Goal: Task Accomplishment & Management: Manage account settings

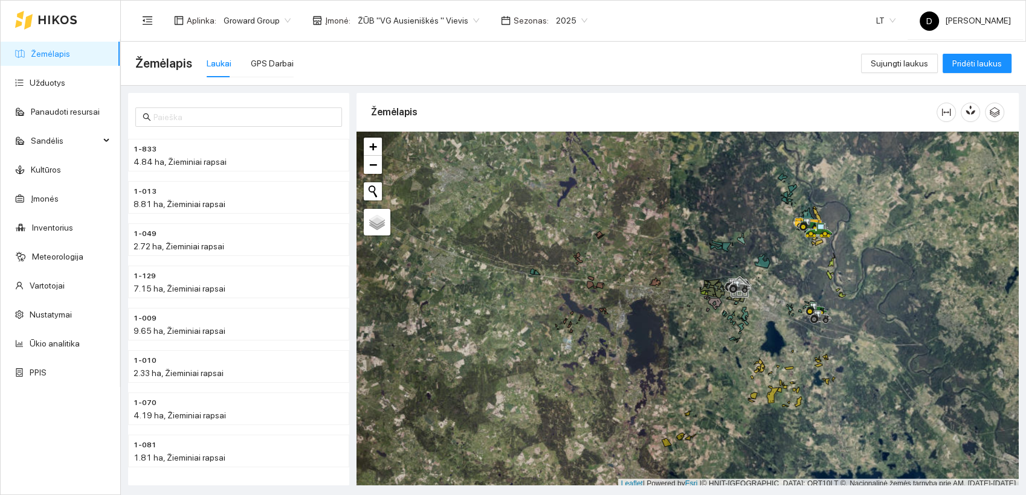
scroll to position [3, 0]
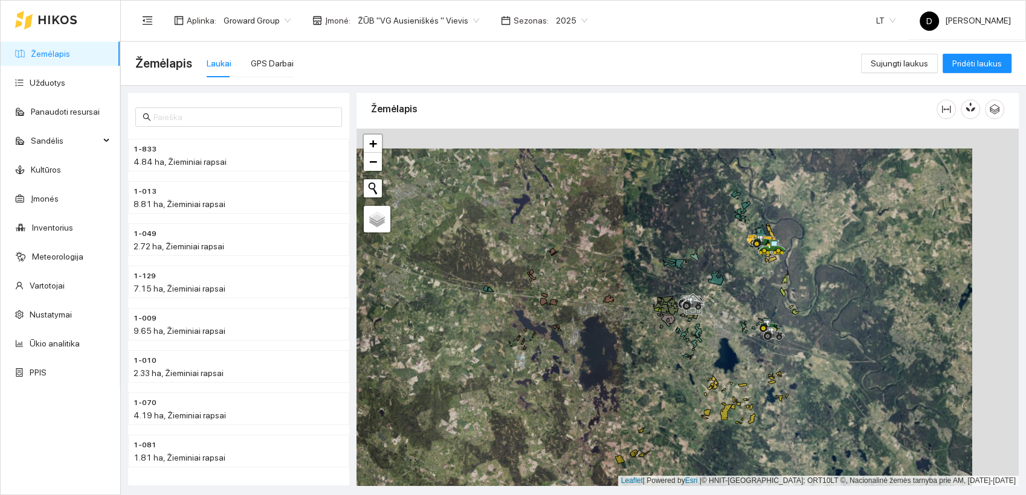
drag, startPoint x: 802, startPoint y: 259, endPoint x: 745, endPoint y: 280, distance: 61.4
click at [746, 280] on div at bounding box center [687, 308] width 662 height 358
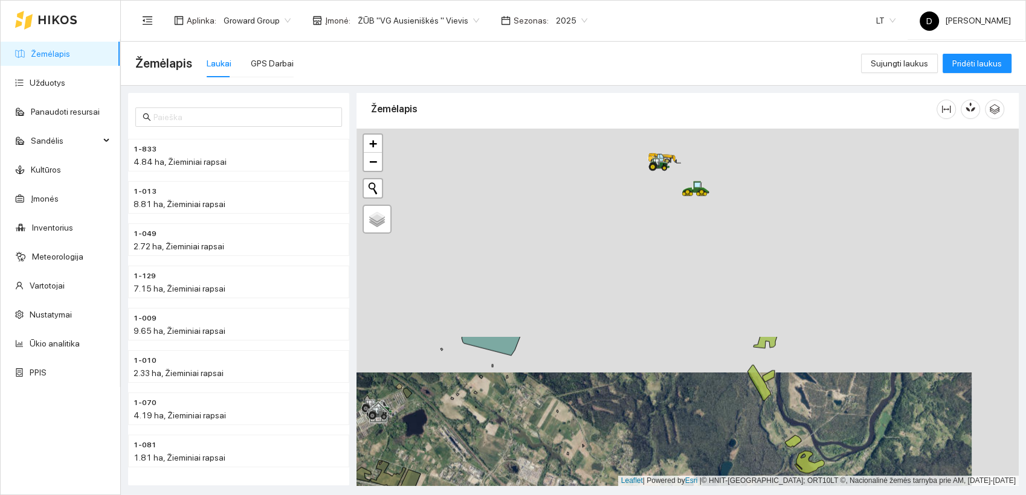
drag, startPoint x: 686, startPoint y: 192, endPoint x: 639, endPoint y: 435, distance: 247.9
click at [639, 435] on div at bounding box center [687, 308] width 662 height 358
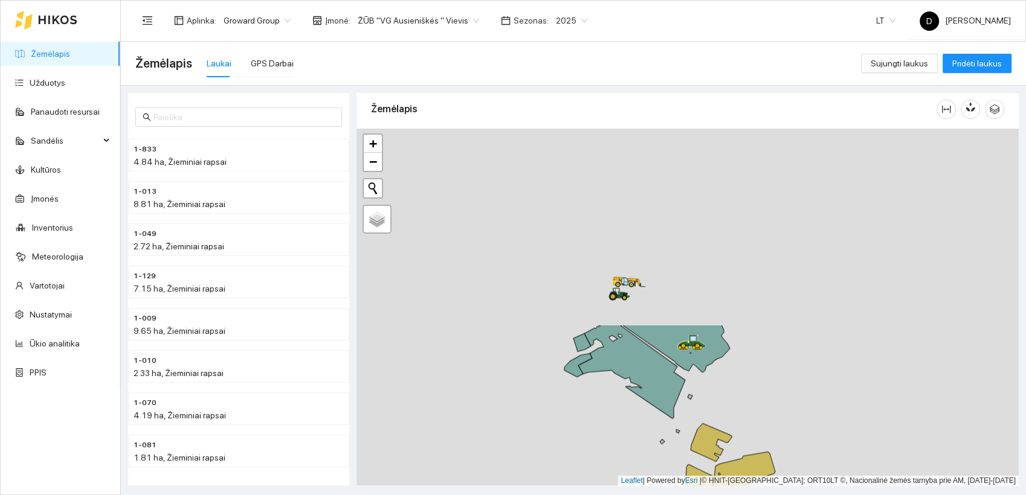
drag, startPoint x: 623, startPoint y: 249, endPoint x: 568, endPoint y: 434, distance: 192.8
click at [568, 434] on div at bounding box center [687, 308] width 662 height 358
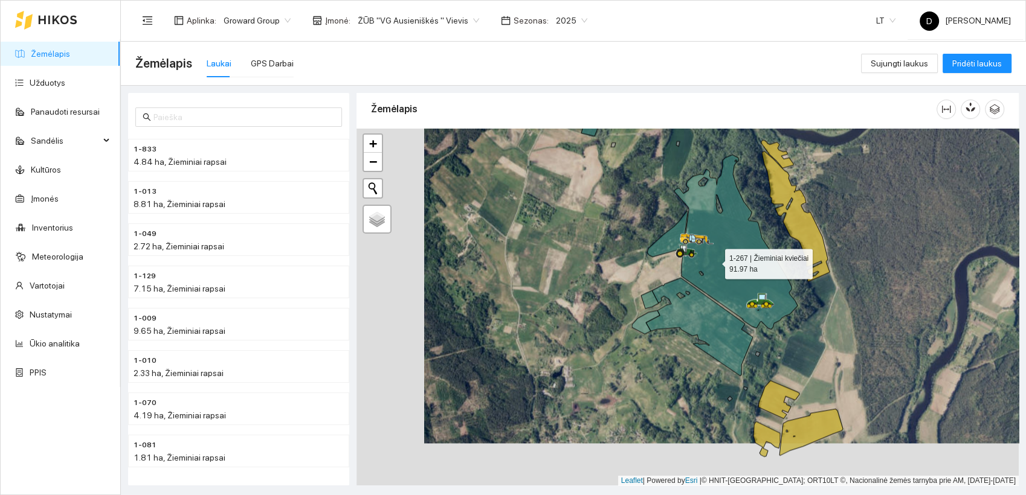
drag, startPoint x: 644, startPoint y: 305, endPoint x: 716, endPoint y: 260, distance: 85.0
click at [716, 260] on icon at bounding box center [735, 242] width 123 height 175
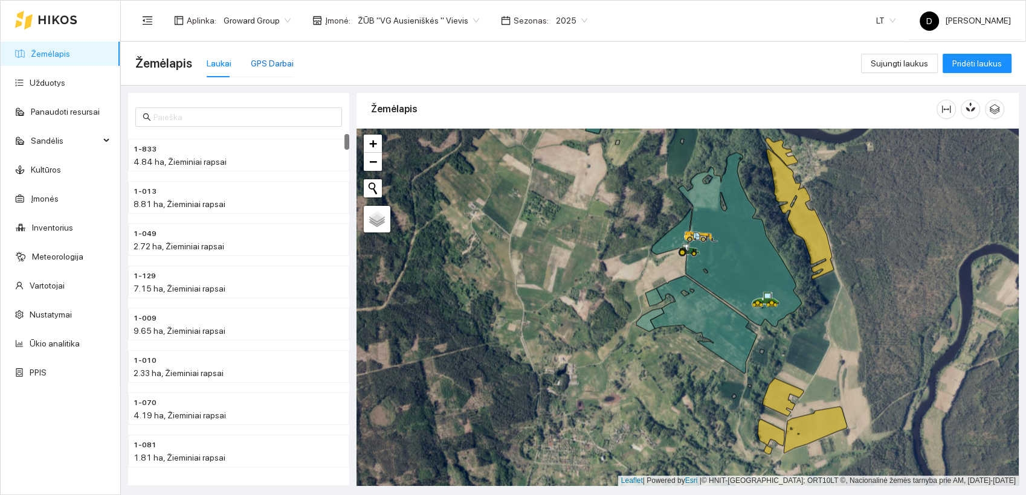
click at [280, 62] on div "GPS Darbai" at bounding box center [272, 63] width 43 height 13
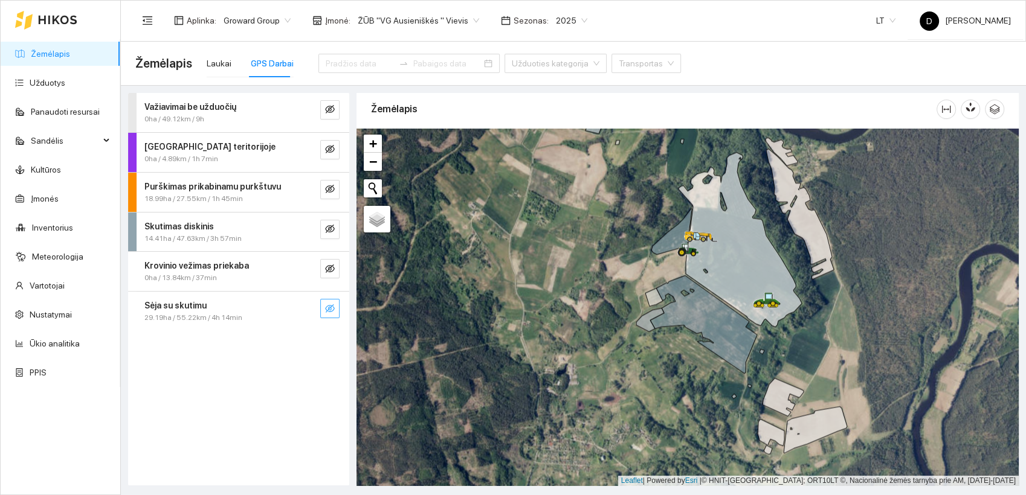
click at [331, 308] on icon "eye-invisible" at bounding box center [330, 309] width 2 height 2
click at [59, 85] on link "Užduotys" at bounding box center [48, 83] width 36 height 10
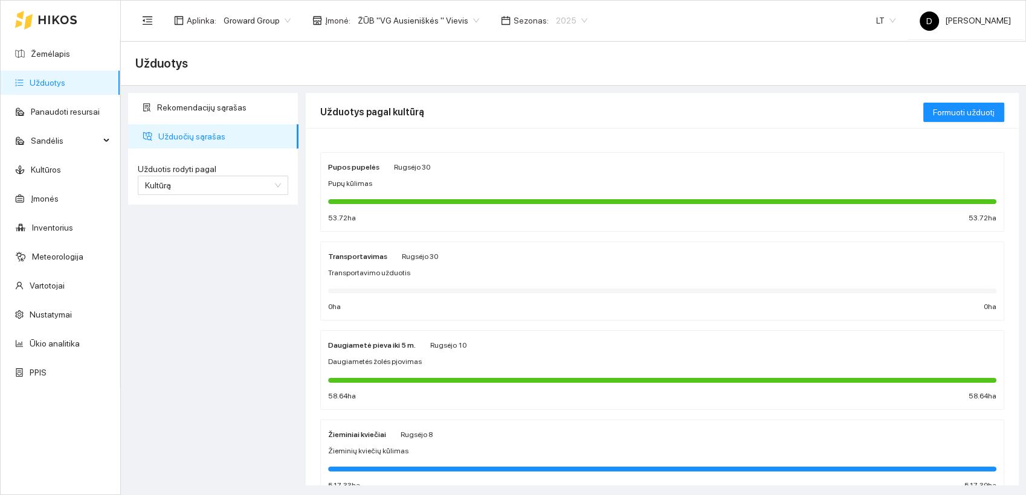
click at [569, 15] on span "2025" at bounding box center [571, 20] width 31 height 18
click at [549, 156] on div "2026" at bounding box center [556, 159] width 31 height 13
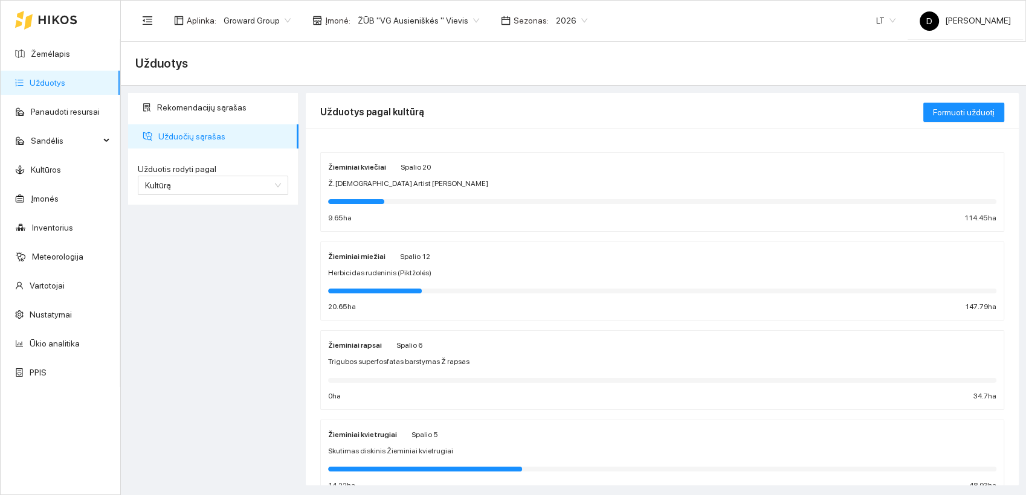
click at [385, 449] on span "Skutimas diskinis Žieminiai kvietrugiai" at bounding box center [390, 451] width 125 height 11
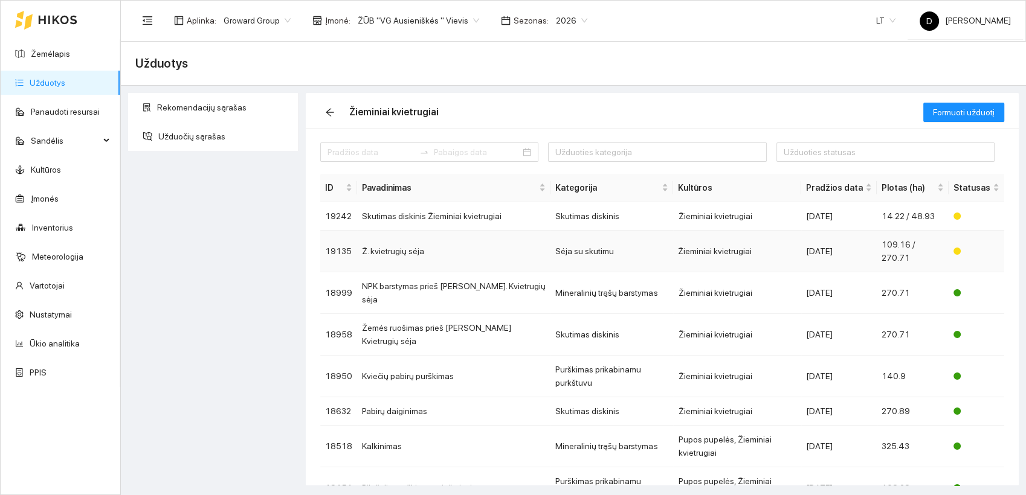
click at [780, 242] on td "Žieminiai kvietrugiai" at bounding box center [737, 252] width 128 height 42
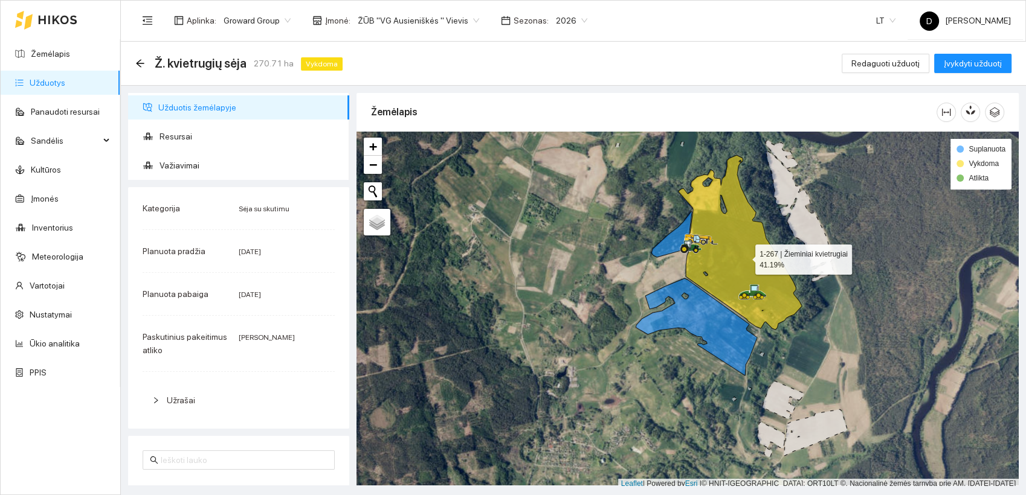
scroll to position [3, 0]
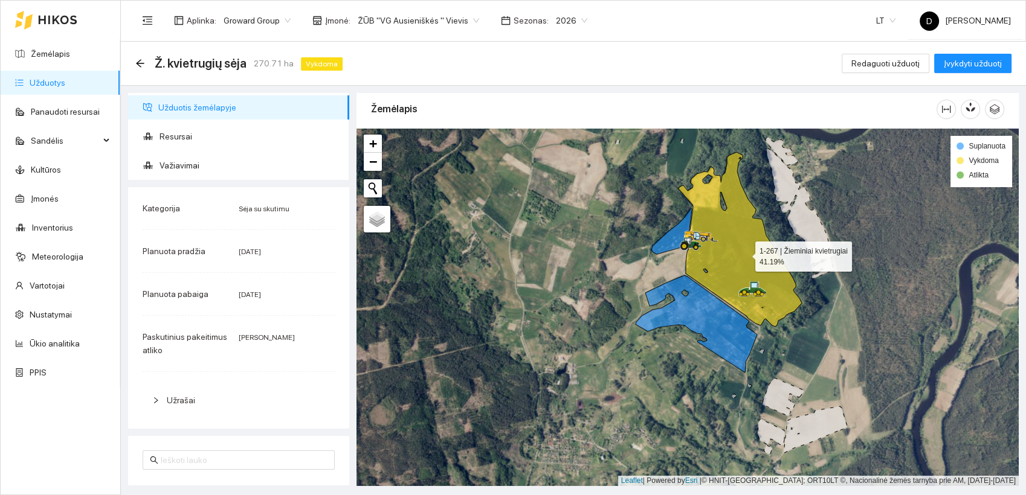
click at [744, 256] on icon at bounding box center [739, 239] width 123 height 175
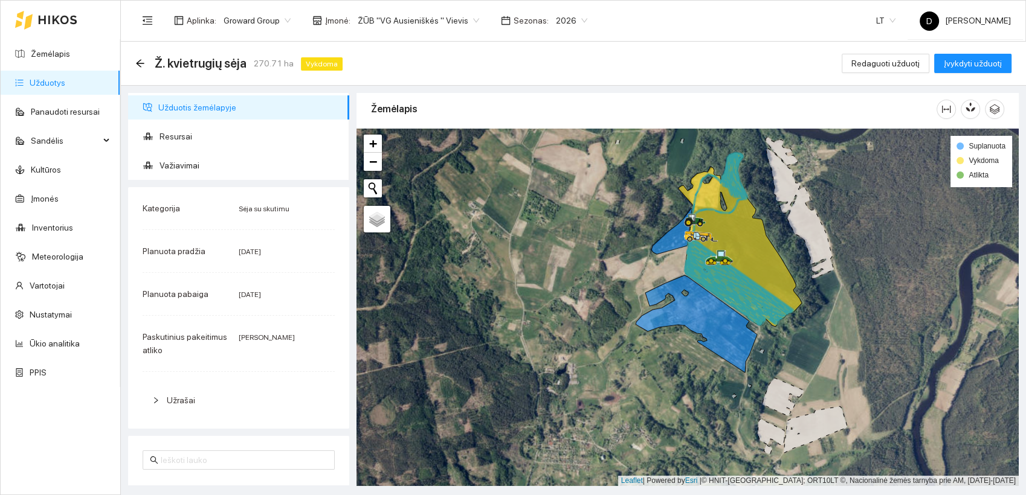
click at [541, 67] on div "Ž. kvietrugių sėja 270.71 ha Vykdoma Redaguoti užduotį Įvykdyti užduotį" at bounding box center [573, 63] width 876 height 24
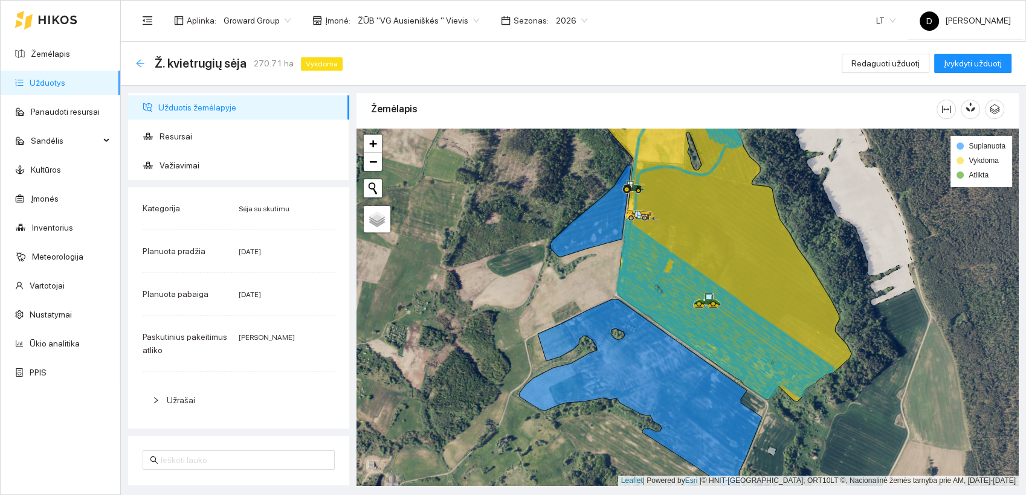
click at [138, 61] on icon "arrow-left" at bounding box center [140, 63] width 8 height 8
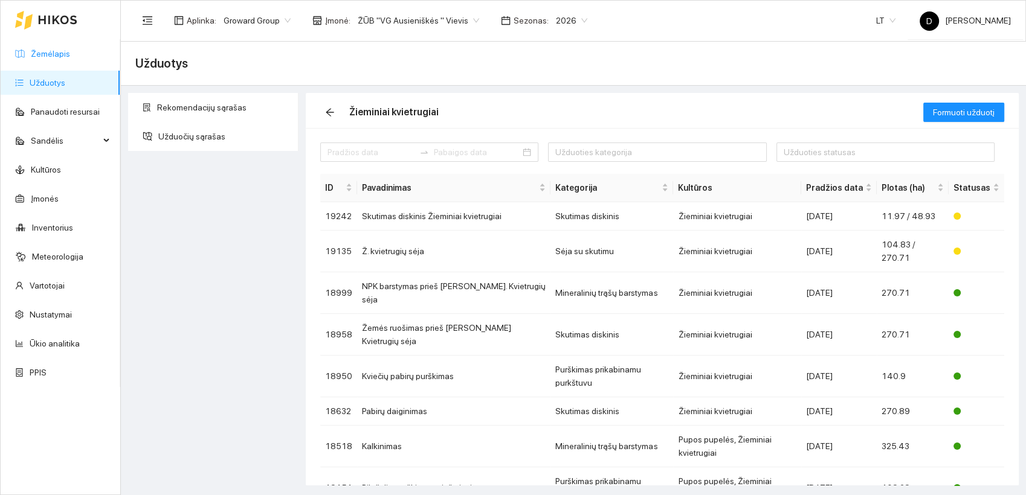
click at [65, 55] on link "Žemėlapis" at bounding box center [50, 54] width 39 height 10
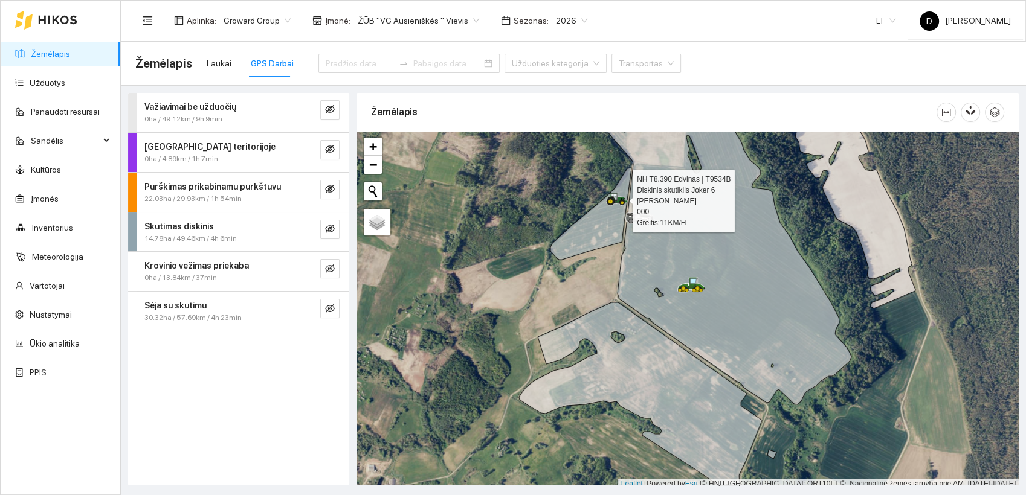
scroll to position [3, 0]
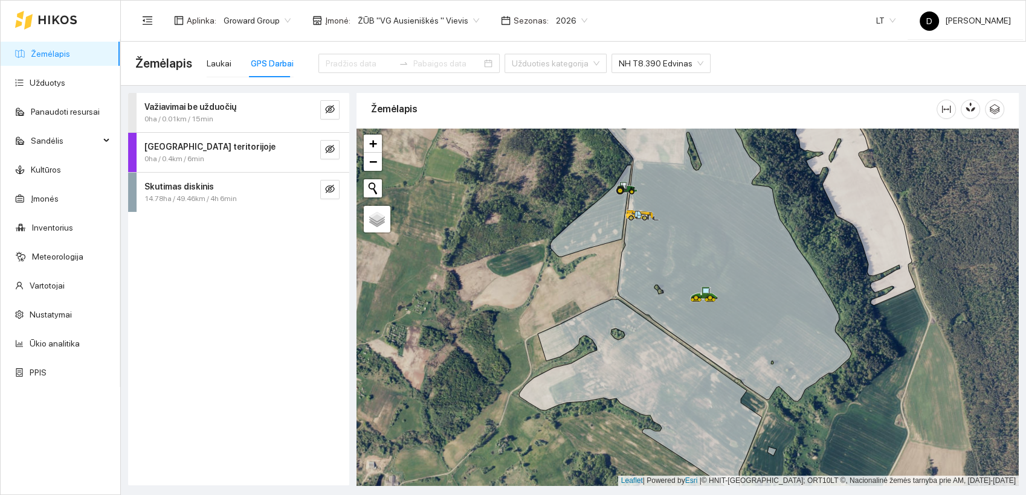
click at [315, 185] on div at bounding box center [317, 189] width 43 height 19
click at [324, 188] on button "button" at bounding box center [329, 189] width 19 height 19
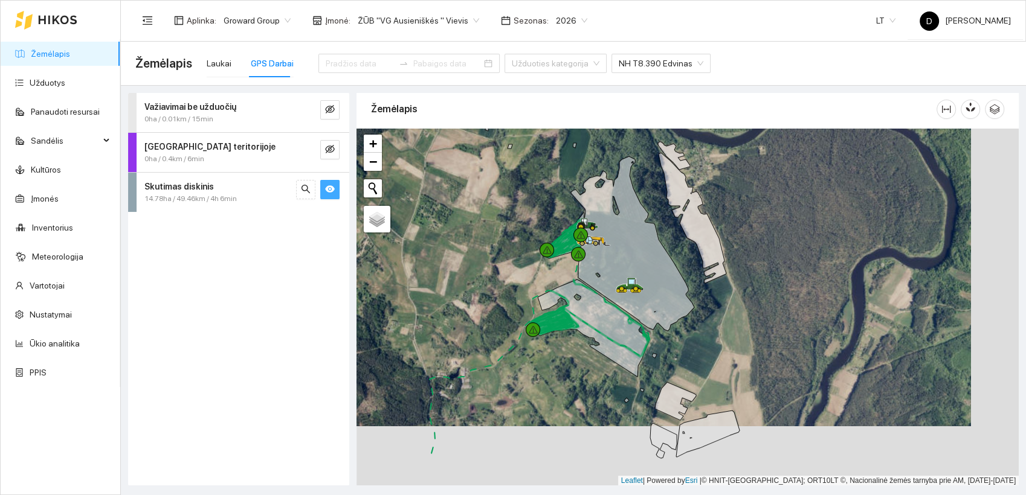
drag, startPoint x: 553, startPoint y: 360, endPoint x: 509, endPoint y: 307, distance: 68.7
click at [509, 307] on div at bounding box center [687, 308] width 662 height 358
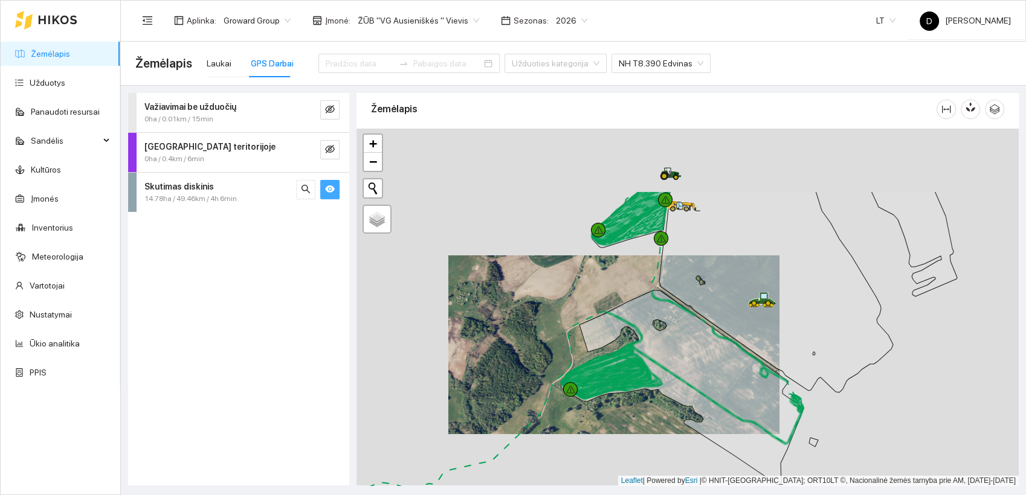
drag, startPoint x: 680, startPoint y: 181, endPoint x: 614, endPoint y: 281, distance: 119.8
click at [614, 281] on div at bounding box center [687, 308] width 662 height 358
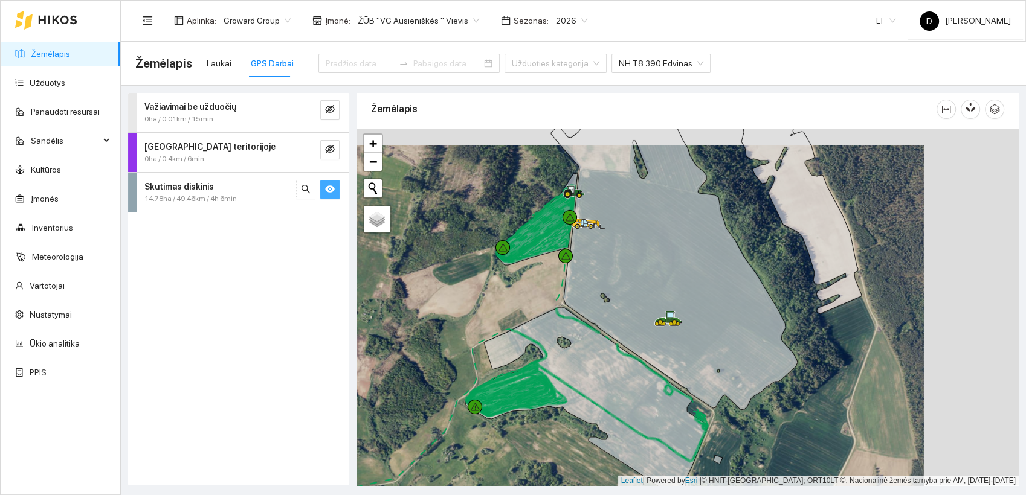
drag, startPoint x: 614, startPoint y: 277, endPoint x: 518, endPoint y: 294, distance: 96.9
click at [518, 294] on div at bounding box center [687, 308] width 662 height 358
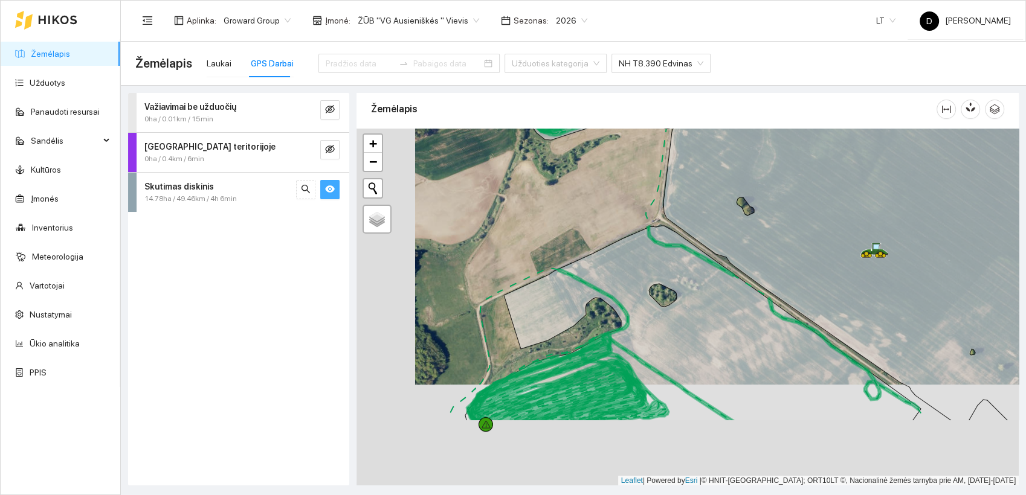
drag, startPoint x: 522, startPoint y: 290, endPoint x: 581, endPoint y: 188, distance: 117.2
click at [581, 188] on div at bounding box center [687, 308] width 662 height 358
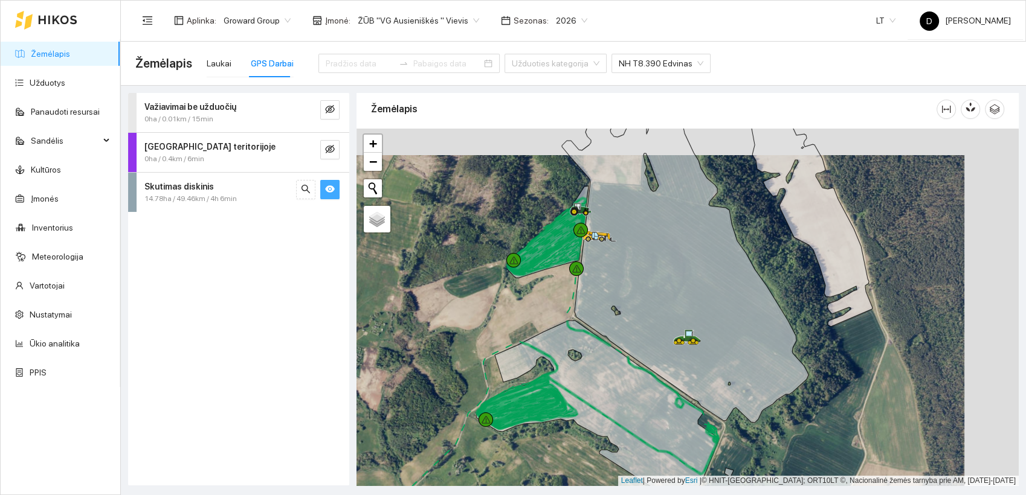
drag, startPoint x: 587, startPoint y: 307, endPoint x: 533, endPoint y: 334, distance: 60.5
click at [533, 334] on div at bounding box center [687, 308] width 662 height 358
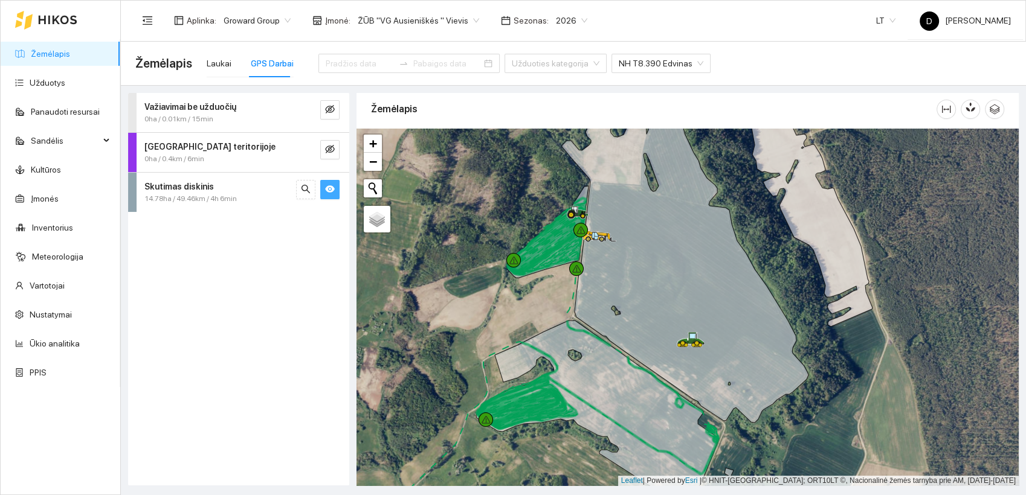
click at [269, 62] on div "GPS Darbai" at bounding box center [272, 63] width 43 height 13
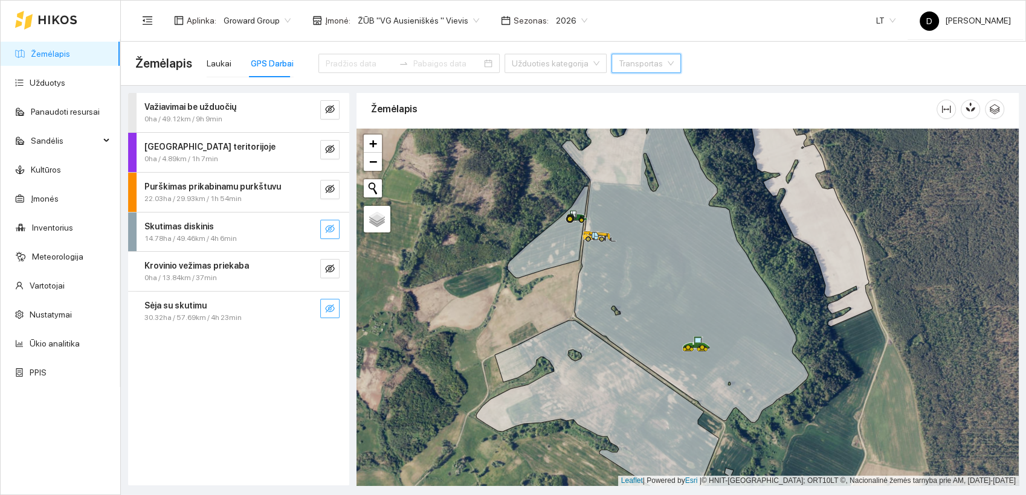
click at [331, 309] on icon "eye-invisible" at bounding box center [330, 309] width 2 height 2
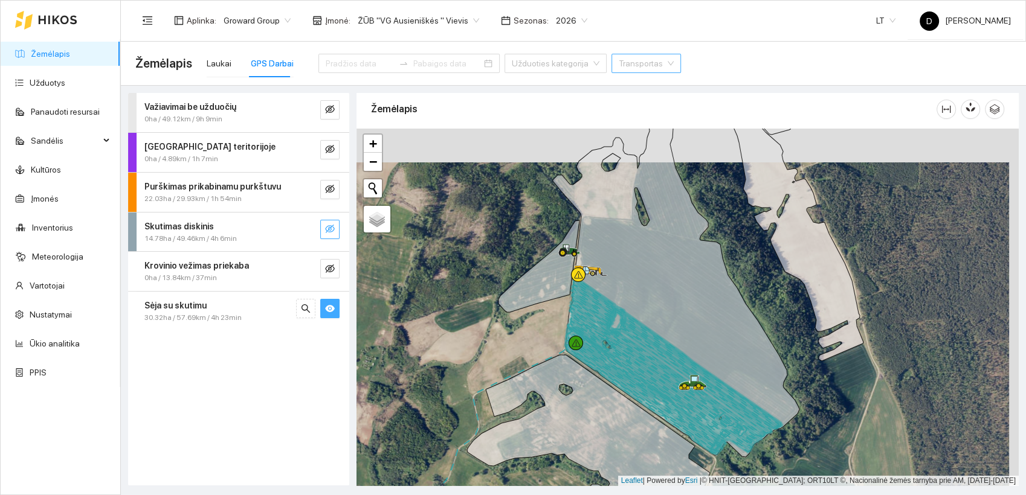
drag, startPoint x: 521, startPoint y: 206, endPoint x: 512, endPoint y: 242, distance: 36.9
click at [512, 242] on div at bounding box center [687, 308] width 662 height 358
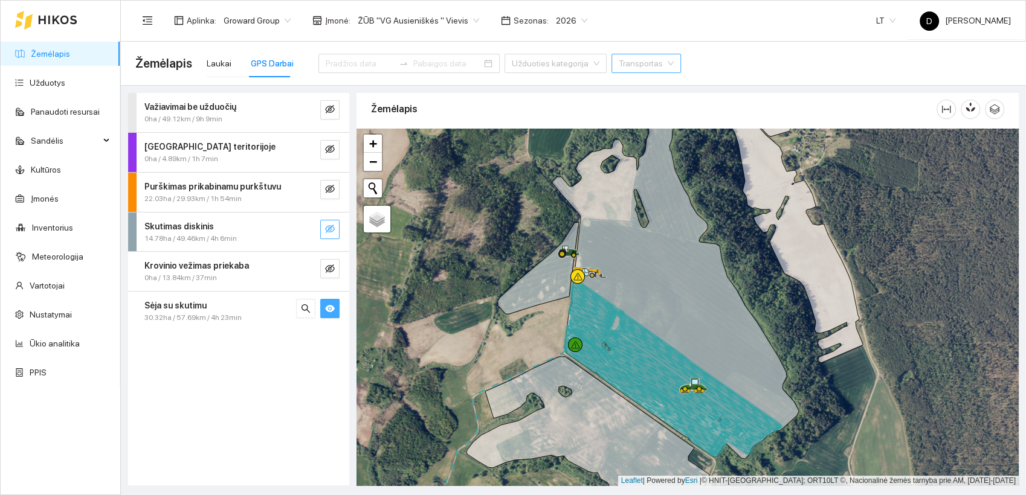
click at [326, 312] on icon "eye" at bounding box center [330, 309] width 10 height 10
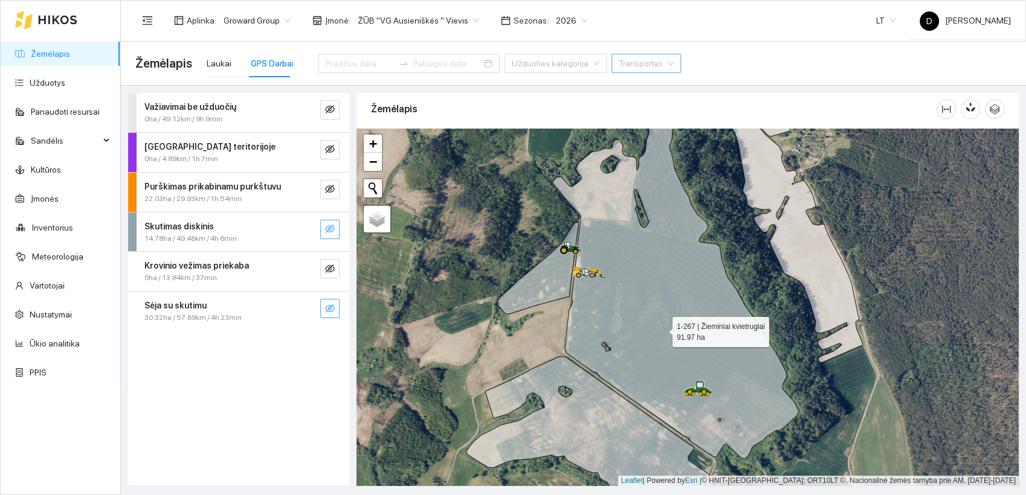
click at [661, 329] on icon at bounding box center [675, 285] width 246 height 349
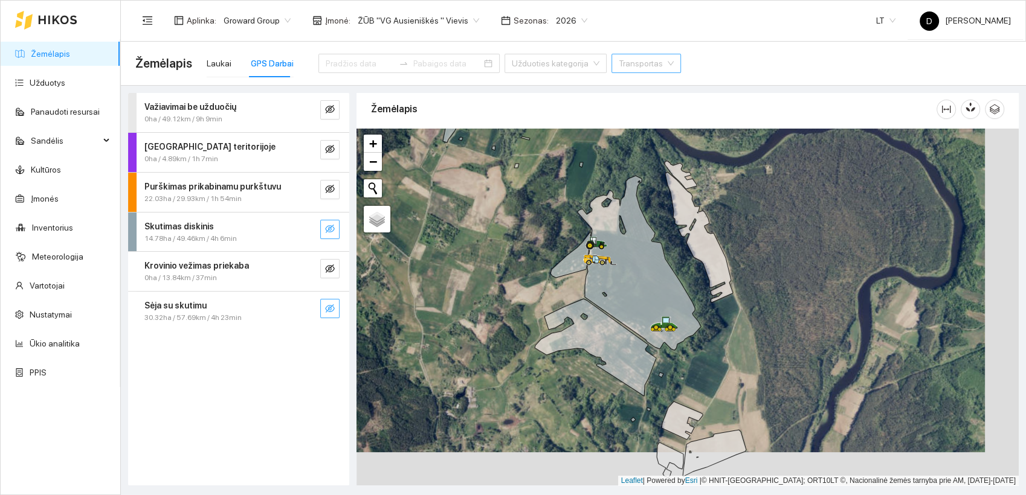
drag, startPoint x: 739, startPoint y: 437, endPoint x: 688, endPoint y: 383, distance: 74.4
click at [691, 386] on div at bounding box center [687, 308] width 662 height 358
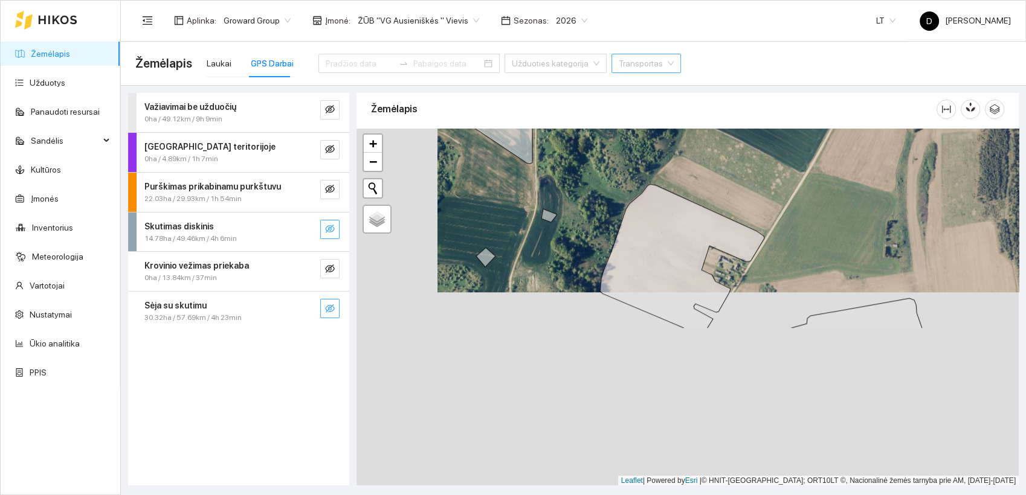
drag, startPoint x: 688, startPoint y: 383, endPoint x: 774, endPoint y: 162, distance: 237.3
click at [774, 162] on div at bounding box center [687, 308] width 662 height 358
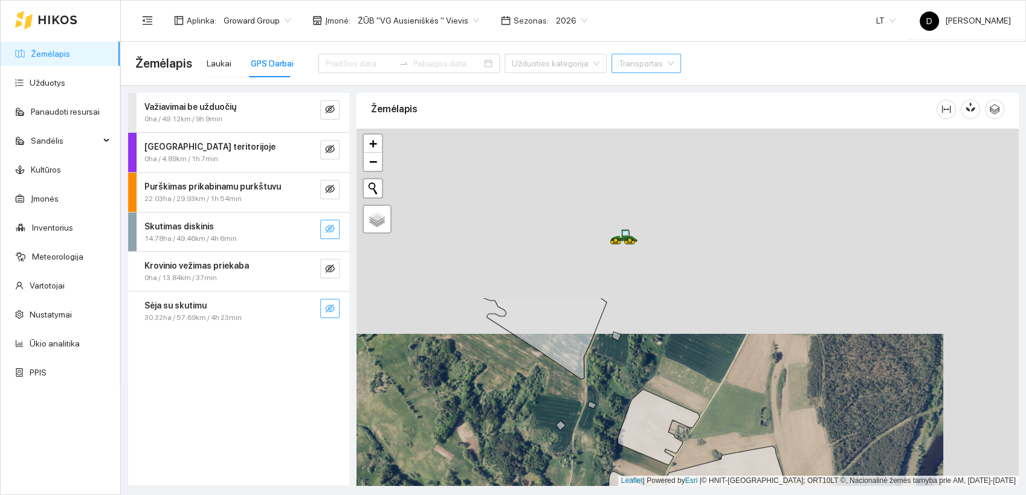
drag, startPoint x: 777, startPoint y: 184, endPoint x: 702, endPoint y: 390, distance: 218.8
click at [702, 390] on div at bounding box center [687, 308] width 662 height 358
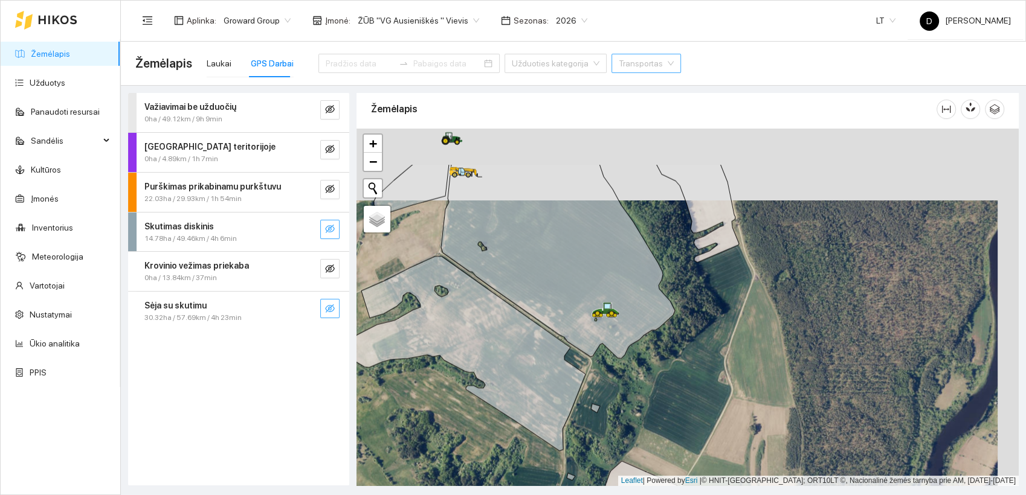
drag, startPoint x: 753, startPoint y: 244, endPoint x: 721, endPoint y: 359, distance: 119.1
click at [722, 359] on div at bounding box center [687, 308] width 662 height 358
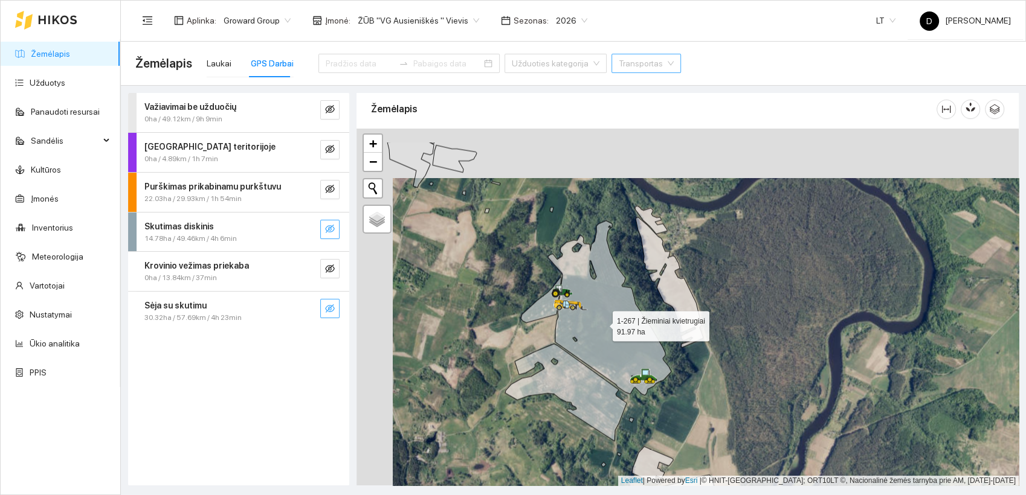
drag, startPoint x: 565, startPoint y: 272, endPoint x: 604, endPoint y: 330, distance: 69.5
click at [604, 330] on icon at bounding box center [609, 308] width 123 height 175
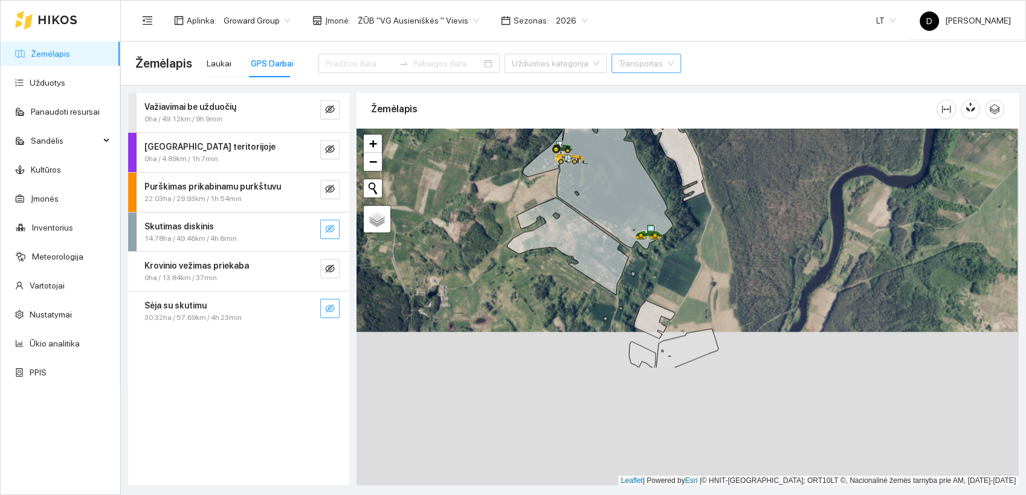
drag, startPoint x: 646, startPoint y: 431, endPoint x: 644, endPoint y: 277, distance: 154.0
click at [644, 277] on div at bounding box center [687, 308] width 662 height 358
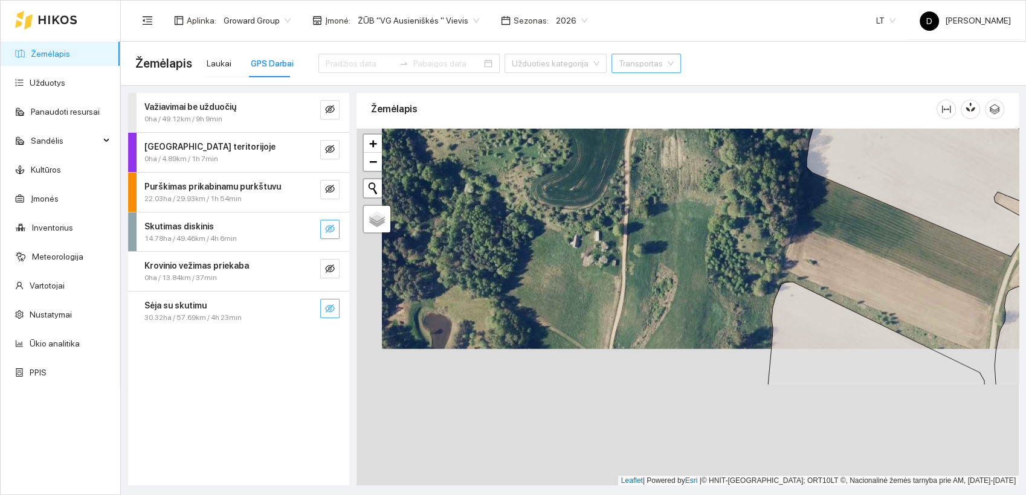
drag, startPoint x: 598, startPoint y: 425, endPoint x: 623, endPoint y: 288, distance: 139.4
click at [623, 288] on div at bounding box center [687, 308] width 662 height 358
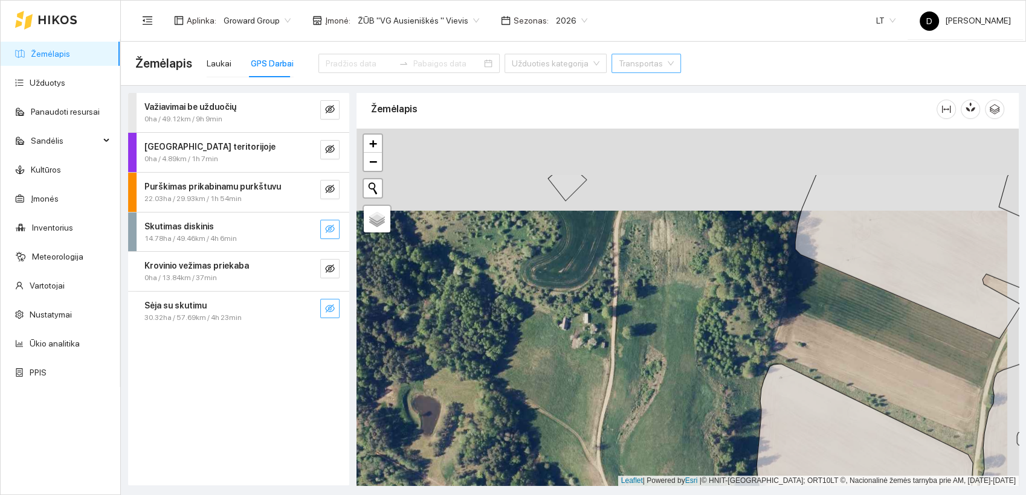
drag, startPoint x: 626, startPoint y: 283, endPoint x: 614, endPoint y: 365, distance: 83.6
click at [614, 365] on div at bounding box center [687, 308] width 662 height 358
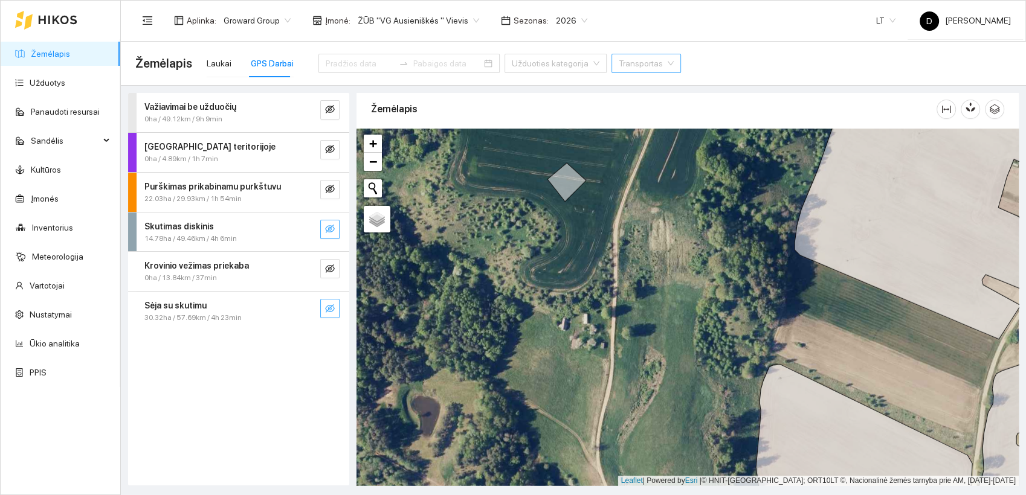
click at [238, 393] on div "Važiavimai be užduočių 0ha / 49.12km / 9h 9min [GEOGRAPHIC_DATA] teritorijoje 0…" at bounding box center [238, 289] width 221 height 393
click at [265, 388] on div "Važiavimai be užduočių 0ha / 49.12km / 9h 9min [GEOGRAPHIC_DATA] teritorijoje 0…" at bounding box center [238, 289] width 221 height 393
click at [231, 374] on div "Važiavimai be užduočių 0ha / 49.12km / 9h 9min [GEOGRAPHIC_DATA] teritorijoje 0…" at bounding box center [238, 289] width 221 height 393
click at [188, 419] on div "Važiavimai be užduočių 0ha / 49.12km / 9h 9min [GEOGRAPHIC_DATA] teritorijoje 0…" at bounding box center [238, 289] width 221 height 393
click at [715, 22] on div "Aplinka : Groward Group Įmonė : ŽŪB "VG Ausieniškės " Vievis Sezonas : 2026 LT …" at bounding box center [572, 20] width 875 height 39
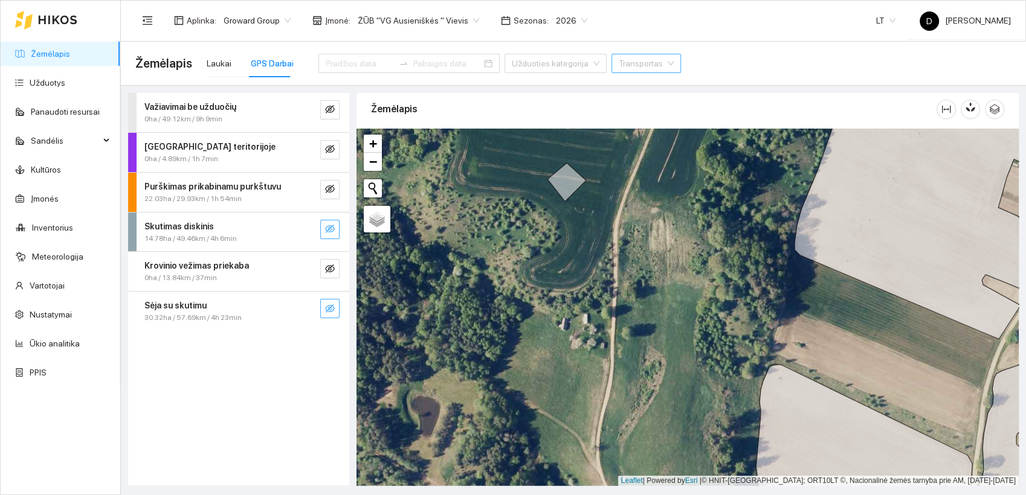
click at [278, 360] on div "Važiavimai be užduočių 0ha / 49.12km / 9h 9min [GEOGRAPHIC_DATA] teritorijoje 0…" at bounding box center [238, 289] width 221 height 393
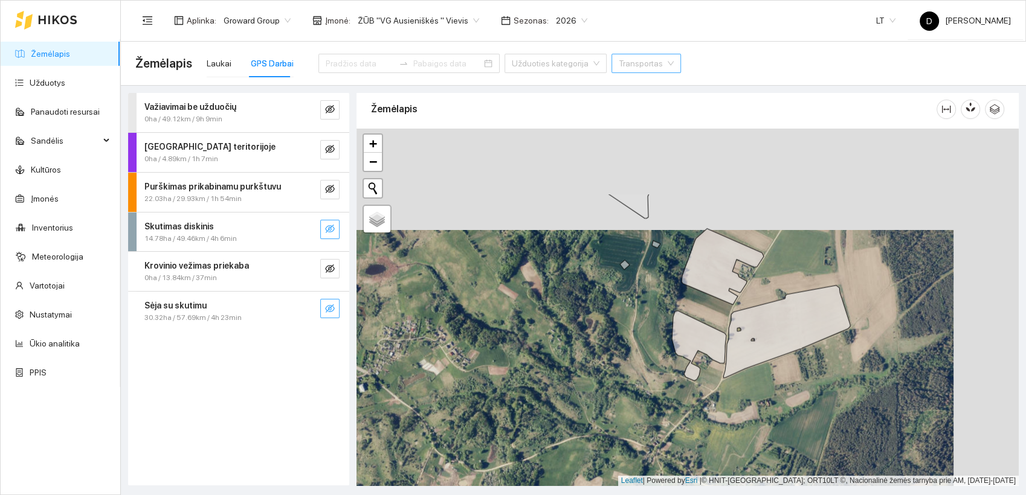
drag, startPoint x: 696, startPoint y: 202, endPoint x: 606, endPoint y: 348, distance: 171.1
click at [606, 348] on div at bounding box center [687, 308] width 662 height 358
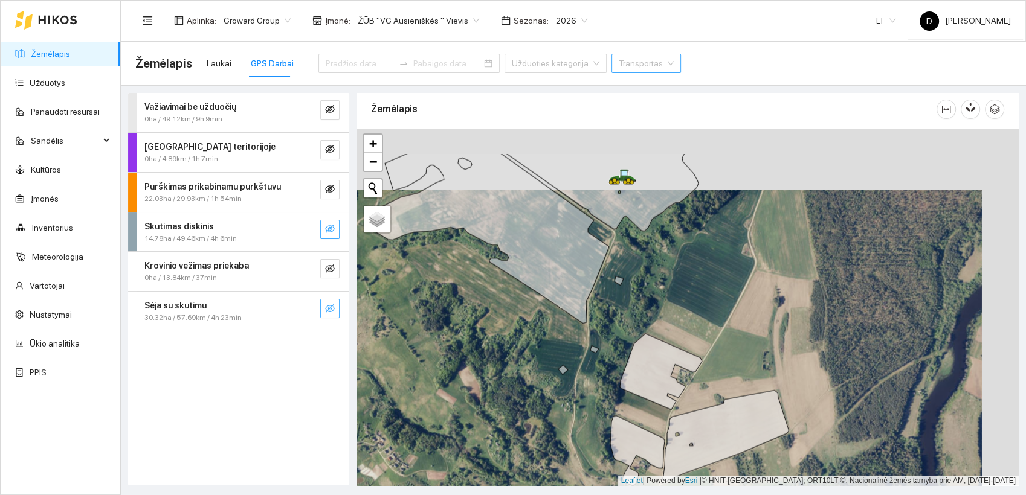
drag, startPoint x: 667, startPoint y: 241, endPoint x: 628, endPoint y: 307, distance: 76.7
click at [628, 307] on div at bounding box center [687, 308] width 662 height 358
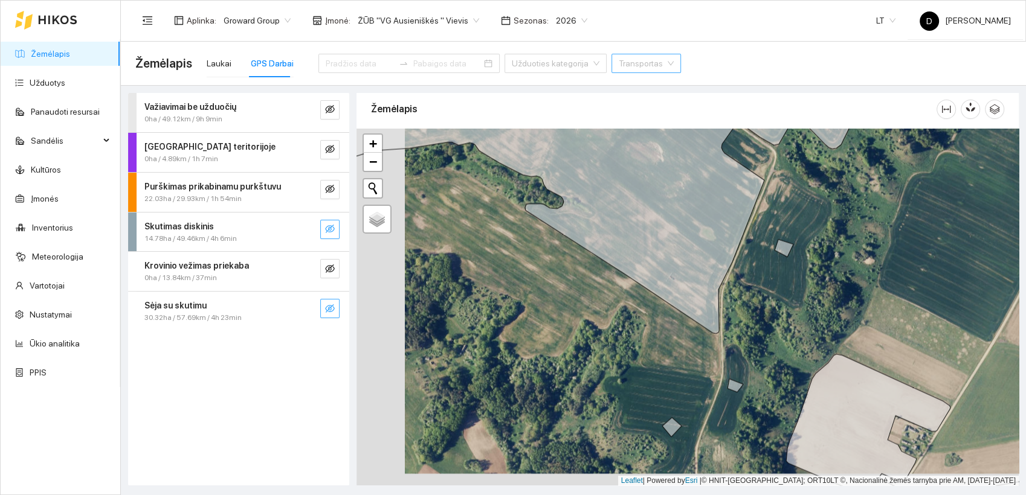
drag, startPoint x: 502, startPoint y: 298, endPoint x: 551, endPoint y: 286, distance: 50.4
click at [551, 286] on div at bounding box center [687, 308] width 662 height 358
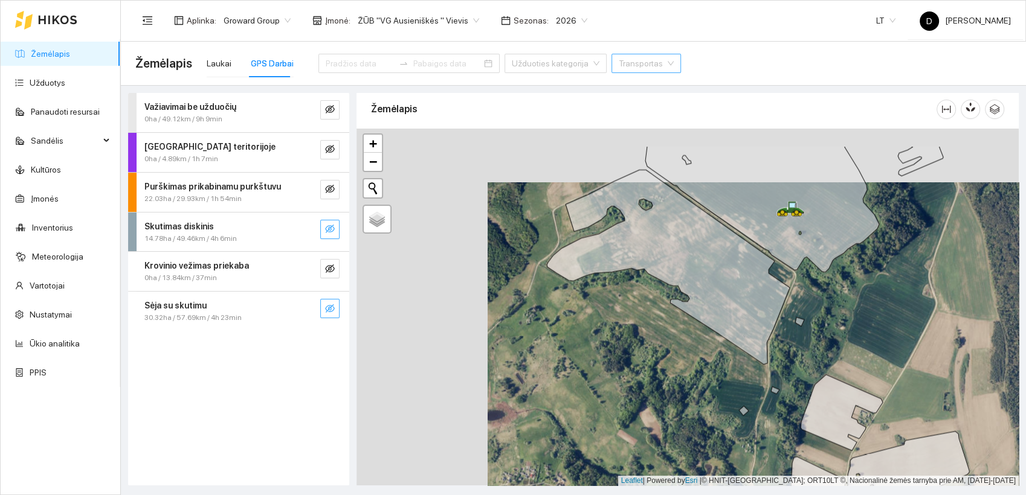
drag, startPoint x: 532, startPoint y: 257, endPoint x: 716, endPoint y: 329, distance: 198.0
click at [716, 329] on div at bounding box center [687, 308] width 662 height 358
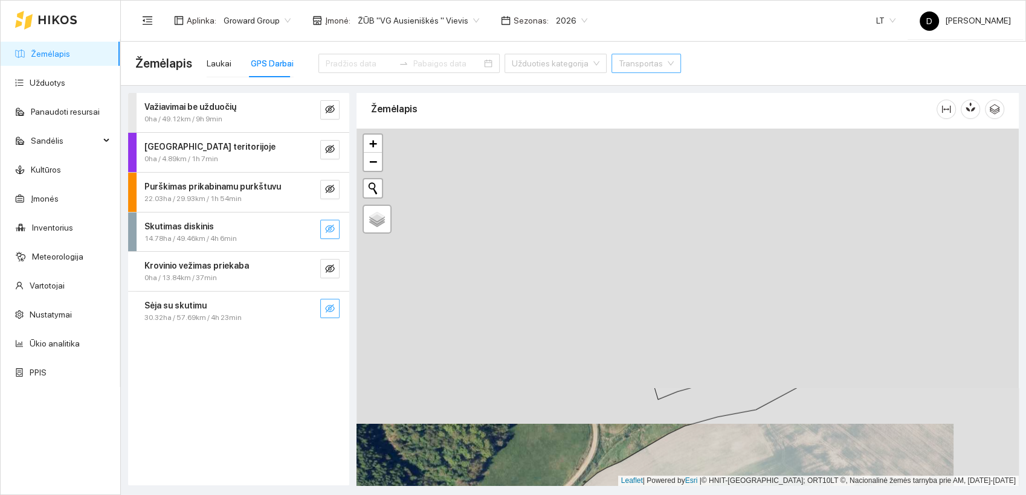
drag, startPoint x: 676, startPoint y: 159, endPoint x: 609, endPoint y: 463, distance: 310.7
click at [609, 463] on div at bounding box center [687, 308] width 662 height 358
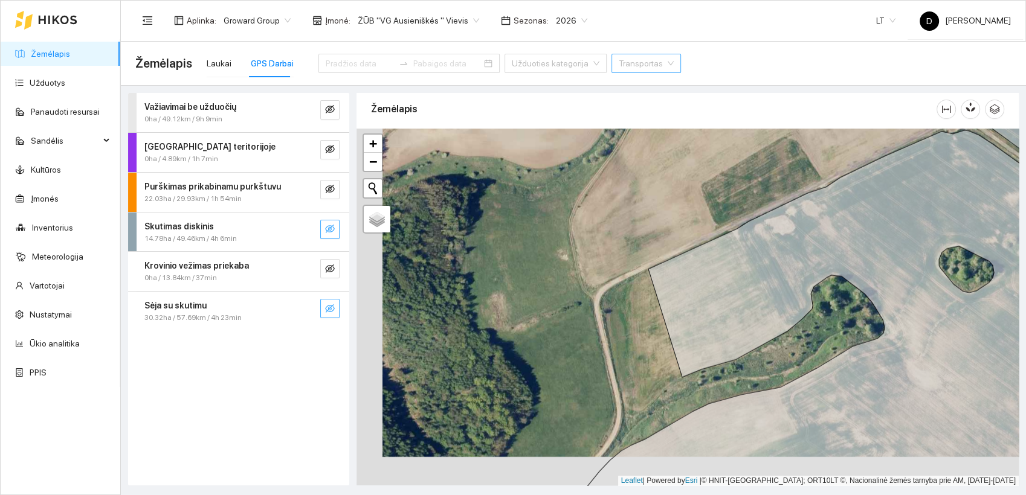
drag, startPoint x: 637, startPoint y: 415, endPoint x: 662, endPoint y: 385, distance: 39.0
click at [662, 385] on div at bounding box center [687, 308] width 662 height 358
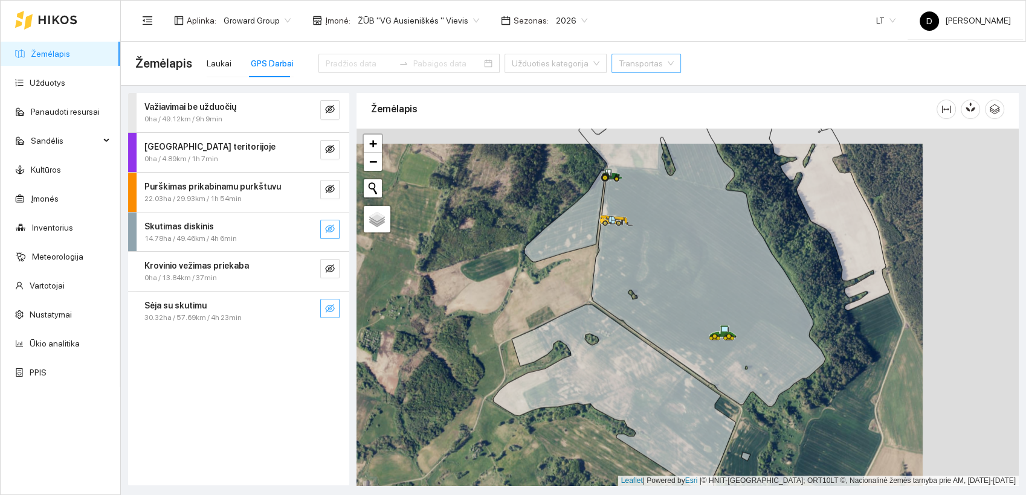
drag, startPoint x: 647, startPoint y: 260, endPoint x: 551, endPoint y: 275, distance: 97.2
click at [551, 275] on div at bounding box center [687, 308] width 662 height 358
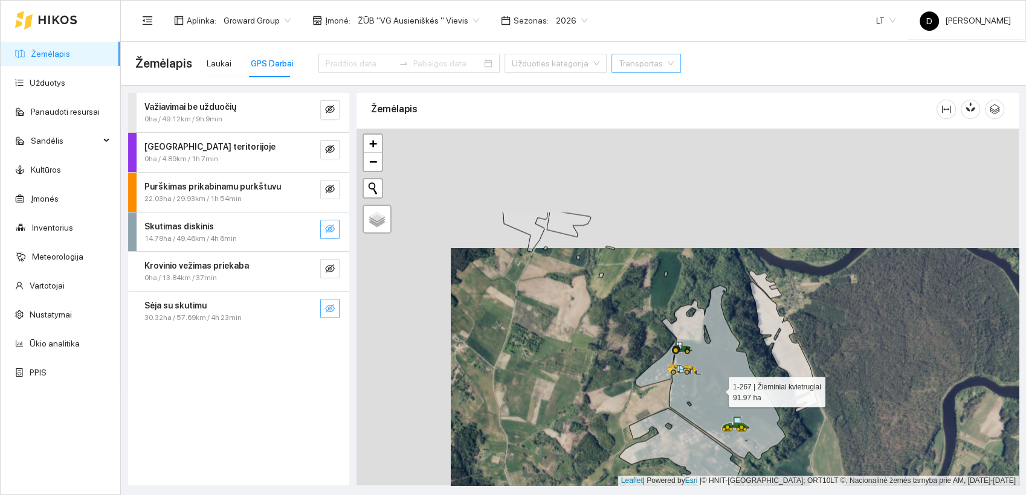
drag, startPoint x: 616, startPoint y: 260, endPoint x: 722, endPoint y: 400, distance: 175.9
click at [724, 403] on icon at bounding box center [723, 372] width 123 height 175
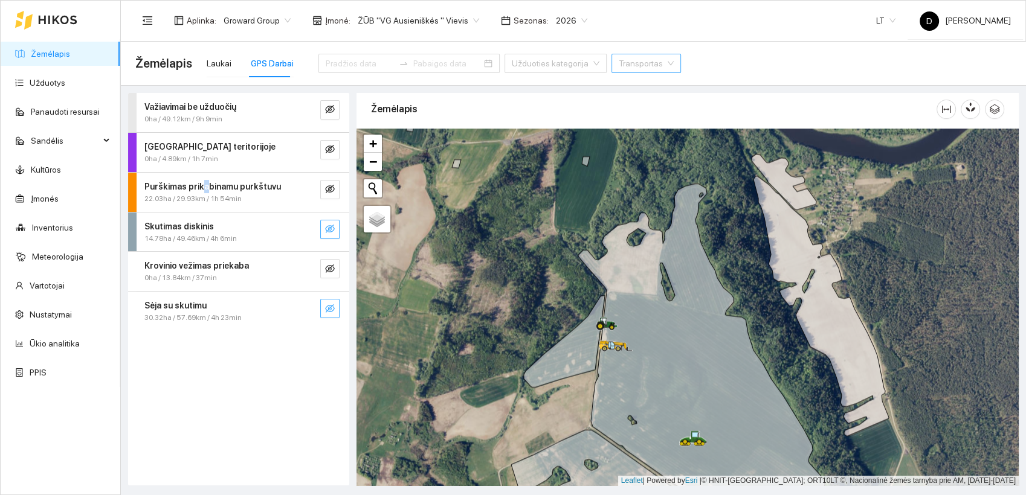
click at [202, 187] on strong "Purškimas prikabinamu purkštuvu" at bounding box center [212, 187] width 137 height 10
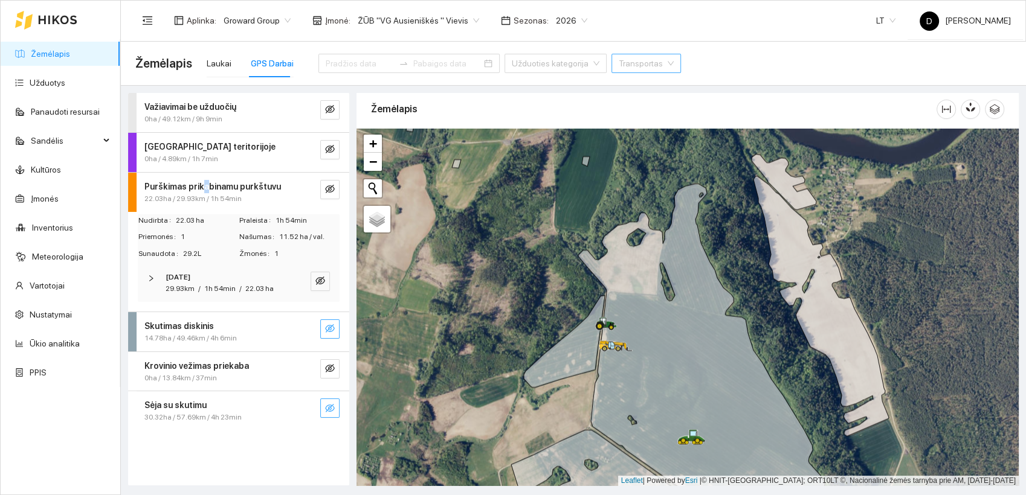
click at [202, 187] on strong "Purškimas prikabinamu purkštuvu" at bounding box center [212, 187] width 137 height 10
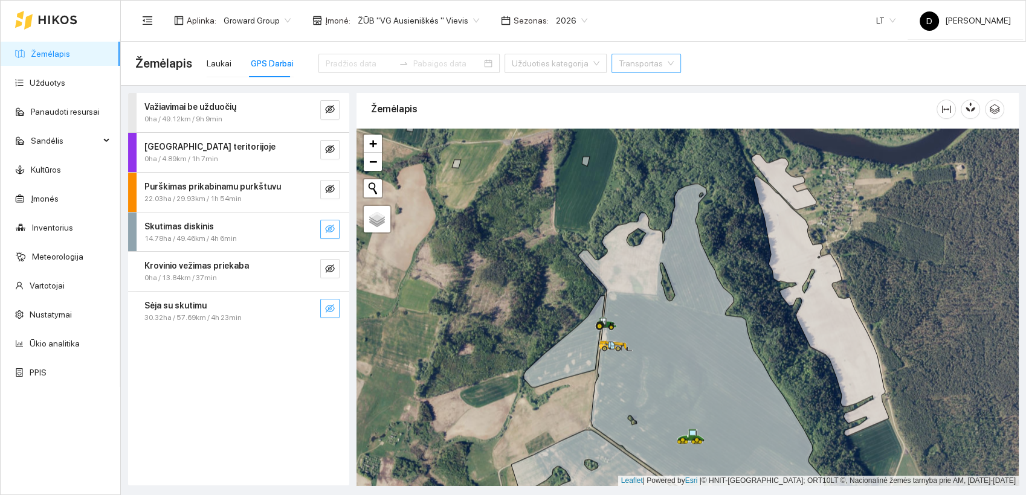
click at [209, 312] on span "30.32ha / 57.69km / 4h 23min" at bounding box center [192, 317] width 97 height 11
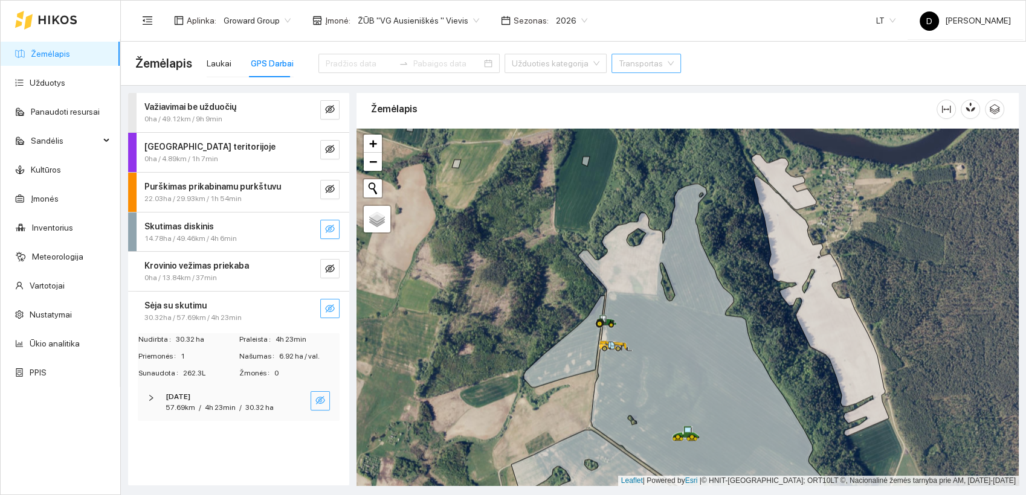
click at [319, 398] on icon "eye-invisible" at bounding box center [320, 401] width 10 height 10
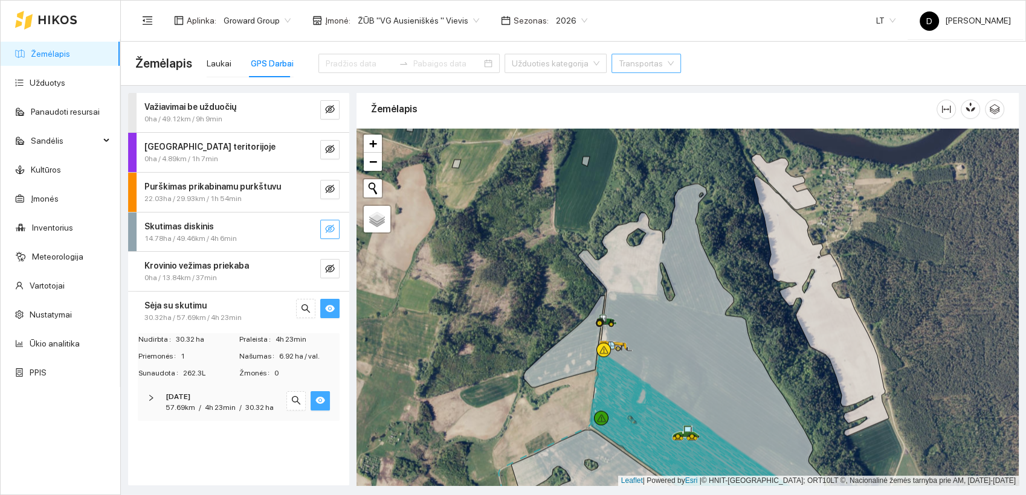
click at [319, 398] on icon "eye" at bounding box center [320, 400] width 10 height 7
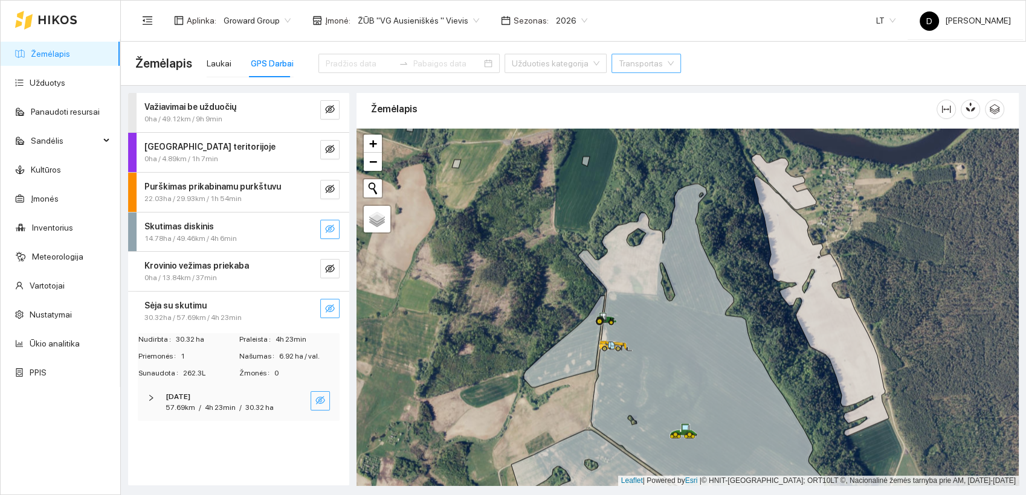
click at [246, 309] on div "Sėja su skutimu" at bounding box center [218, 305] width 148 height 13
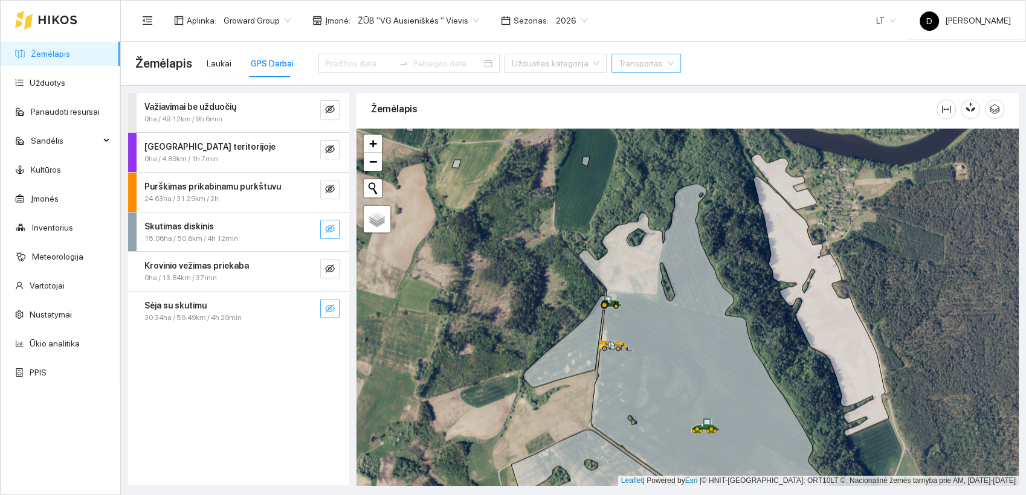
click at [249, 432] on div "Važiavimai be užduočių 0ha / 49.12km / 9h 6min [GEOGRAPHIC_DATA] teritorijoje 0…" at bounding box center [238, 289] width 221 height 393
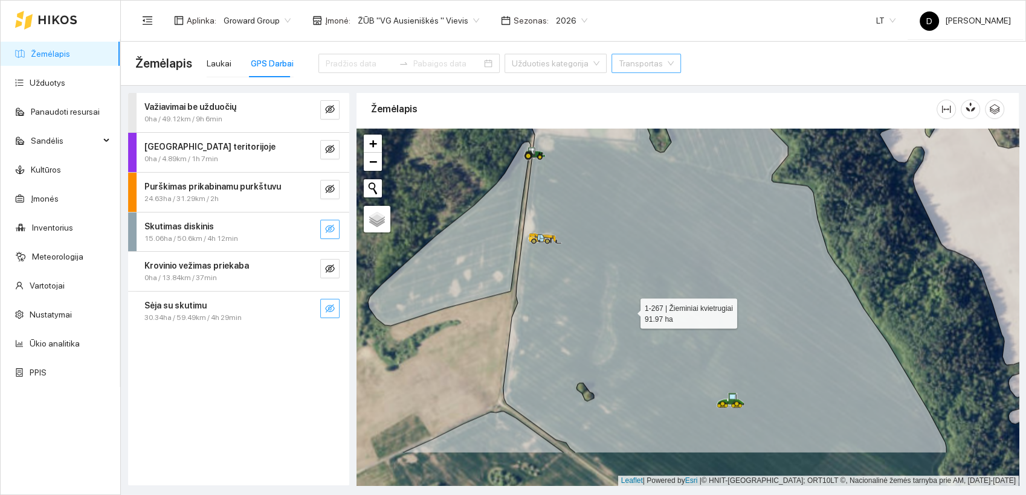
drag, startPoint x: 644, startPoint y: 379, endPoint x: 629, endPoint y: 309, distance: 72.4
click at [629, 310] on icon at bounding box center [711, 239] width 469 height 430
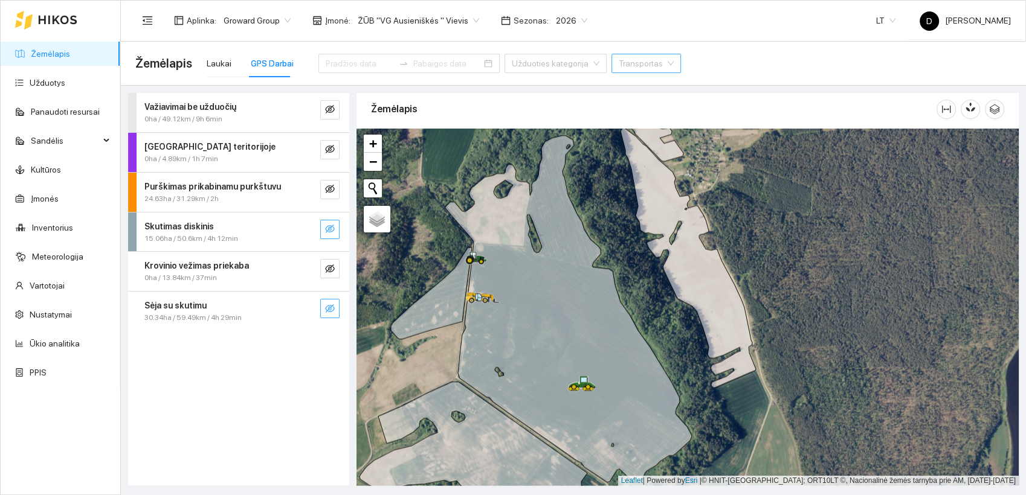
click at [333, 308] on icon "eye-invisible" at bounding box center [330, 308] width 10 height 8
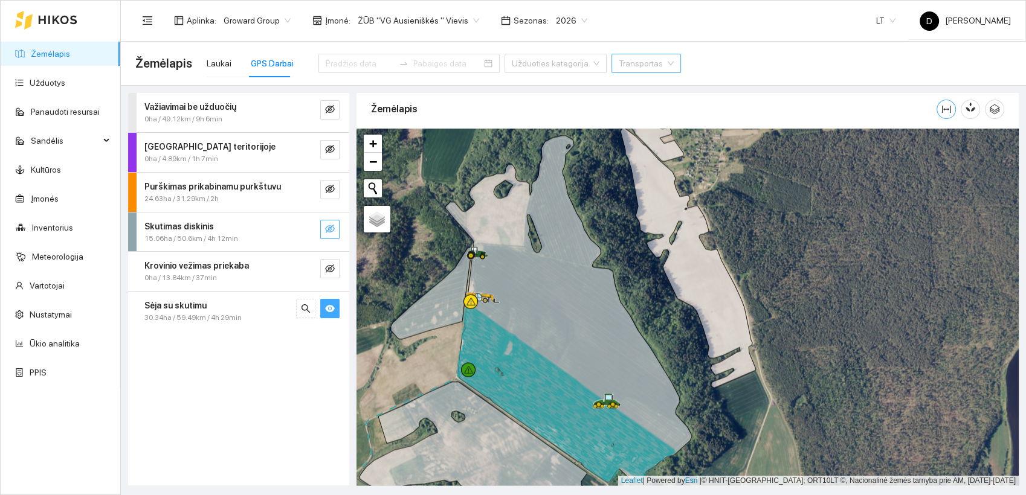
click at [949, 112] on icon "column-width" at bounding box center [946, 109] width 10 height 10
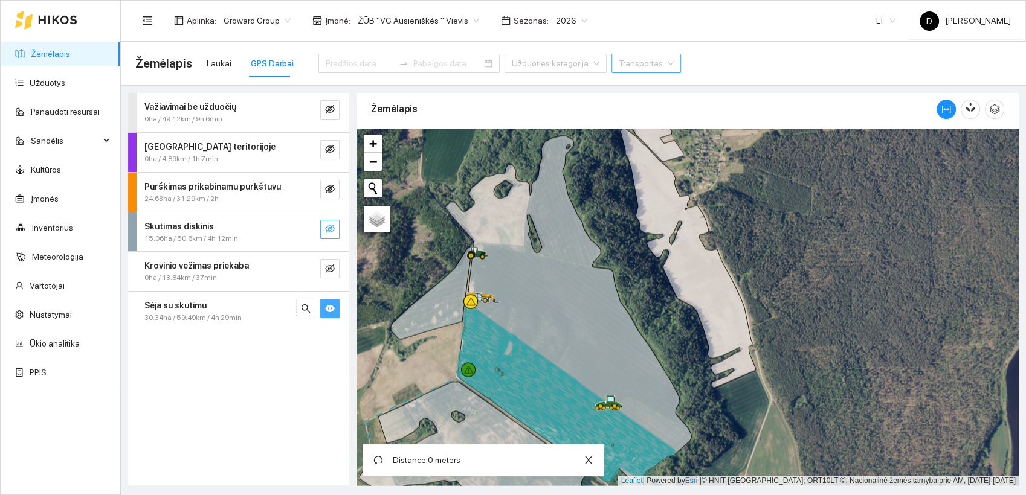
click at [463, 331] on icon at bounding box center [566, 389] width 212 height 182
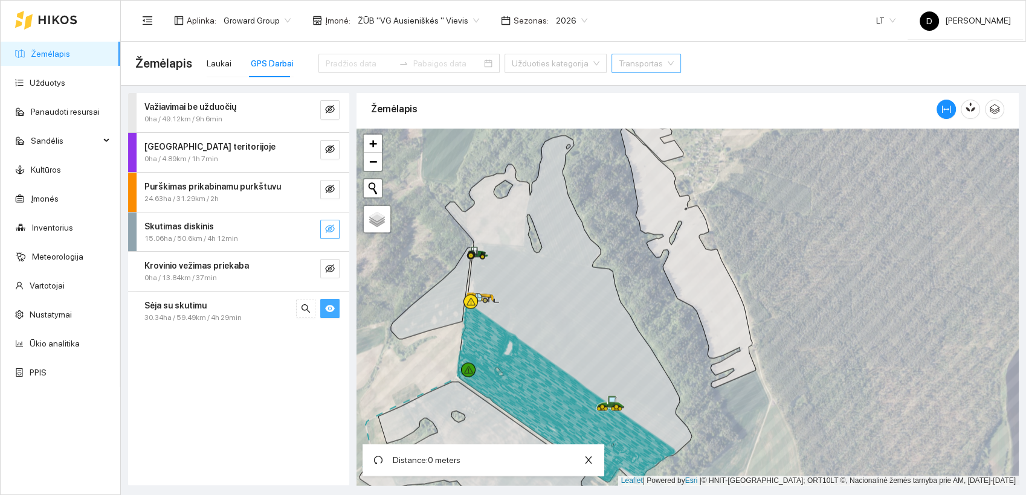
click at [654, 462] on icon at bounding box center [566, 389] width 212 height 182
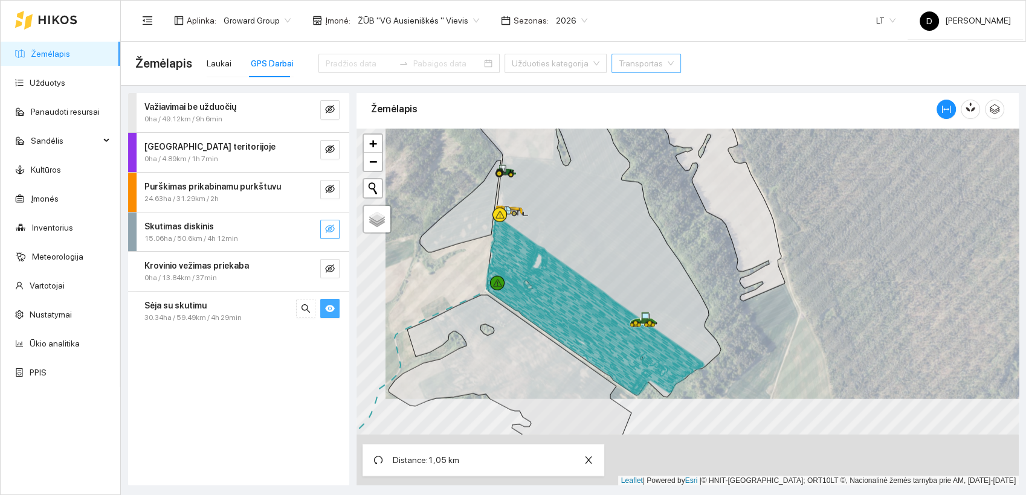
drag, startPoint x: 652, startPoint y: 461, endPoint x: 681, endPoint y: 374, distance: 91.7
click at [681, 374] on icon at bounding box center [595, 302] width 212 height 182
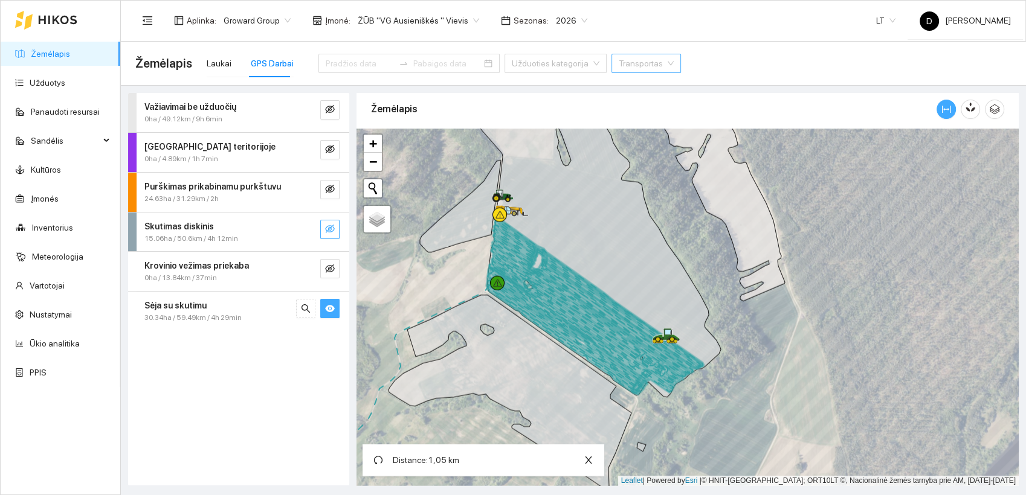
click at [950, 109] on icon "column-width" at bounding box center [946, 109] width 10 height 10
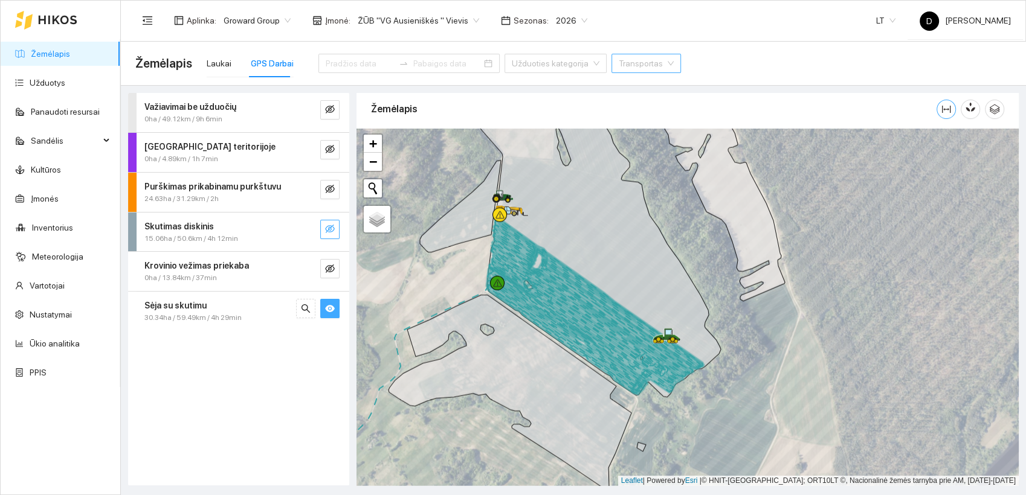
click at [949, 108] on icon "column-width" at bounding box center [946, 109] width 10 height 10
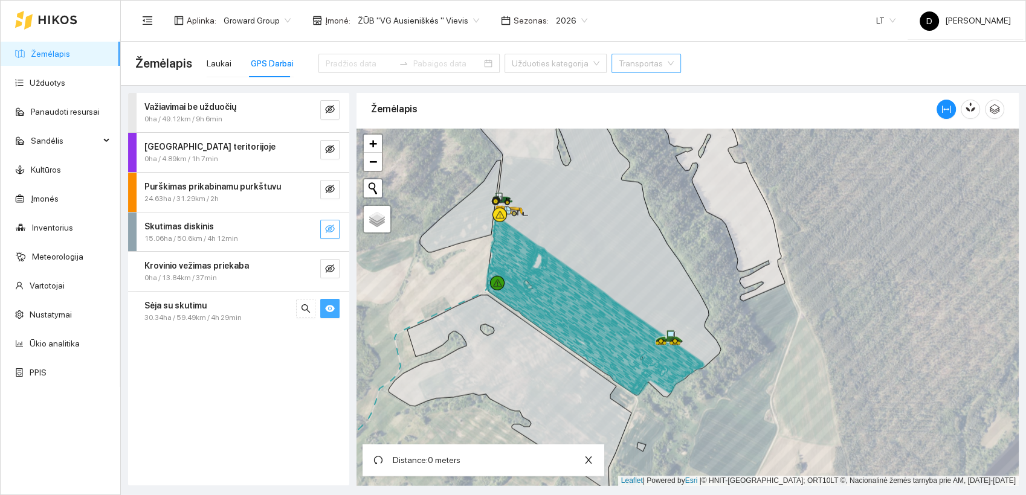
click at [486, 284] on icon at bounding box center [566, 331] width 161 height 127
click at [641, 388] on icon at bounding box center [595, 302] width 212 height 182
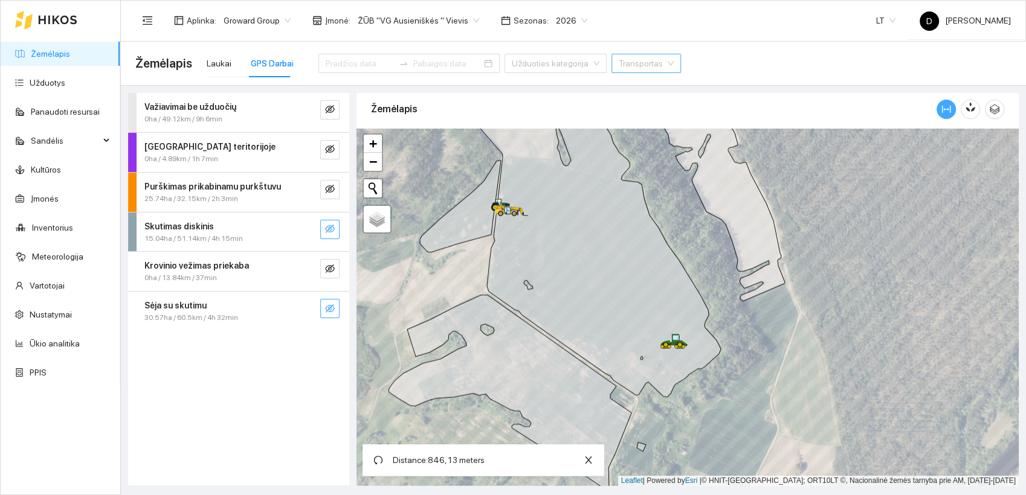
click at [945, 105] on icon "column-width" at bounding box center [946, 109] width 10 height 10
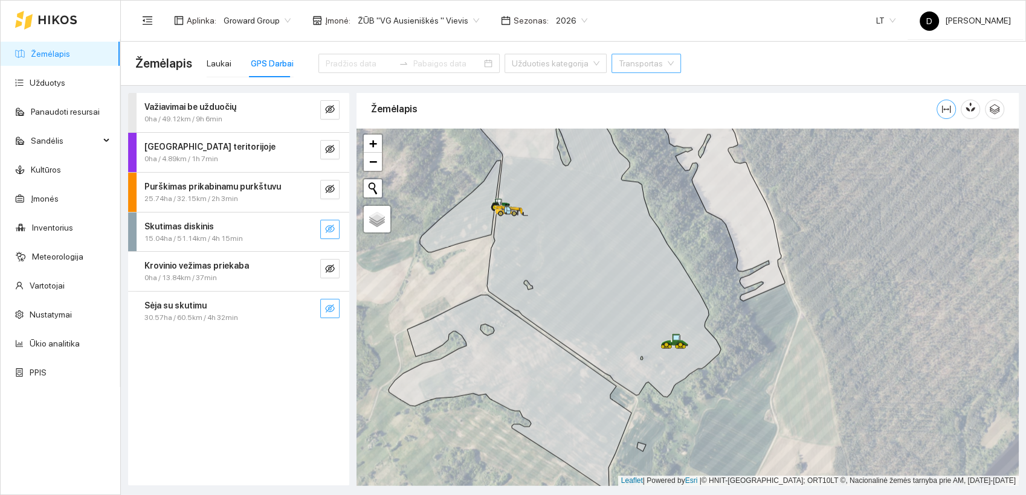
click at [945, 106] on icon "column-width" at bounding box center [946, 109] width 10 height 10
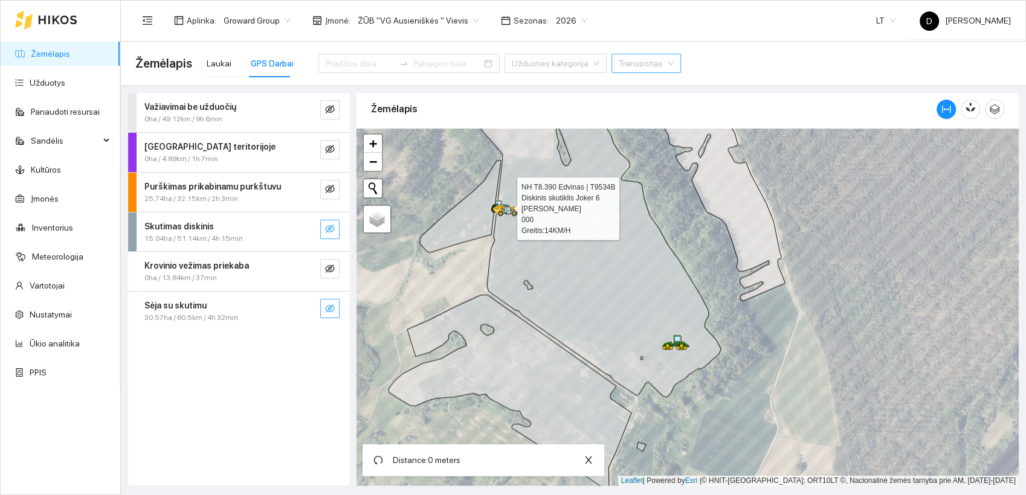
click at [496, 217] on div at bounding box center [493, 213] width 7 height 30
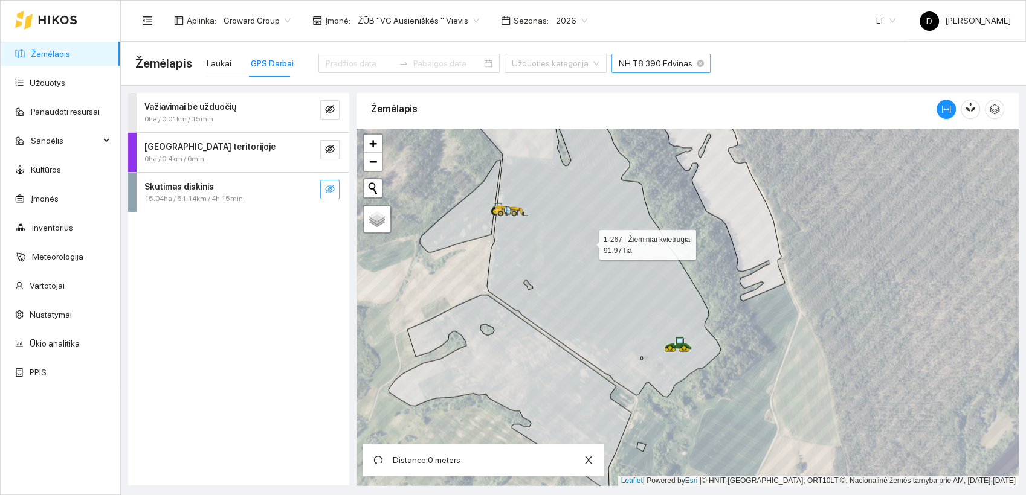
click at [690, 371] on icon at bounding box center [597, 244] width 246 height 305
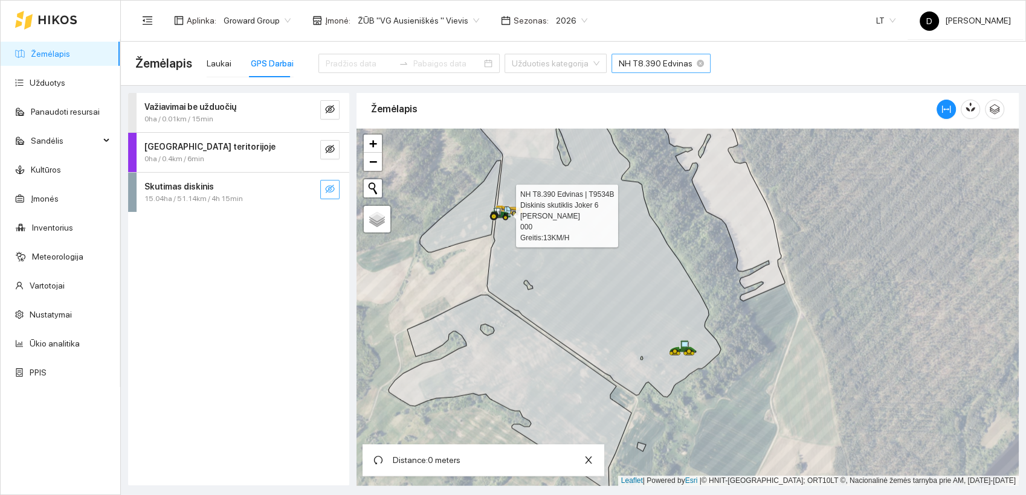
click at [493, 234] on div at bounding box center [492, 220] width 7 height 30
click at [493, 234] on div at bounding box center [492, 221] width 7 height 30
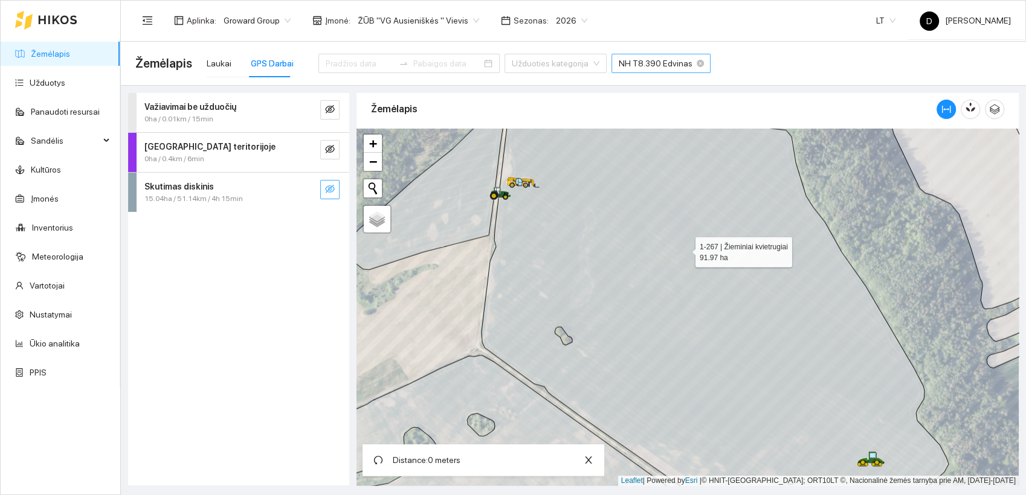
click at [496, 214] on icon at bounding box center [714, 307] width 467 height 430
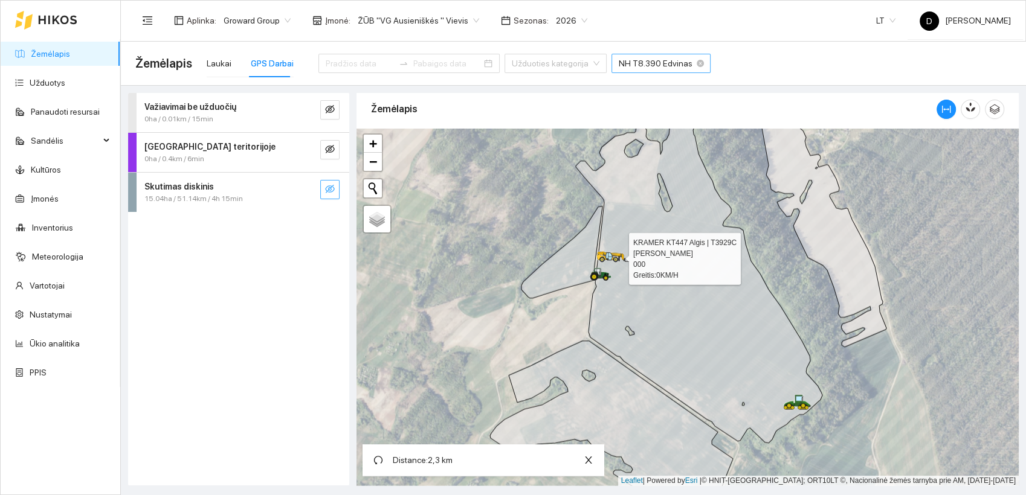
click at [599, 255] on icon at bounding box center [602, 257] width 10 height 6
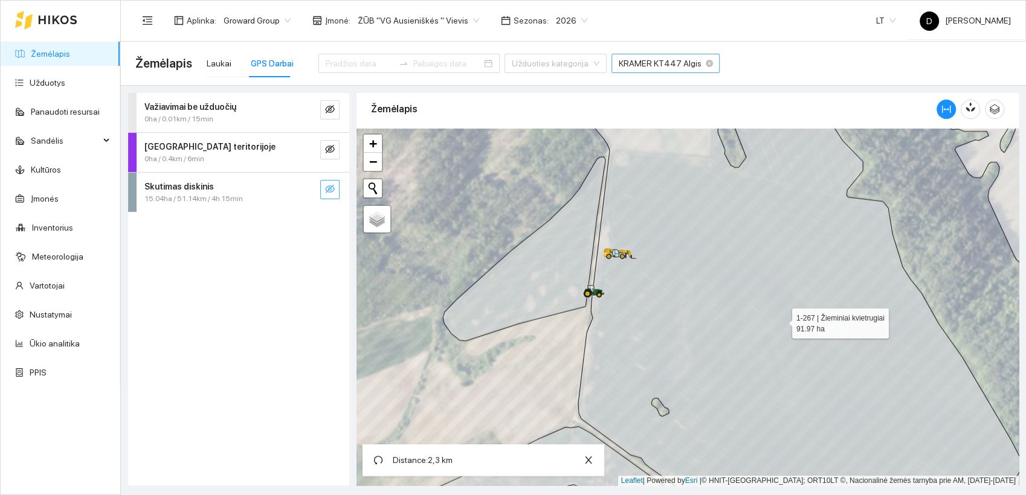
click at [599, 255] on icon at bounding box center [800, 307] width 477 height 430
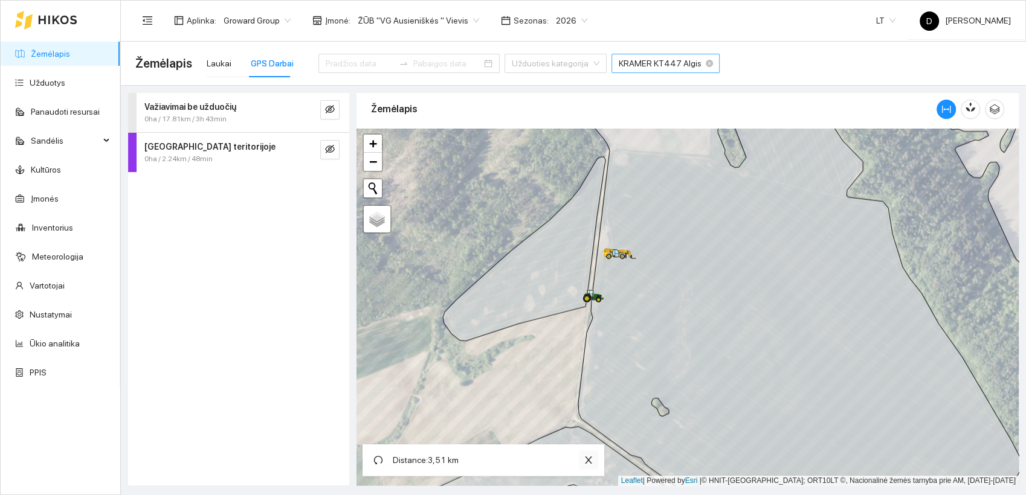
click at [586, 458] on icon "close" at bounding box center [588, 460] width 7 height 7
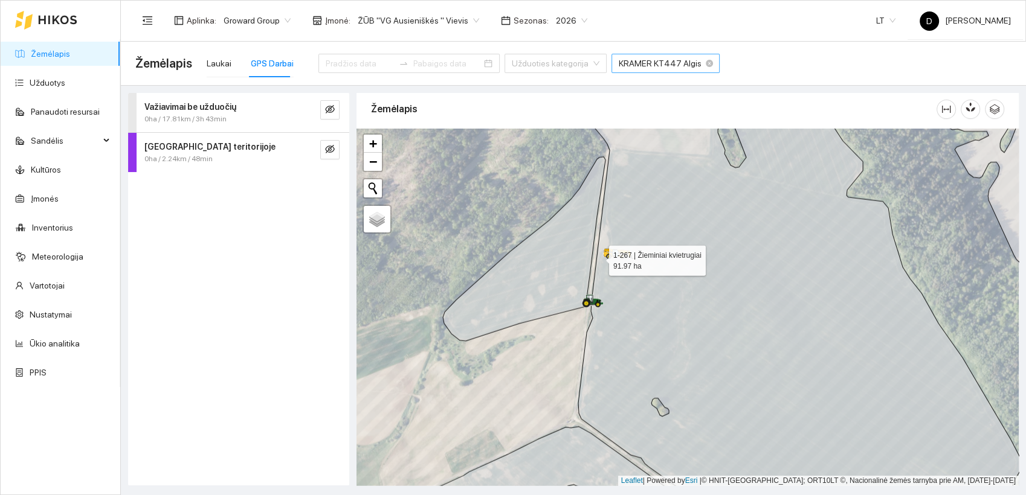
click at [598, 257] on icon at bounding box center [800, 307] width 477 height 430
click at [942, 108] on icon "column-width" at bounding box center [946, 109] width 8 height 7
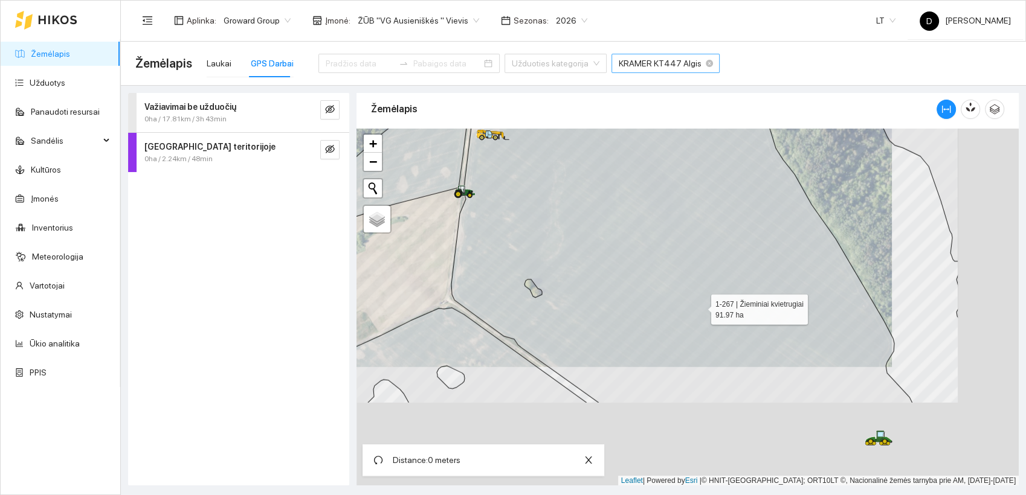
drag, startPoint x: 828, startPoint y: 426, endPoint x: 701, endPoint y: 306, distance: 174.3
click at [701, 306] on icon at bounding box center [673, 188] width 477 height 430
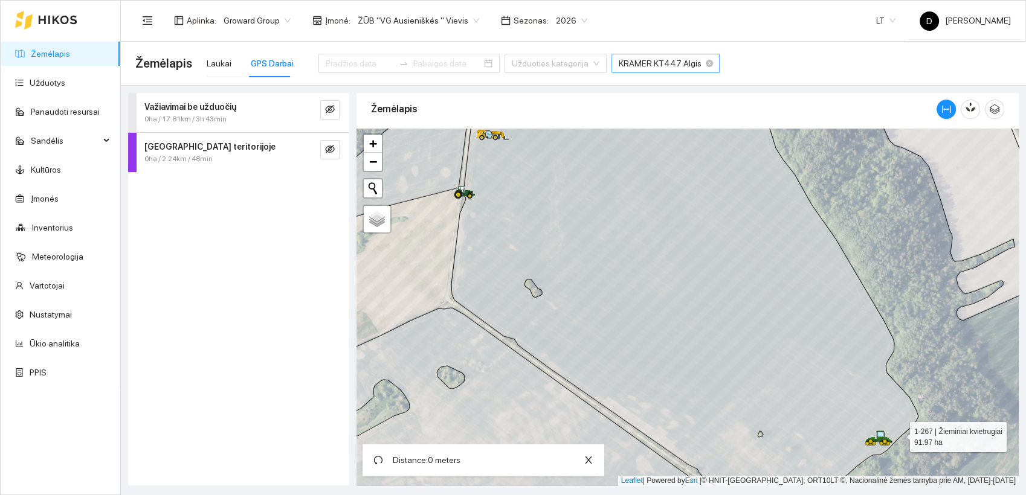
click at [899, 434] on icon at bounding box center [684, 302] width 467 height 420
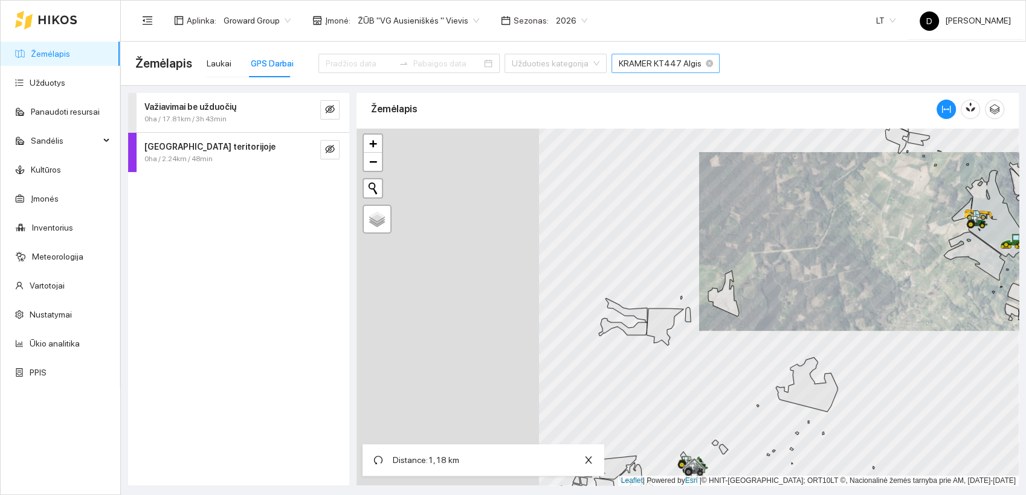
drag, startPoint x: 554, startPoint y: 401, endPoint x: 803, endPoint y: 373, distance: 250.4
click at [803, 373] on icon at bounding box center [807, 385] width 62 height 54
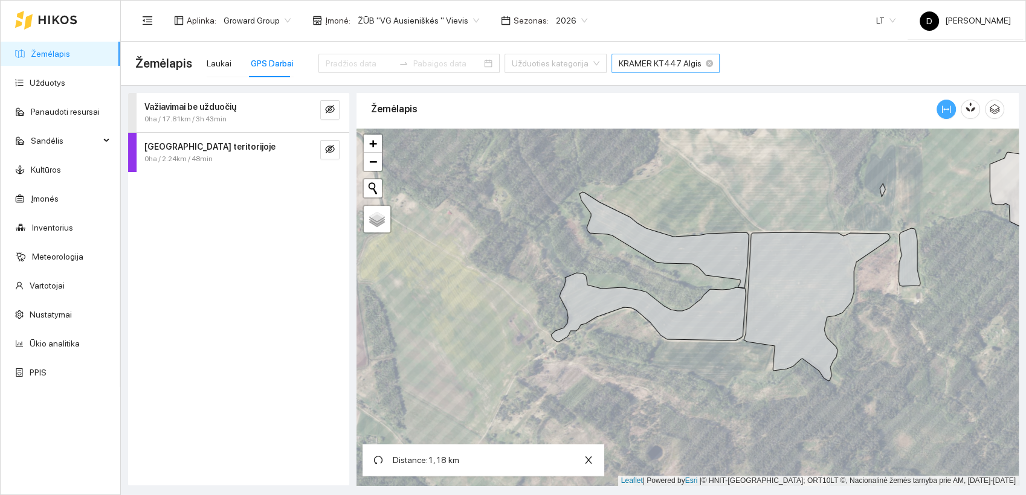
click at [944, 111] on icon "column-width" at bounding box center [946, 109] width 10 height 10
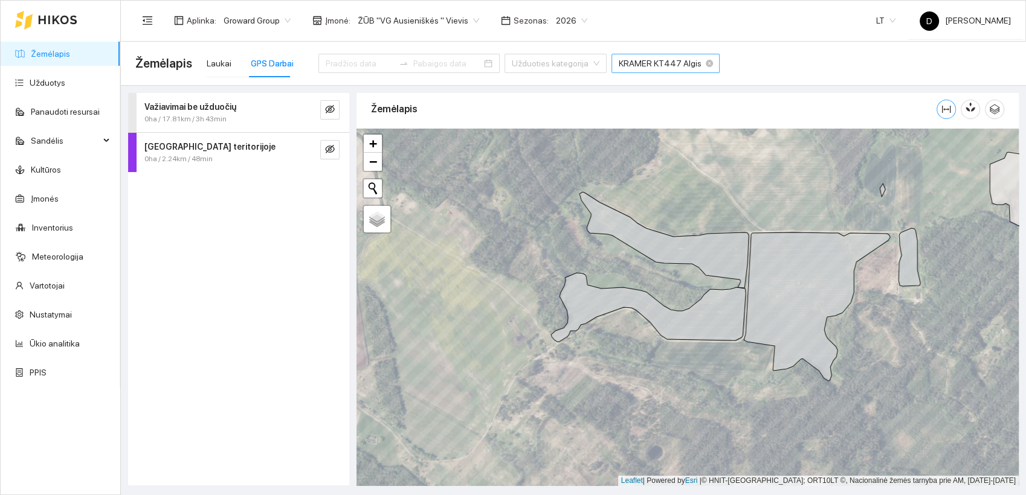
click at [943, 109] on icon "column-width" at bounding box center [946, 109] width 8 height 7
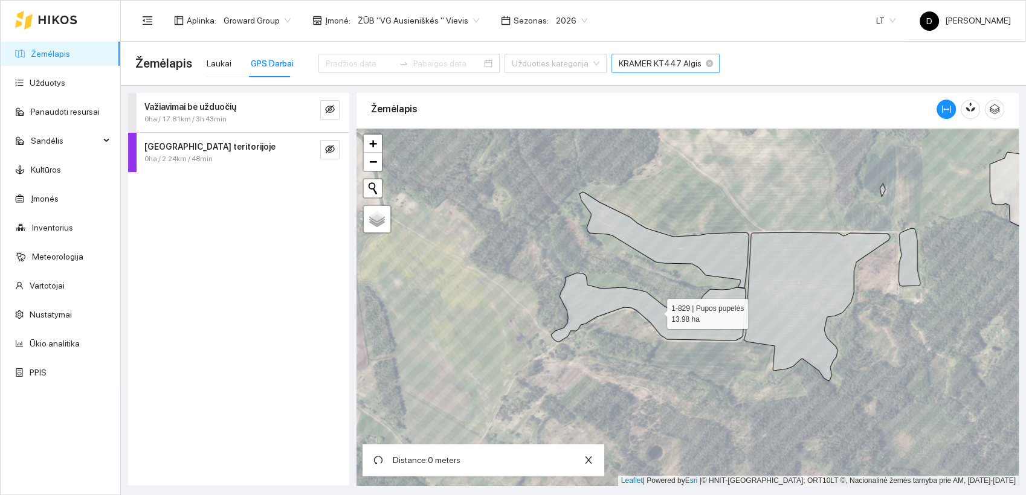
click at [560, 297] on icon at bounding box center [648, 307] width 194 height 69
click at [744, 312] on icon at bounding box center [648, 307] width 194 height 69
click at [750, 263] on icon at bounding box center [817, 307] width 146 height 149
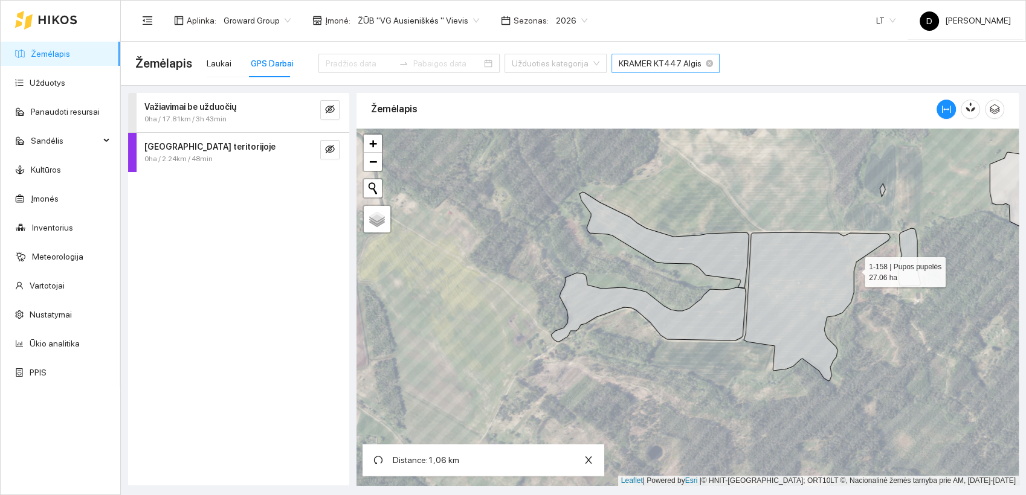
click at [854, 269] on icon at bounding box center [817, 307] width 146 height 149
click at [778, 116] on div "Žemėlapis" at bounding box center [653, 109] width 565 height 34
click at [945, 109] on icon "column-width" at bounding box center [946, 109] width 10 height 10
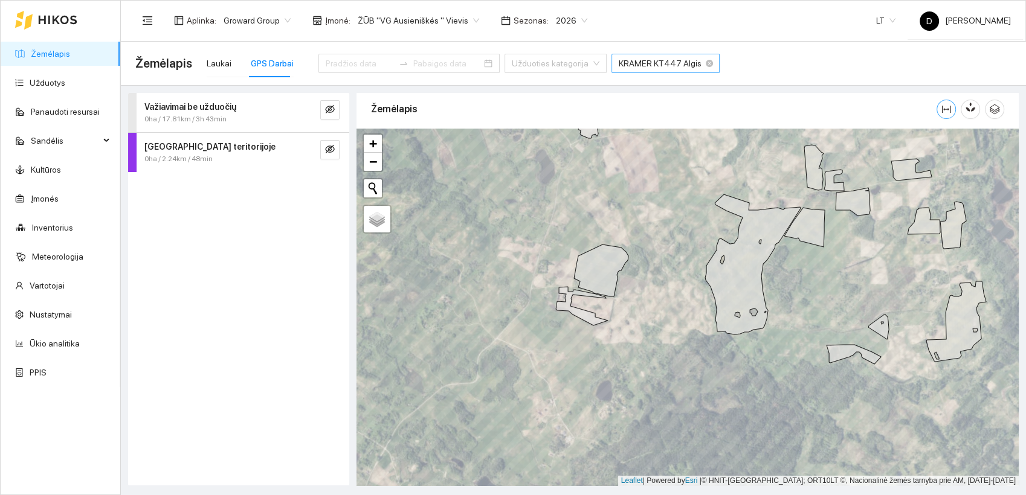
click at [949, 104] on icon "column-width" at bounding box center [946, 109] width 10 height 10
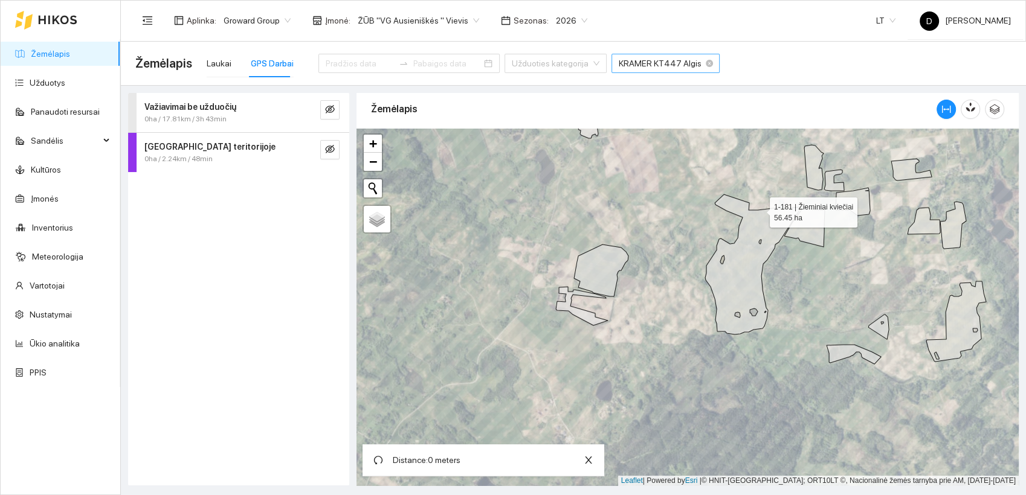
click at [759, 210] on icon at bounding box center [752, 264] width 95 height 140
click at [724, 328] on icon at bounding box center [752, 264] width 95 height 140
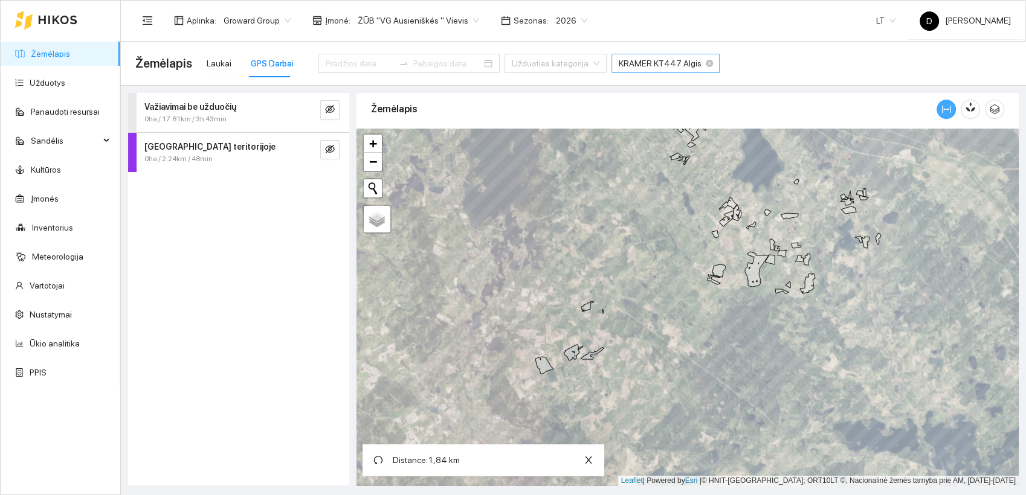
click at [944, 104] on icon "column-width" at bounding box center [946, 109] width 10 height 10
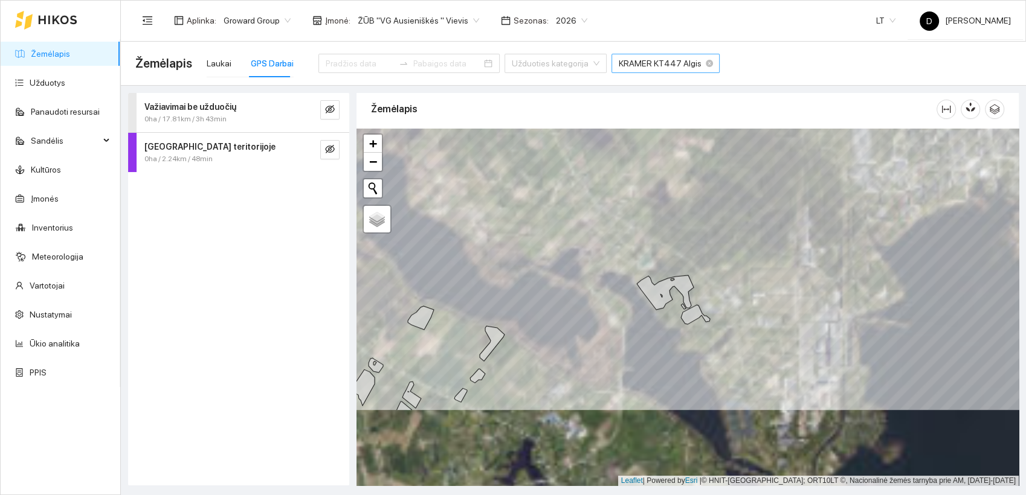
drag, startPoint x: 678, startPoint y: 389, endPoint x: 637, endPoint y: 244, distance: 150.7
click at [637, 275] on icon at bounding box center [665, 292] width 57 height 34
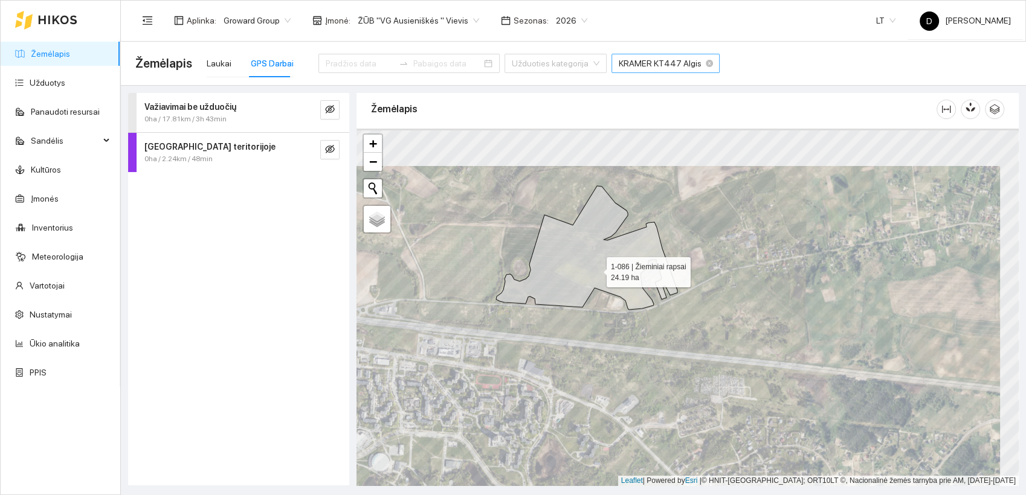
drag, startPoint x: 617, startPoint y: 231, endPoint x: 574, endPoint y: 324, distance: 102.4
click at [574, 310] on icon at bounding box center [586, 248] width 181 height 124
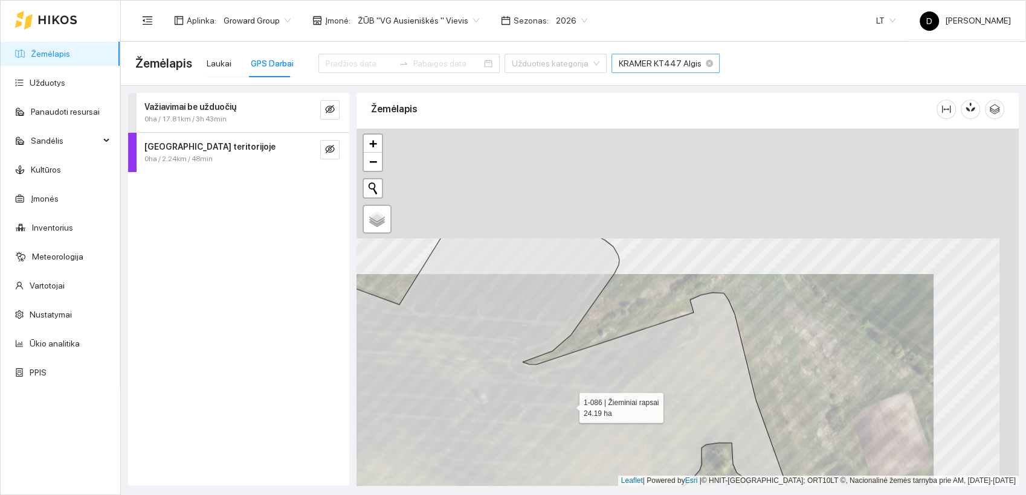
drag, startPoint x: 654, startPoint y: 259, endPoint x: 568, endPoint y: 404, distance: 168.6
click at [568, 404] on icon at bounding box center [510, 440] width 613 height 405
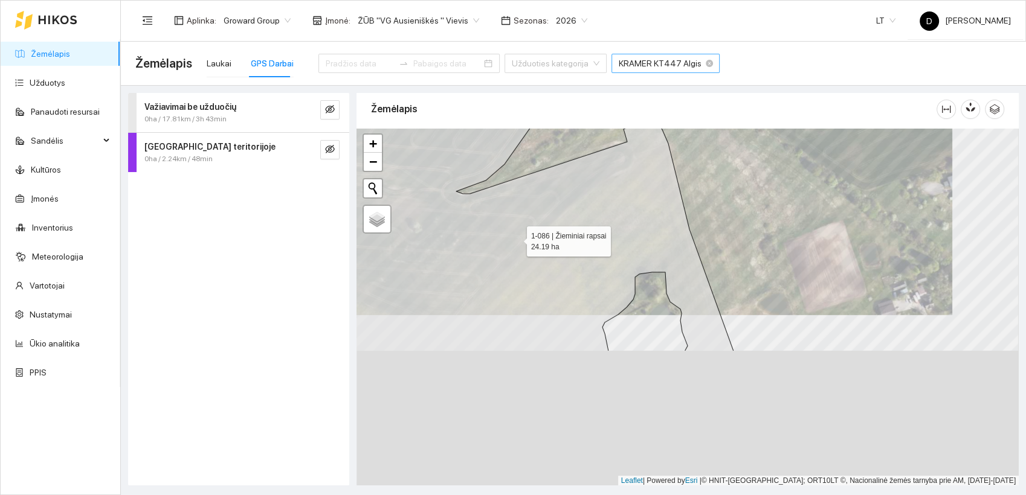
drag, startPoint x: 582, startPoint y: 411, endPoint x: 524, endPoint y: 201, distance: 218.0
click at [520, 216] on icon at bounding box center [478, 163] width 510 height 375
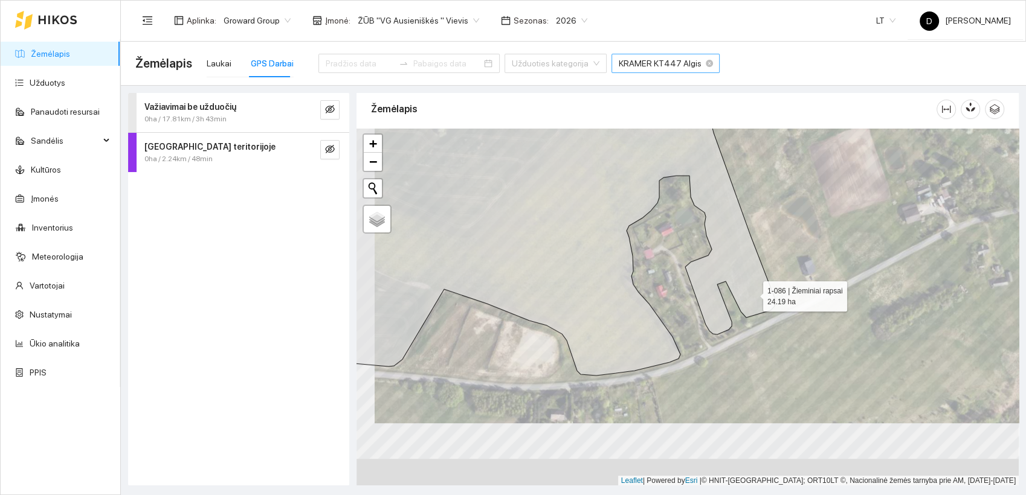
drag, startPoint x: 733, startPoint y: 348, endPoint x: 752, endPoint y: 294, distance: 57.1
click at [752, 294] on icon at bounding box center [540, 203] width 467 height 346
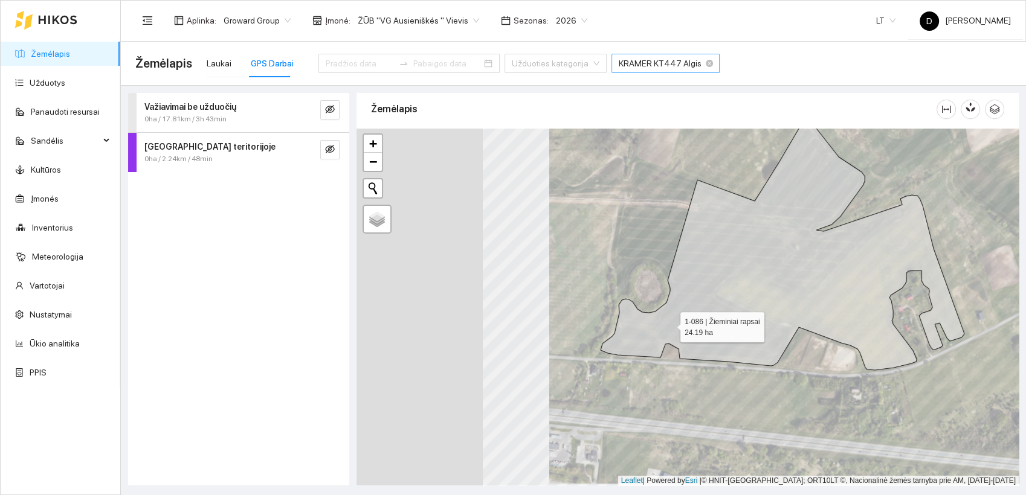
drag, startPoint x: 468, startPoint y: 325, endPoint x: 721, endPoint y: 336, distance: 253.3
click at [720, 336] on icon at bounding box center [782, 246] width 364 height 248
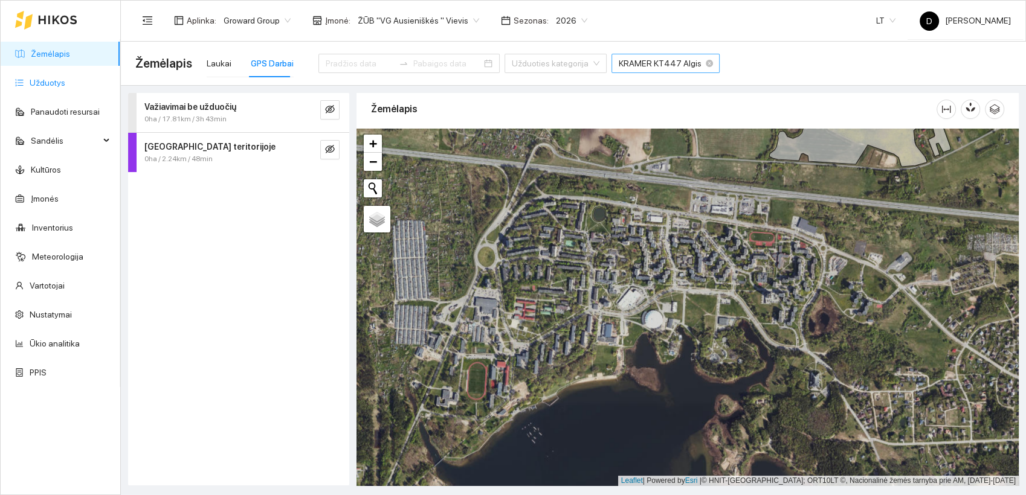
click at [43, 85] on link "Užduotys" at bounding box center [48, 83] width 36 height 10
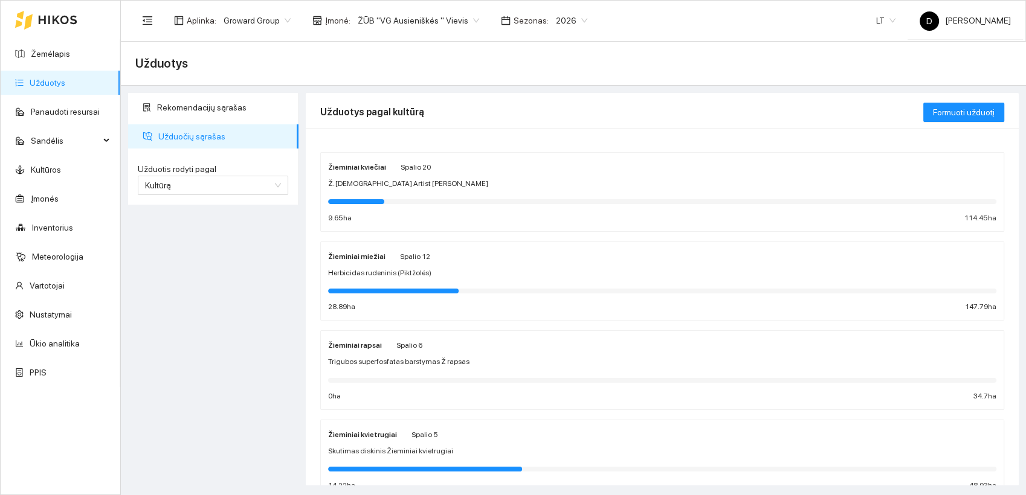
click at [369, 163] on strong "Žieminiai kviečiai" at bounding box center [357, 167] width 58 height 8
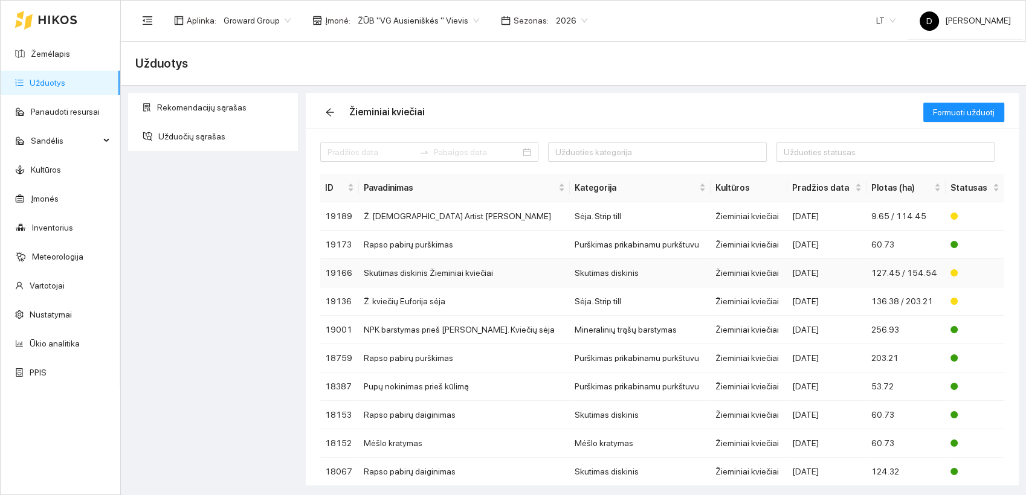
click at [423, 272] on td "Skutimas diskinis Žieminiai kviečiai" at bounding box center [464, 273] width 211 height 28
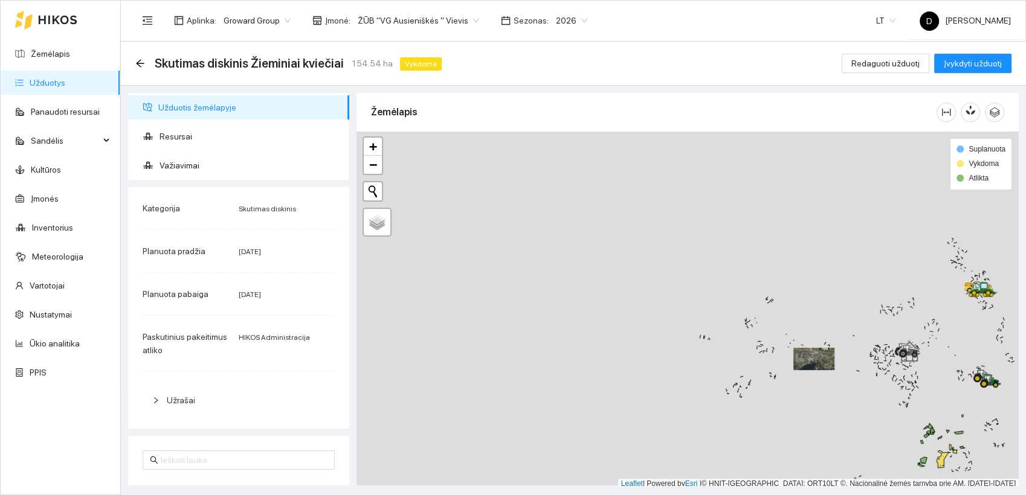
scroll to position [3, 0]
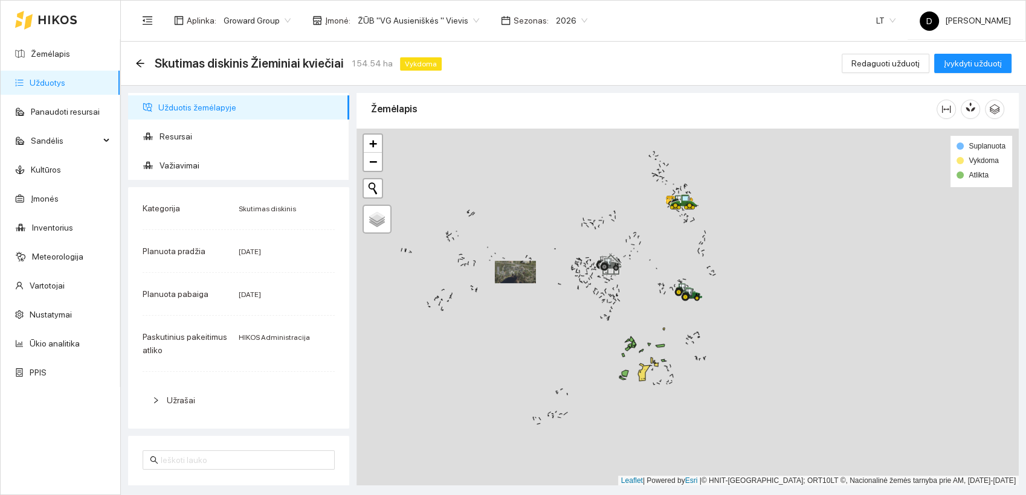
drag, startPoint x: 884, startPoint y: 392, endPoint x: 526, endPoint y: 312, distance: 367.1
click at [531, 314] on div at bounding box center [687, 308] width 662 height 358
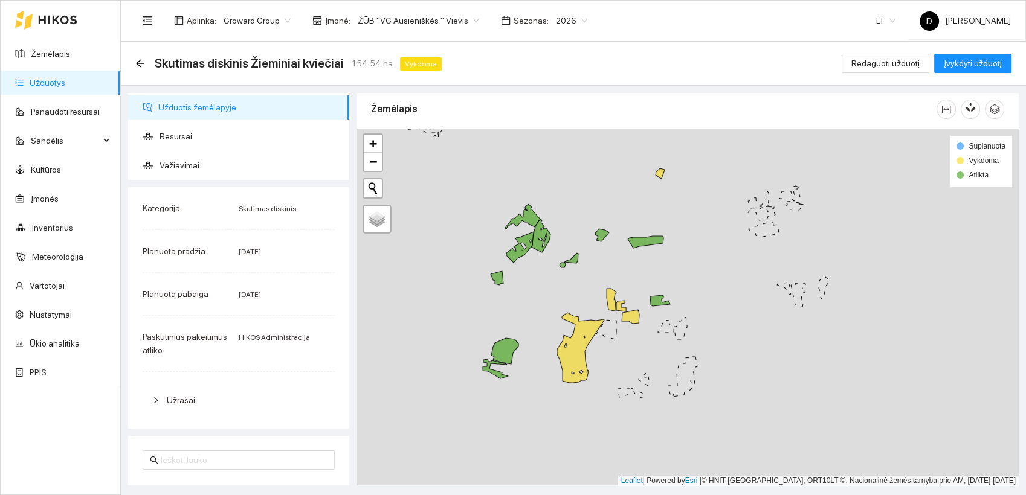
drag, startPoint x: 591, startPoint y: 399, endPoint x: 649, endPoint y: 336, distance: 85.5
click at [648, 336] on div at bounding box center [687, 308] width 662 height 358
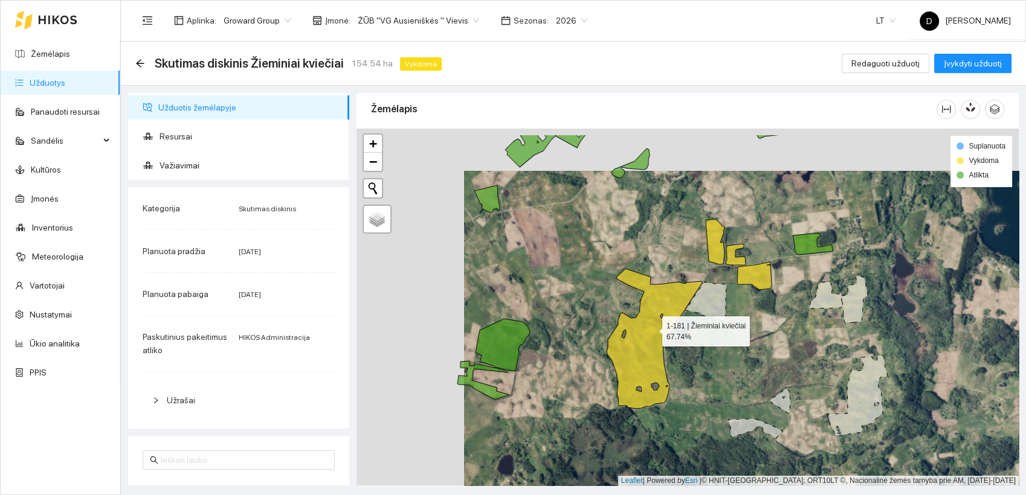
drag, startPoint x: 542, startPoint y: 285, endPoint x: 649, endPoint y: 327, distance: 114.7
click at [650, 327] on icon at bounding box center [653, 339] width 95 height 140
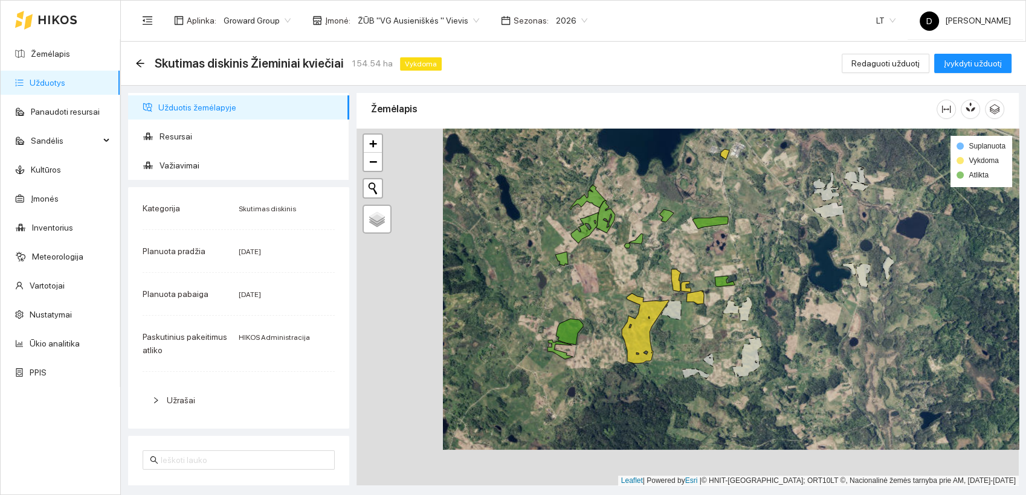
drag, startPoint x: 633, startPoint y: 356, endPoint x: 724, endPoint y: 324, distance: 96.3
click at [724, 324] on div at bounding box center [687, 308] width 662 height 358
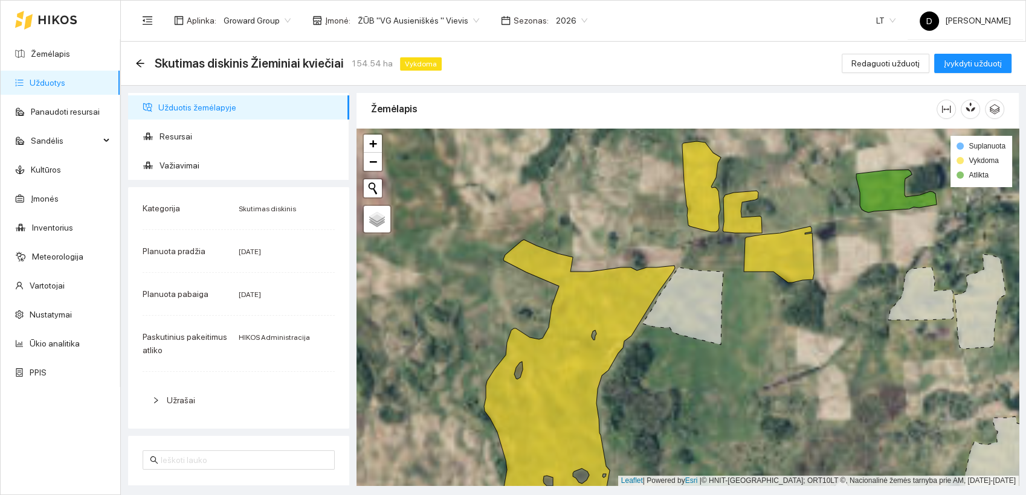
click at [681, 304] on icon at bounding box center [682, 306] width 81 height 77
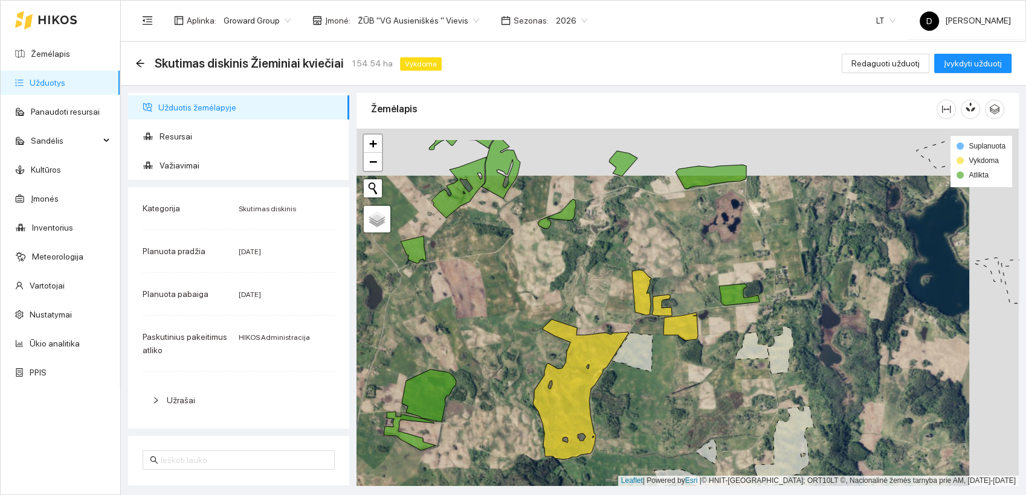
drag, startPoint x: 617, startPoint y: 223, endPoint x: 567, endPoint y: 271, distance: 68.4
click at [567, 271] on div at bounding box center [687, 308] width 662 height 358
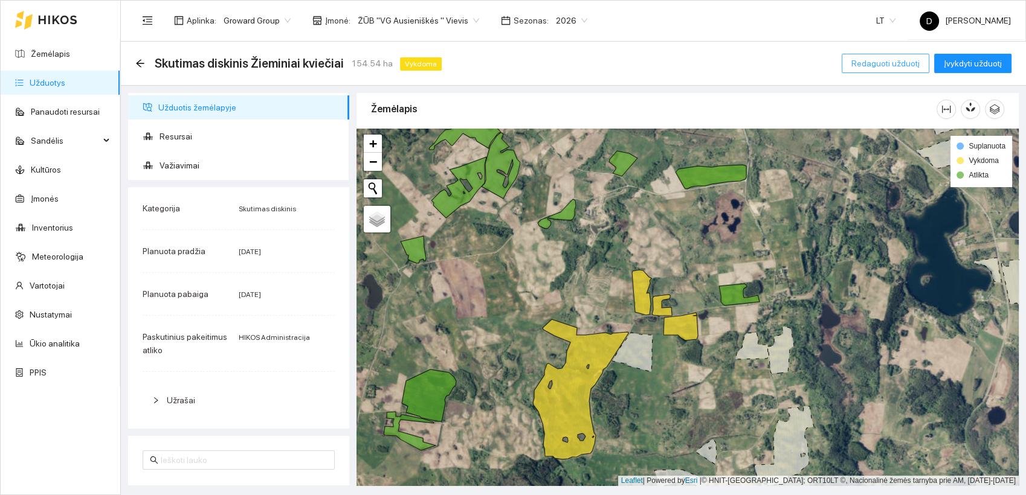
click at [882, 65] on span "Redaguoti užduotį" at bounding box center [885, 63] width 68 height 13
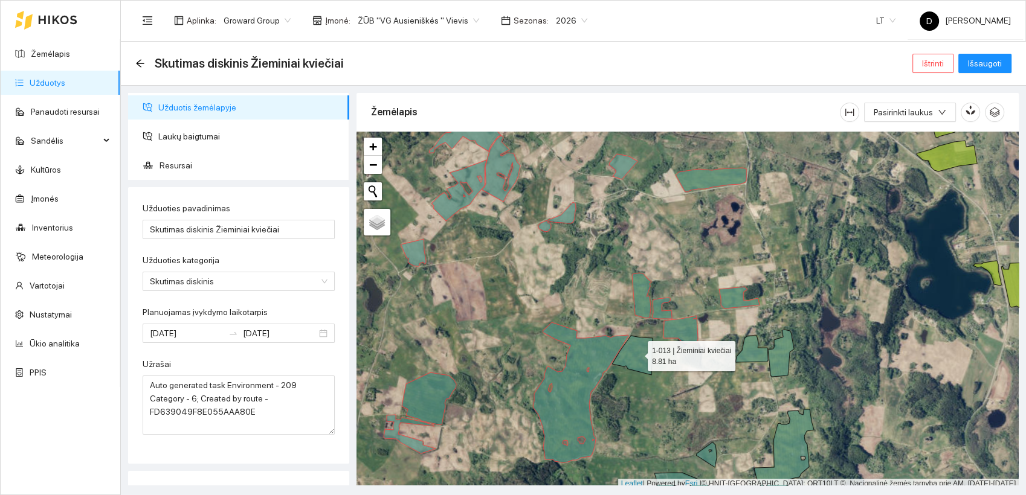
scroll to position [3, 0]
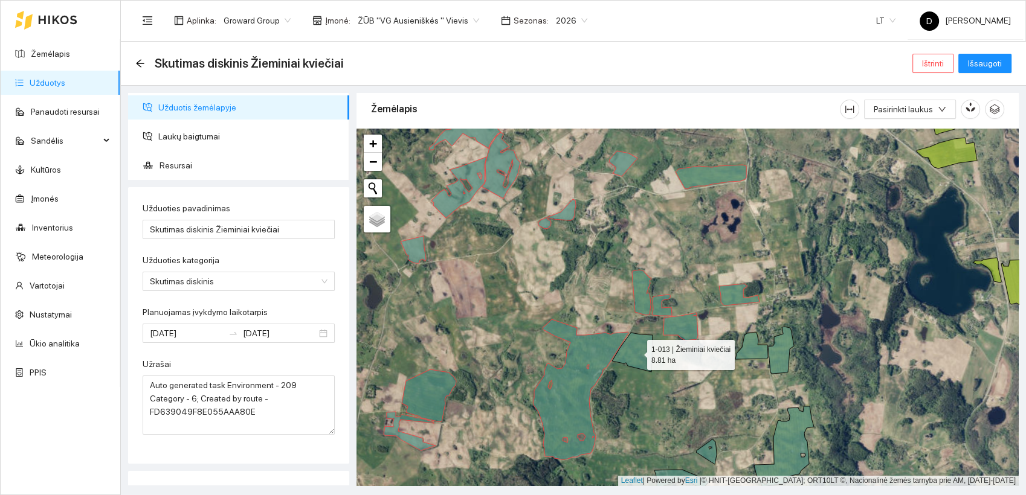
click at [636, 353] on icon at bounding box center [632, 352] width 40 height 39
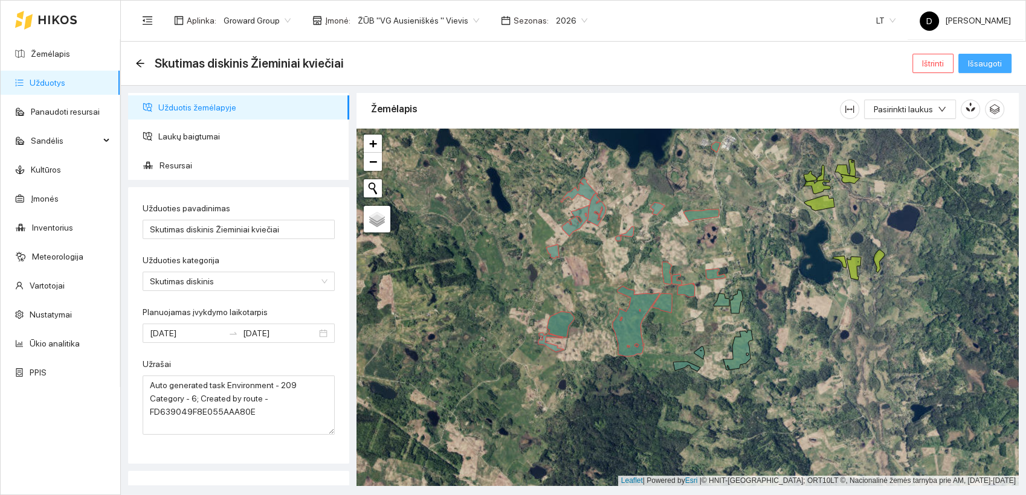
click at [981, 63] on span "Išsaugoti" at bounding box center [985, 63] width 34 height 13
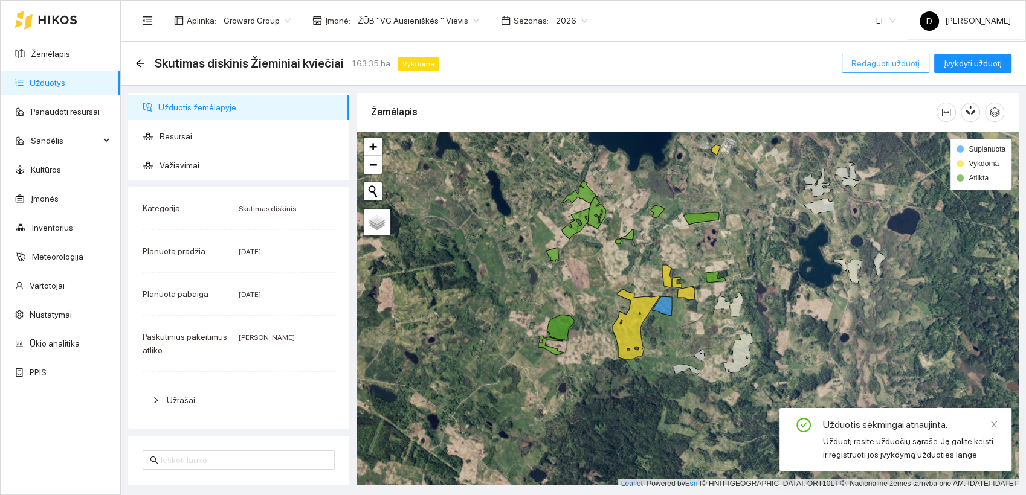
click at [907, 63] on span "Redaguoti užduotį" at bounding box center [885, 63] width 68 height 13
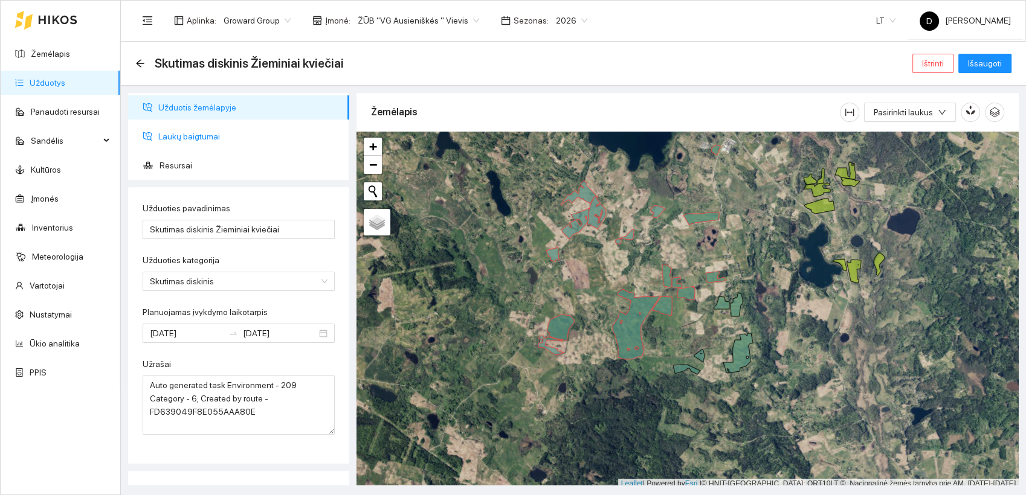
click at [208, 130] on span "Laukų baigtumai" at bounding box center [248, 136] width 181 height 24
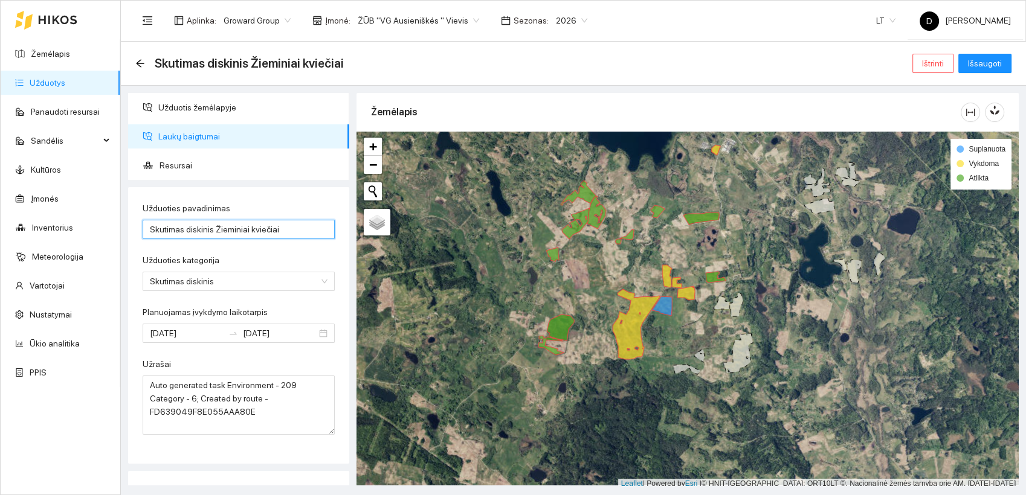
drag, startPoint x: 246, startPoint y: 230, endPoint x: 217, endPoint y: 226, distance: 29.2
click at [217, 226] on input "Skutimas diskinis Žieminiai kviečiai" at bounding box center [239, 229] width 192 height 19
drag, startPoint x: 213, startPoint y: 231, endPoint x: 266, endPoint y: 197, distance: 62.5
click at [266, 197] on div "Užduoties pavadinimas Skutimas diskinis Ž.kviečiai Užduoties kategorija Skutima…" at bounding box center [238, 325] width 221 height 277
drag, startPoint x: 184, startPoint y: 228, endPoint x: 210, endPoint y: 231, distance: 25.6
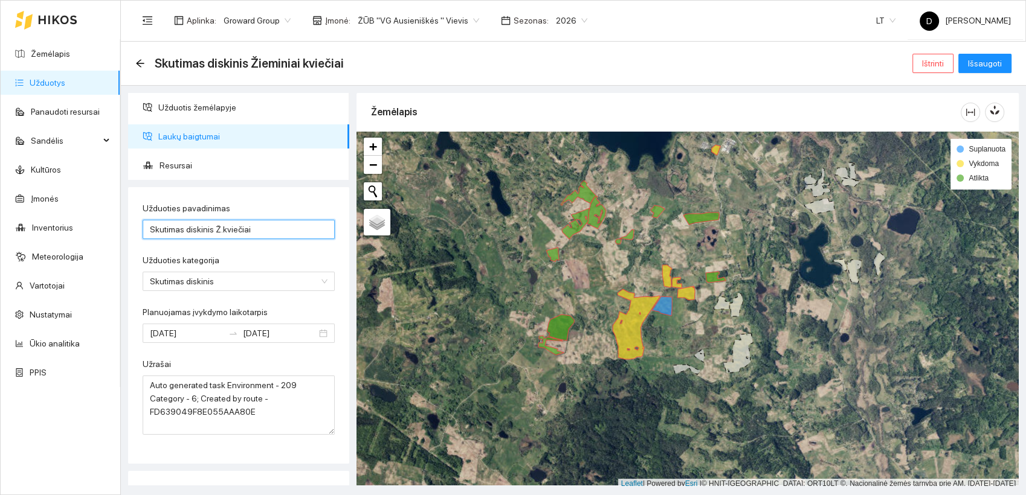
click at [210, 231] on input "Skutimas diskinis Ž.kviečiai" at bounding box center [239, 229] width 192 height 19
type input "Skutimas prieš sėją [PERSON_NAME]kviečiai"
click at [272, 204] on div "Užduoties pavadinimas" at bounding box center [239, 211] width 192 height 18
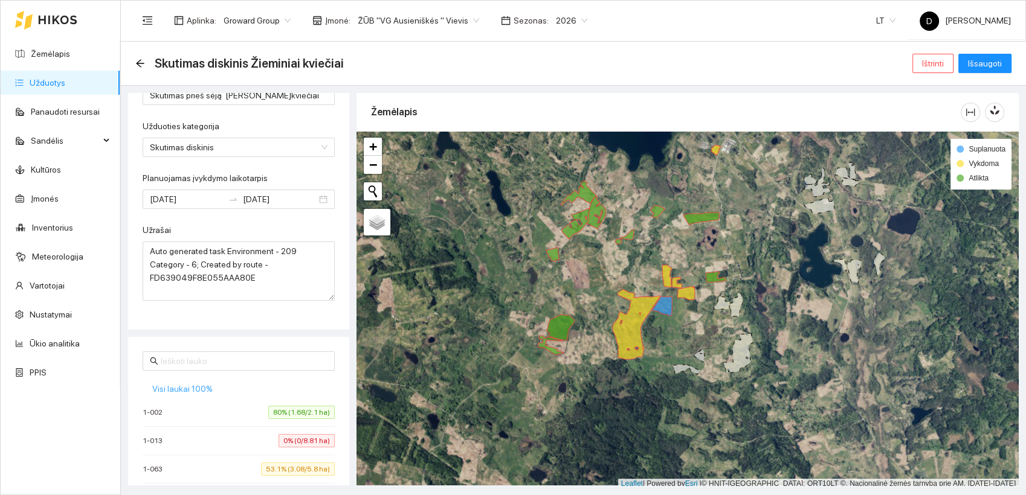
click at [200, 388] on span "Visi laukai 100%" at bounding box center [182, 388] width 60 height 13
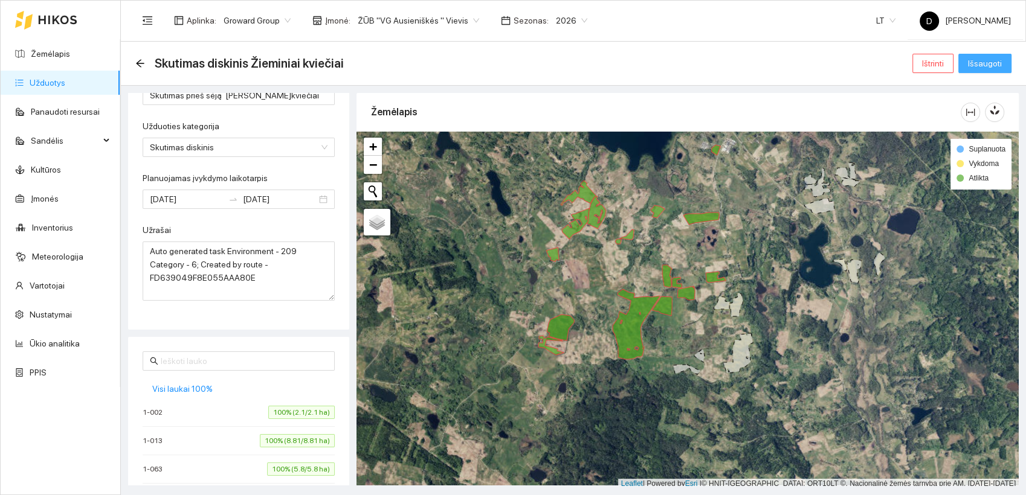
click at [991, 62] on span "Išsaugoti" at bounding box center [985, 63] width 34 height 13
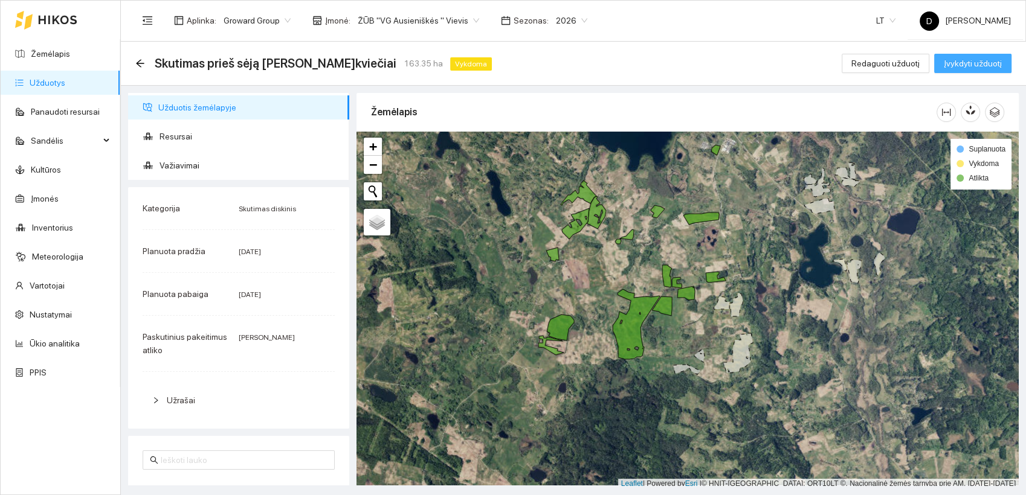
click at [981, 62] on span "Įvykdyti užduotį" at bounding box center [972, 63] width 58 height 13
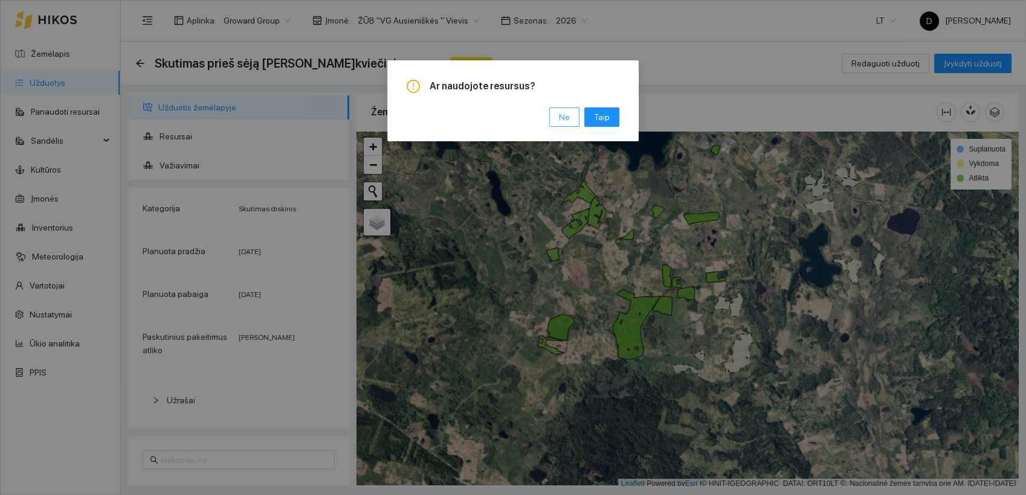
click at [567, 114] on span "Ne" at bounding box center [564, 117] width 11 height 13
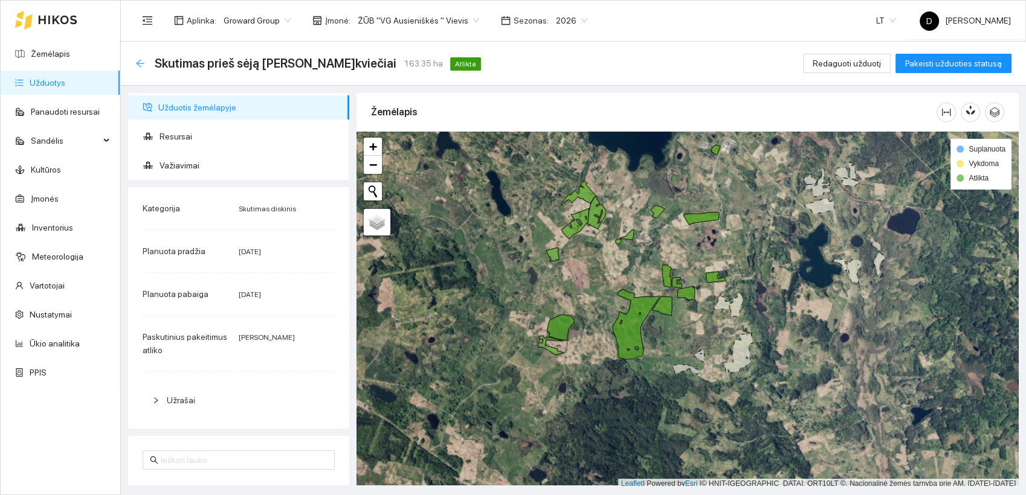
click at [139, 63] on icon "arrow-left" at bounding box center [140, 63] width 8 height 8
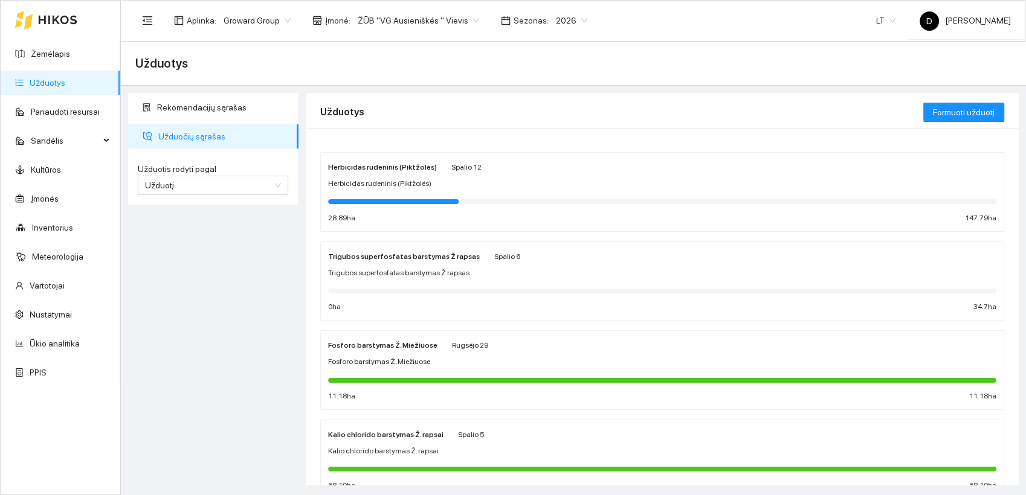
click at [397, 263] on div "Trigubos superfosfatas barstymas Ž rapsas [DATE] Trigubos superfosfatas barstym…" at bounding box center [662, 281] width 668 height 64
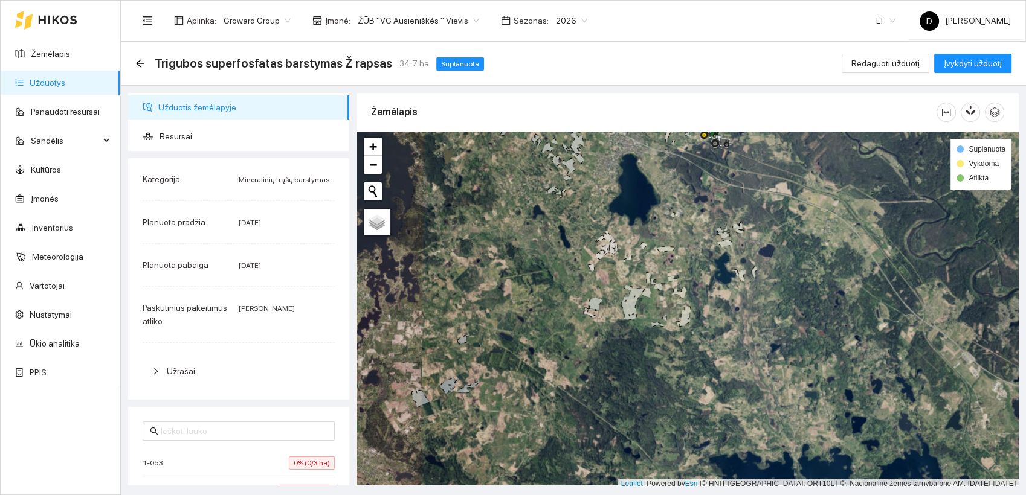
scroll to position [3, 0]
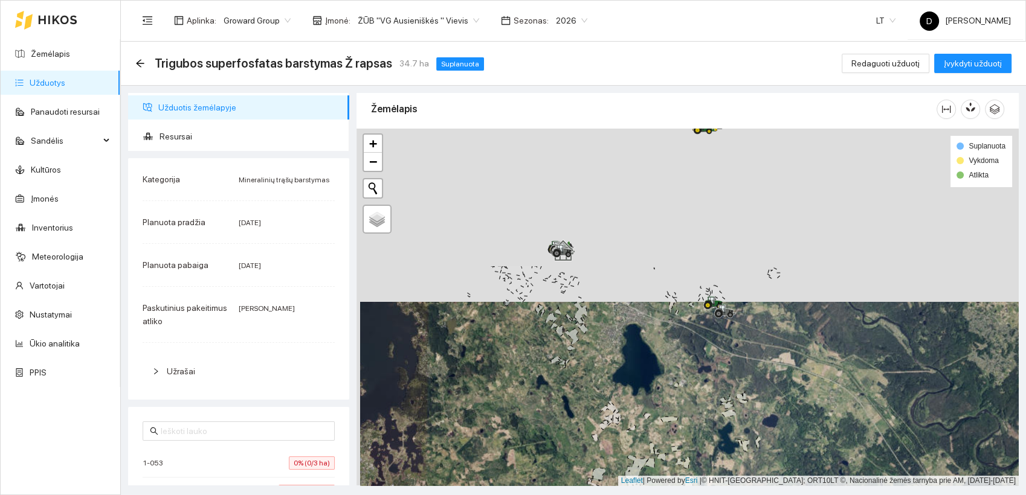
drag, startPoint x: 638, startPoint y: 173, endPoint x: 641, endPoint y: 349, distance: 175.8
click at [641, 349] on div at bounding box center [687, 308] width 662 height 358
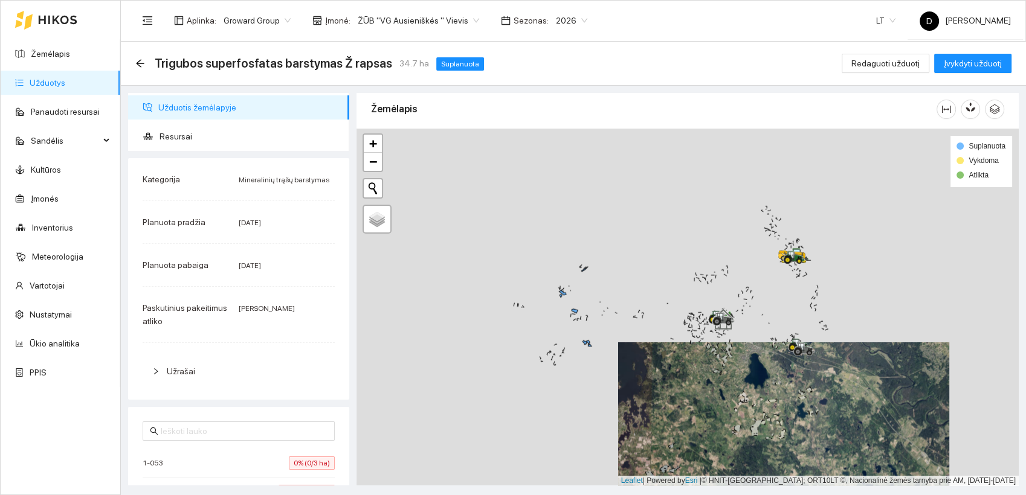
drag, startPoint x: 612, startPoint y: 314, endPoint x: 767, endPoint y: 348, distance: 158.9
click at [766, 349] on div at bounding box center [687, 308] width 662 height 358
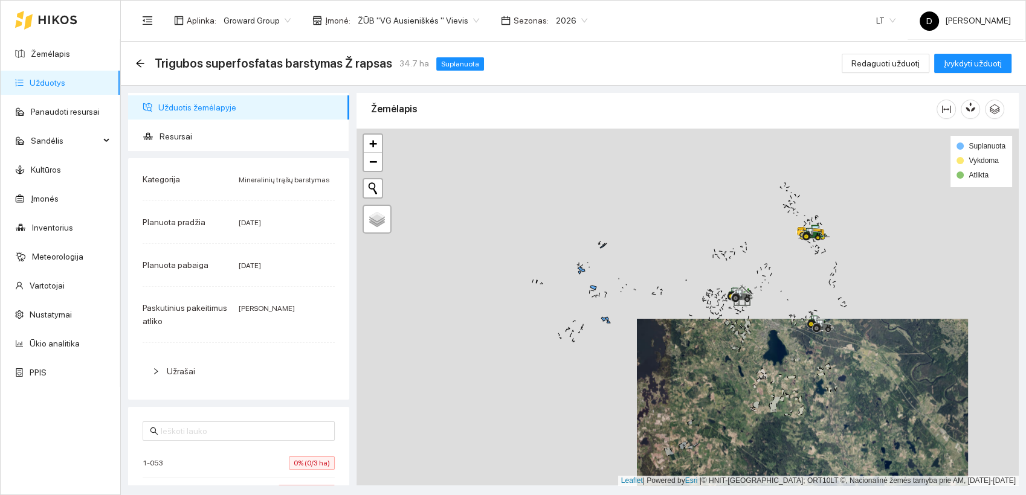
drag, startPoint x: 611, startPoint y: 367, endPoint x: 634, endPoint y: 340, distance: 35.1
click at [633, 342] on div at bounding box center [687, 308] width 662 height 358
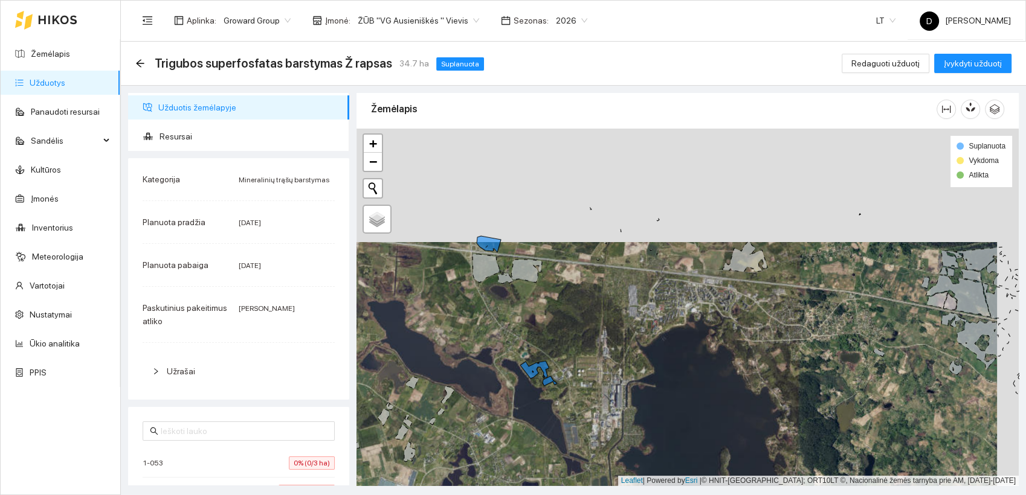
drag, startPoint x: 583, startPoint y: 199, endPoint x: 562, endPoint y: 326, distance: 128.7
click at [562, 326] on div at bounding box center [687, 308] width 662 height 358
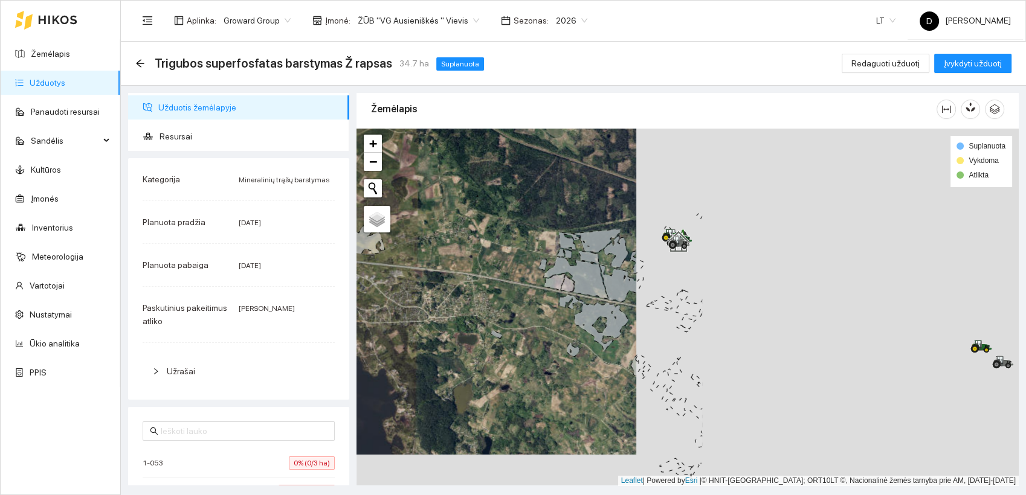
drag, startPoint x: 871, startPoint y: 307, endPoint x: 512, endPoint y: 276, distance: 360.7
click at [486, 272] on div at bounding box center [687, 308] width 662 height 358
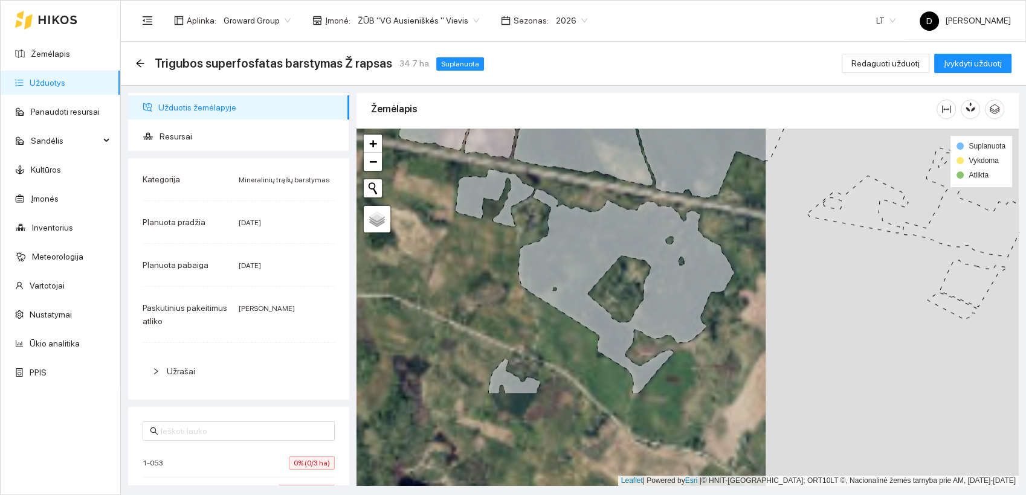
drag, startPoint x: 708, startPoint y: 418, endPoint x: 684, endPoint y: 289, distance: 130.9
click at [684, 289] on icon at bounding box center [594, 281] width 278 height 225
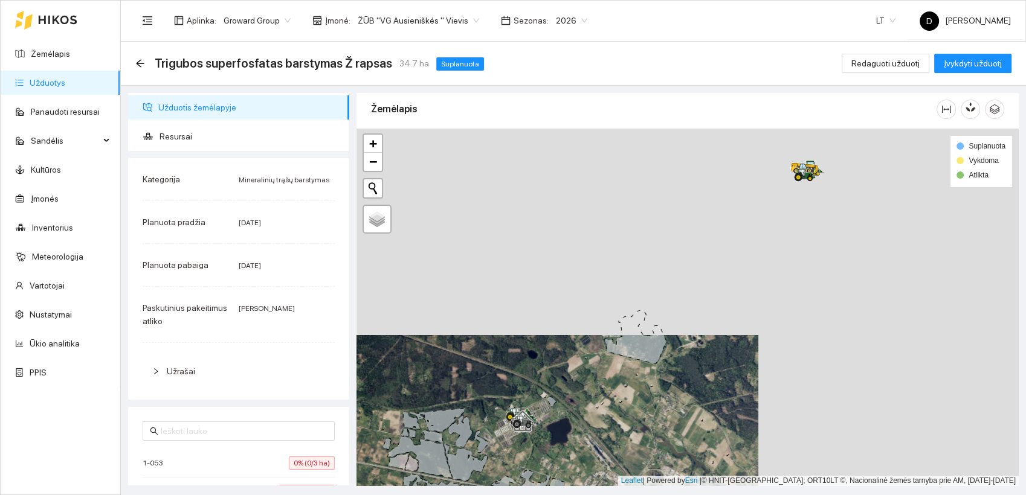
drag, startPoint x: 826, startPoint y: 235, endPoint x: 548, endPoint y: 476, distance: 367.8
click at [548, 476] on div at bounding box center [687, 308] width 662 height 358
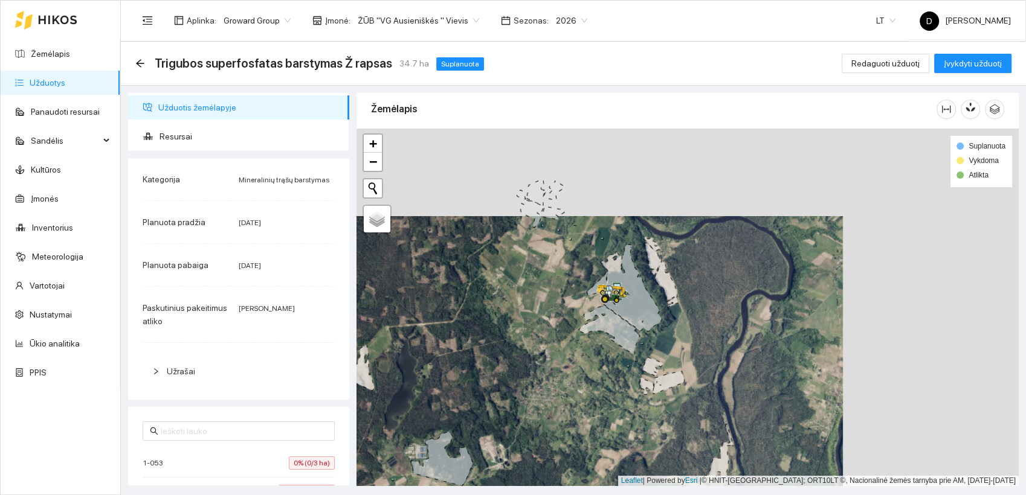
drag, startPoint x: 739, startPoint y: 239, endPoint x: 554, endPoint y: 327, distance: 204.0
click at [559, 327] on div at bounding box center [687, 308] width 662 height 358
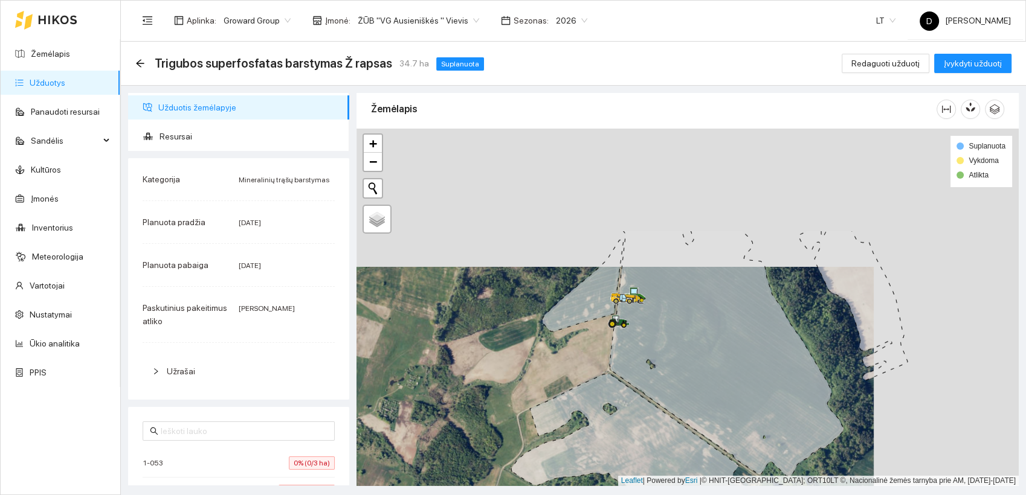
drag, startPoint x: 815, startPoint y: 192, endPoint x: 647, endPoint y: 341, distance: 224.2
click at [647, 341] on icon at bounding box center [726, 354] width 234 height 246
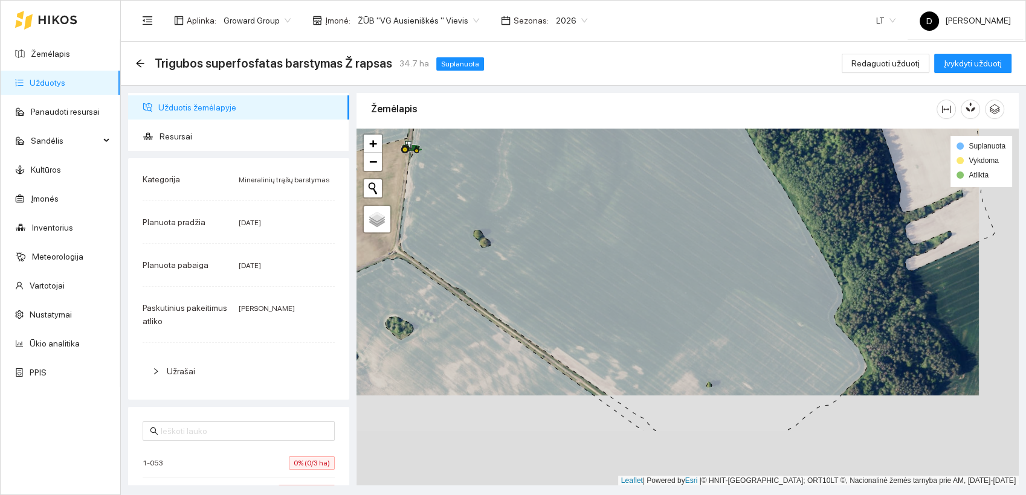
drag, startPoint x: 647, startPoint y: 274, endPoint x: 612, endPoint y: 211, distance: 71.9
click at [612, 211] on icon at bounding box center [633, 217] width 467 height 430
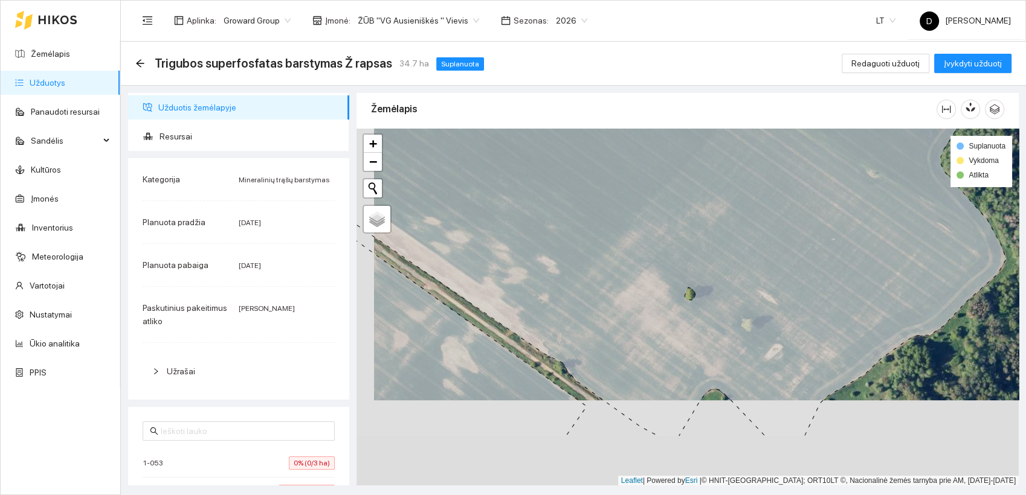
drag, startPoint x: 710, startPoint y: 310, endPoint x: 721, endPoint y: 240, distance: 71.4
click at [721, 240] on icon at bounding box center [656, 222] width 699 height 430
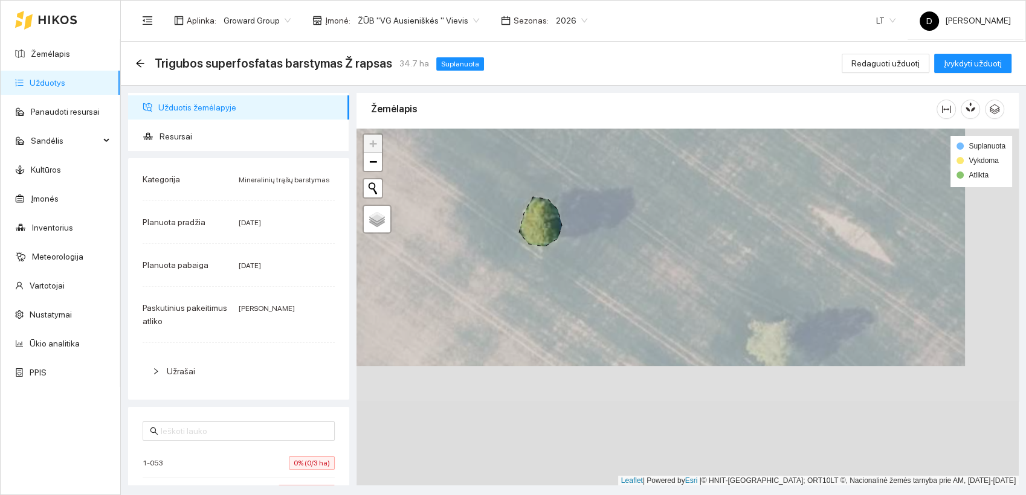
drag, startPoint x: 769, startPoint y: 342, endPoint x: 698, endPoint y: 188, distance: 170.0
click at [698, 188] on icon at bounding box center [633, 187] width 795 height 430
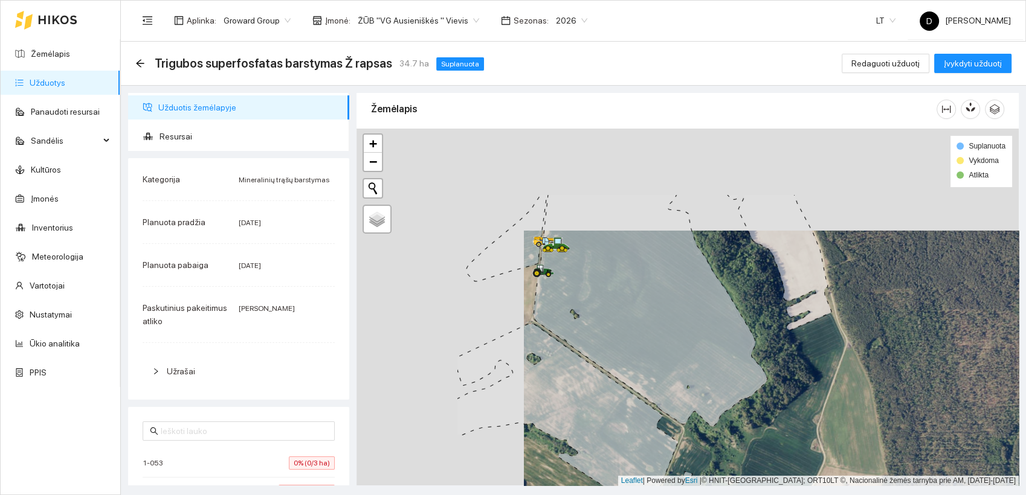
drag, startPoint x: 509, startPoint y: 254, endPoint x: 709, endPoint y: 379, distance: 236.1
click at [712, 383] on icon at bounding box center [650, 310] width 234 height 232
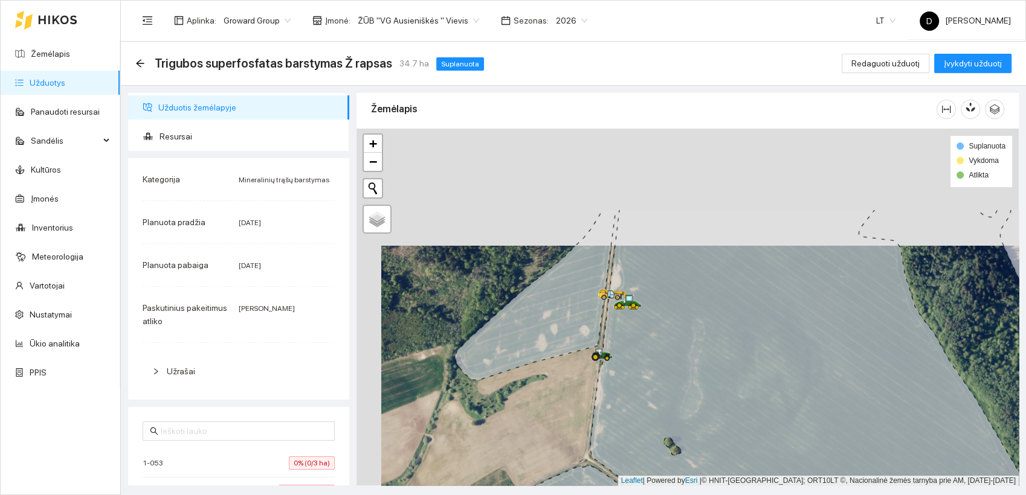
drag, startPoint x: 602, startPoint y: 229, endPoint x: 626, endPoint y: 356, distance: 129.7
click at [626, 356] on icon at bounding box center [823, 425] width 467 height 430
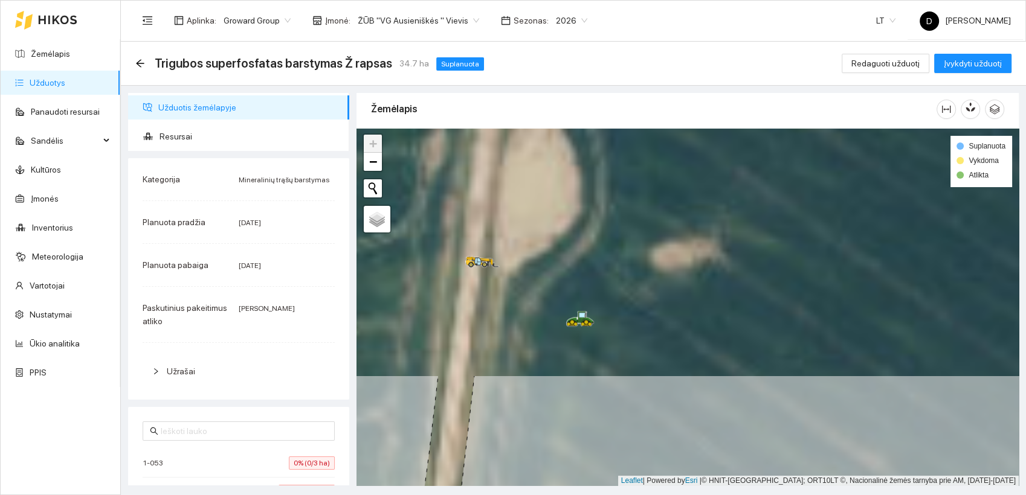
drag, startPoint x: 592, startPoint y: 262, endPoint x: 579, endPoint y: 494, distance: 232.3
click at [579, 494] on main "Trigubos superfosfatas barstymas Ž rapsas 34.7 ha Suplanuota Redaguoti užduotį …" at bounding box center [573, 269] width 905 height 454
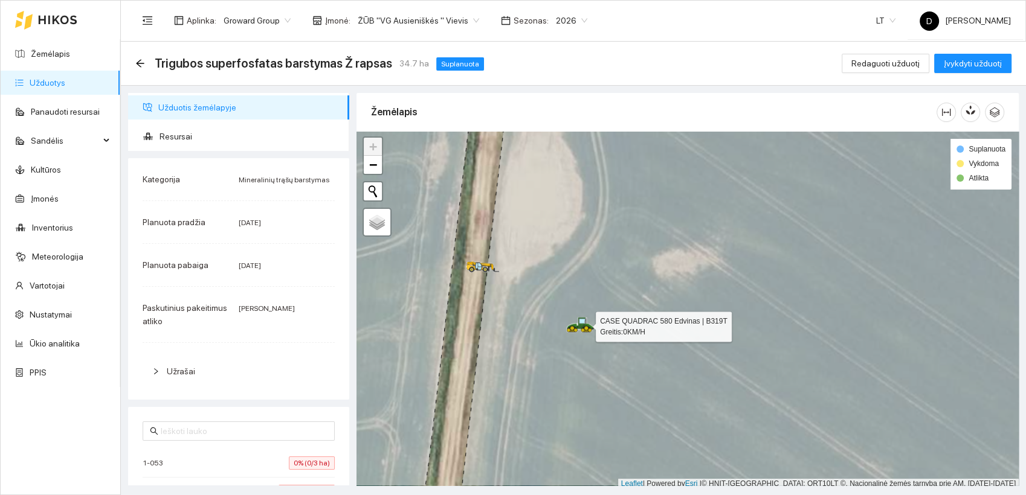
scroll to position [3, 0]
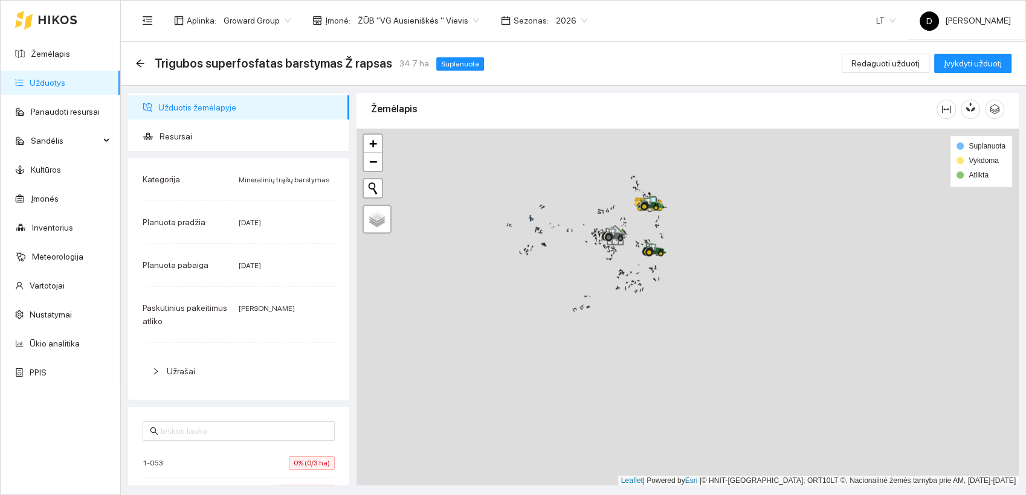
drag, startPoint x: 586, startPoint y: 349, endPoint x: 643, endPoint y: 271, distance: 95.9
click at [643, 271] on div at bounding box center [687, 308] width 662 height 358
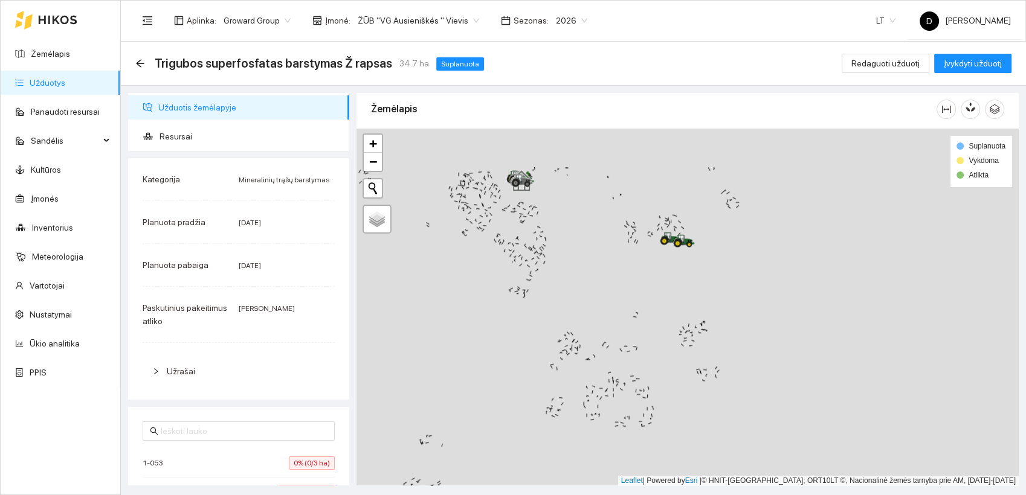
drag, startPoint x: 565, startPoint y: 226, endPoint x: 592, endPoint y: 377, distance: 153.3
click at [592, 377] on div at bounding box center [687, 308] width 662 height 358
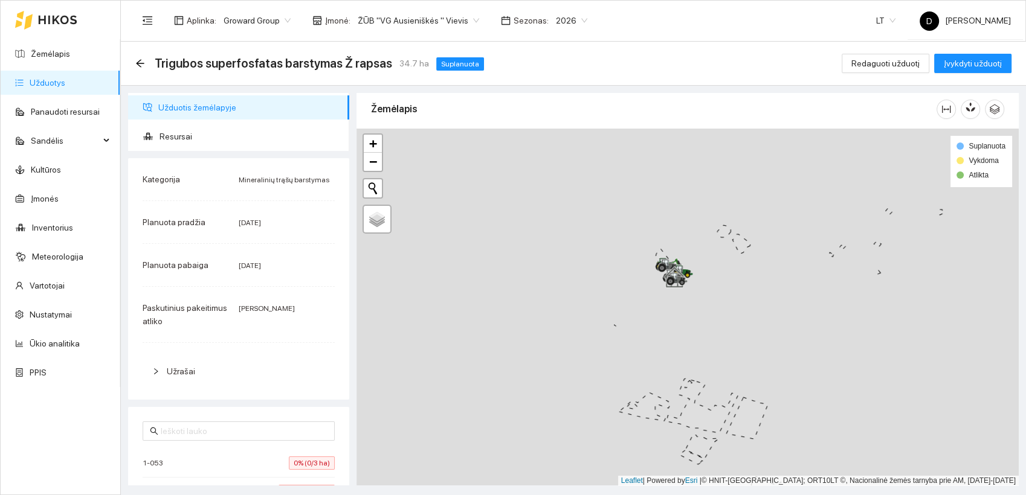
drag, startPoint x: 559, startPoint y: 272, endPoint x: 845, endPoint y: 345, distance: 295.5
click at [845, 345] on div at bounding box center [687, 308] width 662 height 358
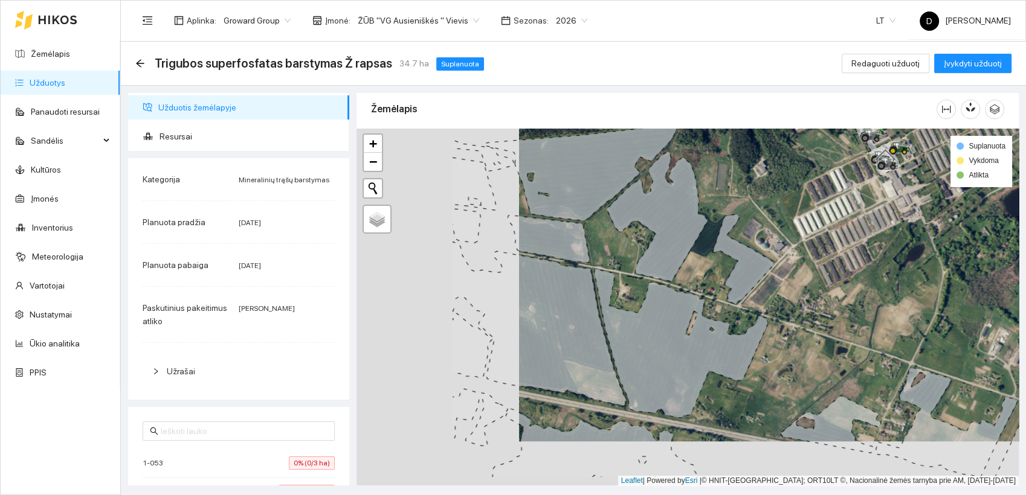
drag, startPoint x: 496, startPoint y: 375, endPoint x: 668, endPoint y: 330, distance: 178.0
click at [668, 329] on icon at bounding box center [680, 343] width 173 height 149
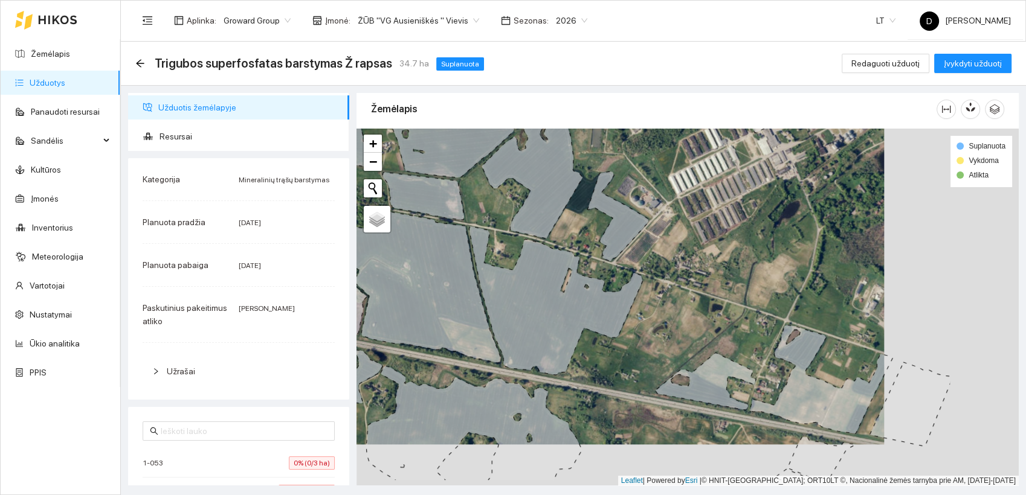
drag, startPoint x: 687, startPoint y: 357, endPoint x: 553, endPoint y: 315, distance: 140.0
click at [553, 315] on icon at bounding box center [555, 300] width 173 height 149
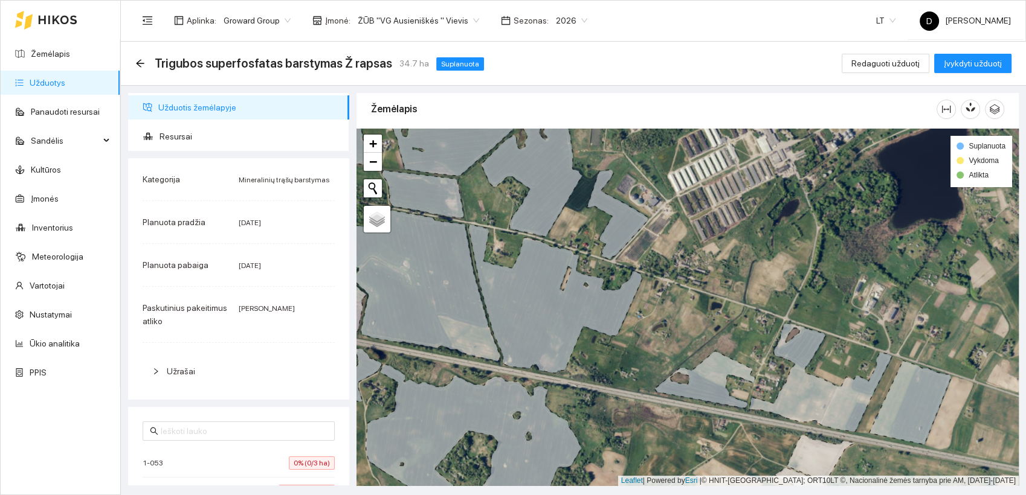
click at [523, 294] on icon at bounding box center [554, 299] width 173 height 149
click at [43, 54] on link "Žemėlapis" at bounding box center [50, 54] width 39 height 10
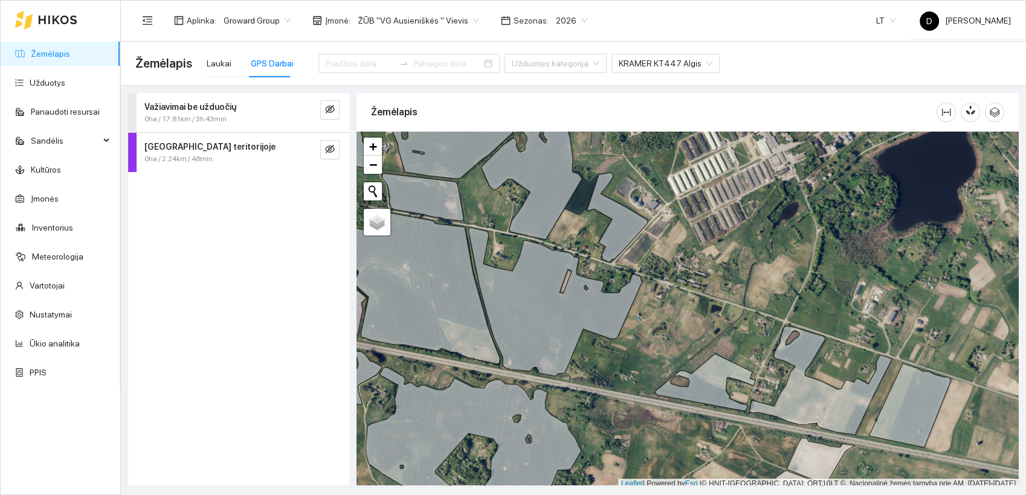
click at [239, 257] on div "Važiavimai be užduočių 0ha / 17.81km / 3h 43min Darbas teritorijoje 0ha / 2.24k…" at bounding box center [238, 289] width 221 height 393
click at [58, 84] on link "Užduotys" at bounding box center [48, 83] width 36 height 10
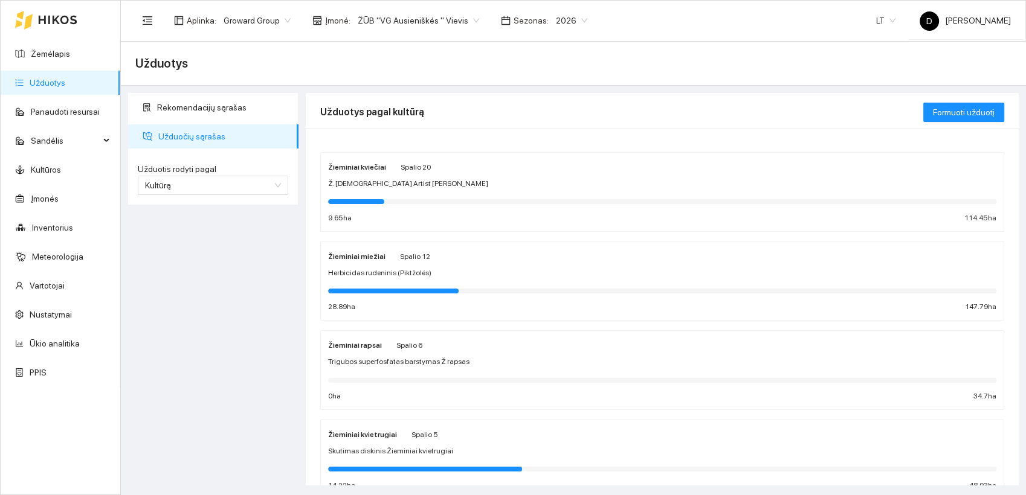
click at [377, 365] on span "Trigubos superfosfatas barstymas Ž rapsas" at bounding box center [398, 361] width 141 height 11
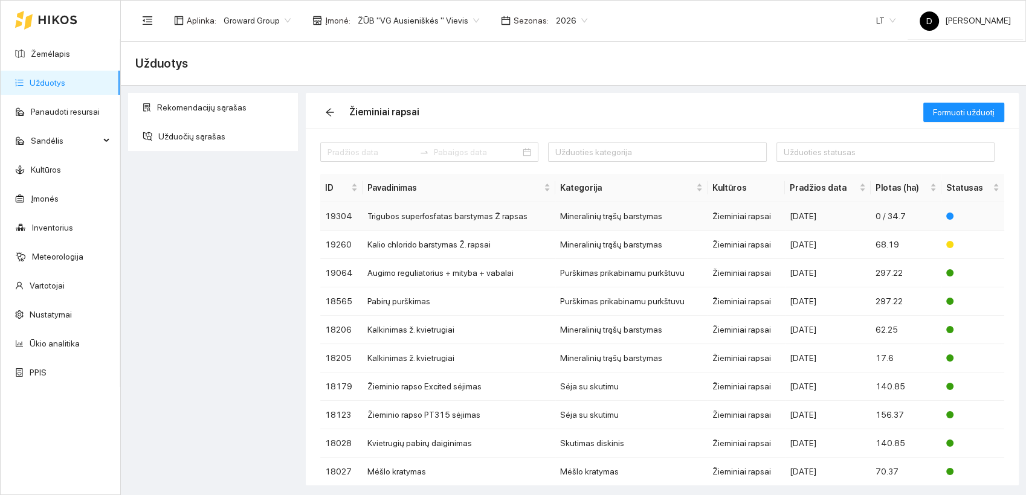
click at [452, 216] on td "Trigubos superfosfatas barstymas Ž rapsas" at bounding box center [458, 216] width 193 height 28
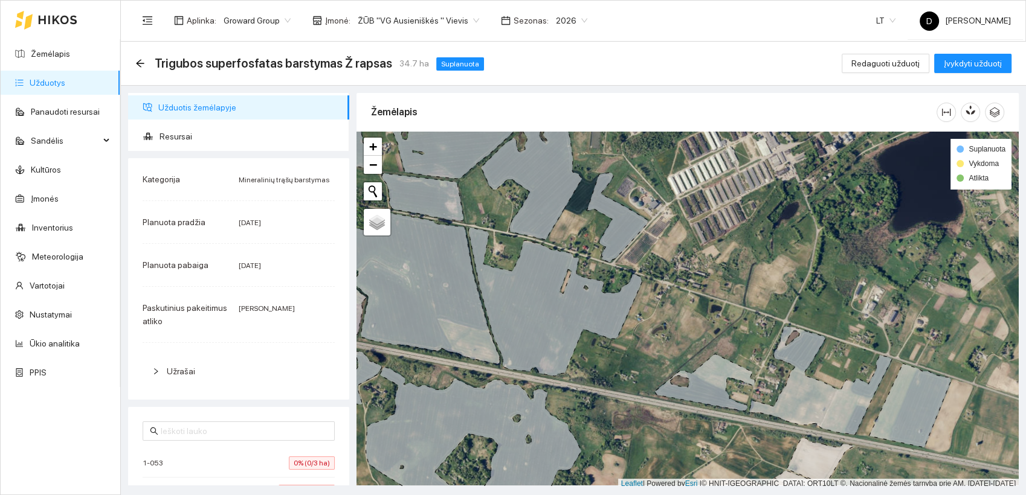
scroll to position [3, 0]
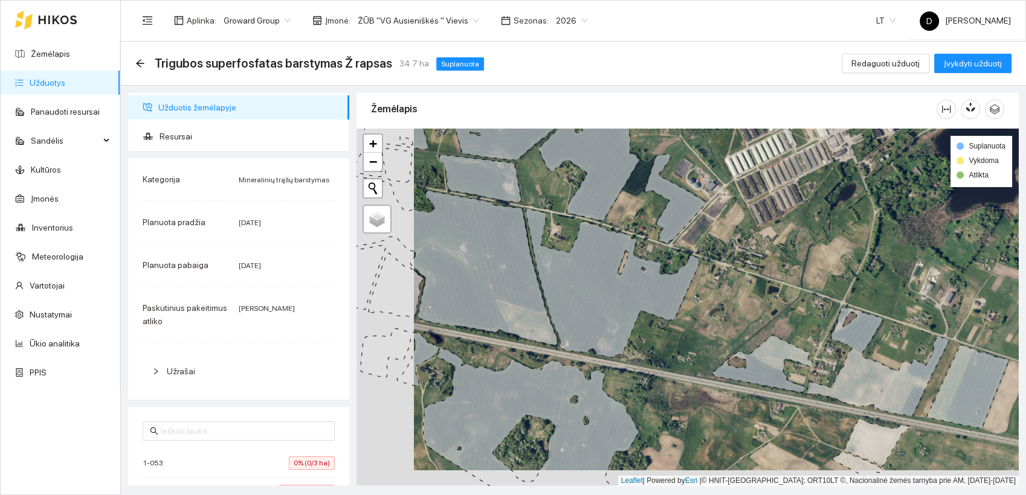
drag, startPoint x: 593, startPoint y: 316, endPoint x: 800, endPoint y: 99, distance: 300.7
click at [651, 301] on icon at bounding box center [611, 283] width 173 height 149
click at [882, 57] on span "Redaguoti užduotį" at bounding box center [885, 63] width 68 height 13
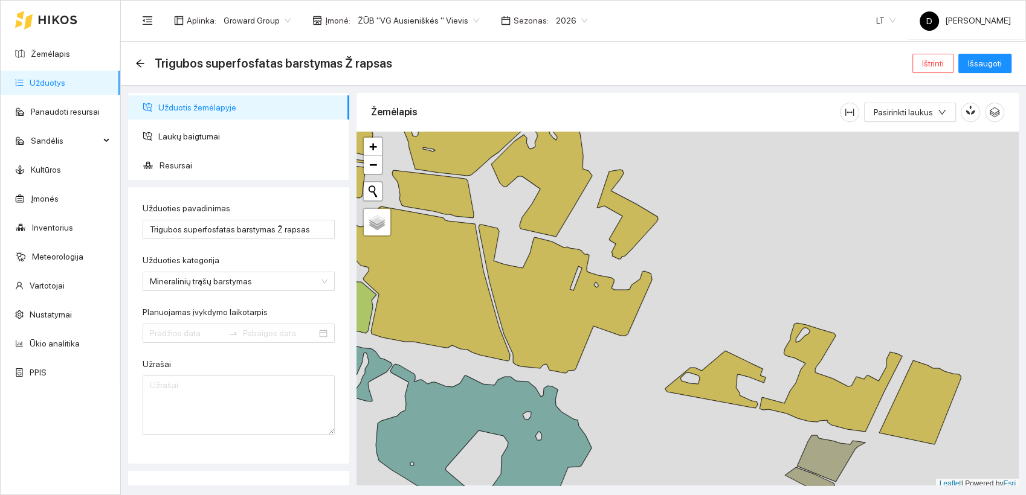
type input "[DATE]"
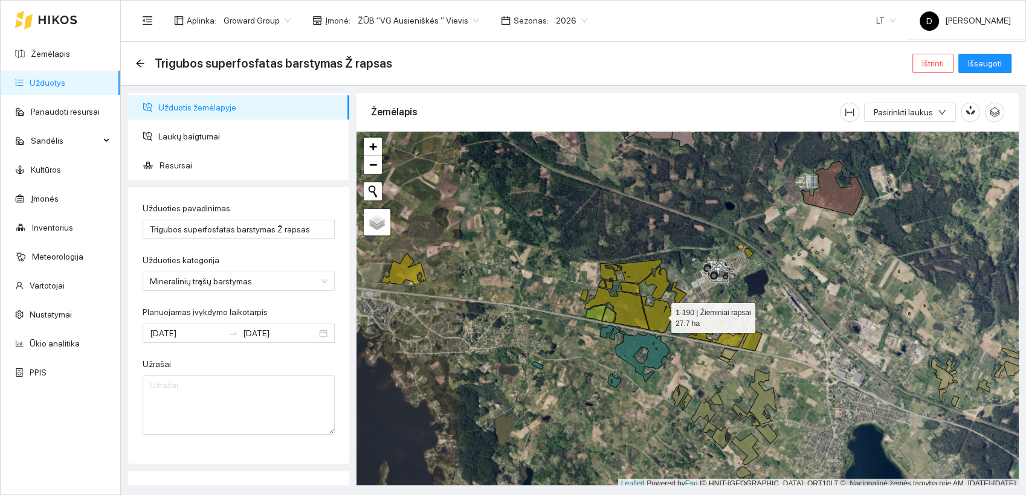
scroll to position [3, 0]
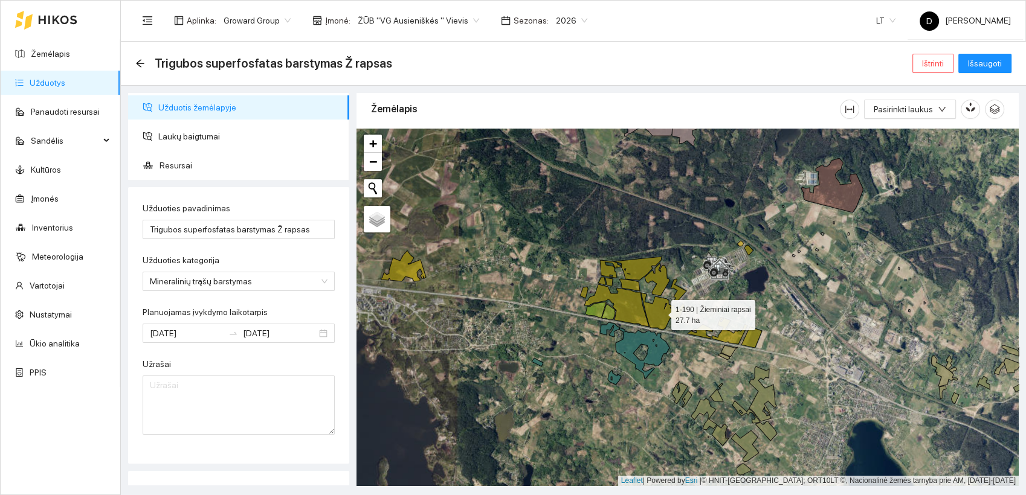
click at [664, 319] on icon at bounding box center [662, 311] width 43 height 37
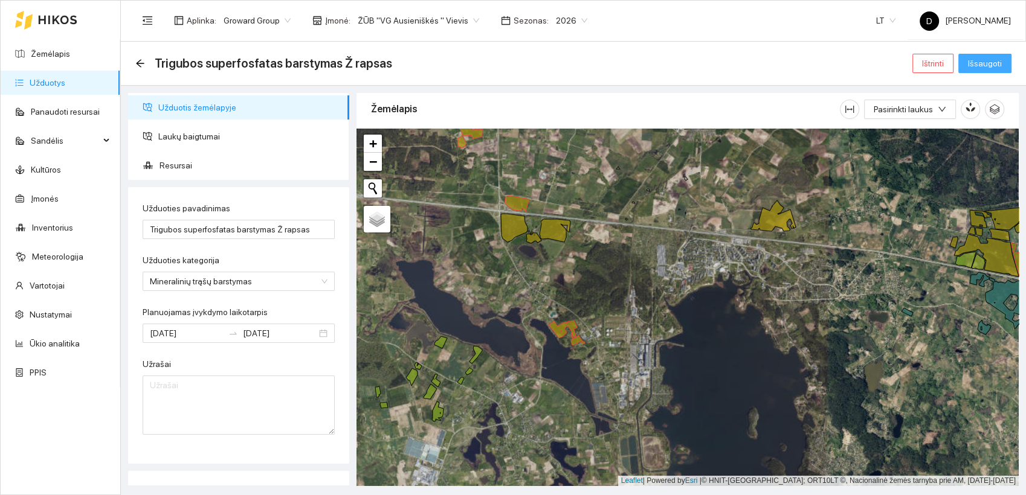
click at [984, 61] on span "Išsaugoti" at bounding box center [985, 63] width 34 height 13
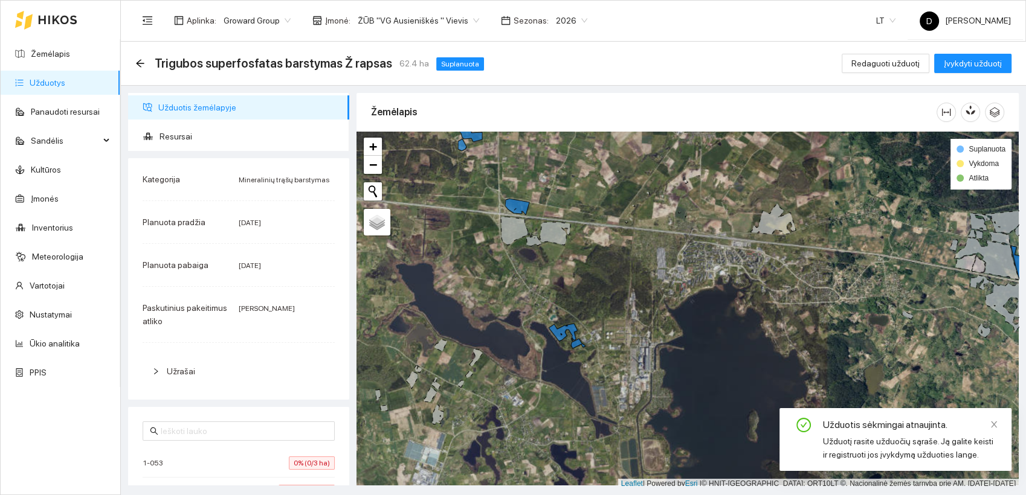
scroll to position [3, 0]
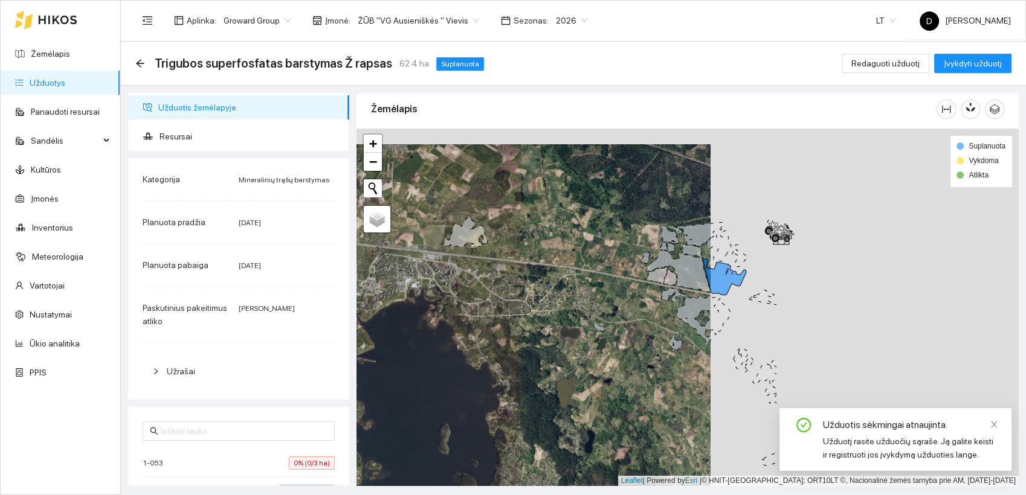
drag, startPoint x: 902, startPoint y: 318, endPoint x: 594, endPoint y: 333, distance: 308.4
click at [594, 333] on div at bounding box center [687, 308] width 662 height 358
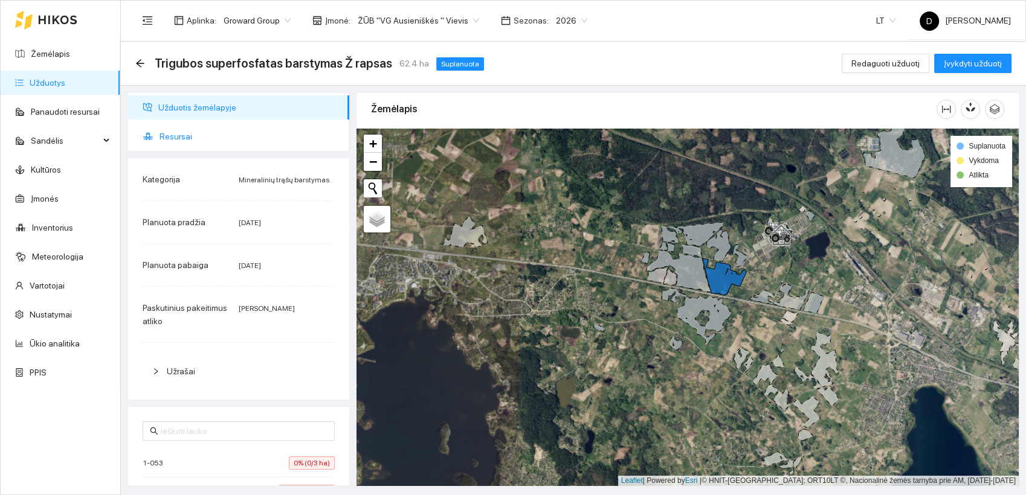
click at [178, 140] on span "Resursai" at bounding box center [249, 136] width 180 height 24
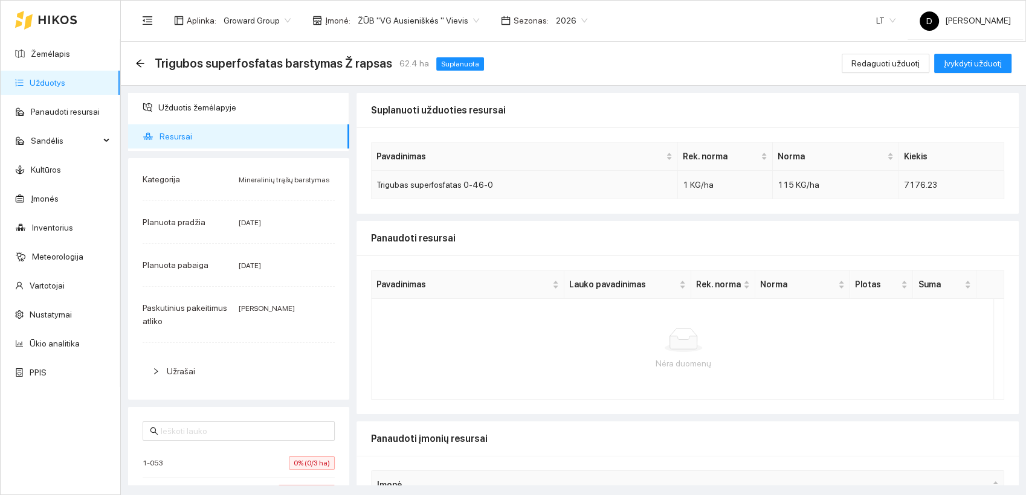
click at [790, 186] on span "115 KG/ha" at bounding box center [798, 185] width 42 height 10
click at [894, 61] on span "Redaguoti užduotį" at bounding box center [885, 63] width 68 height 13
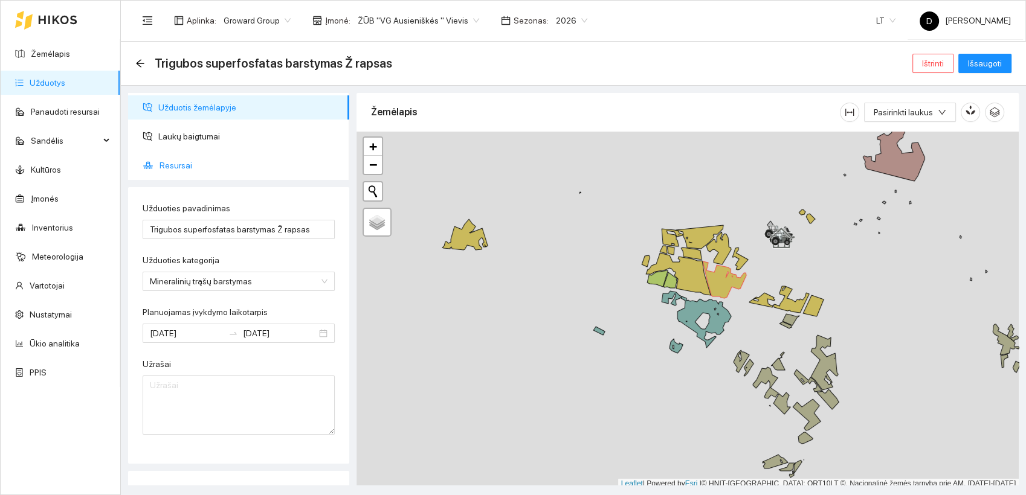
click at [167, 165] on span "Resursai" at bounding box center [249, 165] width 180 height 24
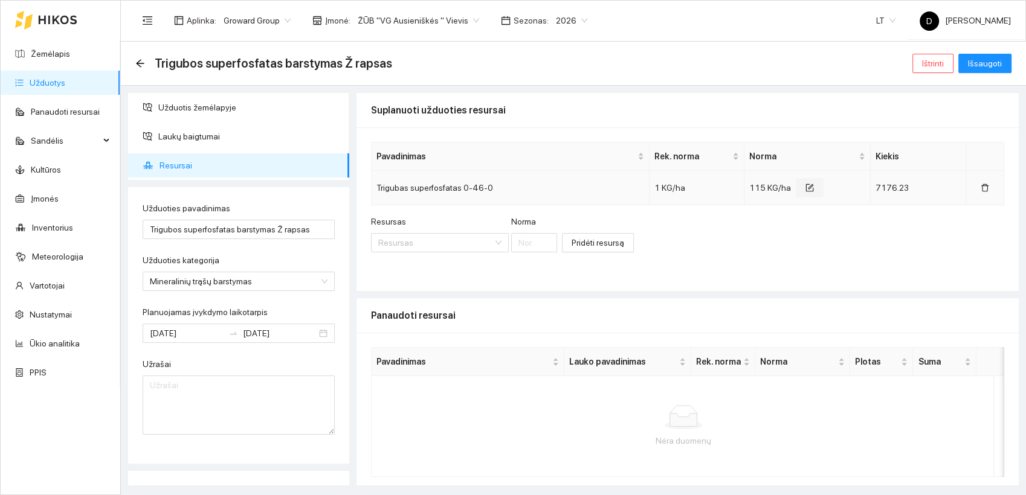
click at [805, 189] on icon "form" at bounding box center [809, 188] width 8 height 8
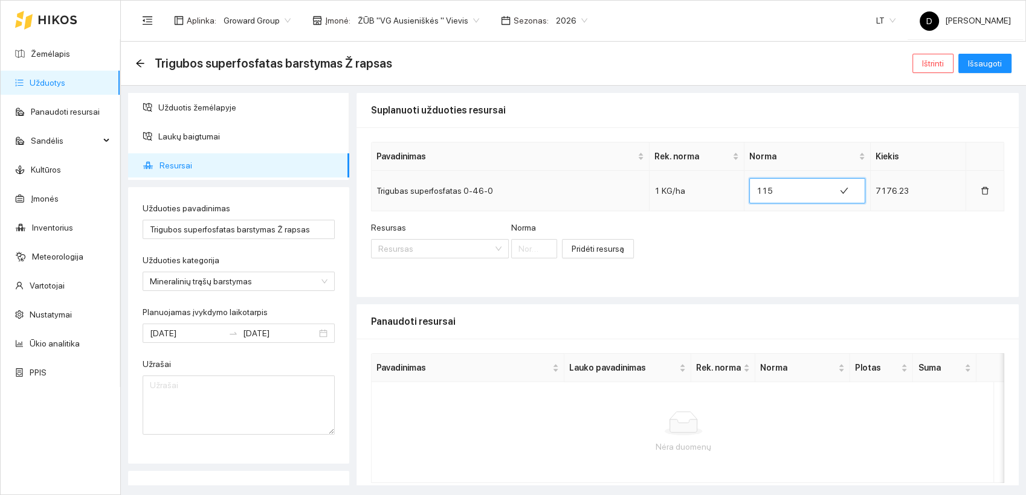
drag, startPoint x: 766, startPoint y: 191, endPoint x: 747, endPoint y: 194, distance: 19.0
click at [756, 194] on input "115" at bounding box center [791, 190] width 71 height 19
type input "1"
type input "5"
type input "61"
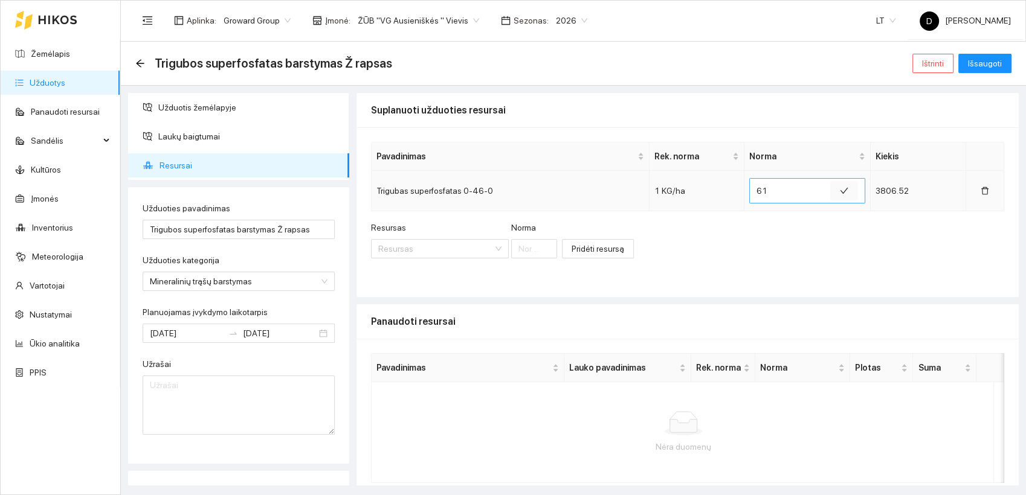
click at [840, 191] on icon "check" at bounding box center [844, 191] width 8 height 8
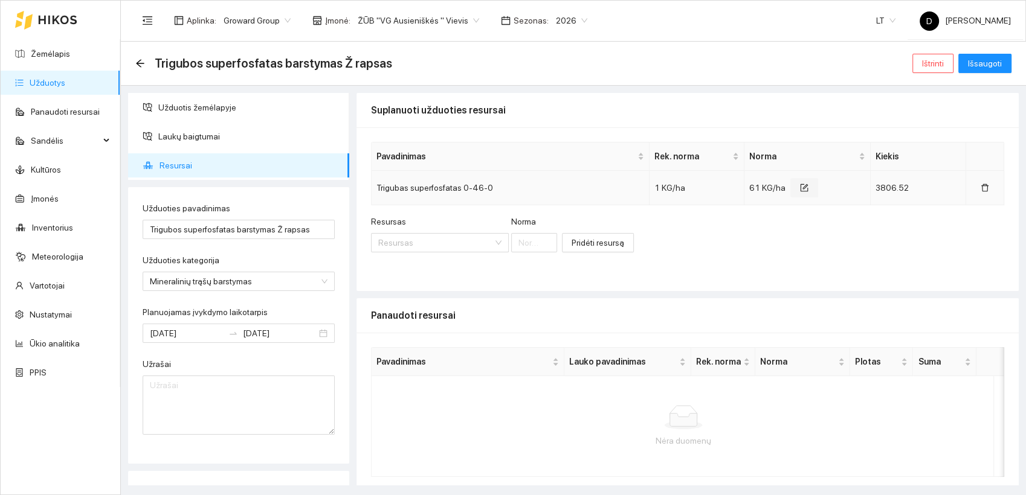
click at [802, 186] on icon "form" at bounding box center [804, 186] width 5 height 5
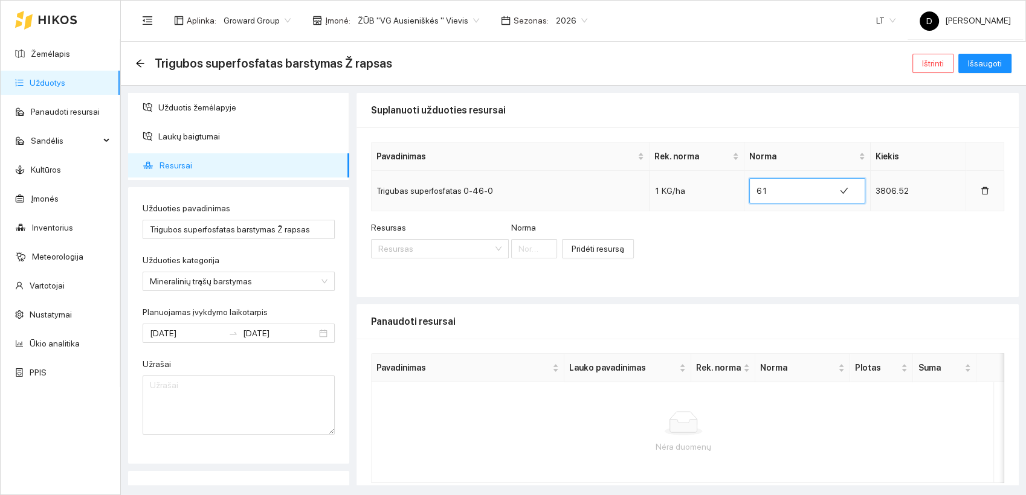
drag, startPoint x: 754, startPoint y: 193, endPoint x: 744, endPoint y: 191, distance: 10.4
click at [749, 191] on span "61" at bounding box center [807, 190] width 116 height 25
click at [767, 192] on input "61" at bounding box center [791, 190] width 71 height 19
click at [766, 191] on input "61" at bounding box center [791, 190] width 71 height 19
type input "64"
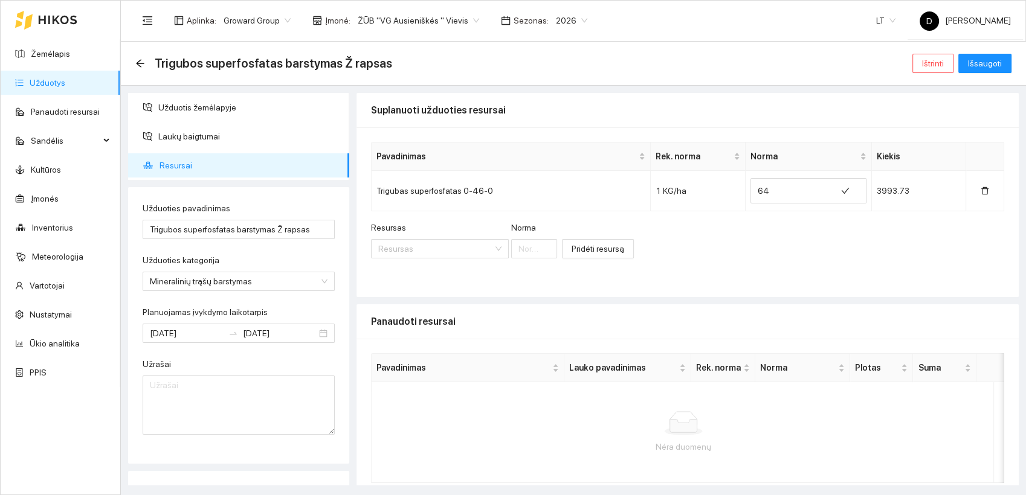
click at [763, 239] on div "Resursas Resursas Norma Pridėti resursą" at bounding box center [687, 247] width 633 height 52
click at [841, 187] on icon "check" at bounding box center [845, 191] width 8 height 8
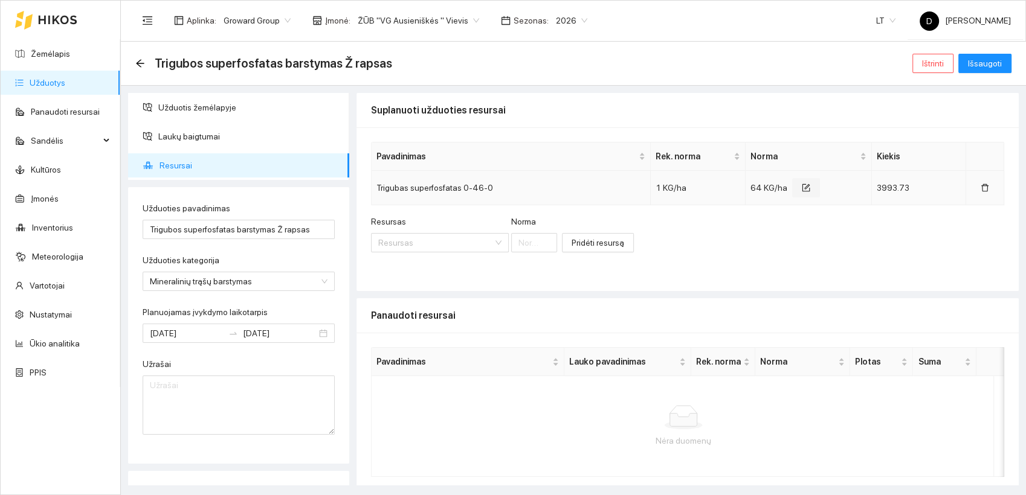
click at [802, 188] on icon "form" at bounding box center [806, 188] width 8 height 8
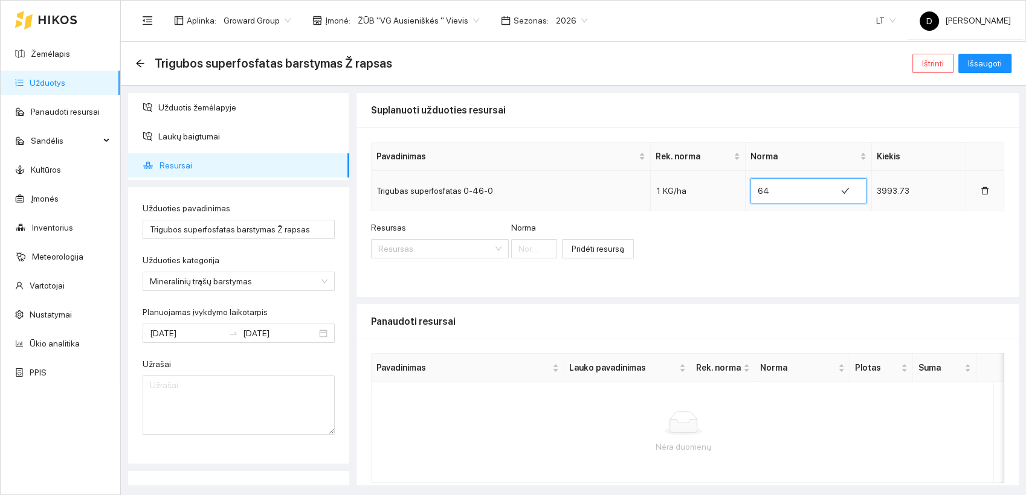
click at [762, 190] on input "64" at bounding box center [792, 190] width 71 height 19
type input "67"
click at [837, 191] on icon "check" at bounding box center [841, 191] width 8 height 6
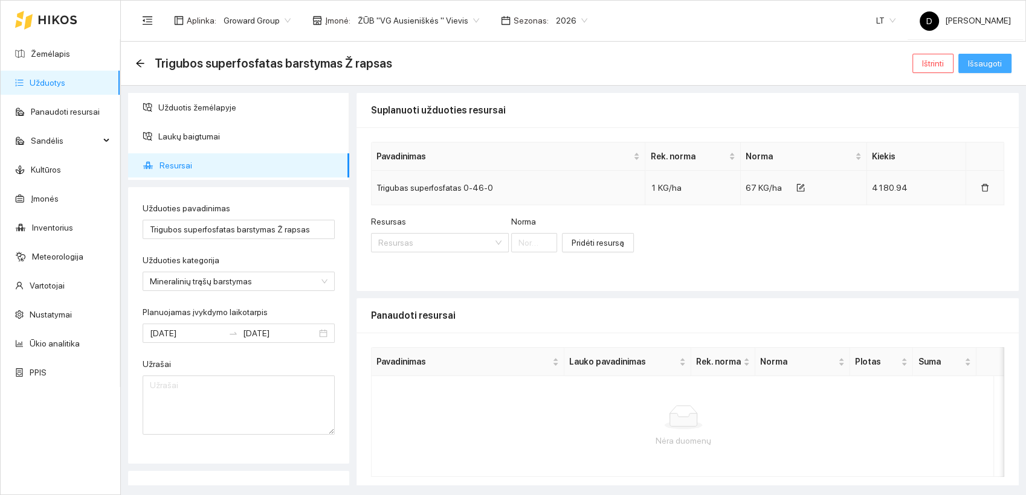
click at [991, 61] on span "Išsaugoti" at bounding box center [985, 63] width 34 height 13
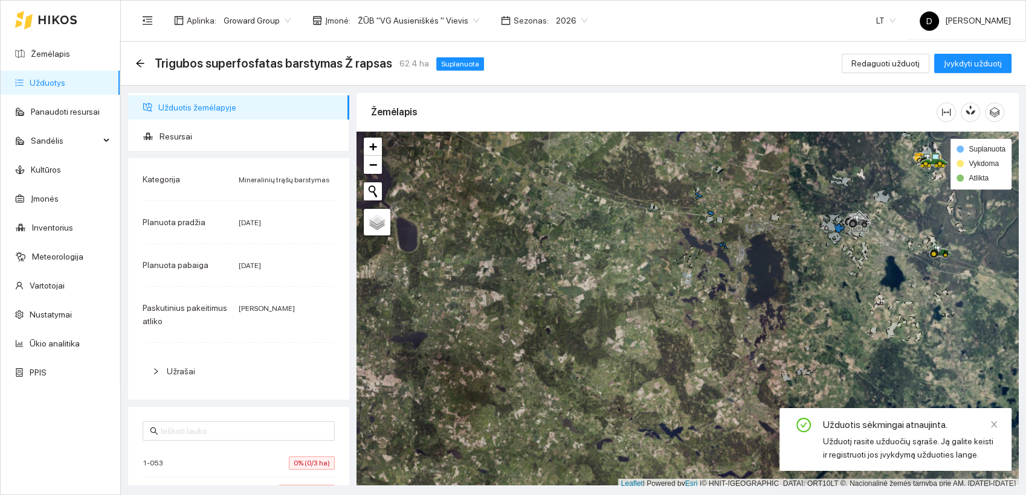
scroll to position [3, 0]
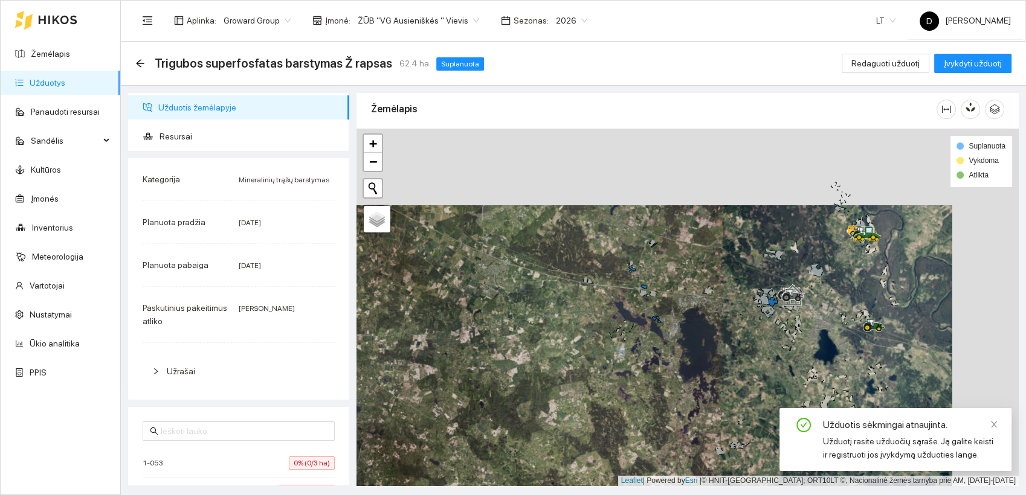
drag, startPoint x: 755, startPoint y: 250, endPoint x: 689, endPoint y: 327, distance: 101.5
click at [689, 327] on div at bounding box center [687, 308] width 662 height 358
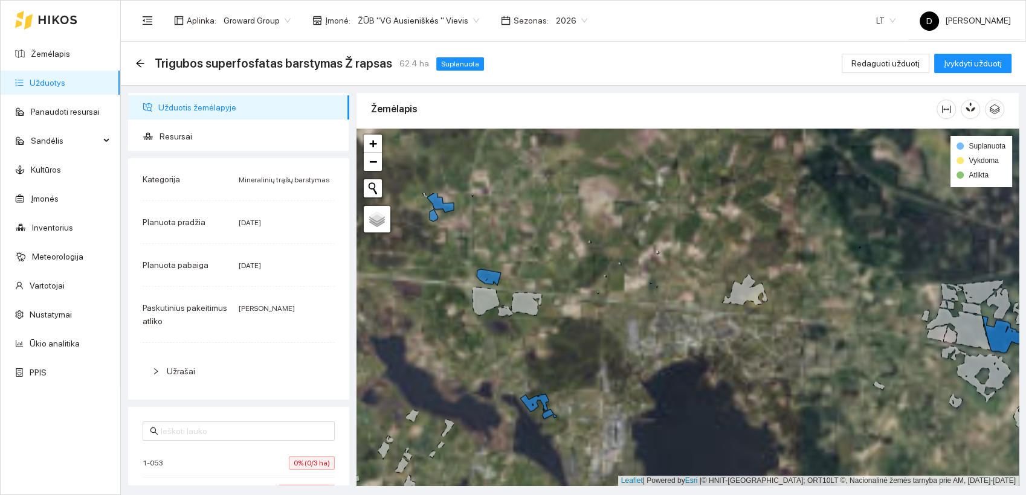
drag, startPoint x: 647, startPoint y: 274, endPoint x: 624, endPoint y: 374, distance: 102.9
click at [624, 374] on div at bounding box center [687, 308] width 662 height 358
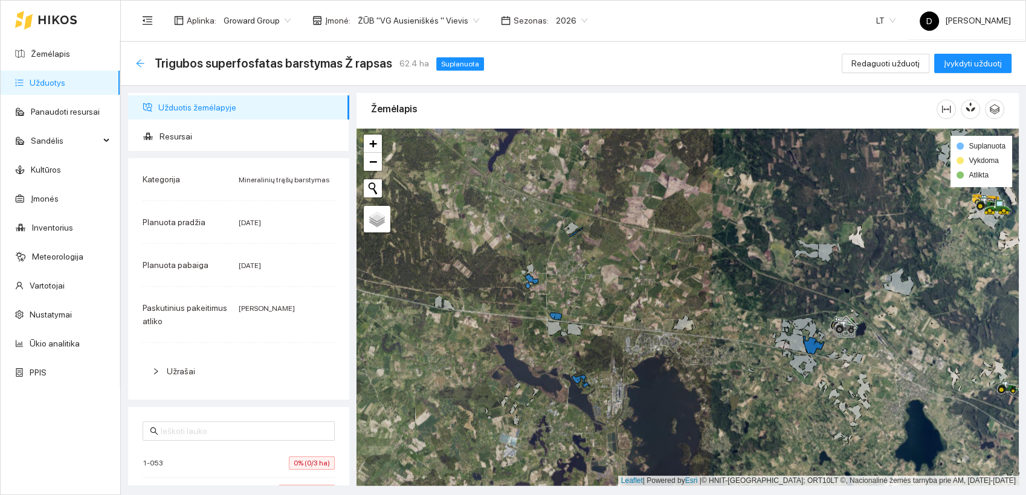
click at [139, 62] on icon "arrow-left" at bounding box center [140, 64] width 10 height 10
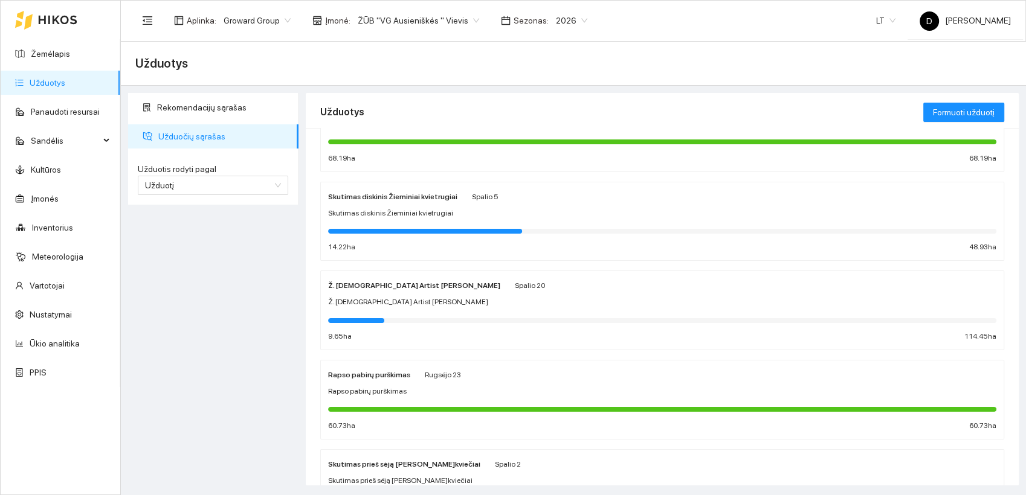
scroll to position [335, 0]
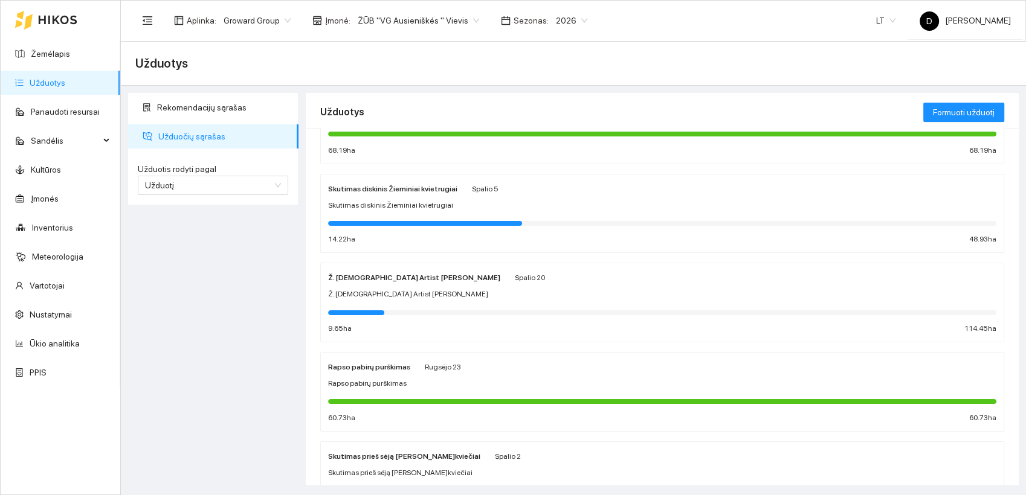
click at [411, 185] on strong "Skutimas diskinis Žieminiai kvietrugiai" at bounding box center [392, 189] width 129 height 8
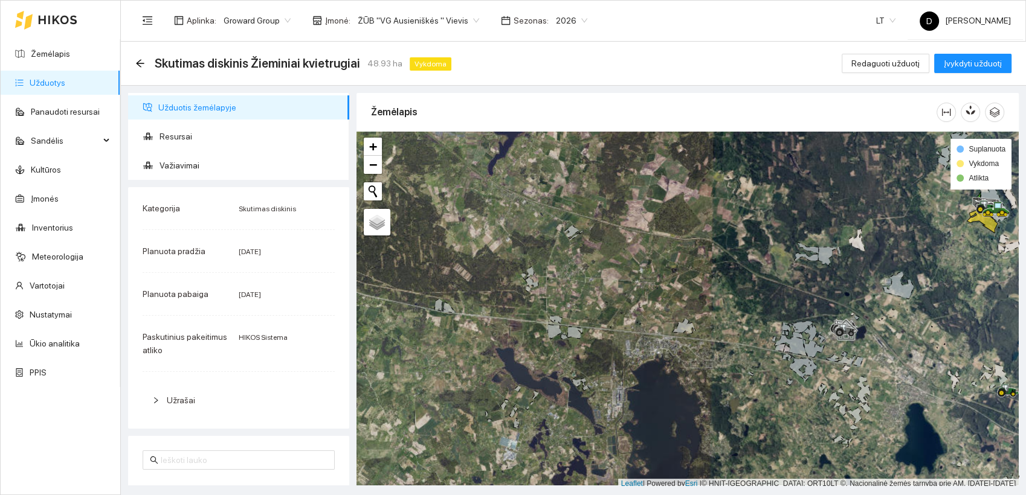
scroll to position [3, 0]
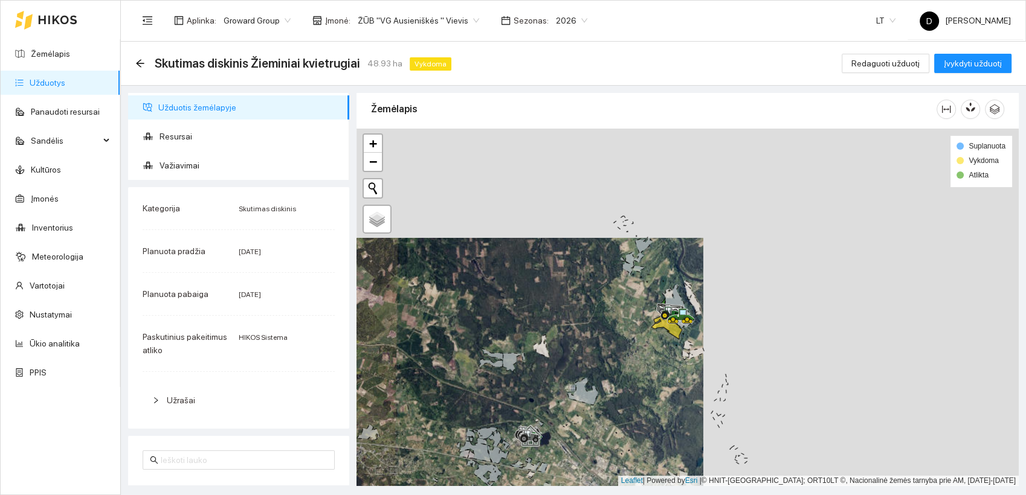
drag, startPoint x: 844, startPoint y: 272, endPoint x: 637, endPoint y: 364, distance: 226.6
click at [637, 364] on div at bounding box center [687, 308] width 662 height 358
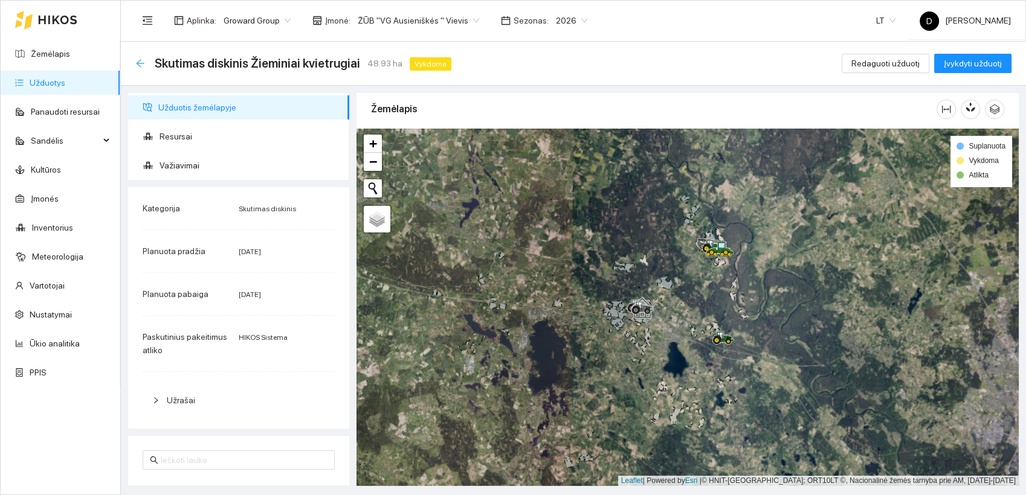
click at [137, 67] on icon "arrow-left" at bounding box center [140, 64] width 10 height 10
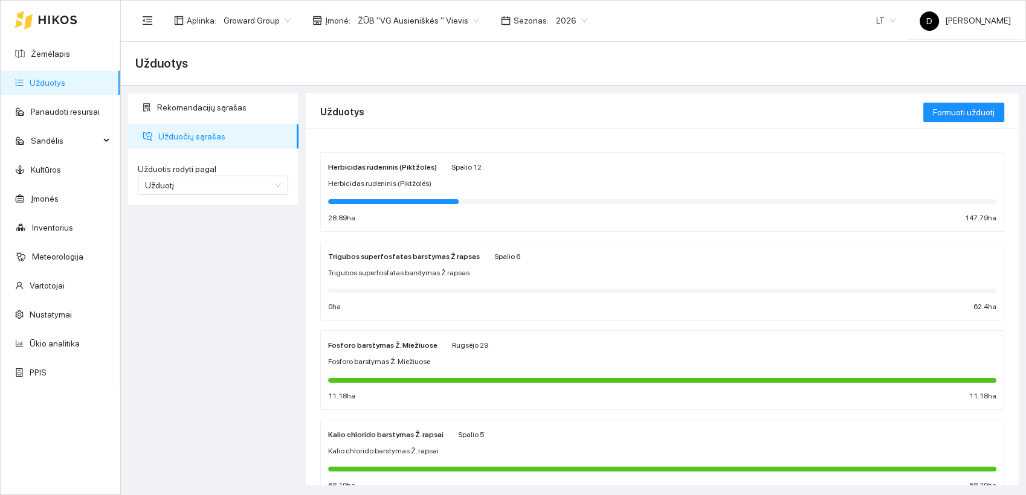
click at [387, 180] on span "Herbicidas rudeninis (Piktžolės)" at bounding box center [379, 183] width 103 height 11
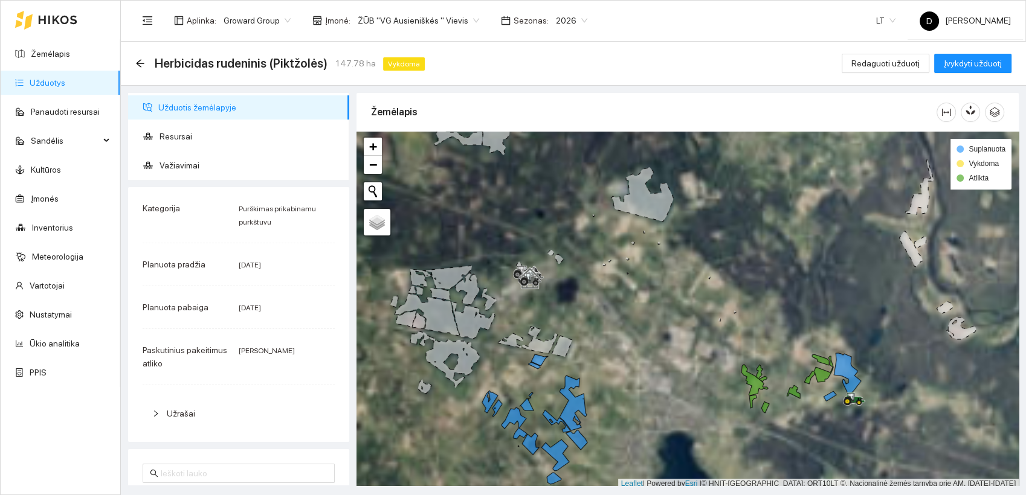
scroll to position [3, 0]
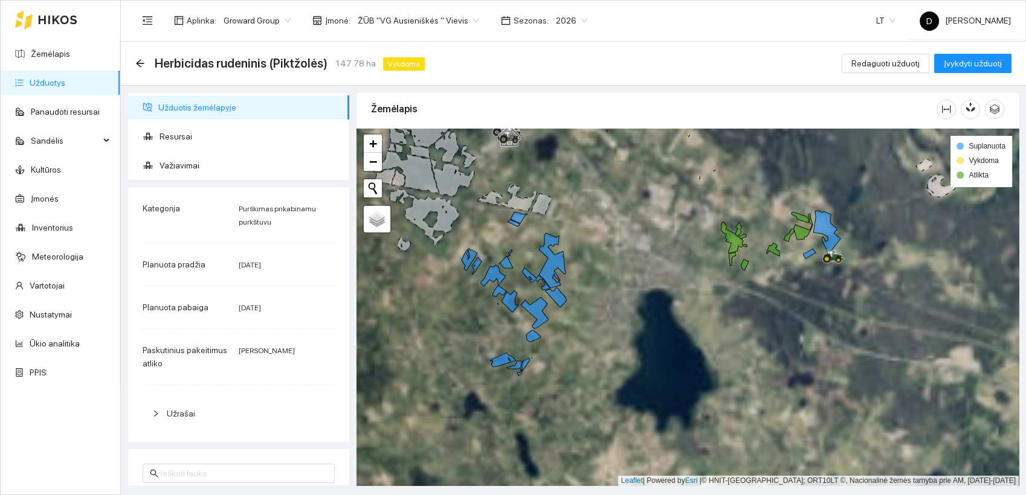
drag, startPoint x: 655, startPoint y: 419, endPoint x: 635, endPoint y: 281, distance: 139.7
click at [635, 281] on div at bounding box center [687, 308] width 662 height 358
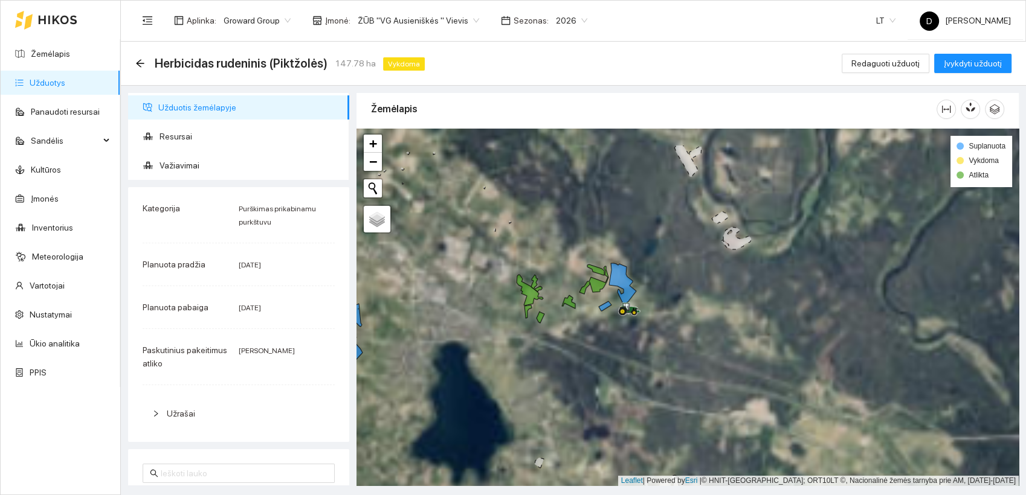
drag, startPoint x: 779, startPoint y: 251, endPoint x: 574, endPoint y: 304, distance: 211.4
click at [574, 304] on icon at bounding box center [568, 301] width 13 height 13
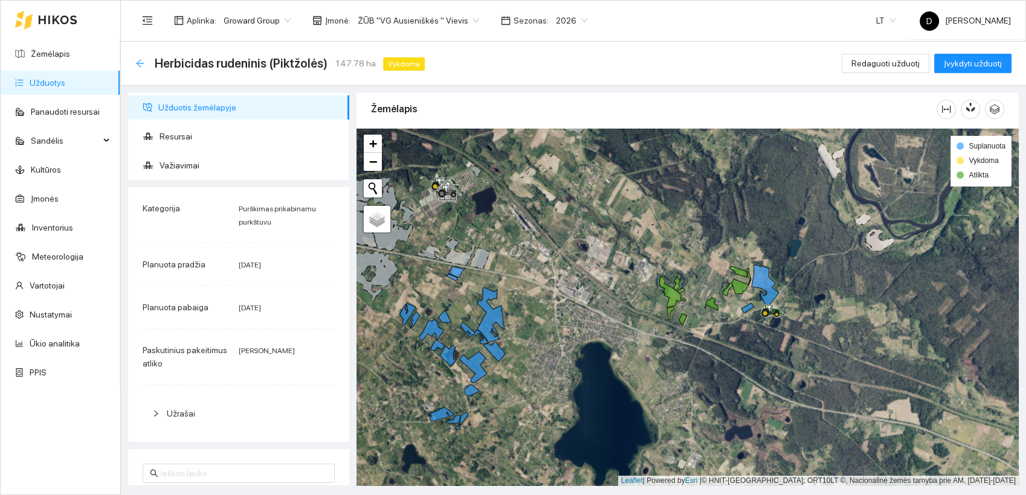
click at [139, 65] on icon "arrow-left" at bounding box center [140, 63] width 8 height 8
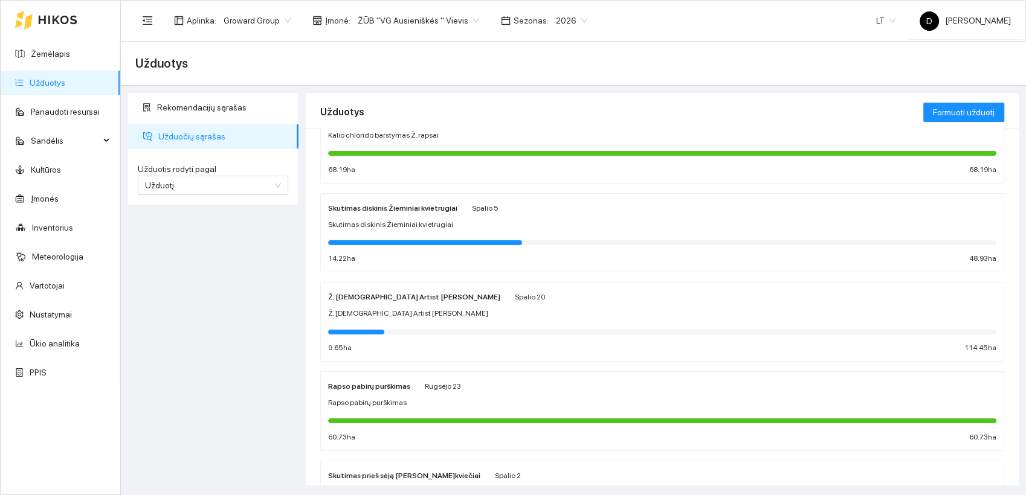
scroll to position [335, 0]
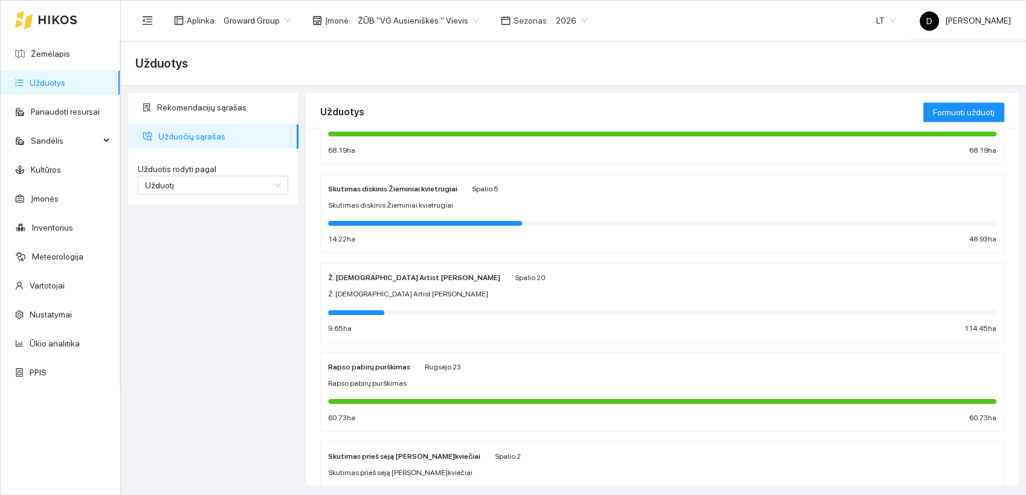
click at [370, 277] on strong "Ž. [DEMOGRAPHIC_DATA] Artist [PERSON_NAME]" at bounding box center [414, 278] width 172 height 8
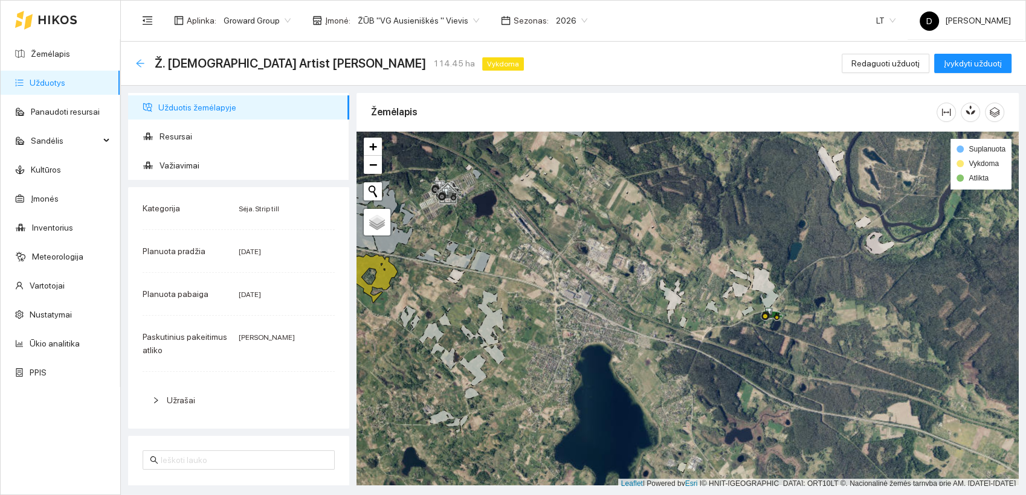
click at [141, 65] on icon "arrow-left" at bounding box center [140, 64] width 10 height 10
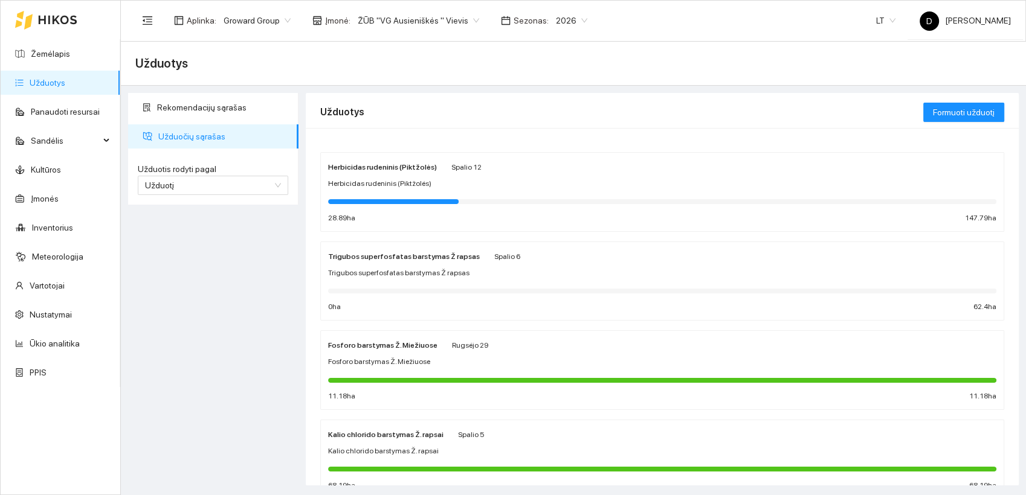
click at [241, 305] on div "Rekomendacijų sąrašas Užduočių sąrašas Užduotis rodyti pagal Užduotį Užduotis r…" at bounding box center [213, 289] width 178 height 393
click at [246, 179] on span "Užduotį" at bounding box center [213, 185] width 136 height 18
click at [157, 228] on span "Kultūrą" at bounding box center [158, 228] width 26 height 10
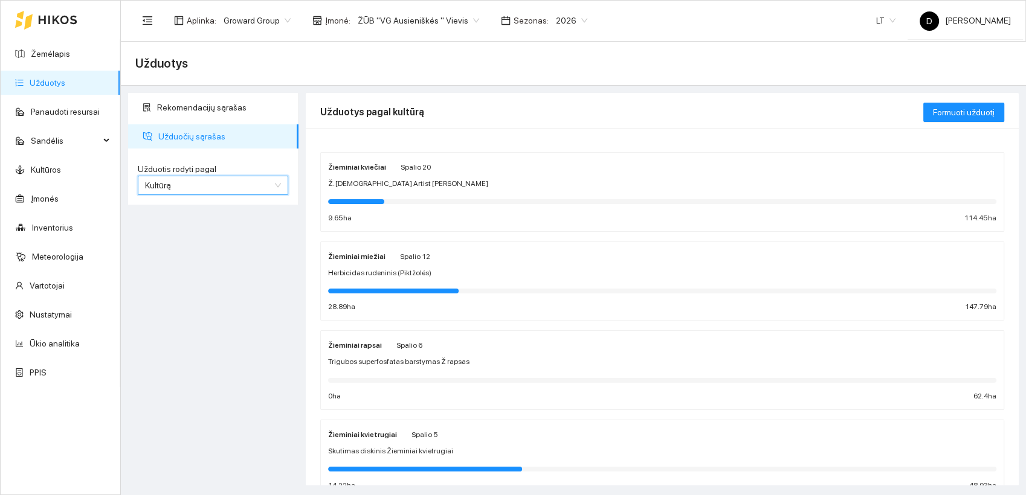
click at [367, 164] on strong "Žieminiai kviečiai" at bounding box center [357, 167] width 58 height 8
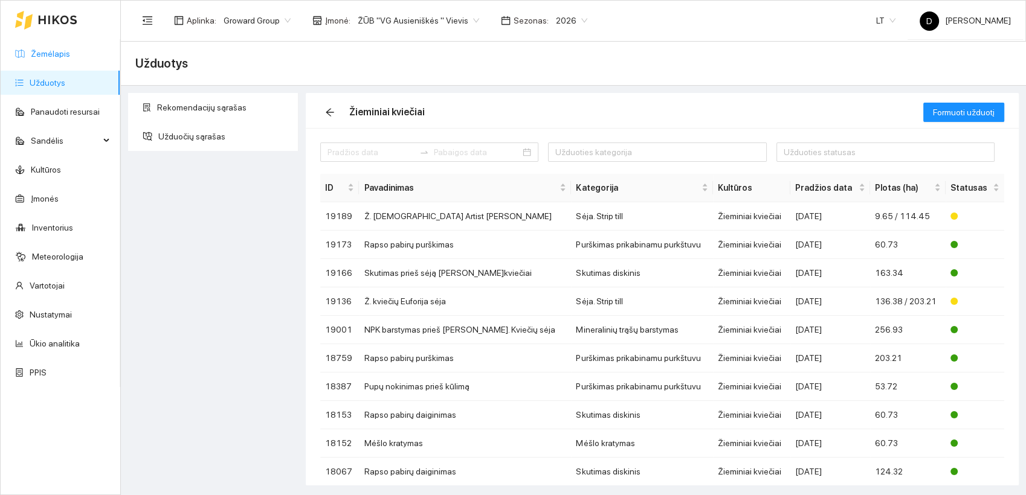
click at [53, 54] on link "Žemėlapis" at bounding box center [50, 54] width 39 height 10
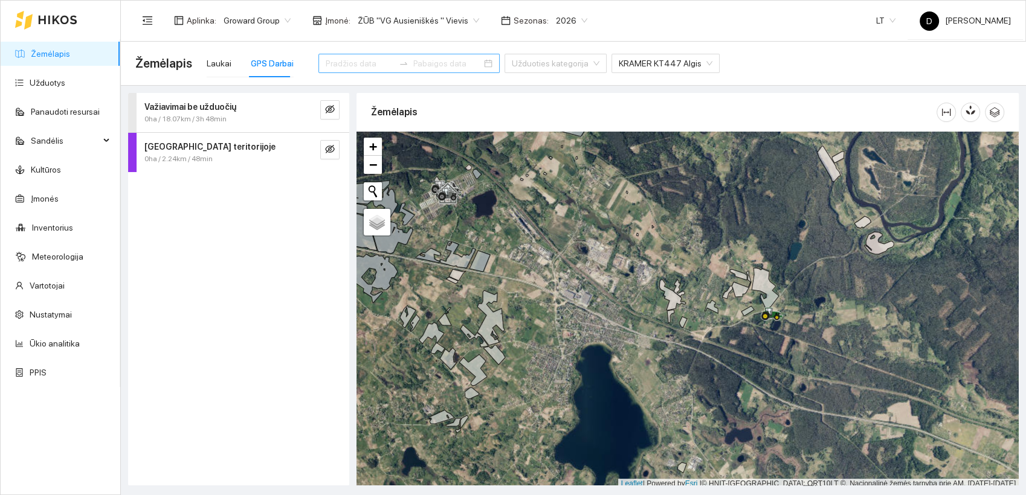
click at [400, 64] on icon "swap-right" at bounding box center [403, 63] width 7 height 2
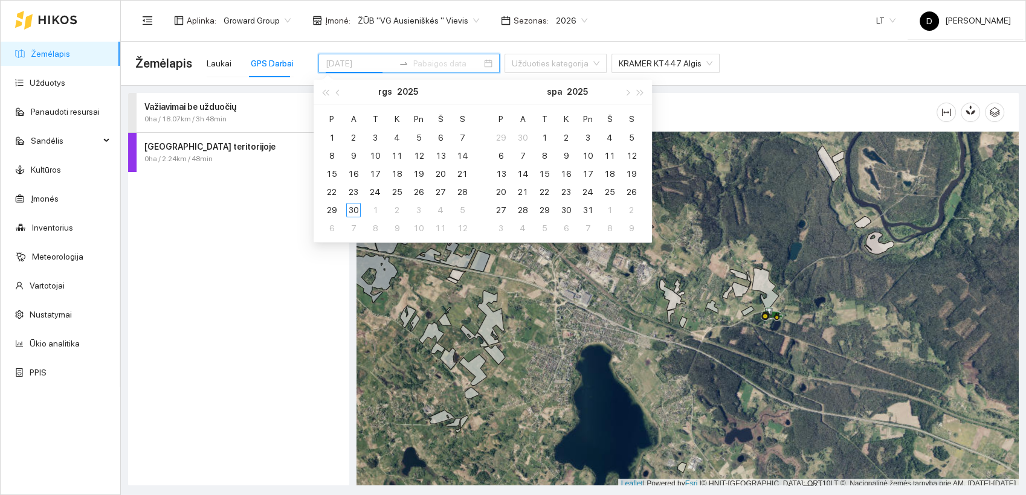
type input "2025-10-08"
type input "2025-09-29"
click at [332, 211] on div "29" at bounding box center [331, 210] width 14 height 14
type input "2025-09-29"
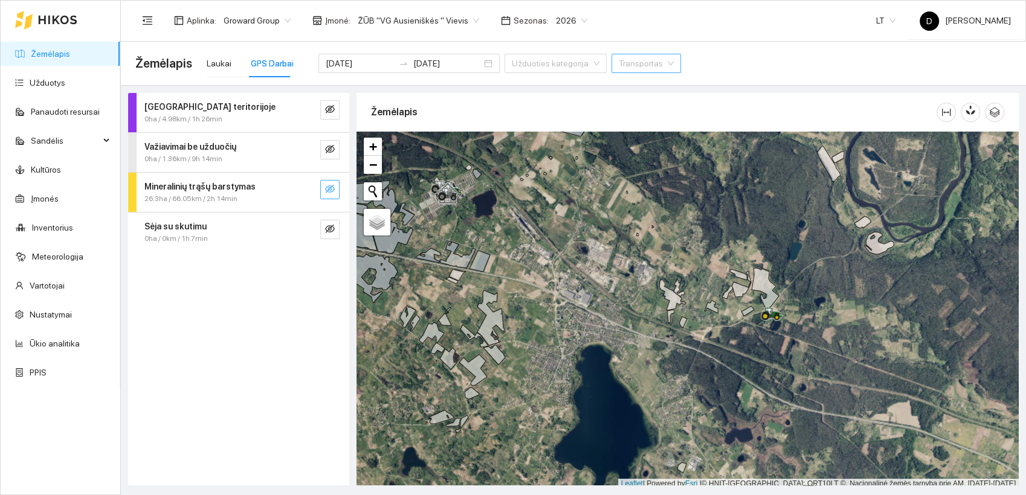
click at [332, 189] on icon "eye-invisible" at bounding box center [330, 189] width 10 height 10
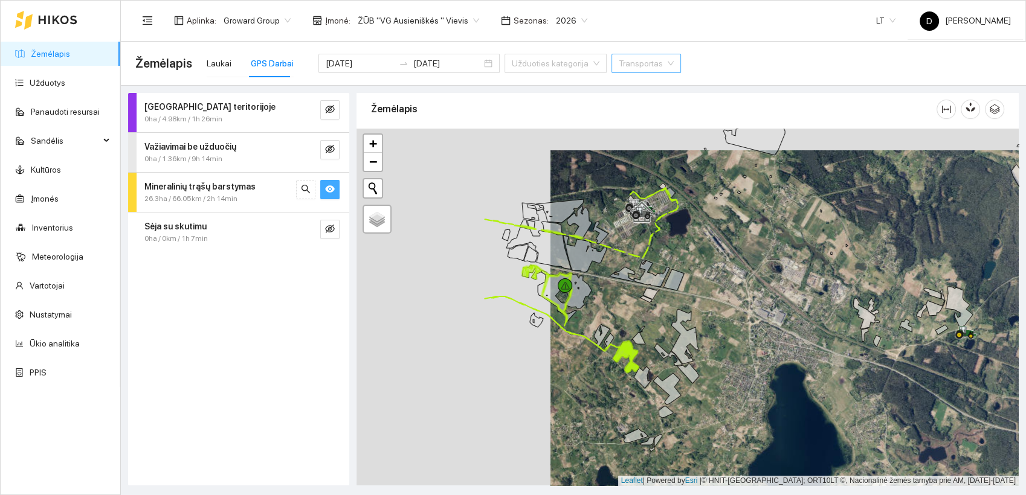
drag, startPoint x: 452, startPoint y: 316, endPoint x: 652, endPoint y: 344, distance: 202.4
click at [652, 344] on div at bounding box center [687, 308] width 662 height 358
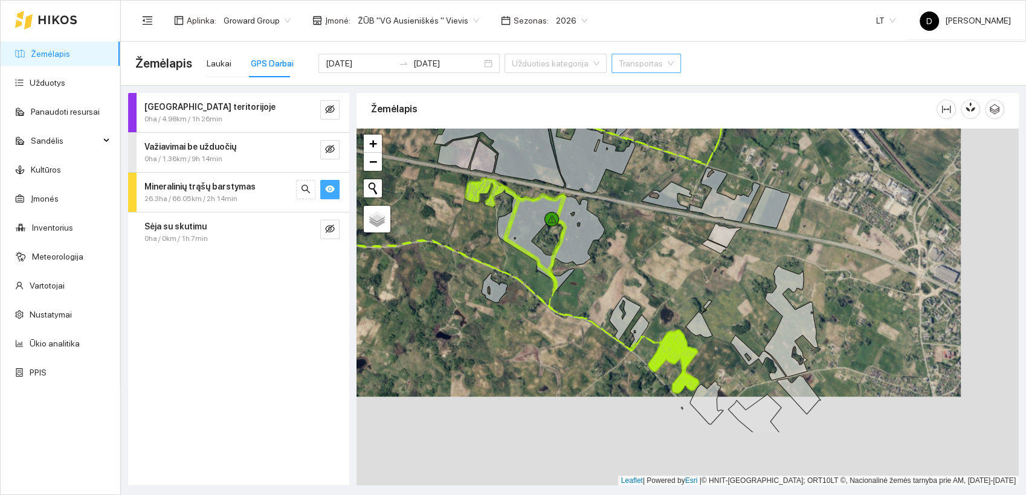
drag, startPoint x: 614, startPoint y: 360, endPoint x: 554, endPoint y: 268, distance: 109.7
click at [554, 268] on div at bounding box center [687, 308] width 662 height 358
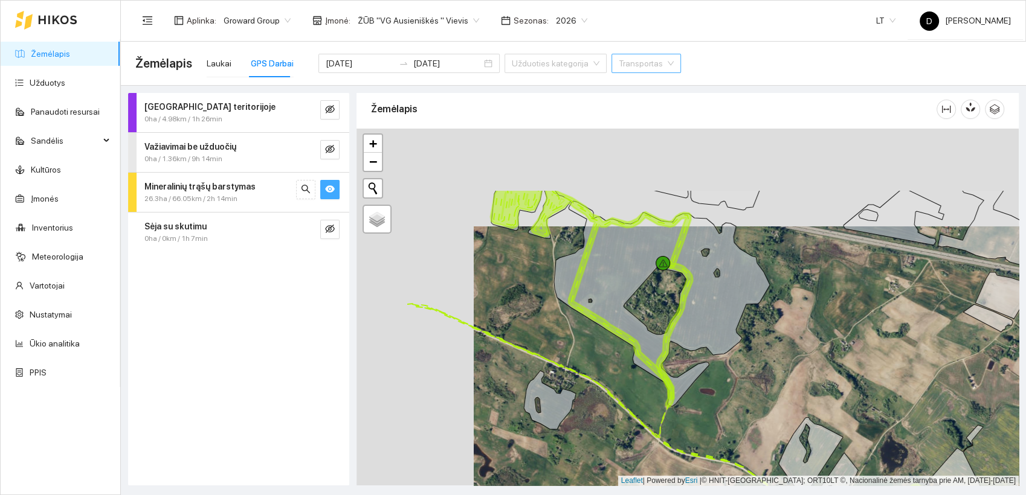
drag, startPoint x: 480, startPoint y: 265, endPoint x: 601, endPoint y: 367, distance: 158.2
click at [601, 367] on div at bounding box center [687, 308] width 662 height 358
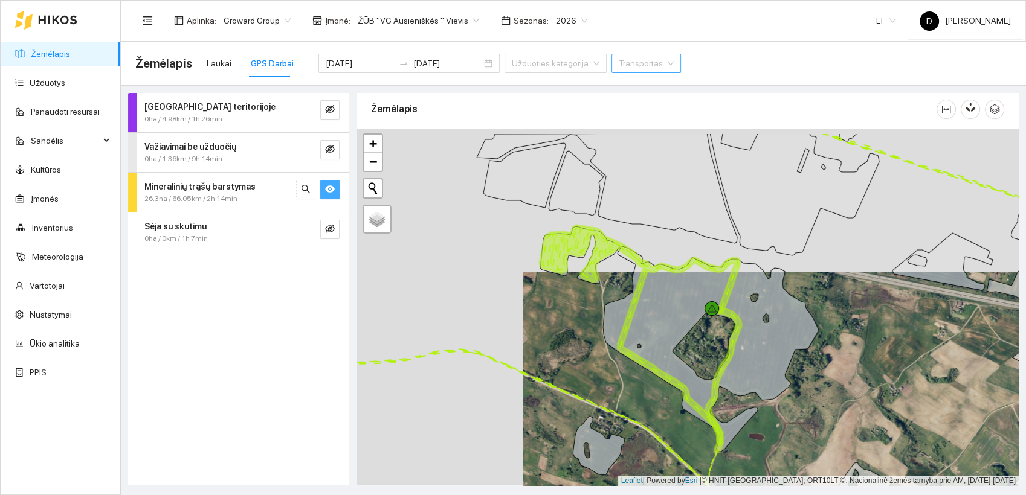
drag, startPoint x: 564, startPoint y: 238, endPoint x: 633, endPoint y: 297, distance: 90.8
click at [633, 297] on div at bounding box center [687, 308] width 662 height 358
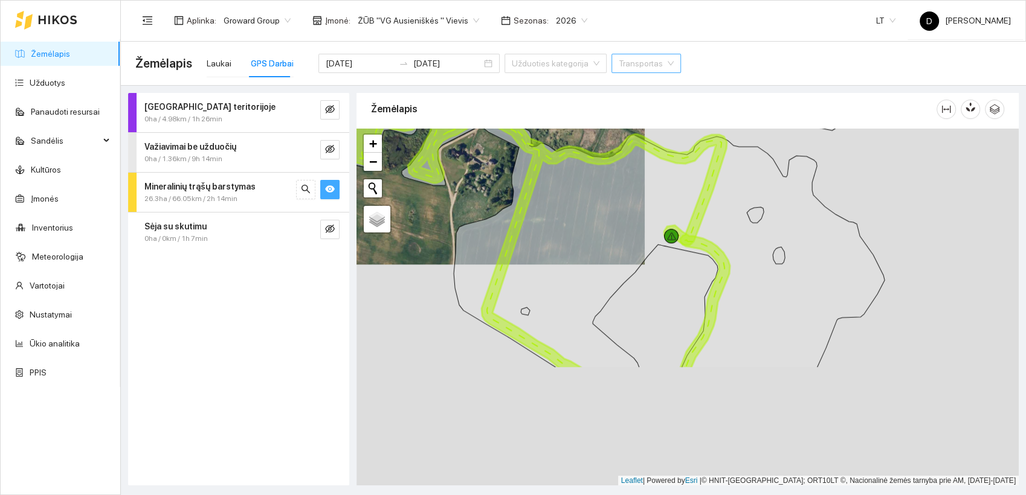
drag, startPoint x: 605, startPoint y: 383, endPoint x: 437, endPoint y: 228, distance: 227.8
click at [437, 228] on div at bounding box center [687, 308] width 662 height 358
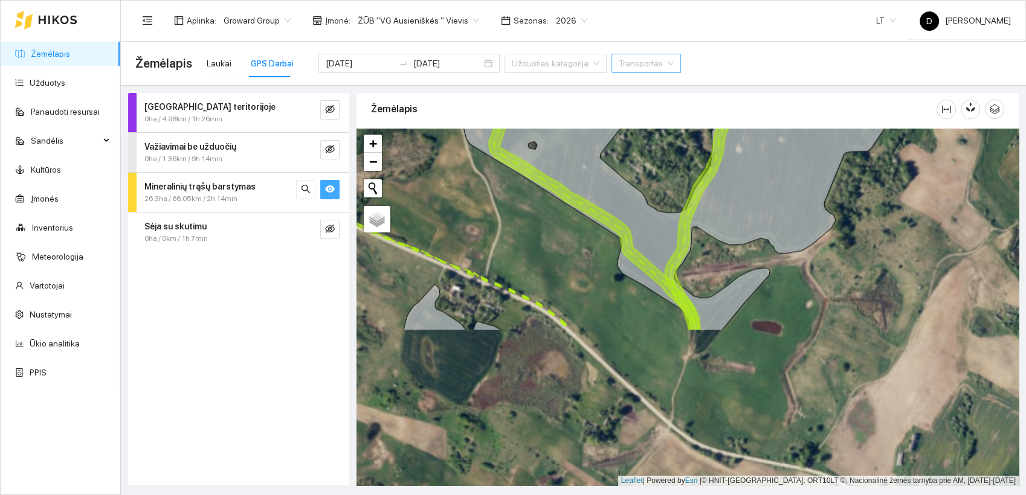
drag, startPoint x: 626, startPoint y: 383, endPoint x: 547, endPoint y: 189, distance: 209.2
click at [547, 189] on icon at bounding box center [613, 118] width 556 height 425
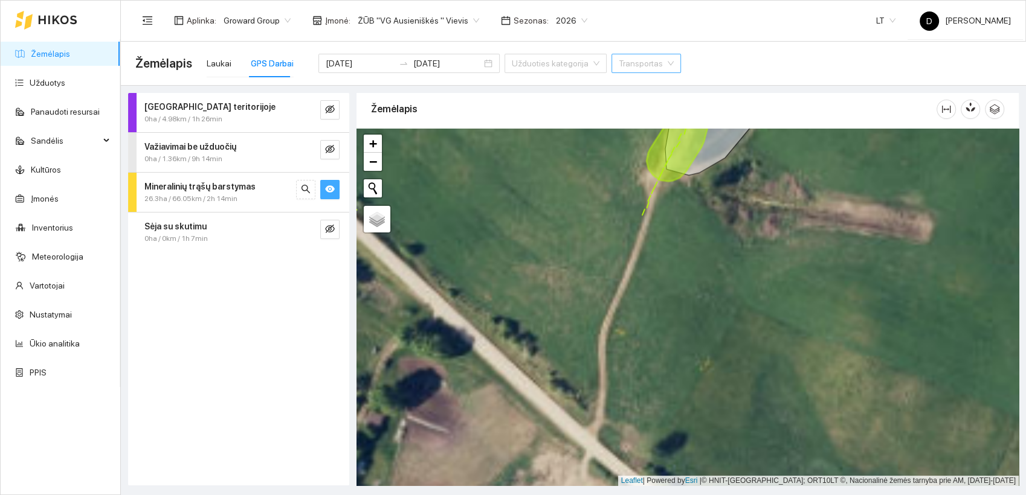
drag, startPoint x: 691, startPoint y: 382, endPoint x: 598, endPoint y: 73, distance: 322.4
click at [598, 74] on main "Žemėlapis Laukai GPS Darbai 2025-09-29 2025-09-29 Užduoties kategorija Transpor…" at bounding box center [573, 269] width 905 height 454
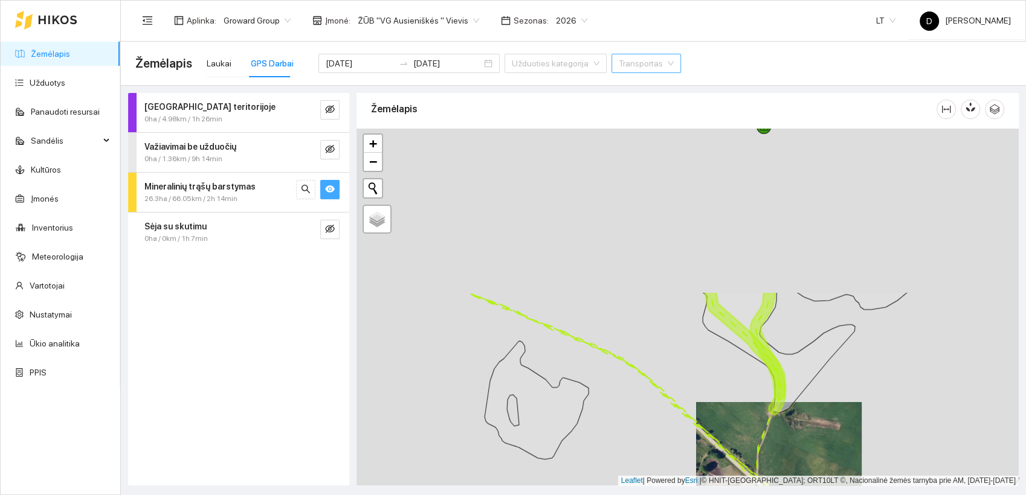
drag, startPoint x: 545, startPoint y: 190, endPoint x: 697, endPoint y: 388, distance: 249.5
click at [697, 389] on div at bounding box center [687, 308] width 662 height 358
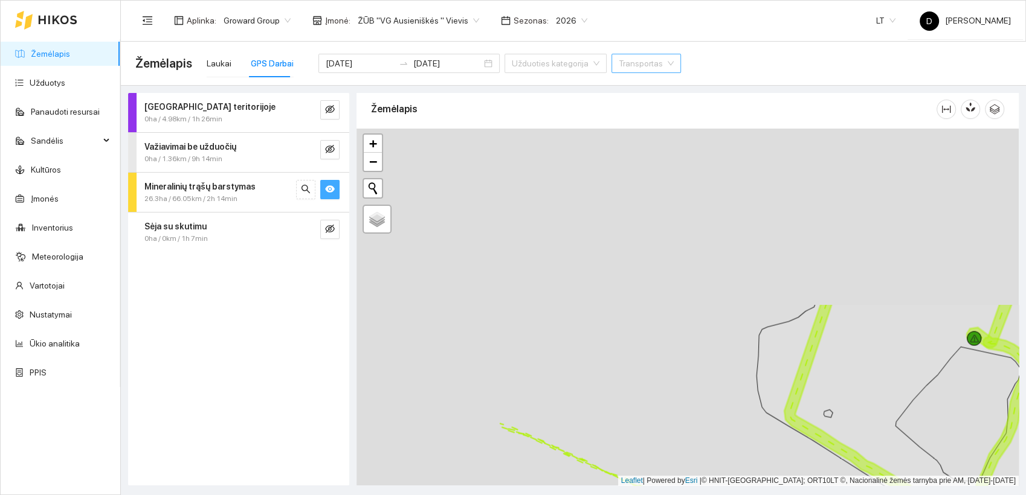
drag, startPoint x: 590, startPoint y: 269, endPoint x: 805, endPoint y: 486, distance: 305.8
click at [805, 486] on main "Žemėlapis Laukai GPS Darbai 2025-09-29 2025-09-29 Užduoties kategorija Transpor…" at bounding box center [573, 269] width 905 height 454
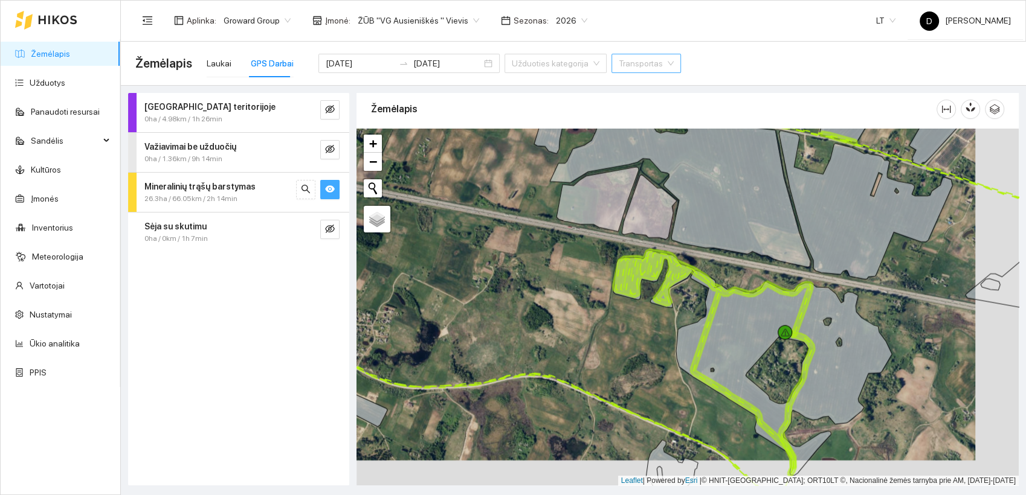
drag, startPoint x: 703, startPoint y: 337, endPoint x: 655, endPoint y: 304, distance: 58.1
click at [655, 304] on div at bounding box center [687, 308] width 662 height 358
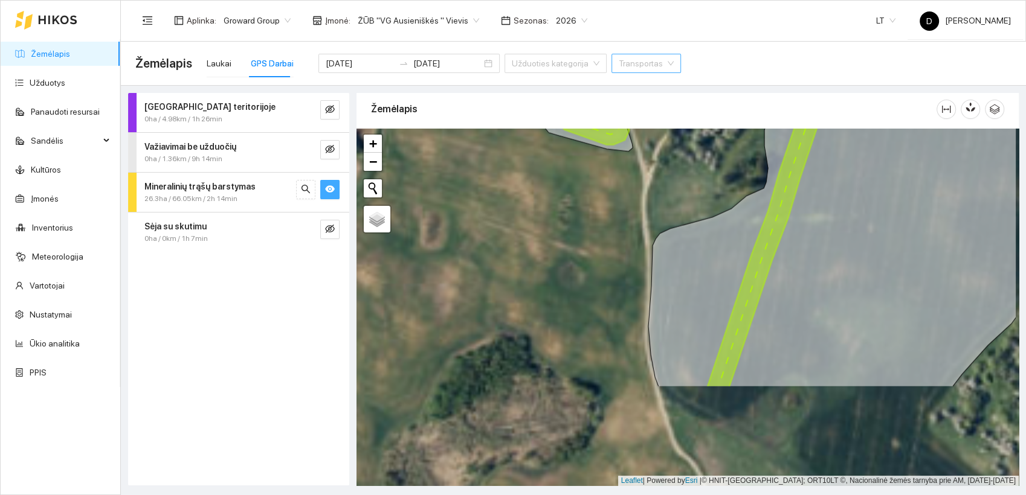
drag, startPoint x: 686, startPoint y: 397, endPoint x: 597, endPoint y: 207, distance: 210.0
click at [599, 210] on div at bounding box center [687, 308] width 662 height 358
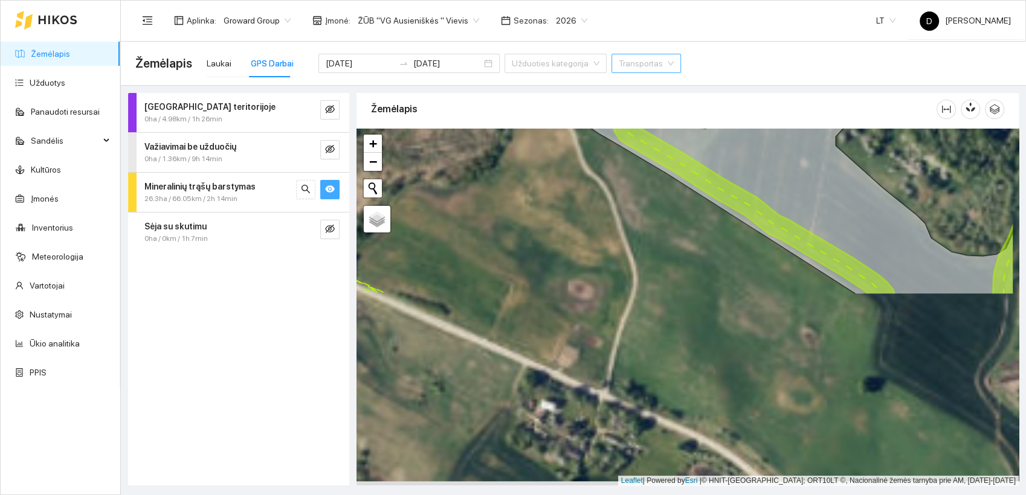
drag, startPoint x: 617, startPoint y: 419, endPoint x: 546, endPoint y: 179, distance: 250.7
click at [546, 179] on div at bounding box center [687, 308] width 662 height 358
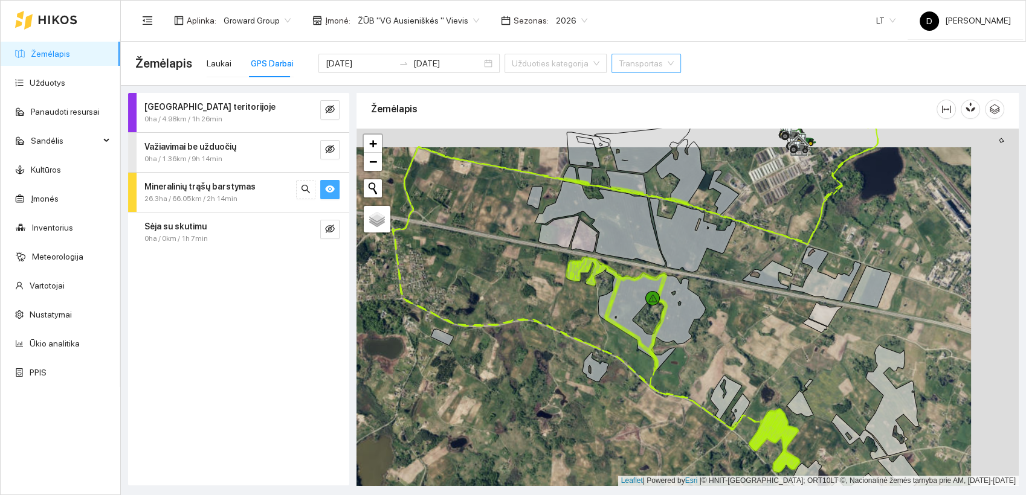
drag, startPoint x: 568, startPoint y: 274, endPoint x: 520, endPoint y: 293, distance: 51.3
click at [520, 293] on div at bounding box center [687, 308] width 662 height 358
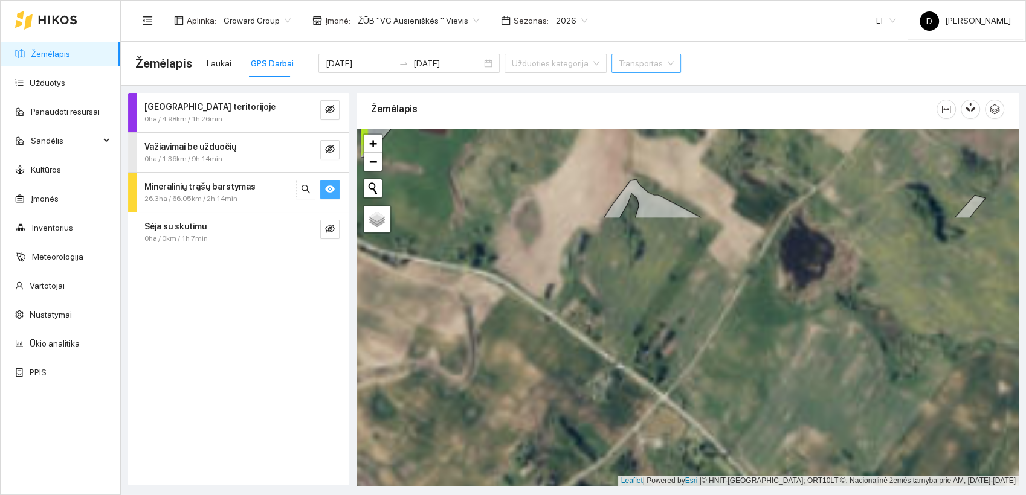
drag, startPoint x: 557, startPoint y: 335, endPoint x: 557, endPoint y: 35, distance: 299.6
click at [559, 46] on main "Žemėlapis Laukai GPS Darbai 2025-09-29 2025-09-29 Užduoties kategorija Transpor…" at bounding box center [573, 269] width 905 height 454
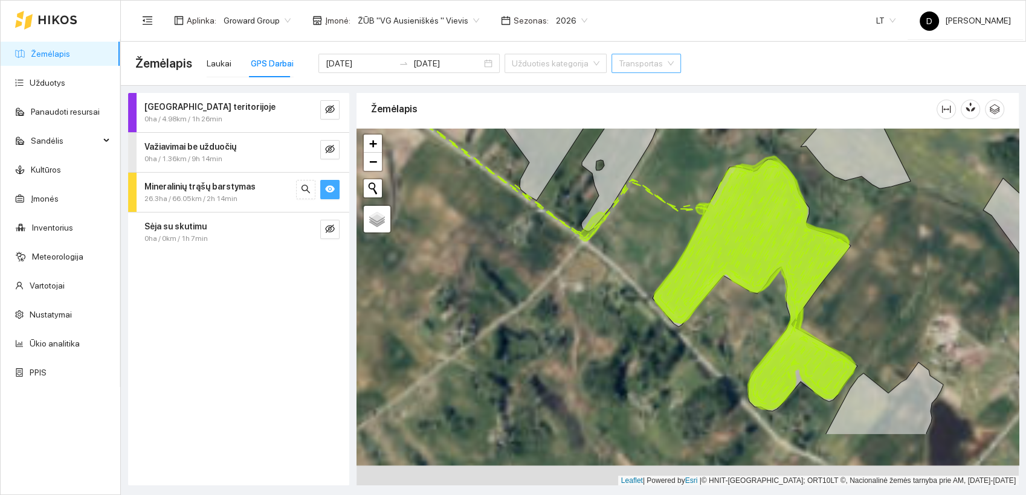
drag, startPoint x: 845, startPoint y: 422, endPoint x: 738, endPoint y: 289, distance: 170.5
click at [738, 289] on icon at bounding box center [753, 285] width 199 height 249
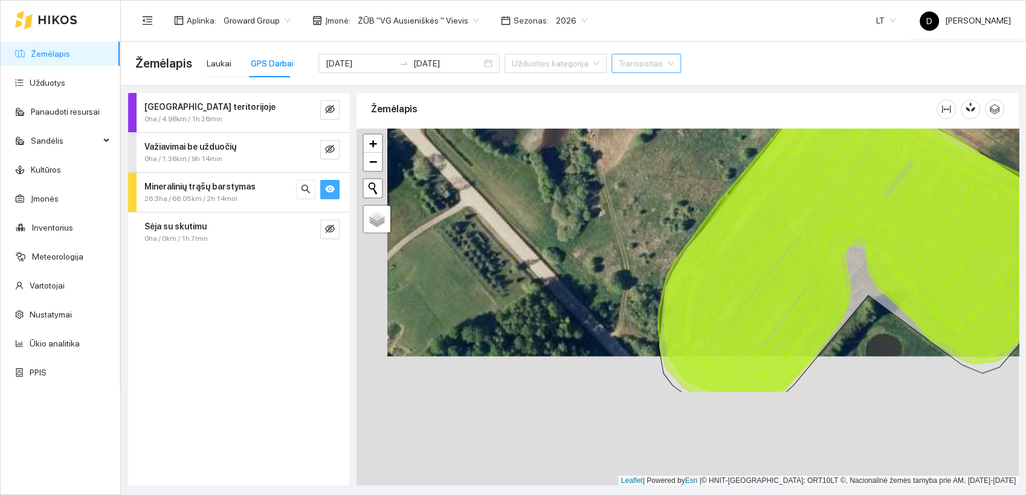
drag, startPoint x: 774, startPoint y: 352, endPoint x: 807, endPoint y: 218, distance: 138.0
click at [807, 218] on icon at bounding box center [700, 177] width 763 height 432
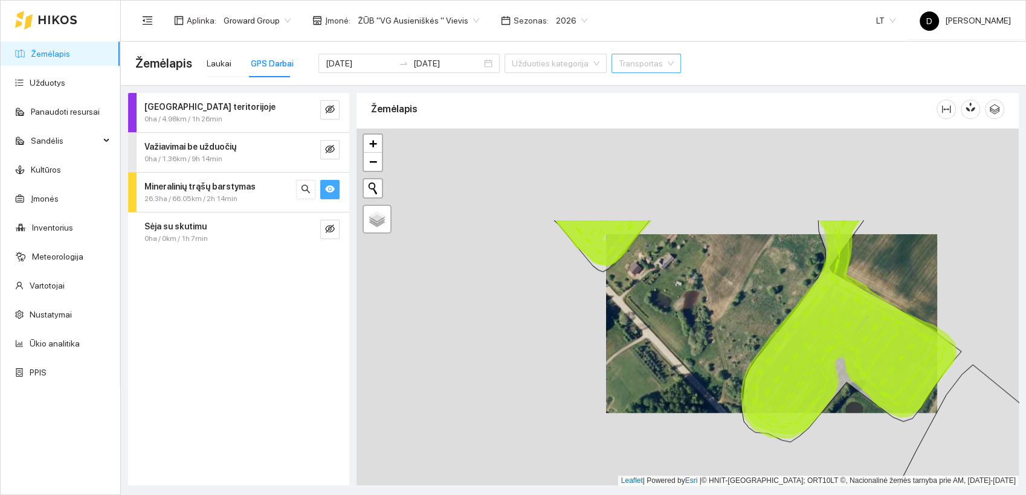
drag, startPoint x: 809, startPoint y: 222, endPoint x: 828, endPoint y: 400, distance: 179.2
click at [828, 400] on icon at bounding box center [754, 328] width 397 height 219
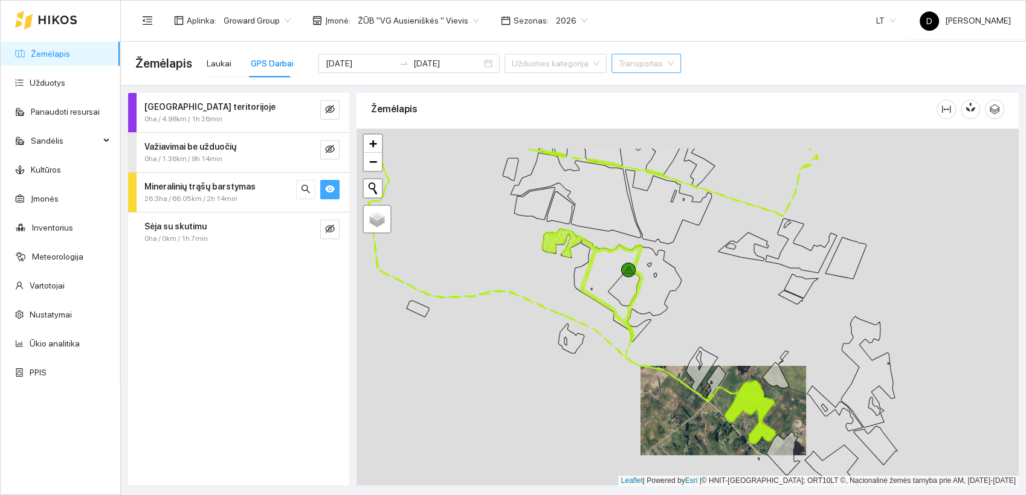
drag, startPoint x: 696, startPoint y: 285, endPoint x: 633, endPoint y: 327, distance: 75.4
click at [633, 327] on div at bounding box center [687, 308] width 662 height 358
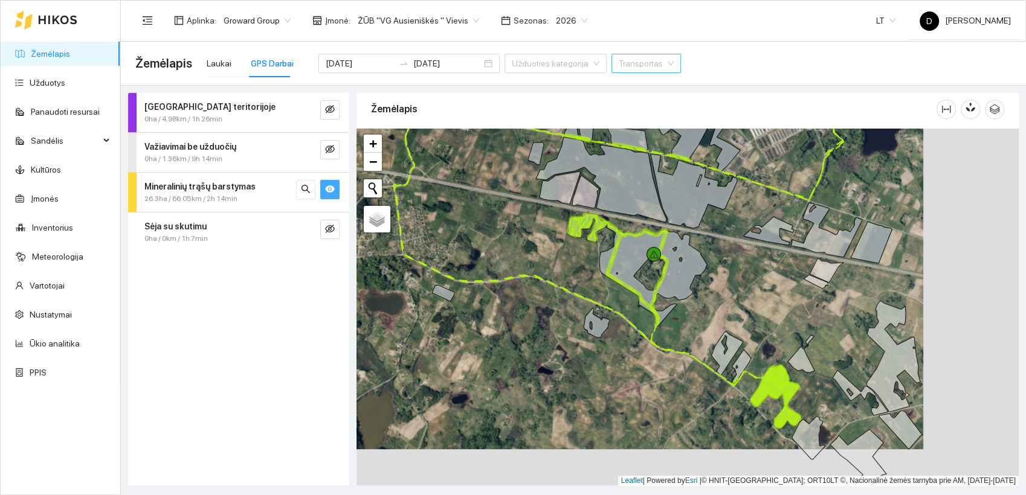
drag, startPoint x: 667, startPoint y: 310, endPoint x: 571, endPoint y: 269, distance: 104.4
click at [571, 272] on div at bounding box center [687, 308] width 662 height 358
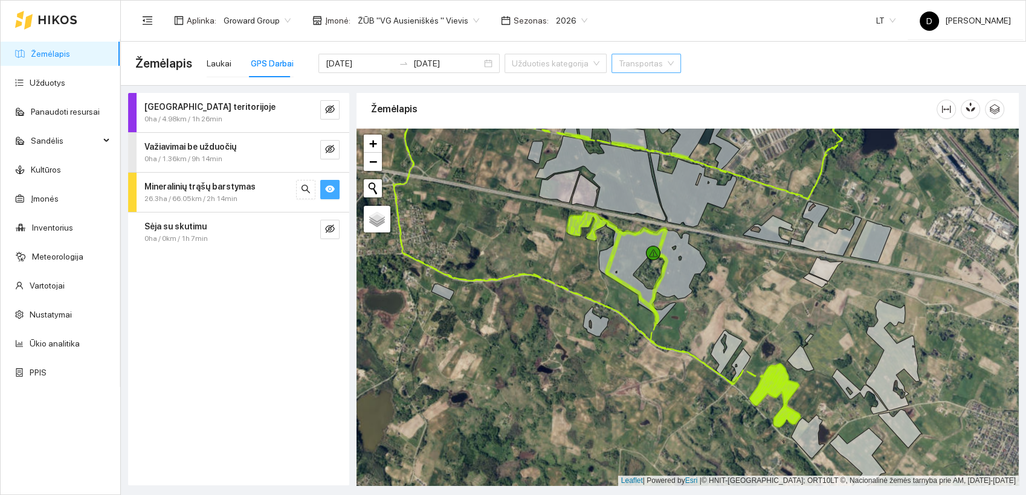
click at [673, 400] on div at bounding box center [687, 308] width 662 height 358
click at [330, 189] on icon "eye" at bounding box center [330, 188] width 10 height 7
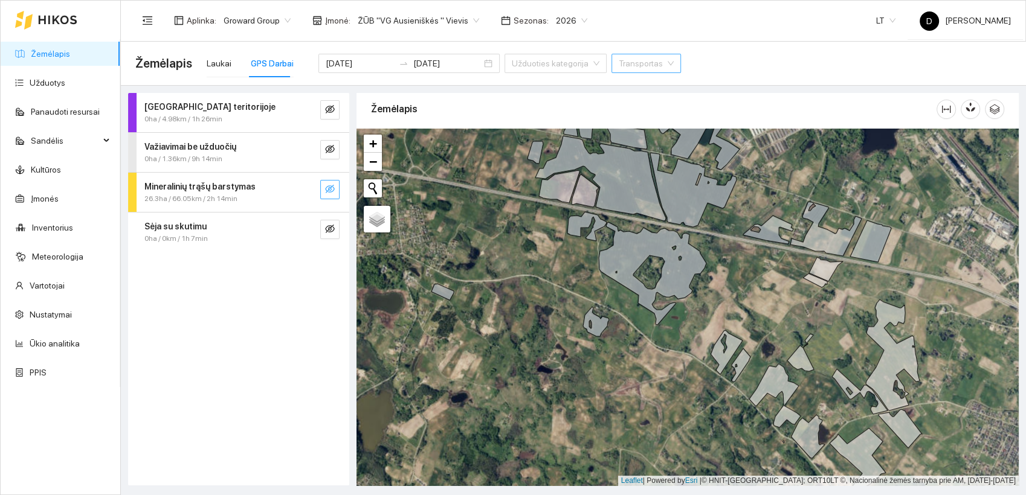
click at [332, 186] on icon "eye-invisible" at bounding box center [330, 189] width 10 height 8
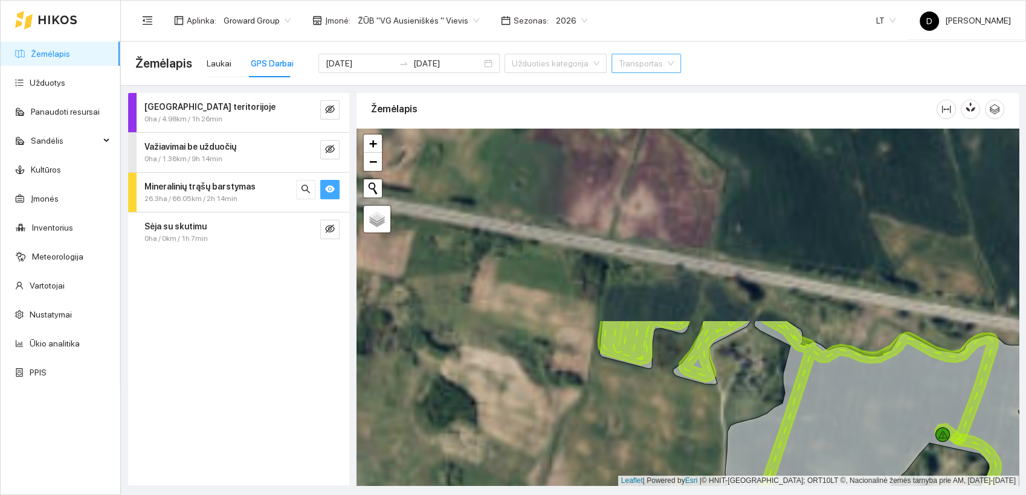
drag, startPoint x: 566, startPoint y: 164, endPoint x: 718, endPoint y: 393, distance: 274.4
click at [718, 393] on div at bounding box center [687, 308] width 662 height 358
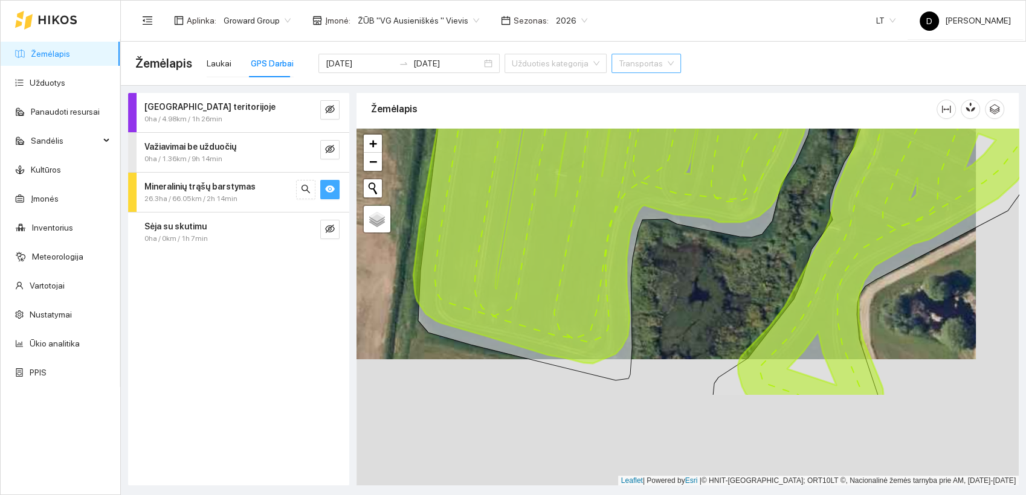
drag, startPoint x: 590, startPoint y: 393, endPoint x: 547, endPoint y: 263, distance: 137.3
click at [547, 263] on icon at bounding box center [728, 187] width 630 height 420
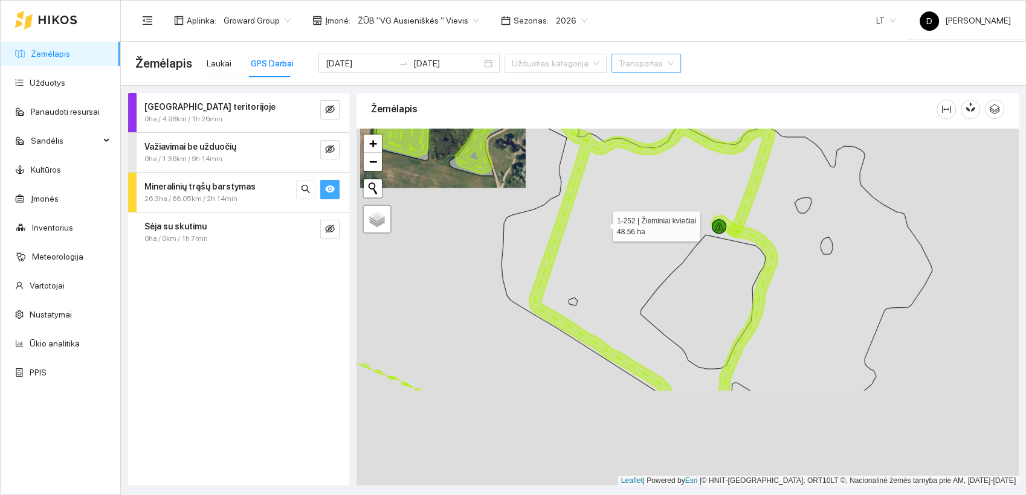
drag, startPoint x: 747, startPoint y: 362, endPoint x: 577, endPoint y: 172, distance: 255.4
click at [583, 184] on icon at bounding box center [654, 226] width 556 height 329
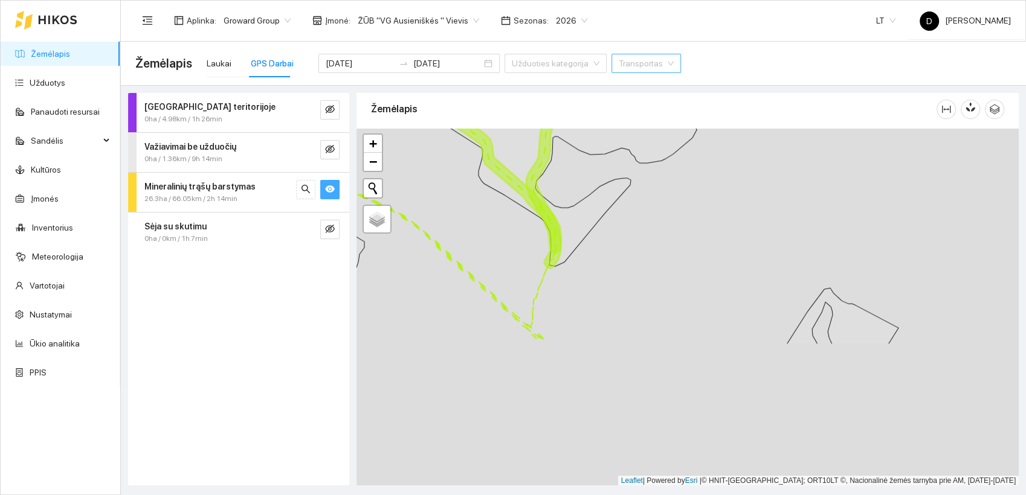
drag, startPoint x: 853, startPoint y: 437, endPoint x: 635, endPoint y: 105, distance: 397.7
click at [635, 109] on div "Žemėlapis" at bounding box center [687, 286] width 662 height 393
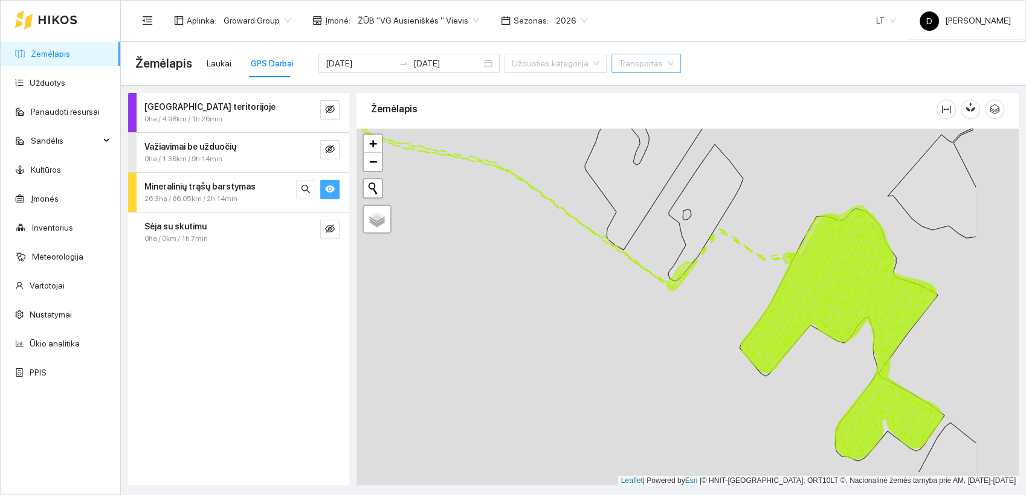
drag, startPoint x: 927, startPoint y: 372, endPoint x: 664, endPoint y: 292, distance: 274.0
click at [741, 294] on icon at bounding box center [840, 334] width 199 height 249
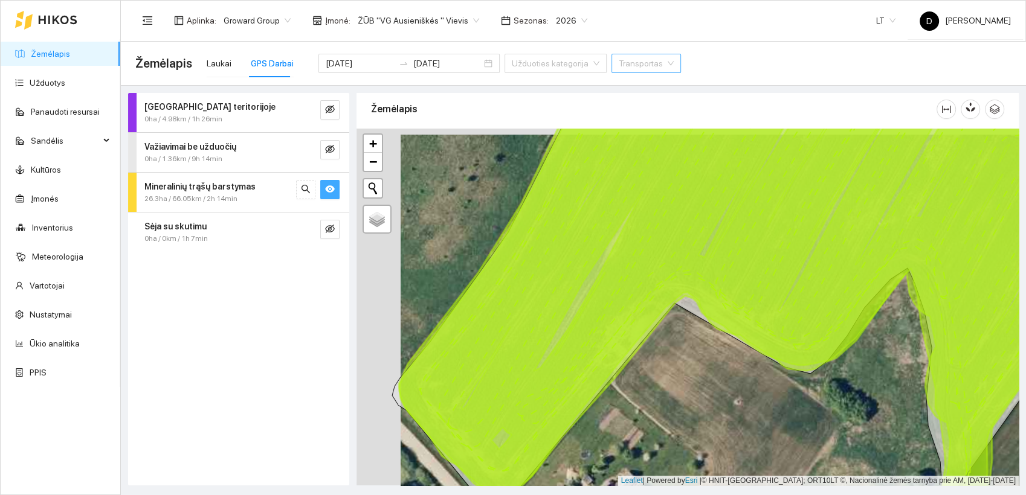
drag, startPoint x: 745, startPoint y: 257, endPoint x: 789, endPoint y: 263, distance: 44.5
click at [789, 263] on icon at bounding box center [764, 313] width 731 height 432
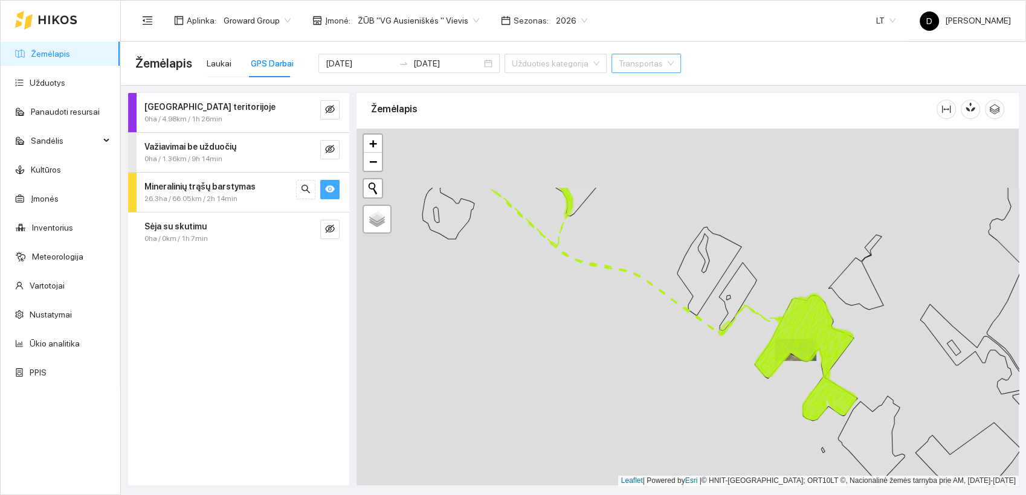
drag, startPoint x: 755, startPoint y: 252, endPoint x: 800, endPoint y: 347, distance: 104.8
click at [800, 347] on icon at bounding box center [805, 358] width 100 height 124
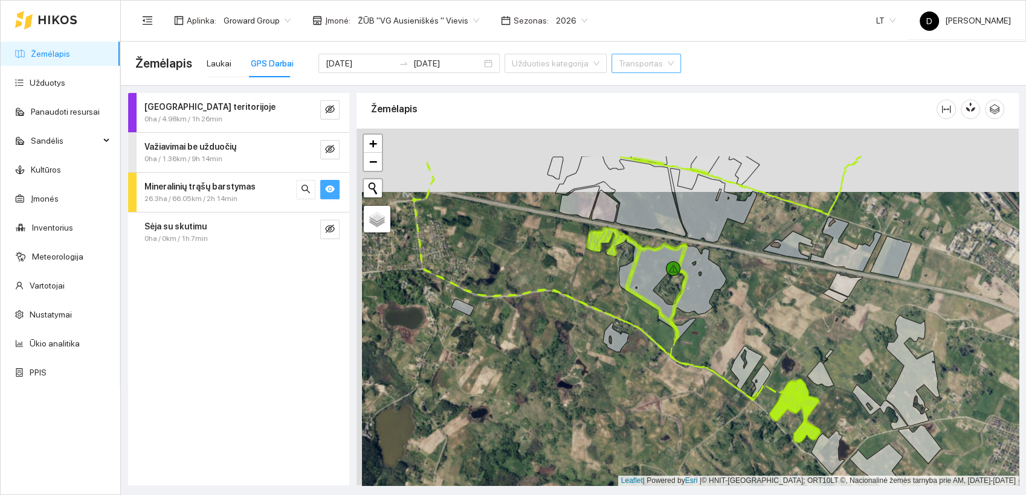
drag, startPoint x: 789, startPoint y: 340, endPoint x: 795, endPoint y: 403, distance: 63.7
click at [795, 403] on icon at bounding box center [794, 412] width 50 height 62
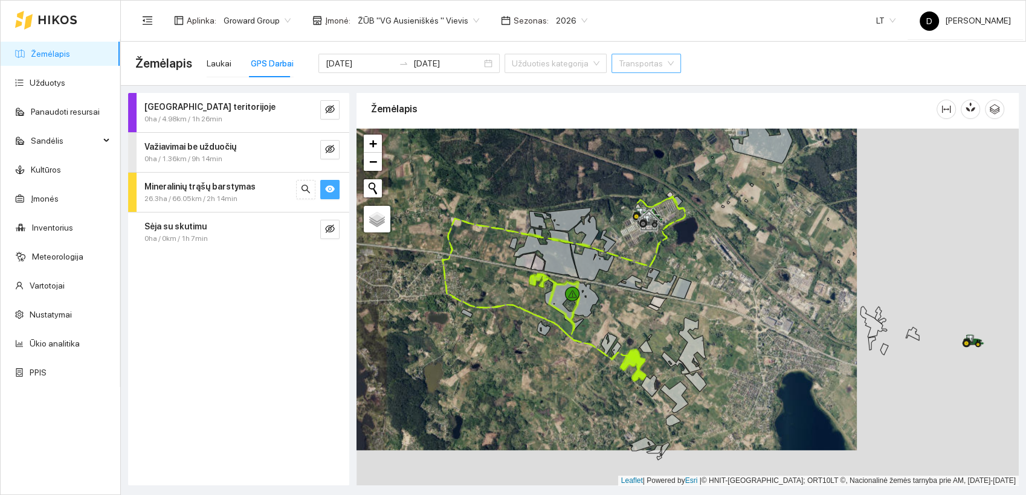
drag, startPoint x: 736, startPoint y: 335, endPoint x: 574, endPoint y: 298, distance: 166.0
click at [574, 299] on div at bounding box center [572, 294] width 14 height 14
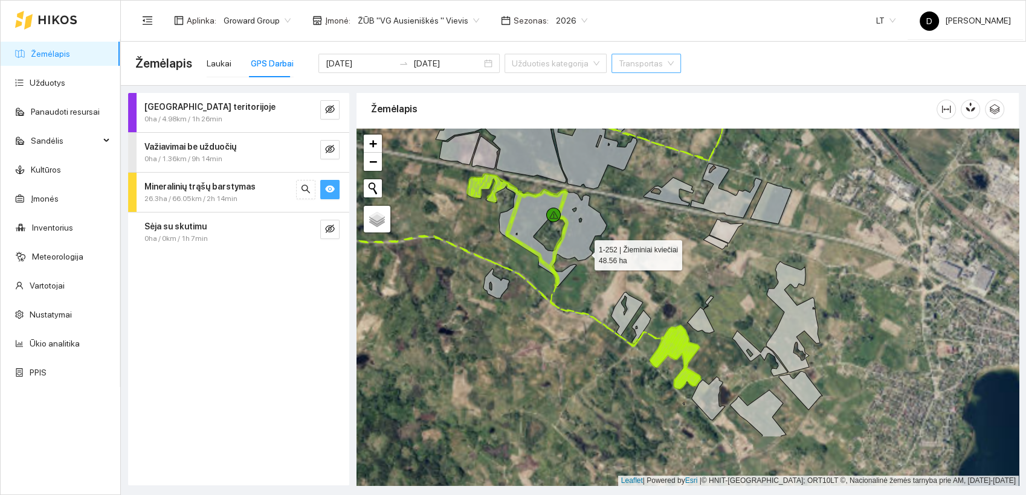
drag, startPoint x: 586, startPoint y: 338, endPoint x: 582, endPoint y: 251, distance: 87.1
click at [582, 251] on icon at bounding box center [536, 230] width 139 height 113
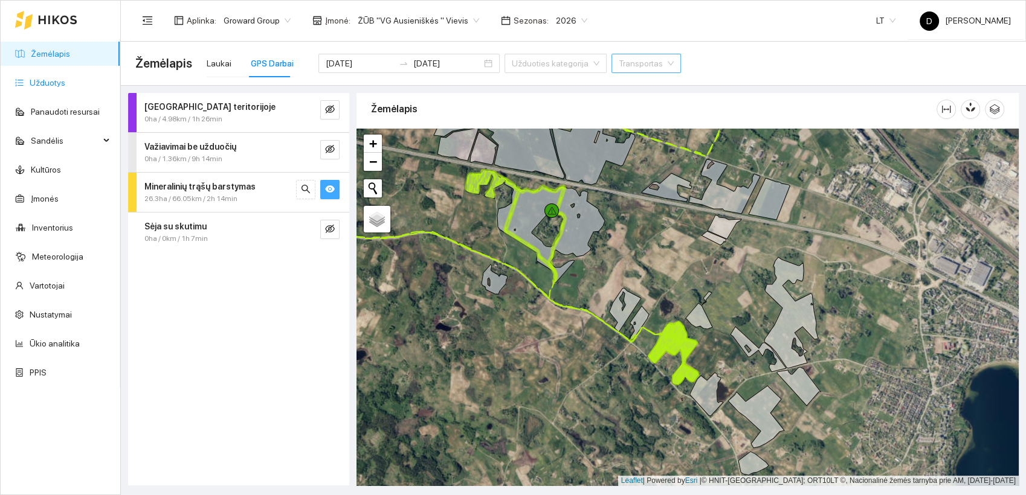
click at [51, 84] on link "Užduotys" at bounding box center [48, 83] width 36 height 10
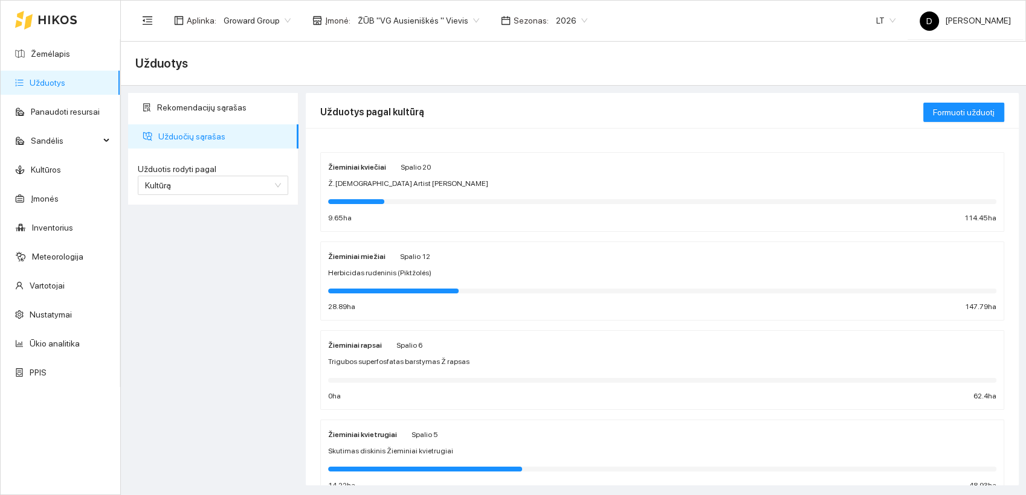
click at [367, 255] on strong "Žieminiai miežiai" at bounding box center [356, 256] width 57 height 8
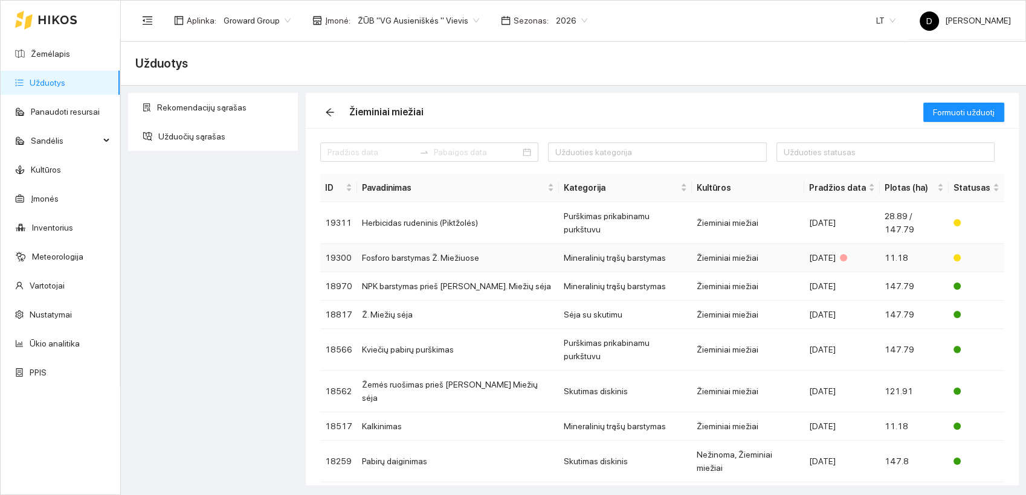
click at [414, 244] on td "Fosforo barstymas Ž. Miežiuose" at bounding box center [458, 258] width 202 height 28
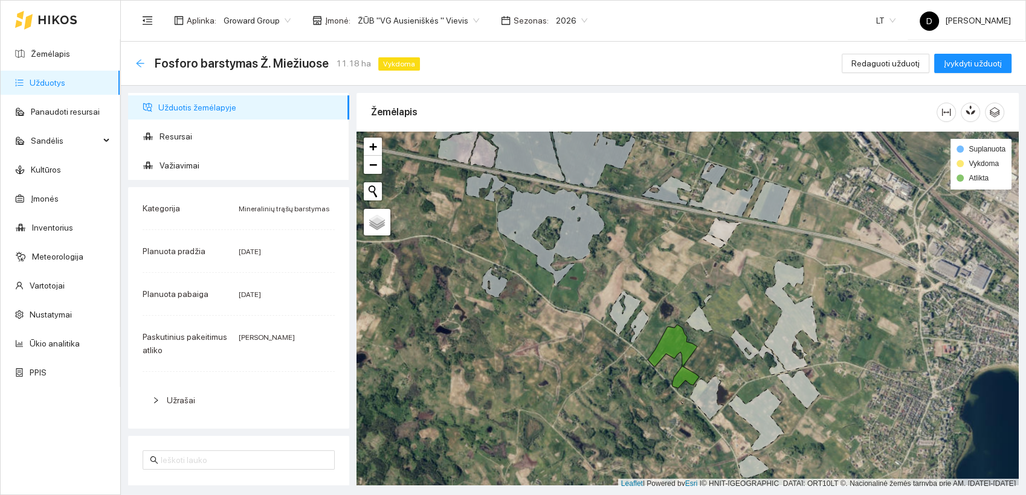
click at [140, 63] on icon "arrow-left" at bounding box center [140, 63] width 8 height 8
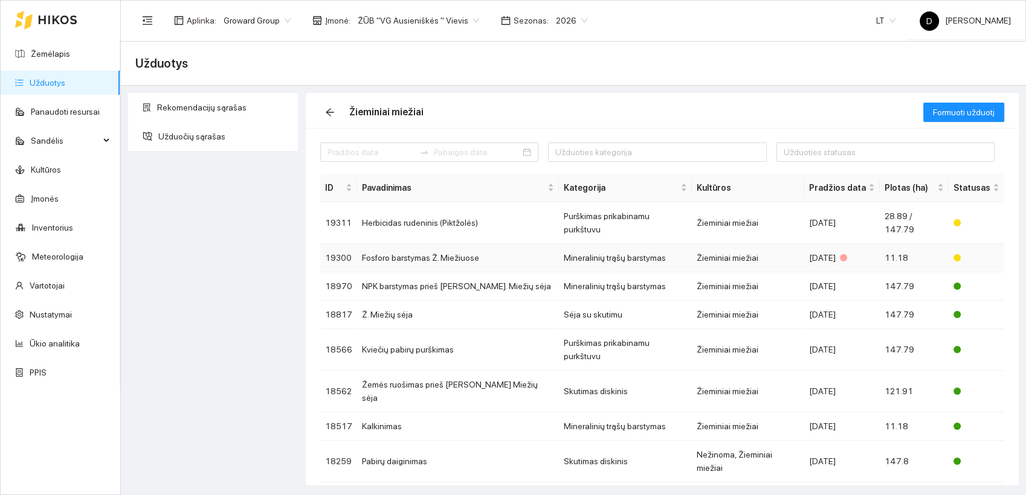
click at [400, 244] on td "Fosforo barstymas Ž. Miežiuose" at bounding box center [458, 258] width 202 height 28
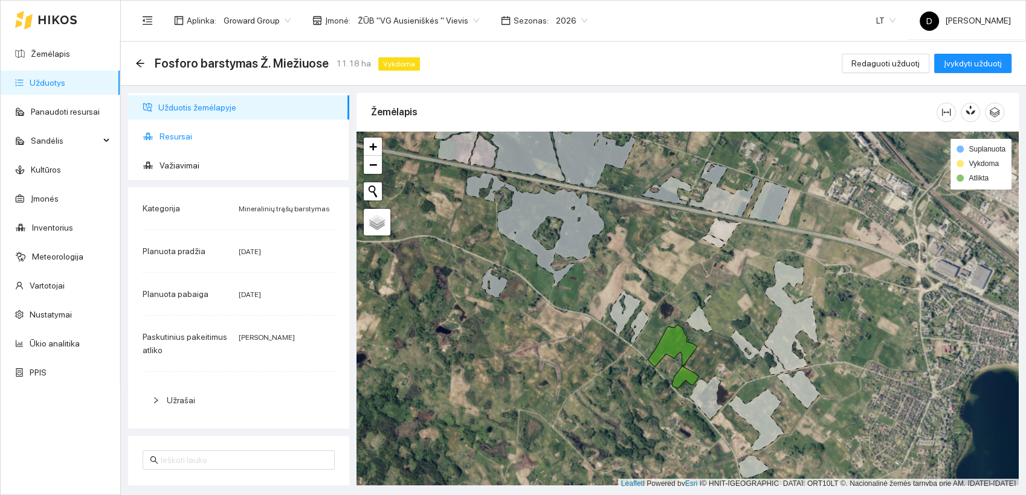
click at [180, 134] on span "Resursai" at bounding box center [249, 136] width 180 height 24
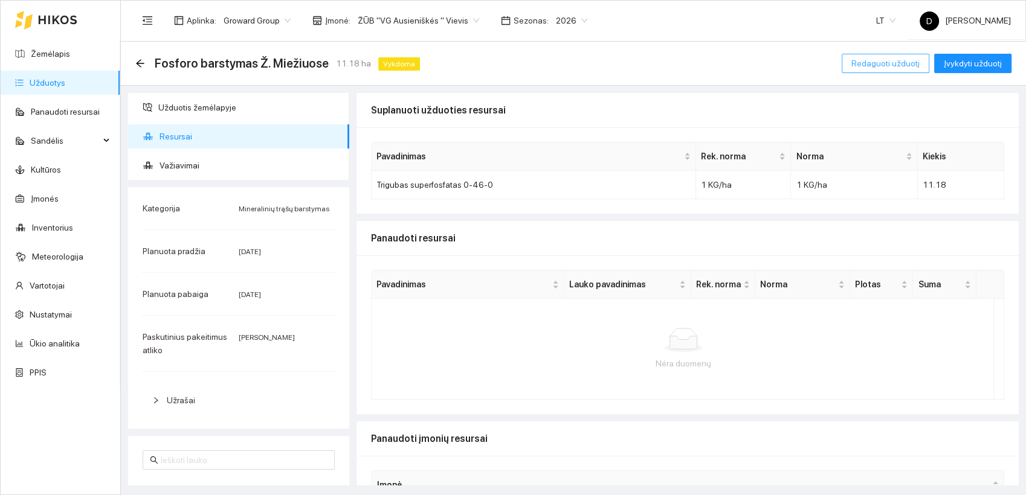
click at [888, 62] on span "Redaguoti užduotį" at bounding box center [885, 63] width 68 height 13
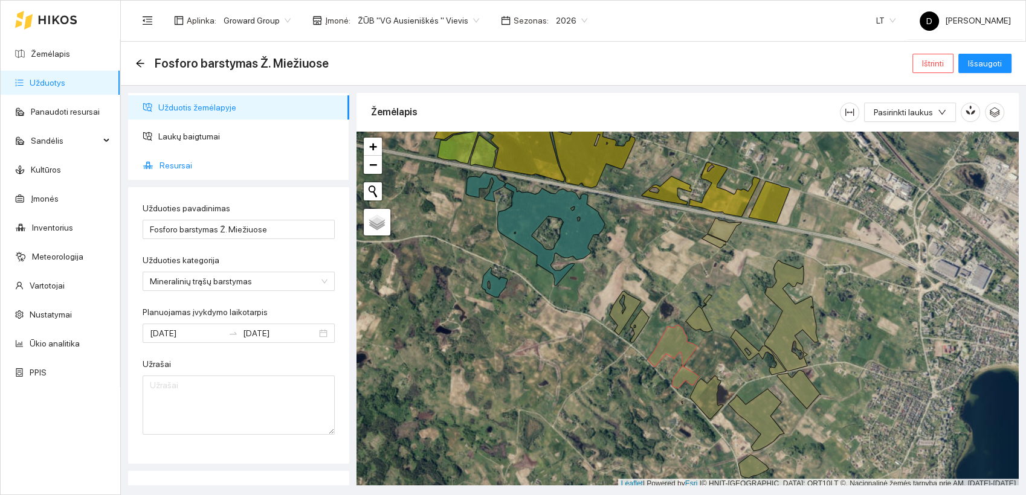
click at [177, 166] on span "Resursai" at bounding box center [249, 165] width 180 height 24
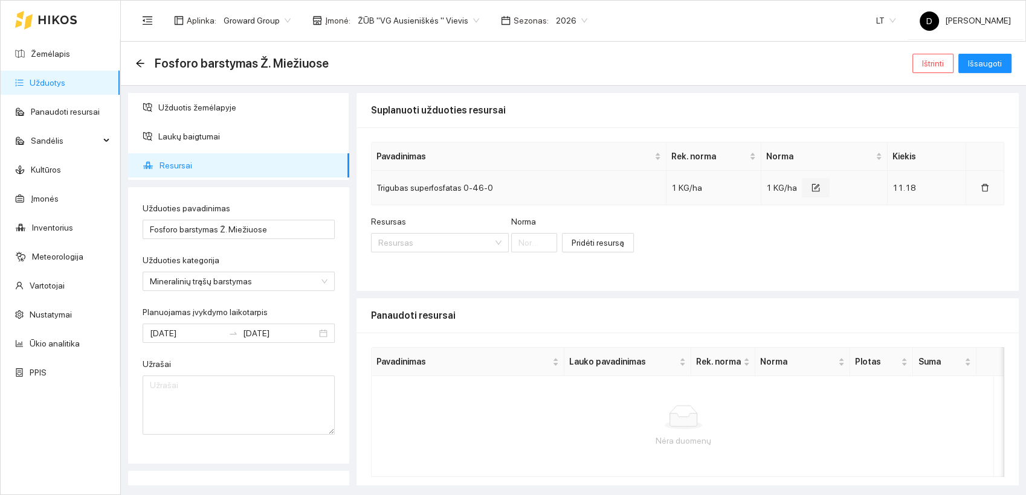
click at [811, 185] on icon "form" at bounding box center [815, 188] width 8 height 8
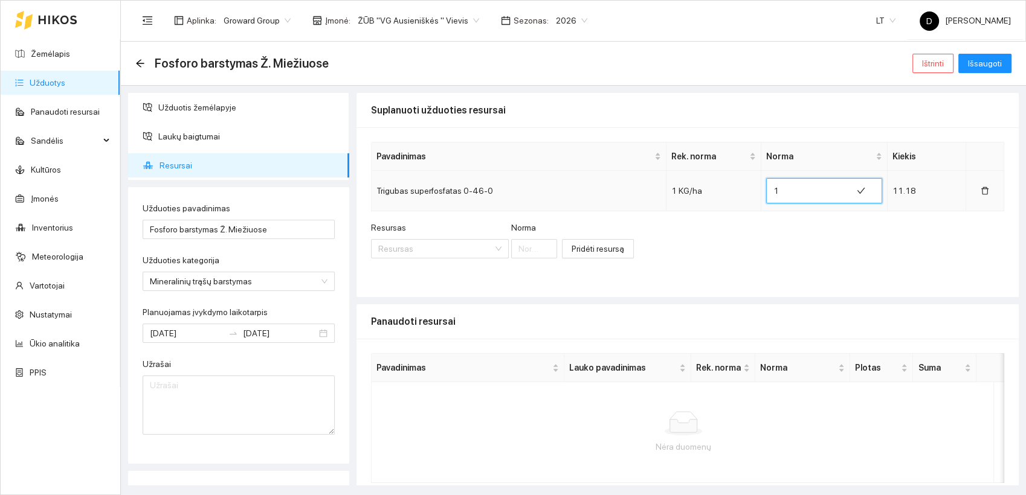
drag, startPoint x: 790, startPoint y: 191, endPoint x: 761, endPoint y: 186, distance: 29.5
click at [766, 186] on span "1" at bounding box center [824, 190] width 116 height 25
type input "1"
type input "2"
type input "322"
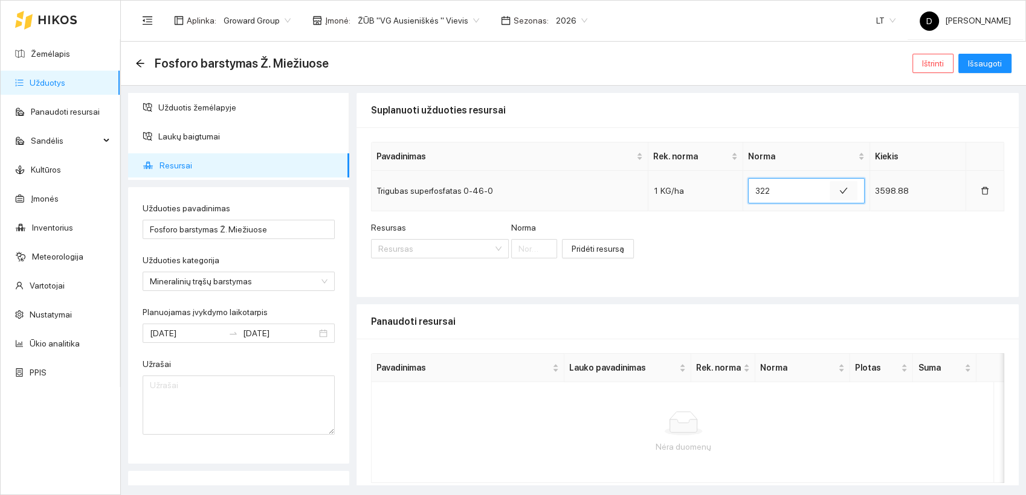
click at [839, 191] on icon "check" at bounding box center [843, 191] width 8 height 8
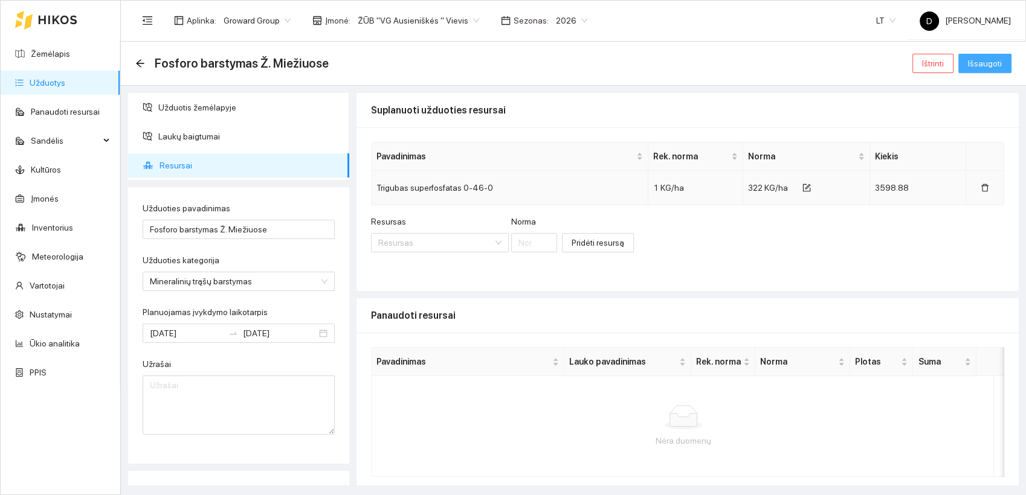
click at [991, 60] on span "Išsaugoti" at bounding box center [985, 63] width 34 height 13
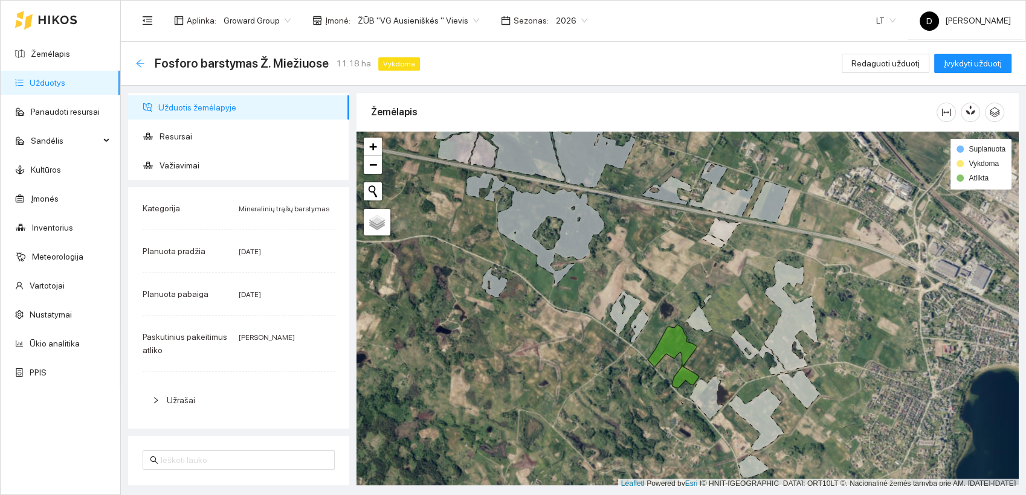
click at [141, 63] on icon "arrow-left" at bounding box center [140, 63] width 8 height 8
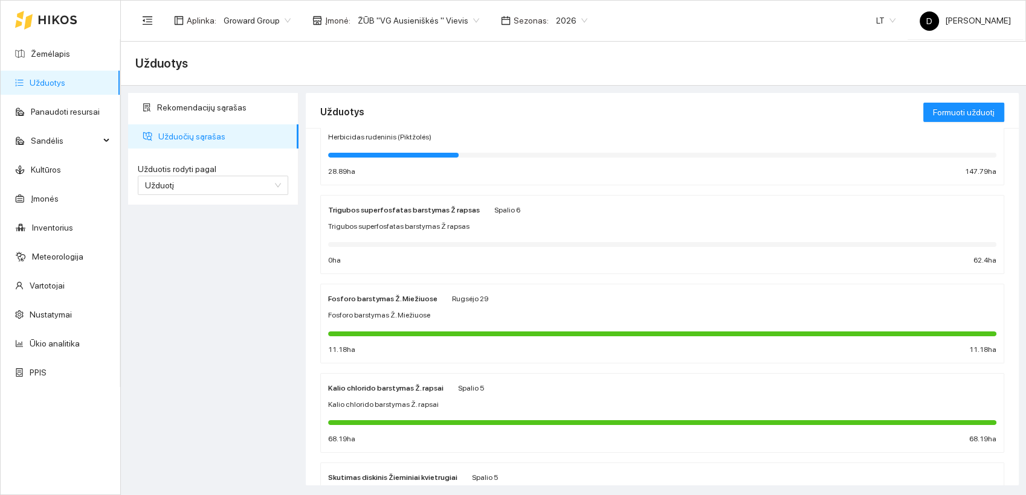
scroll to position [67, 0]
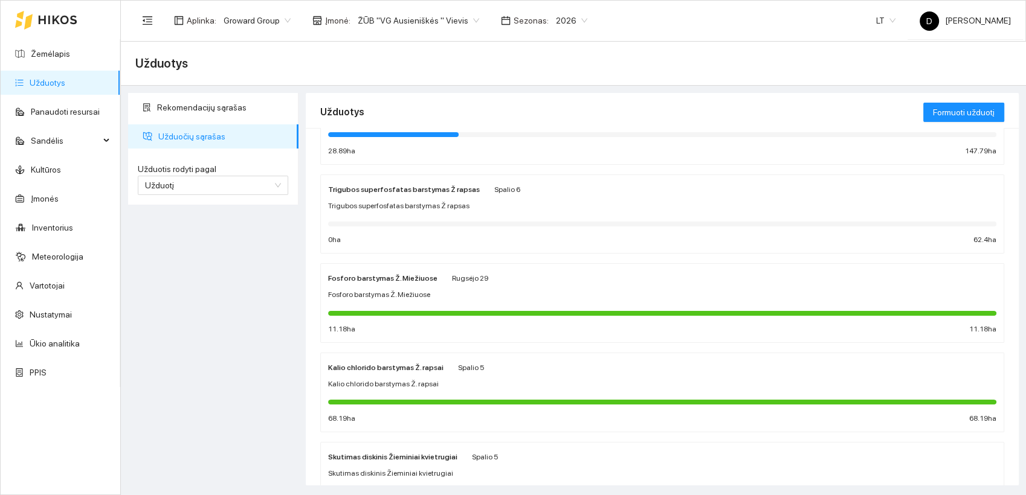
click at [382, 280] on strong "Fosforo barstymas Ž. Miežiuose" at bounding box center [382, 278] width 109 height 8
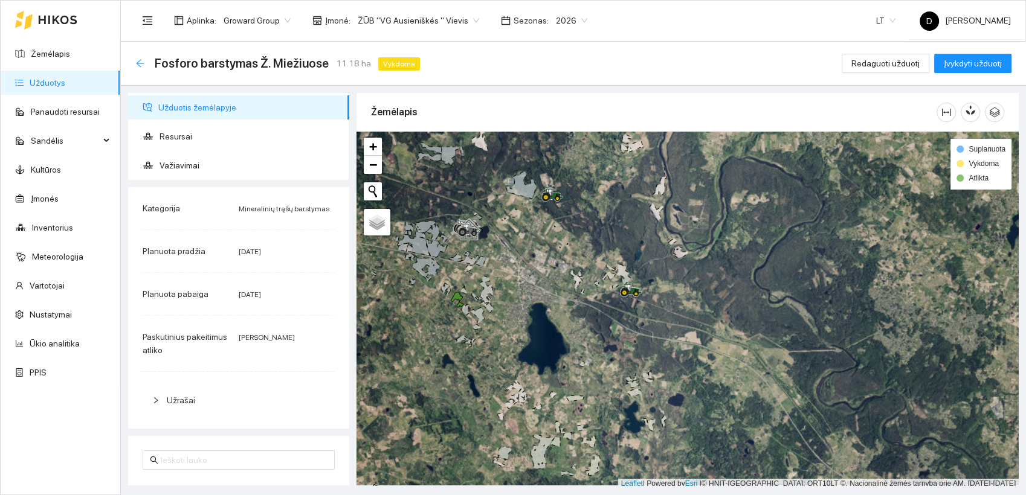
click at [138, 65] on icon "arrow-left" at bounding box center [140, 63] width 8 height 8
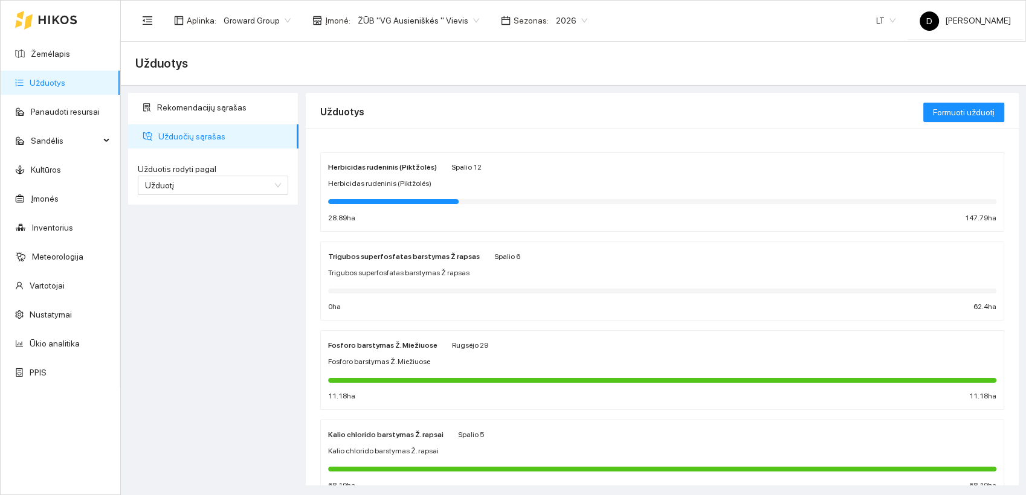
click at [366, 349] on div "Fosforo barstymas Ž. Miežiuose" at bounding box center [382, 344] width 109 height 13
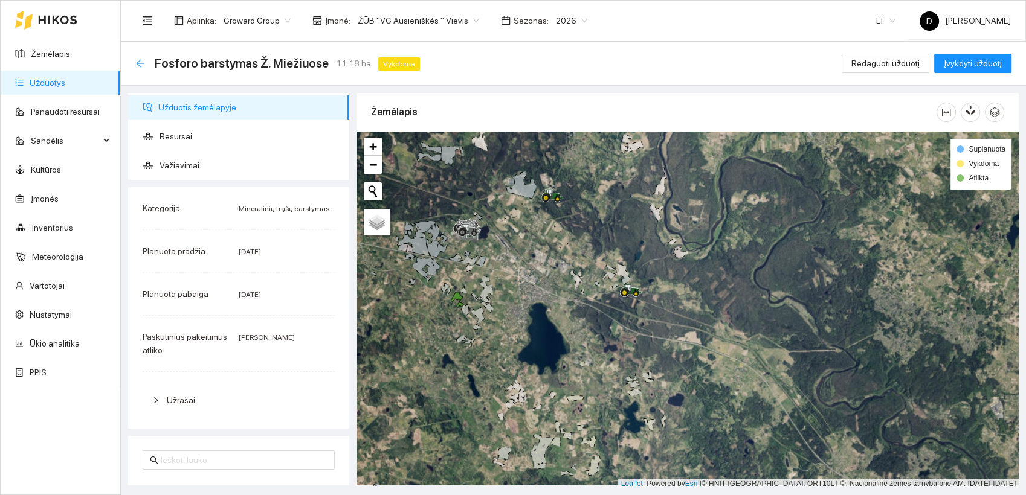
click at [140, 62] on icon "arrow-left" at bounding box center [140, 64] width 10 height 10
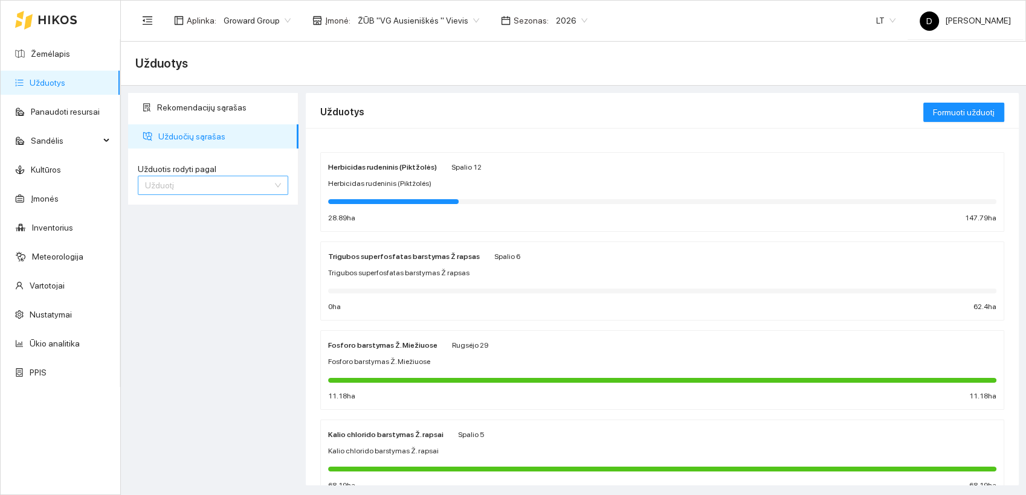
click at [223, 185] on span "Užduotį" at bounding box center [213, 185] width 136 height 18
click at [166, 232] on span "Kultūrą" at bounding box center [158, 228] width 26 height 10
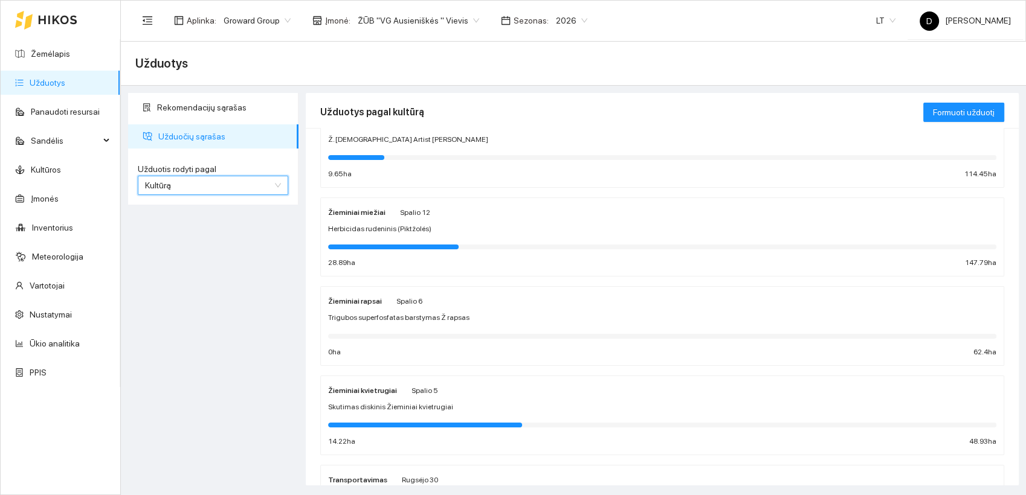
scroll to position [67, 0]
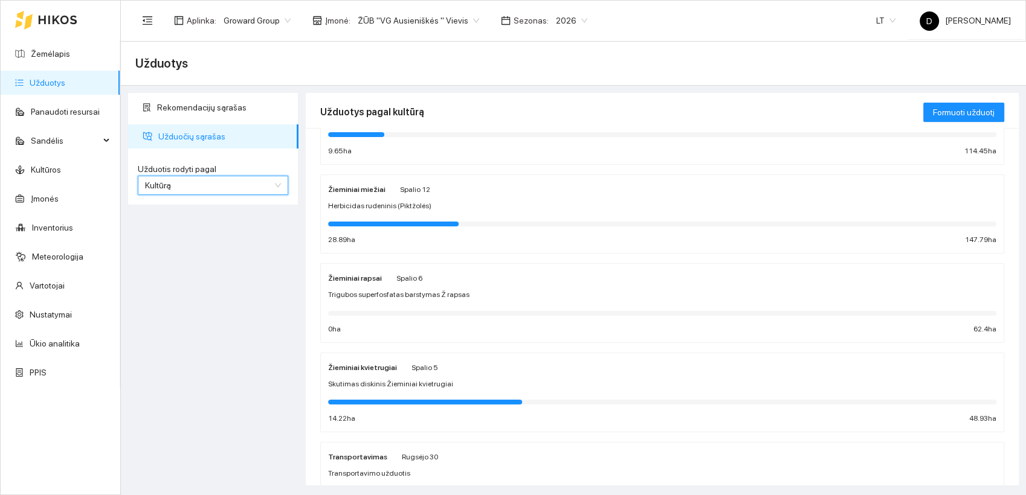
click at [370, 188] on strong "Žieminiai miežiai" at bounding box center [356, 189] width 57 height 8
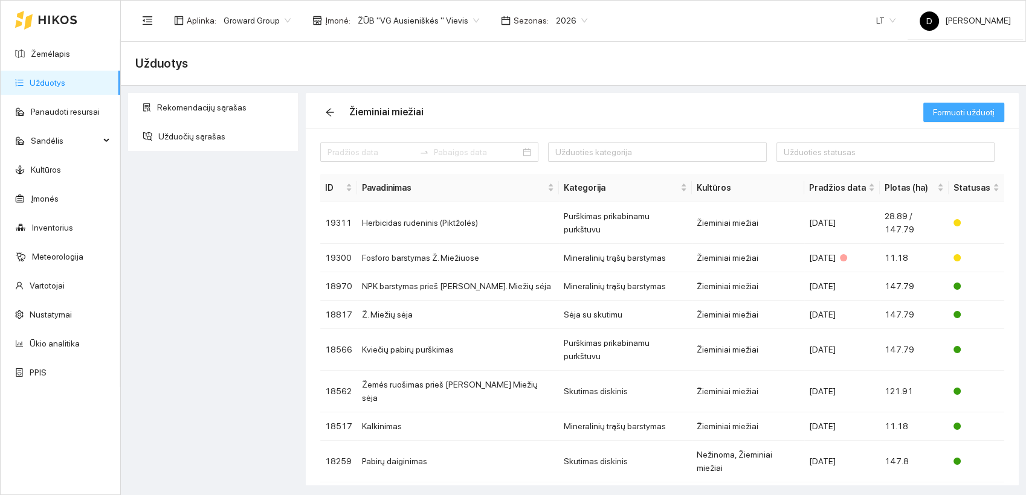
click at [975, 112] on span "Formuoti užduotį" at bounding box center [964, 112] width 62 height 13
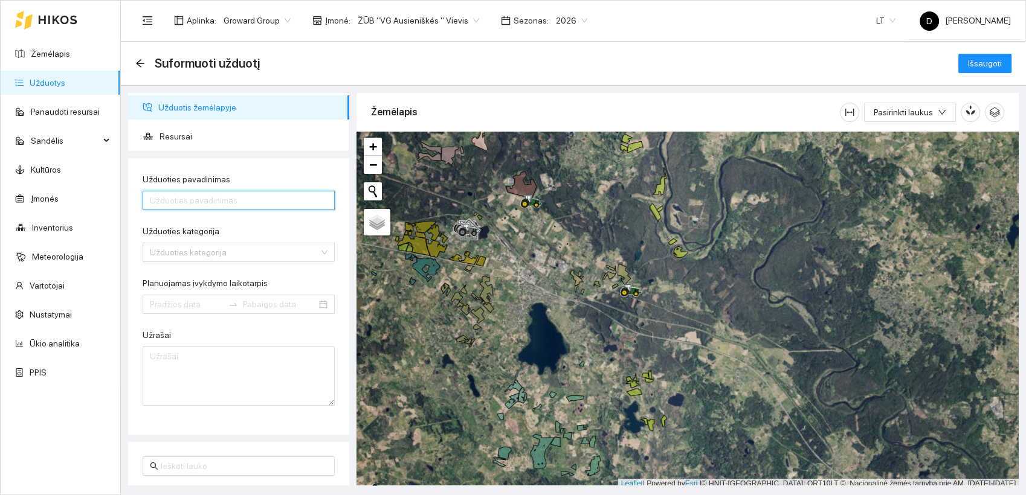
click at [254, 201] on input "Užduoties pavadinimas" at bounding box center [239, 200] width 192 height 19
drag, startPoint x: 176, startPoint y: 199, endPoint x: 129, endPoint y: 196, distance: 47.9
click at [129, 196] on div "Užduoties pavadinimas Fosforo barstymas Ž. Miežiuose Užduoties kategorija Užduo…" at bounding box center [238, 296] width 221 height 277
type input "Kalio barstymas Ž. Miežiuose"
click at [301, 260] on input "Užduoties kategorija" at bounding box center [234, 252] width 169 height 18
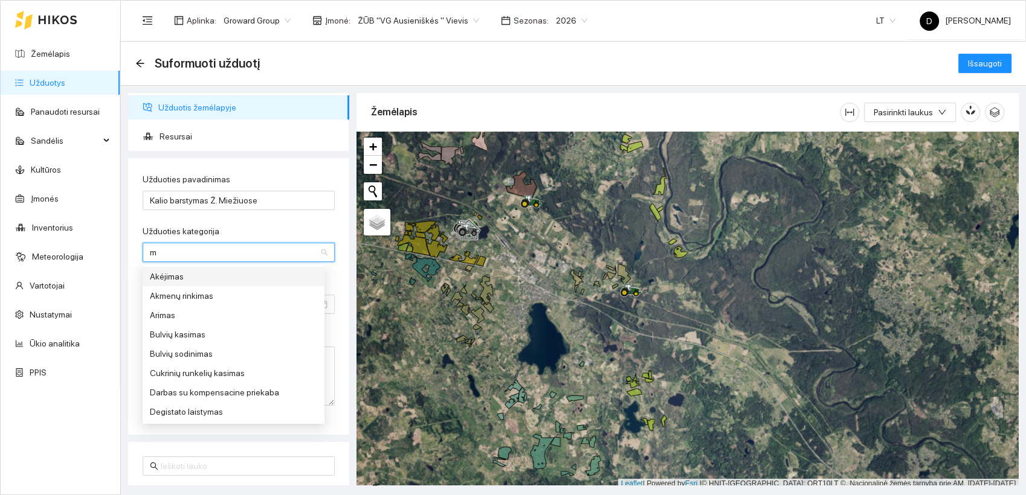
type input "mi"
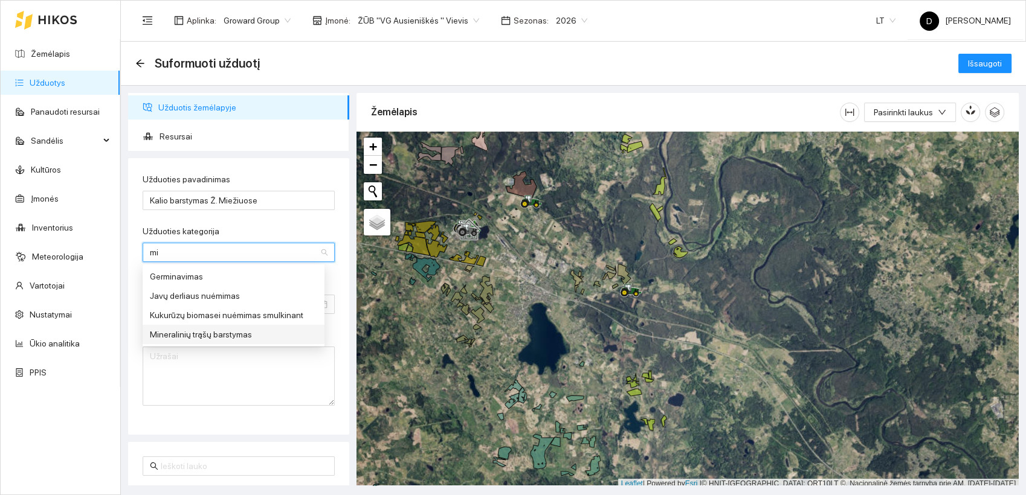
click at [219, 339] on div "Mineralinių trąšų barstymas" at bounding box center [233, 334] width 167 height 13
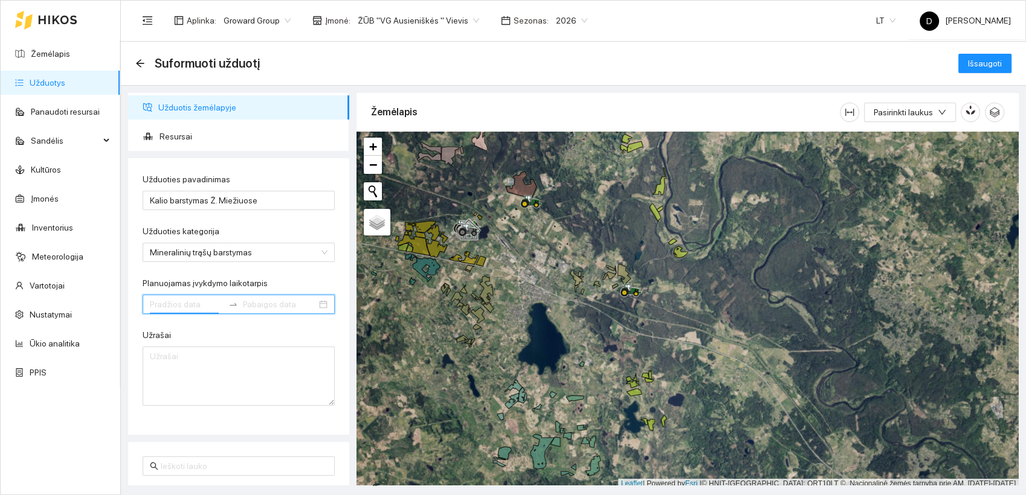
click at [184, 307] on input "Planuojamas įvykdymo laikotarpis" at bounding box center [187, 304] width 74 height 13
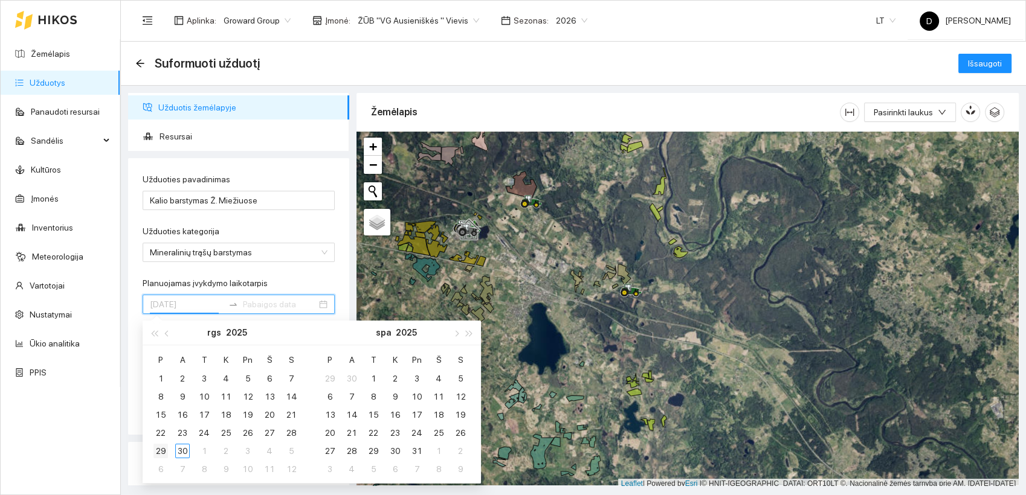
type input "2025-09-29"
click at [161, 451] on div "29" at bounding box center [160, 451] width 14 height 14
type input "[DATE]"
click at [177, 452] on div "30" at bounding box center [182, 451] width 14 height 14
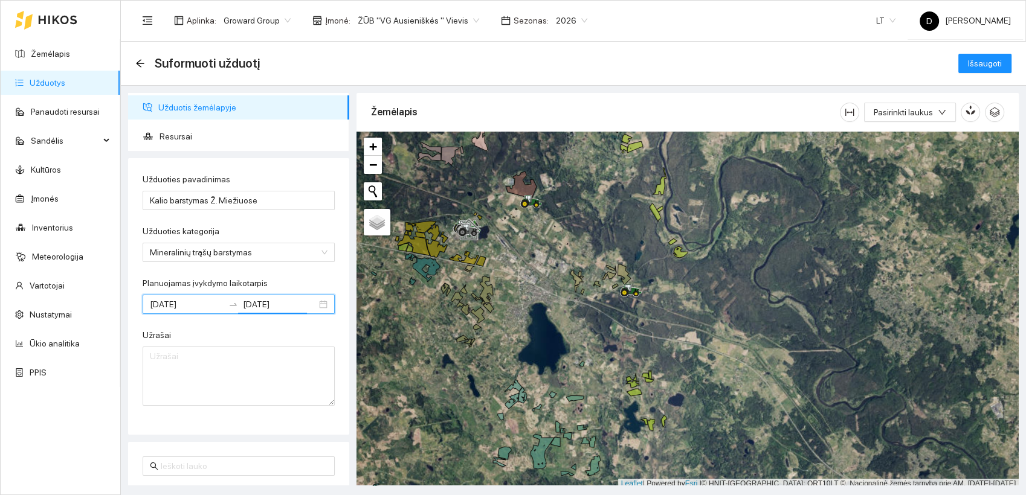
scroll to position [3, 0]
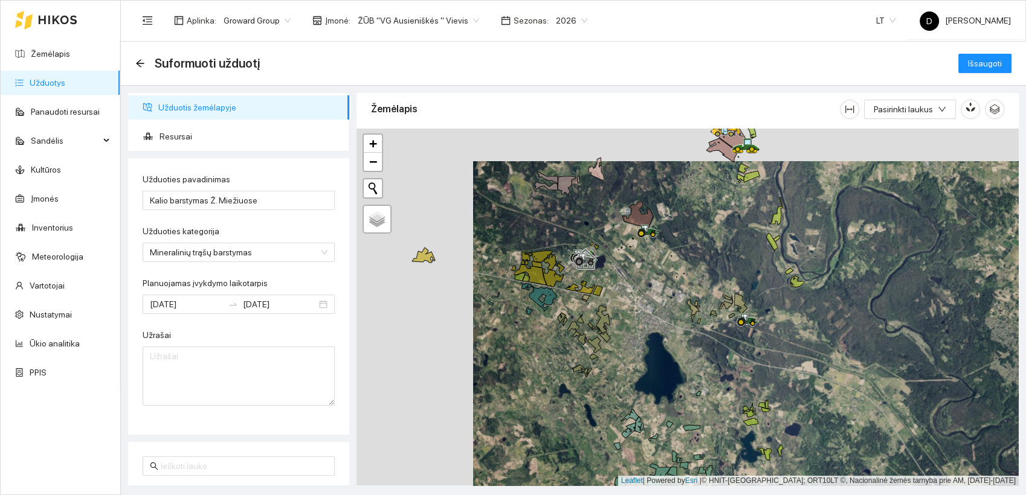
drag, startPoint x: 600, startPoint y: 371, endPoint x: 717, endPoint y: 404, distance: 121.0
click at [717, 404] on div at bounding box center [687, 308] width 662 height 358
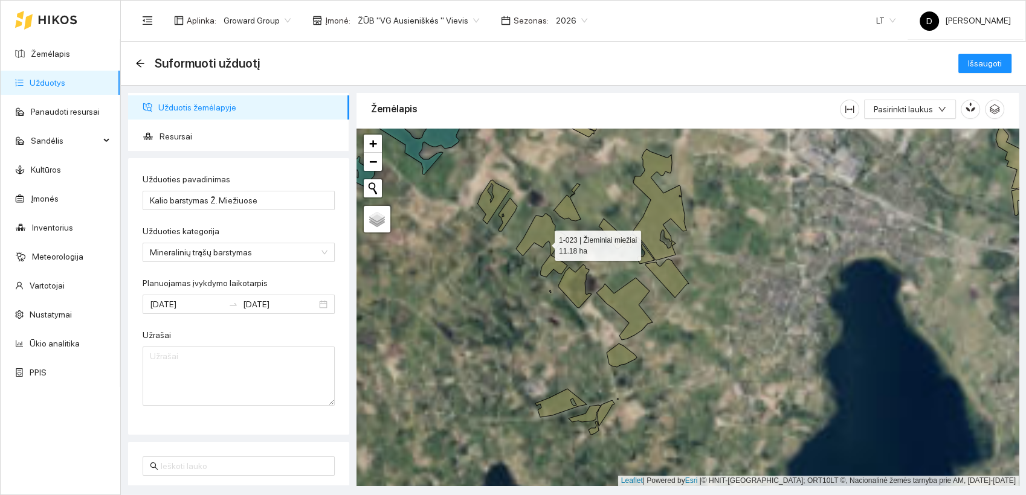
click at [549, 233] on icon at bounding box center [541, 245] width 51 height 63
click at [988, 65] on span "Išsaugoti" at bounding box center [985, 63] width 34 height 13
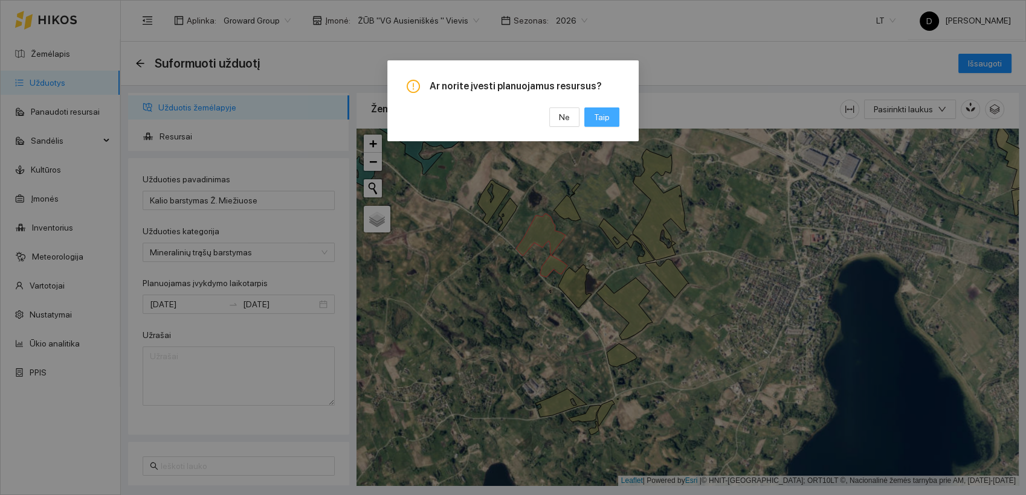
click at [605, 112] on span "Taip" at bounding box center [602, 117] width 16 height 13
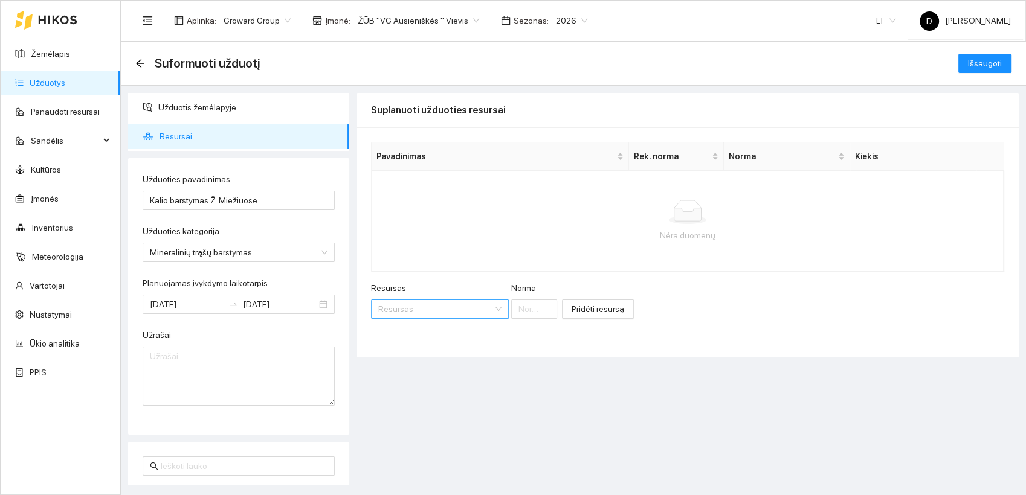
click at [425, 312] on input "Resursas" at bounding box center [435, 309] width 115 height 18
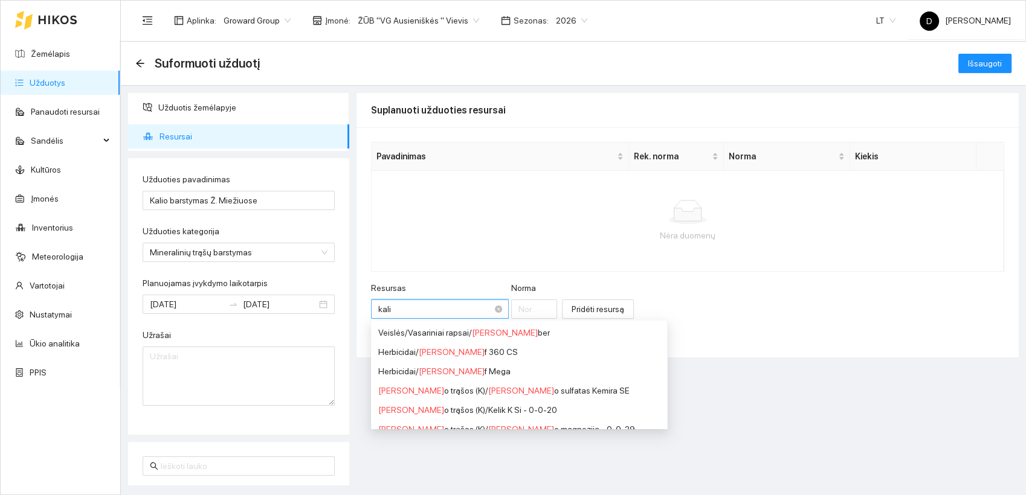
type input "kalio"
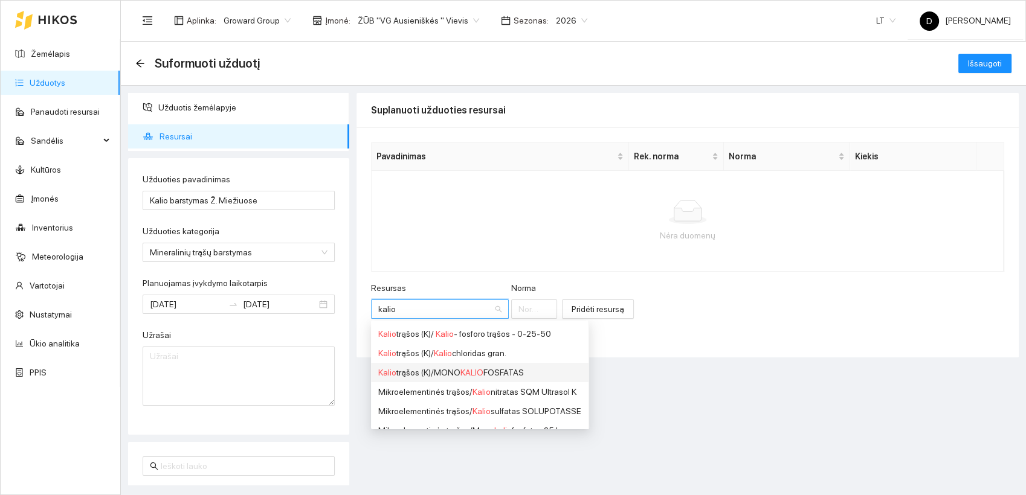
scroll to position [67, 0]
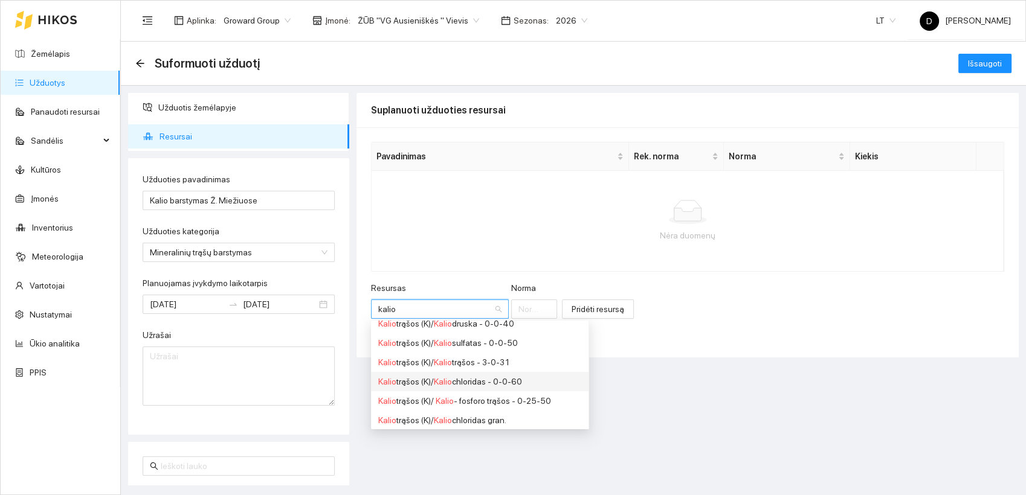
click at [510, 379] on div "Kalio trąšos (K) / Kalio chloridas - 0-0-60" at bounding box center [479, 381] width 203 height 13
type input "1"
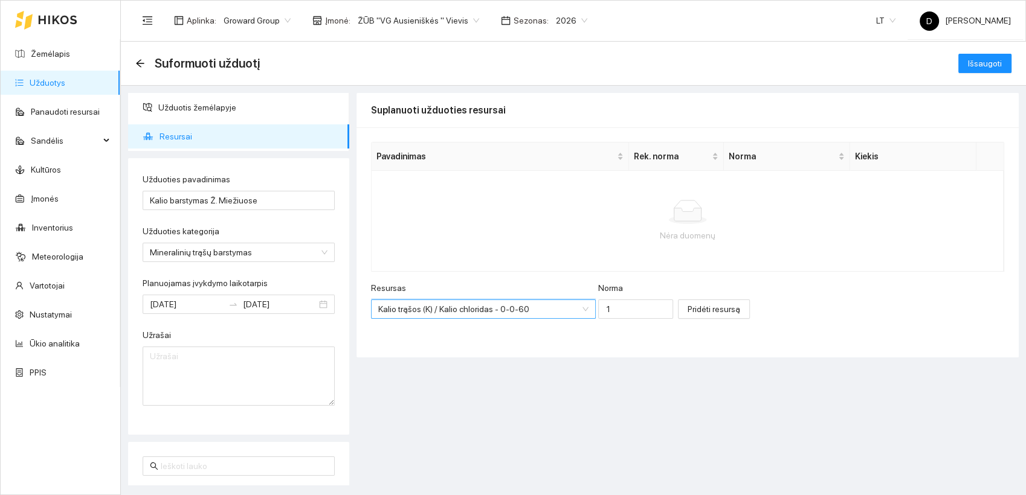
scroll to position [29, 0]
click at [541, 310] on span "Kalio trąšos (K) / Kalio chloridas - 0-0-60" at bounding box center [468, 309] width 181 height 18
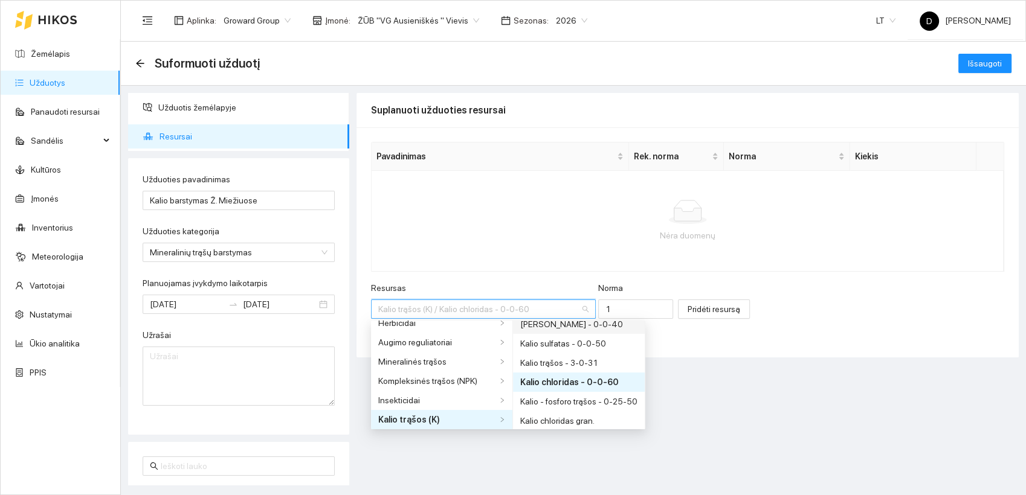
scroll to position [67, 0]
click at [570, 378] on div "Kalio chloridas - 0-0-60" at bounding box center [578, 381] width 117 height 13
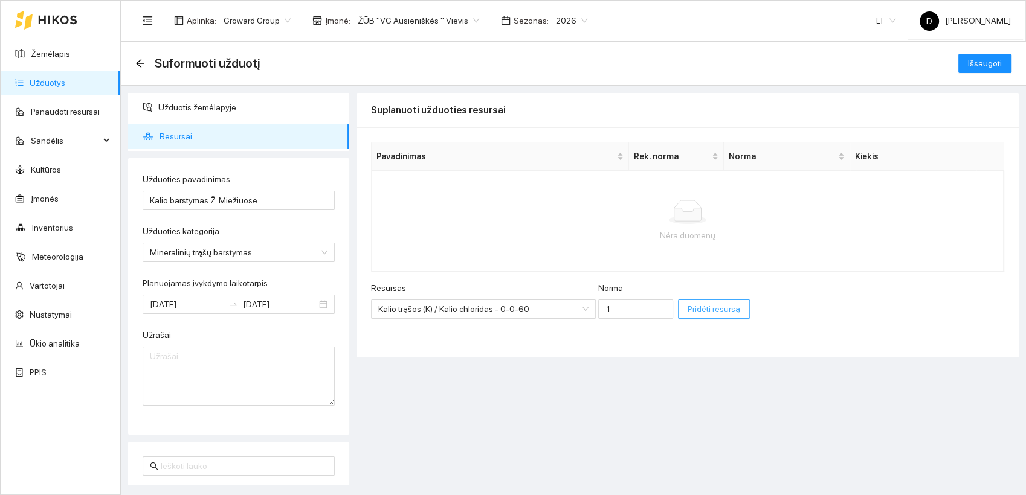
click at [687, 312] on span "Pridėti resursą" at bounding box center [713, 309] width 53 height 13
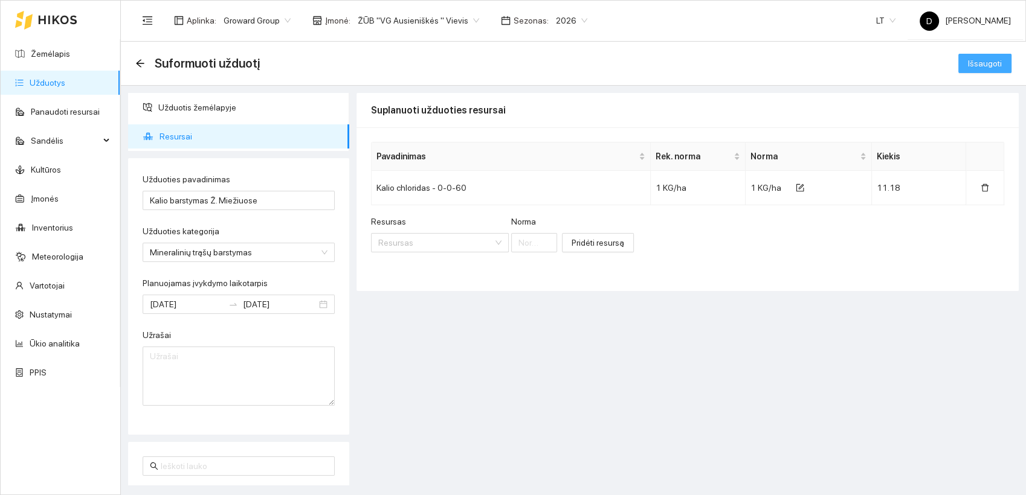
click at [983, 62] on span "Išsaugoti" at bounding box center [985, 63] width 34 height 13
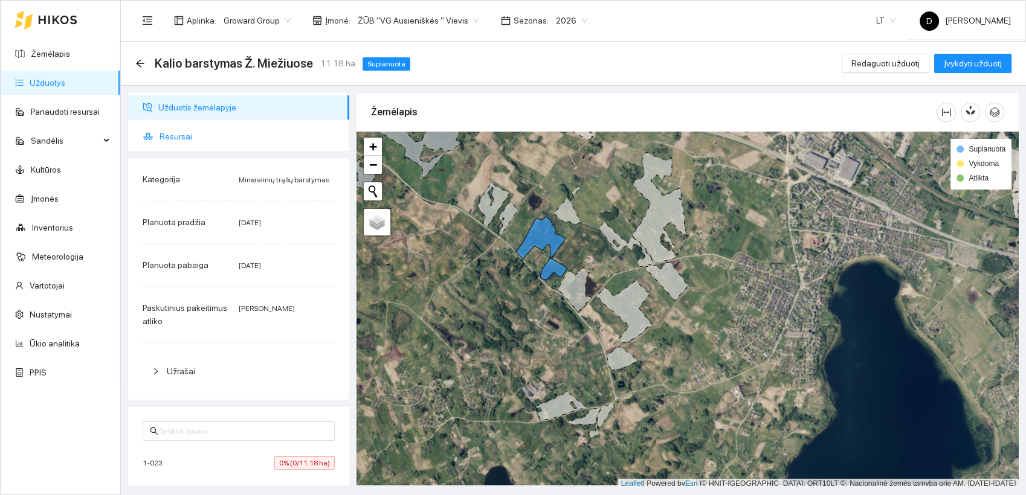
click at [170, 135] on span "Resursai" at bounding box center [249, 136] width 180 height 24
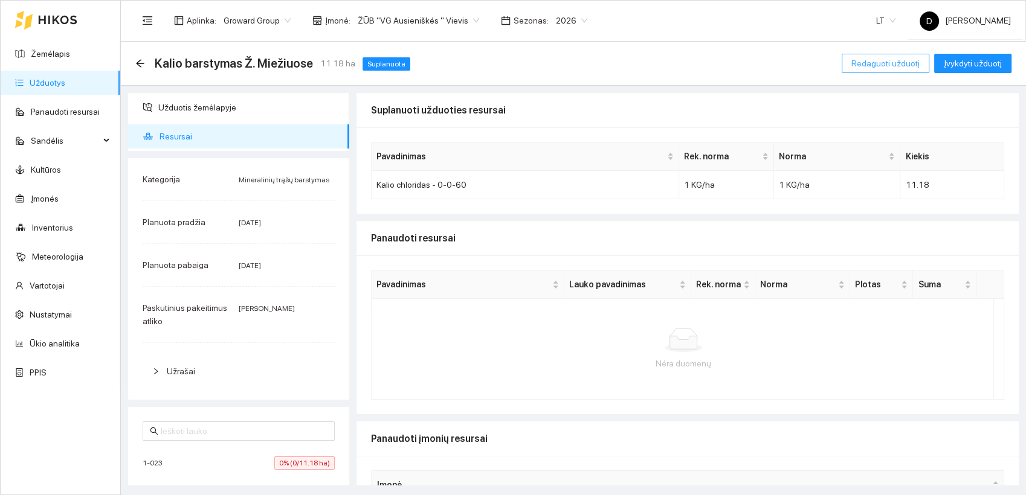
click at [884, 60] on span "Redaguoti užduotį" at bounding box center [885, 63] width 68 height 13
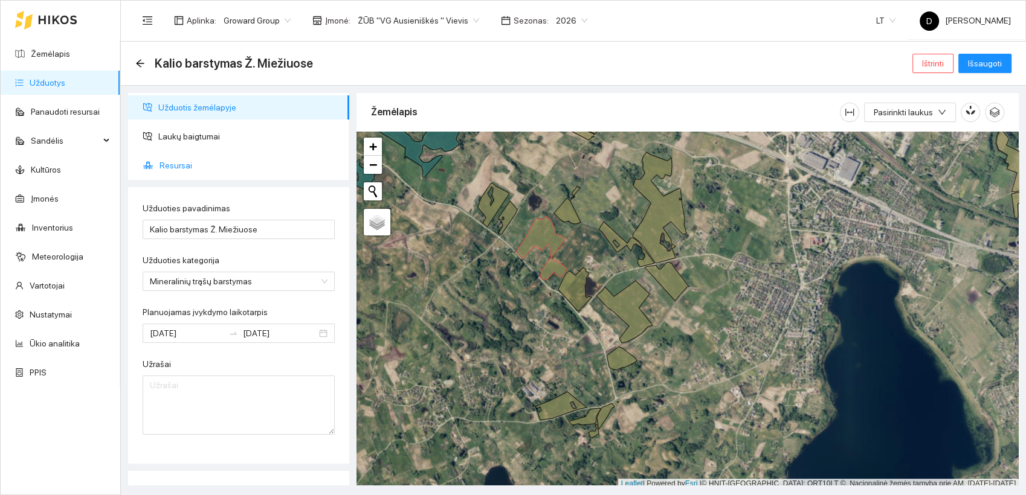
click at [179, 166] on span "Resursai" at bounding box center [249, 165] width 180 height 24
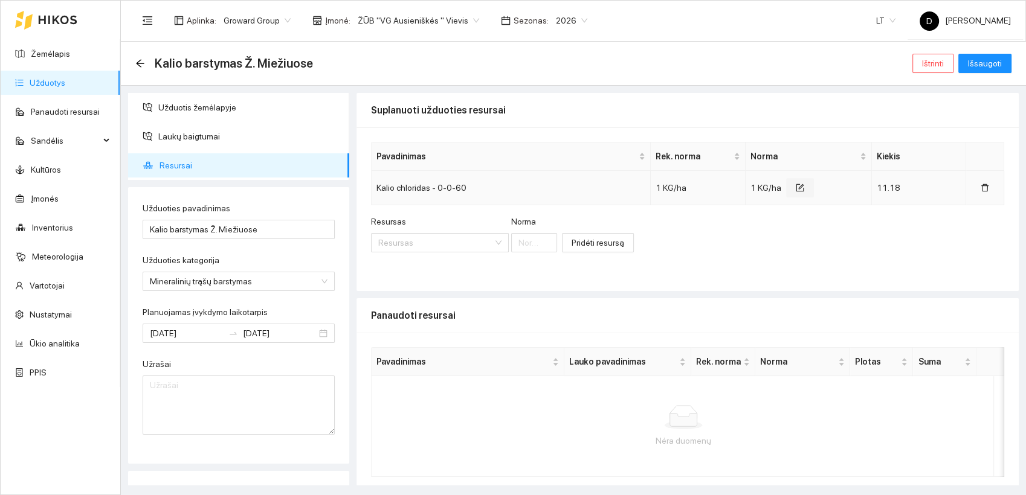
click at [798, 185] on icon "form" at bounding box center [800, 186] width 5 height 5
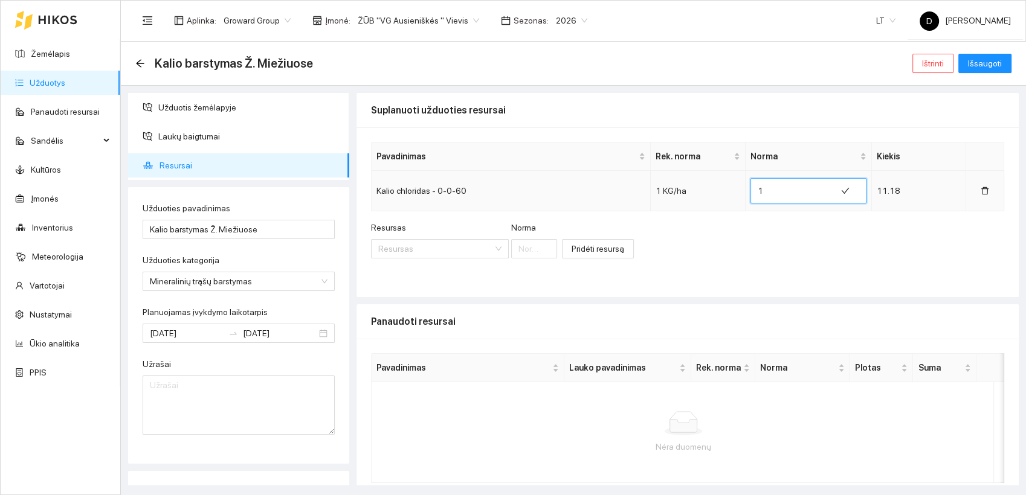
drag, startPoint x: 768, startPoint y: 188, endPoint x: 737, endPoint y: 196, distance: 31.6
click at [745, 196] on td "1" at bounding box center [808, 191] width 126 height 40
type input "215"
click at [821, 191] on icon "check" at bounding box center [825, 191] width 8 height 8
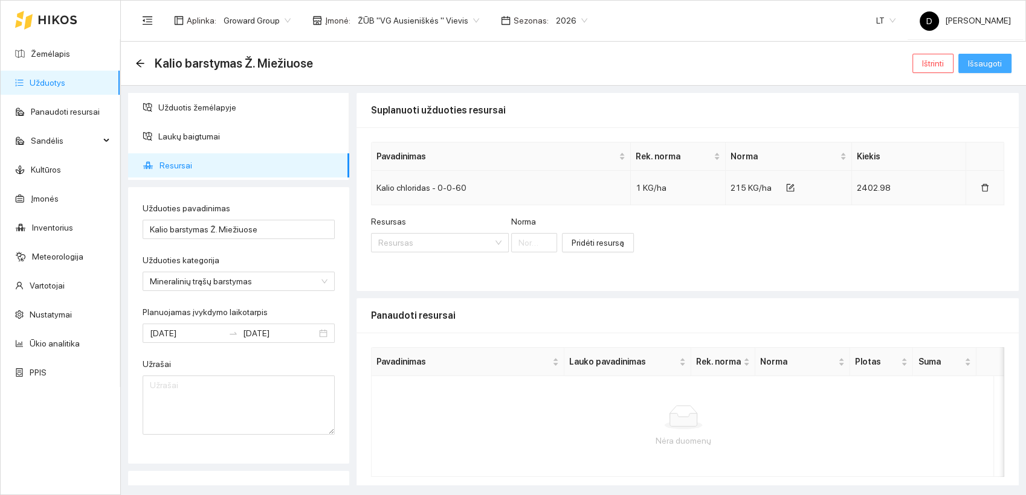
click at [982, 60] on span "Išsaugoti" at bounding box center [985, 63] width 34 height 13
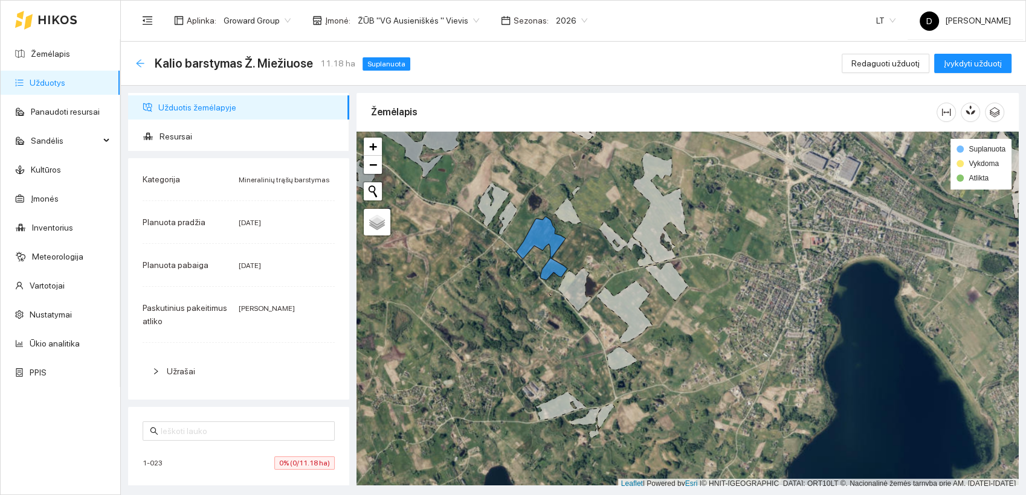
click at [140, 63] on icon "arrow-left" at bounding box center [140, 63] width 8 height 8
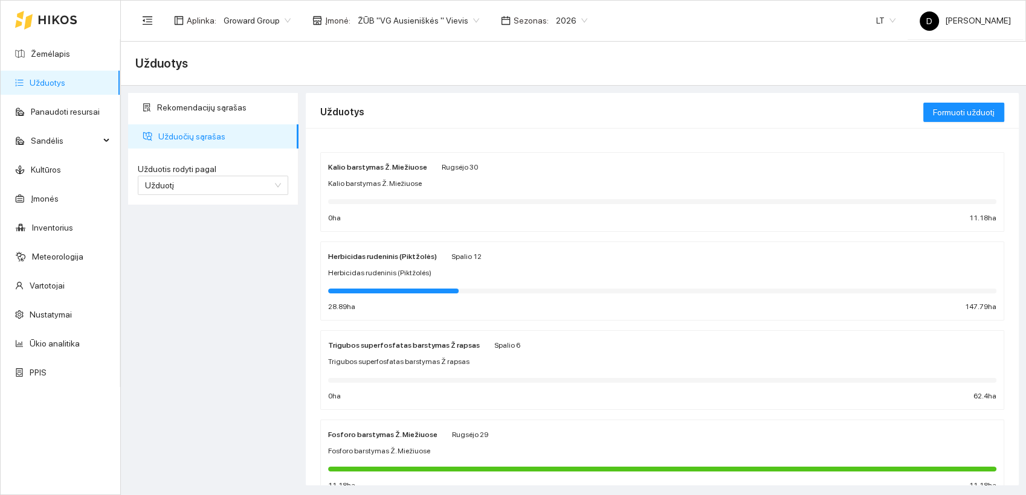
click at [252, 365] on div "Rekomendacijų sąrašas Užduočių sąrašas Užduotis rodyti pagal Užduotį Užduotis r…" at bounding box center [213, 289] width 178 height 393
click at [34, 53] on link "Žemėlapis" at bounding box center [50, 54] width 39 height 10
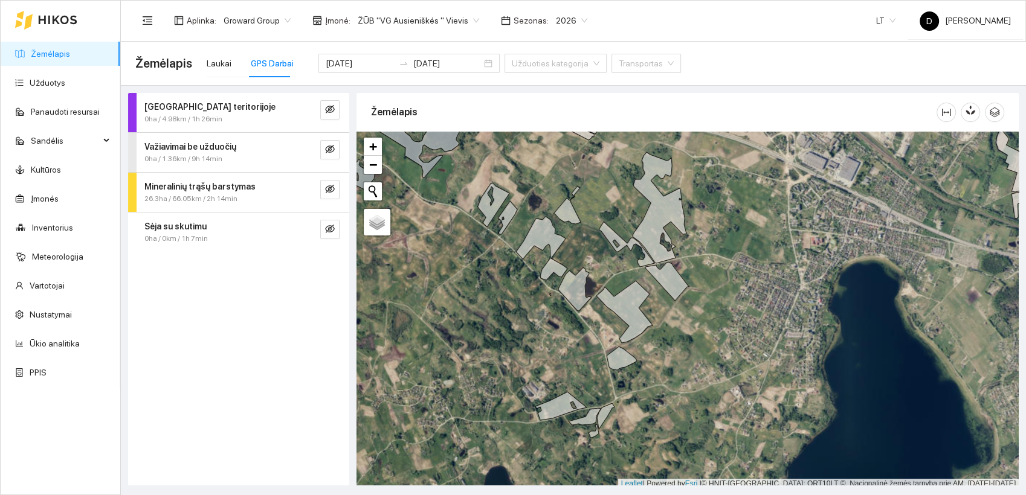
click at [242, 323] on div "Darbas teritorijoje 0ha / 4.98km / 1h 26min Važiavimai be užduočių 0ha / 1.36km…" at bounding box center [238, 289] width 221 height 393
click at [43, 83] on link "Užduotys" at bounding box center [48, 83] width 36 height 10
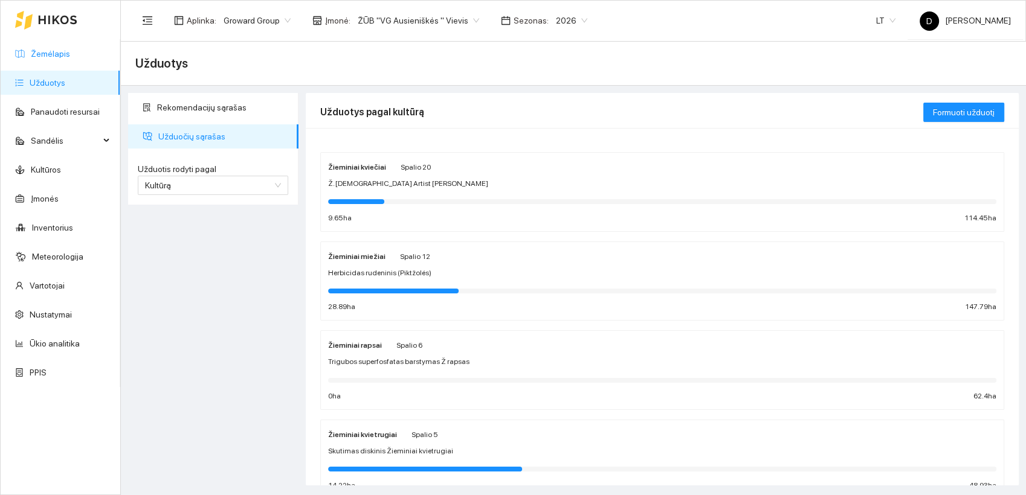
click at [60, 53] on link "Žemėlapis" at bounding box center [50, 54] width 39 height 10
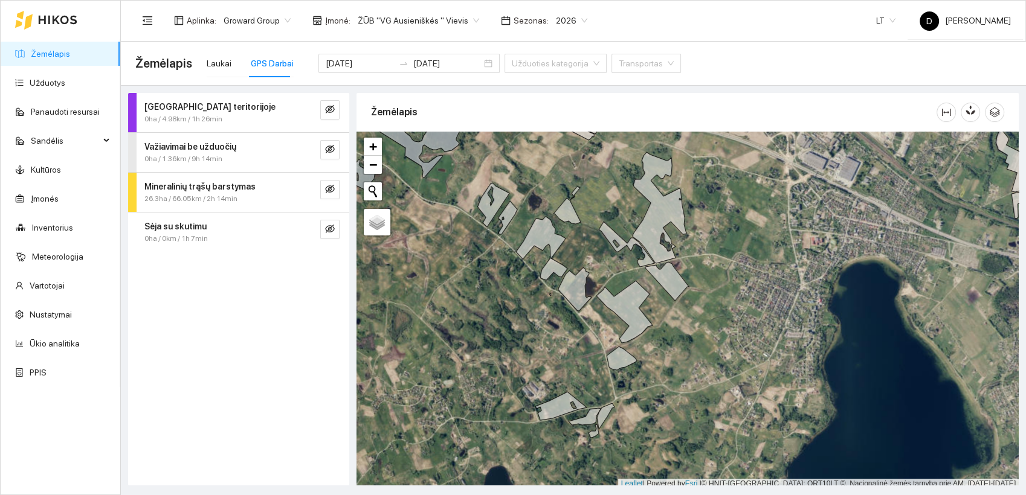
click at [206, 379] on div "Darbas teritorijoje 0ha / 4.98km / 1h 26min Važiavimai be užduočių 0ha / 1.36km…" at bounding box center [238, 289] width 221 height 393
click at [48, 86] on link "Užduotys" at bounding box center [48, 83] width 36 height 10
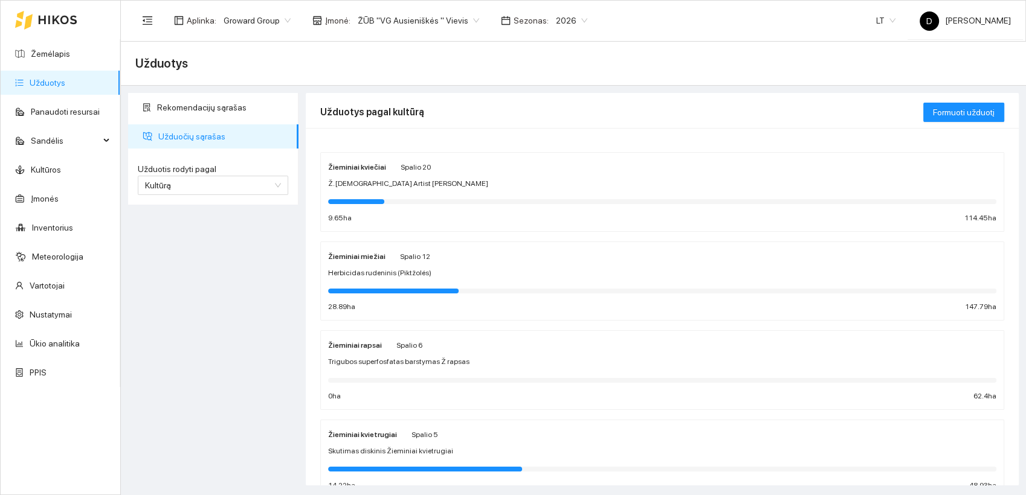
click at [357, 165] on strong "Žieminiai kviečiai" at bounding box center [357, 167] width 58 height 8
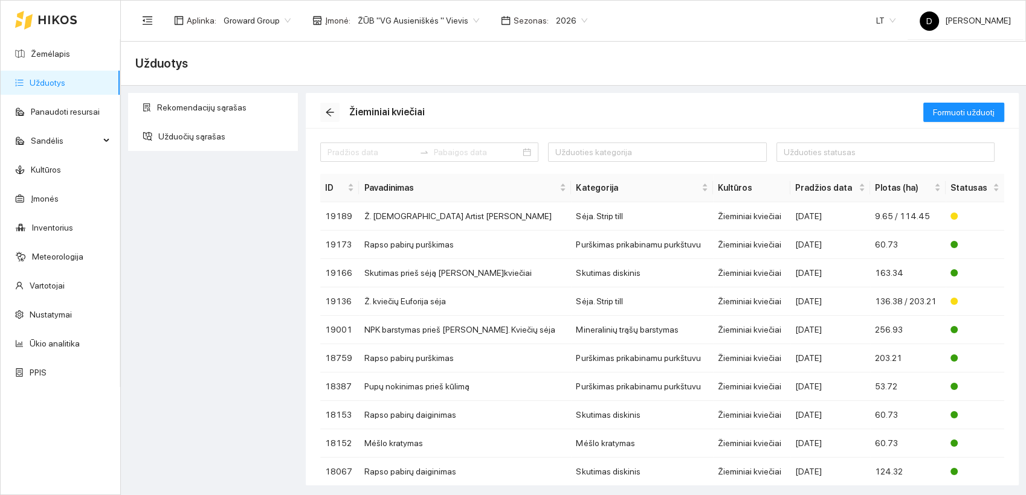
click at [331, 111] on icon "arrow-left" at bounding box center [330, 113] width 10 height 10
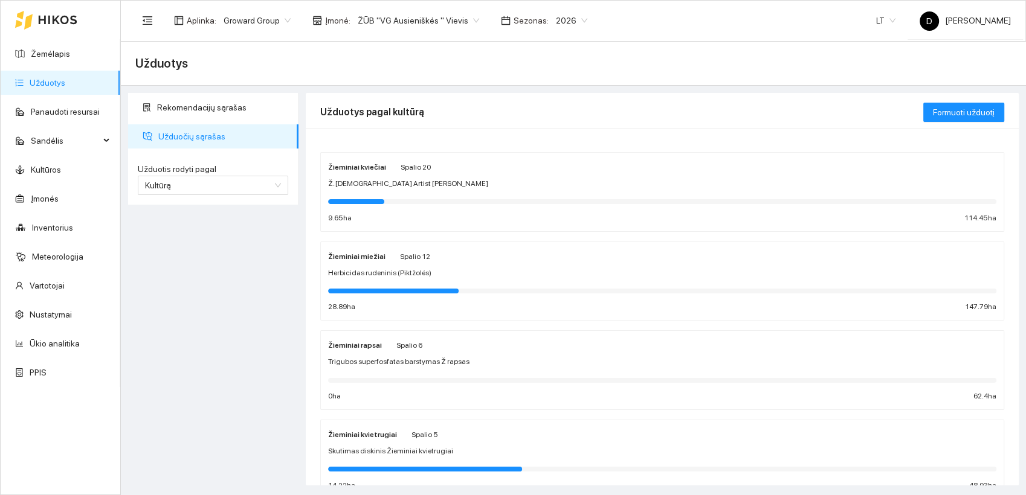
click at [363, 437] on strong "Žieminiai kvietrugiai" at bounding box center [362, 435] width 69 height 8
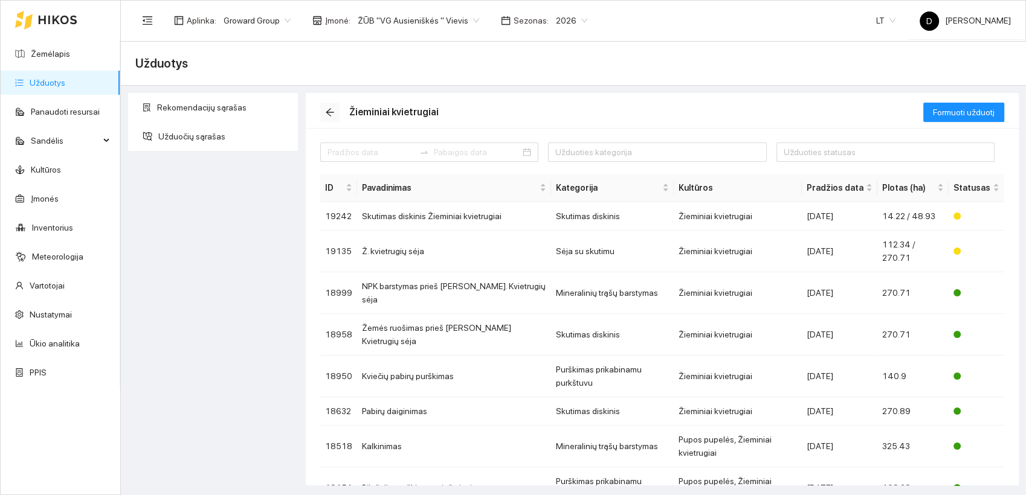
click at [327, 112] on icon "arrow-left" at bounding box center [330, 113] width 8 height 8
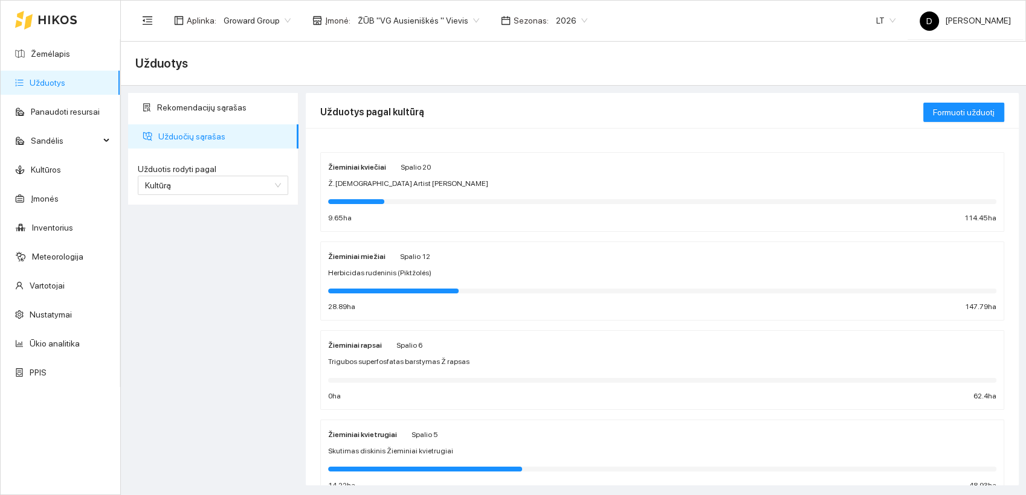
click at [225, 255] on div "Rekomendacijų sąrašas Užduočių sąrašas Užduotis rodyti pagal Kultūrą Užduotis r…" at bounding box center [213, 289] width 178 height 393
click at [51, 141] on span "Sandėlis" at bounding box center [65, 141] width 69 height 24
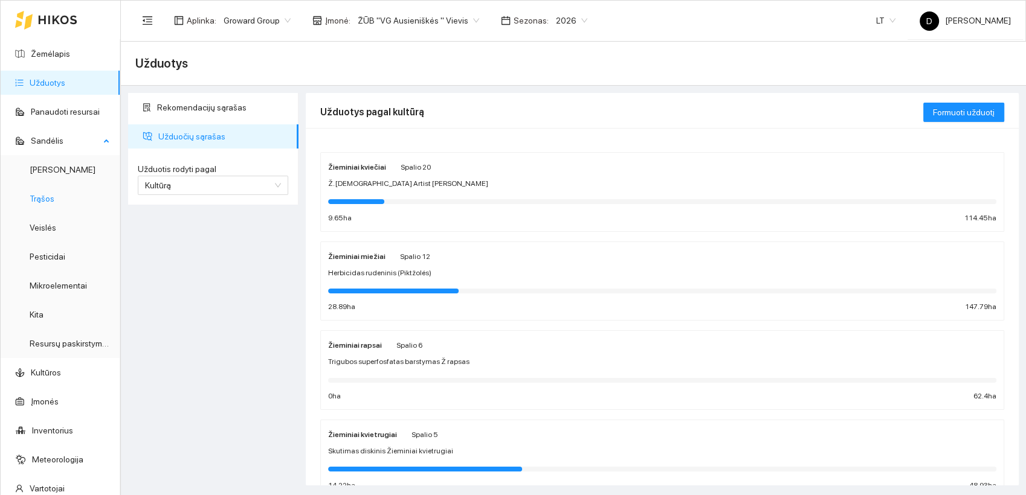
click at [48, 199] on link "Trąšos" at bounding box center [42, 199] width 25 height 10
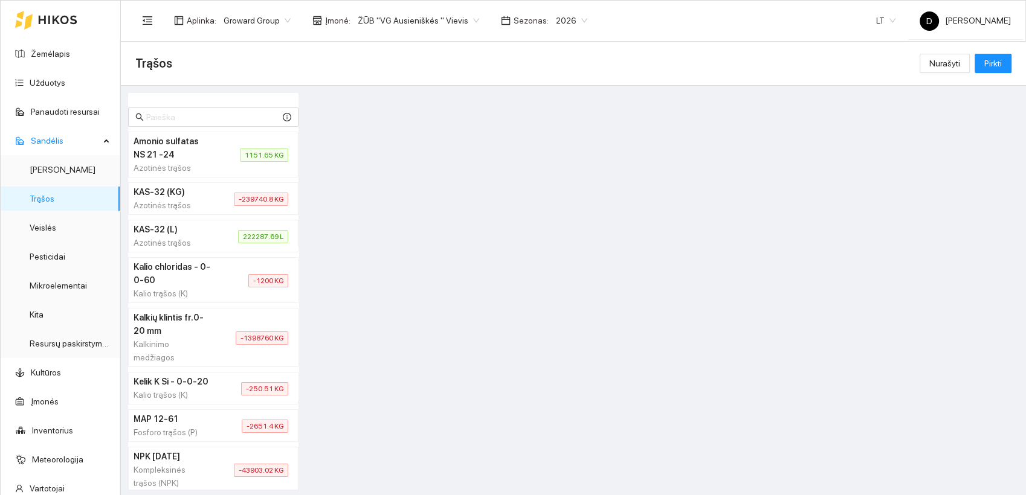
click at [427, 137] on div at bounding box center [662, 291] width 720 height 397
click at [50, 53] on link "Žemėlapis" at bounding box center [50, 54] width 39 height 10
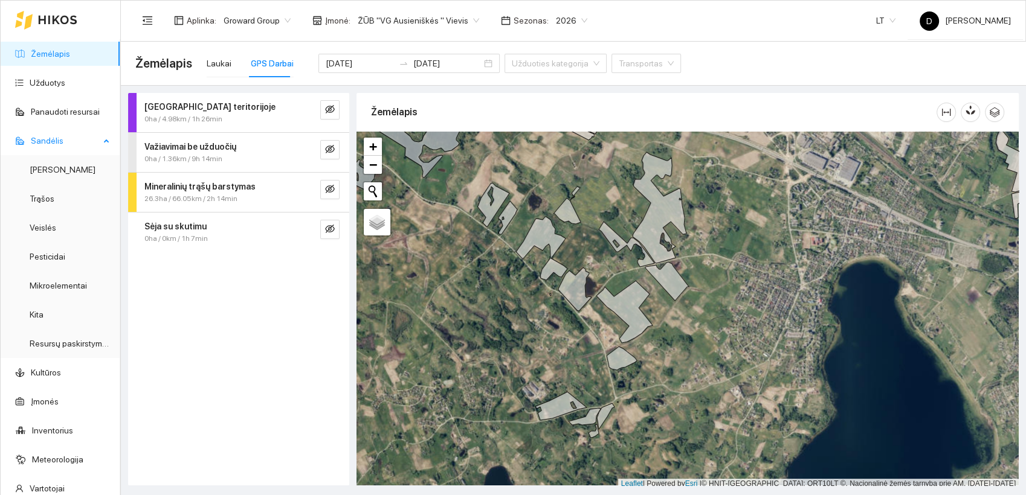
click at [95, 141] on div "Sandėlis" at bounding box center [61, 141] width 120 height 24
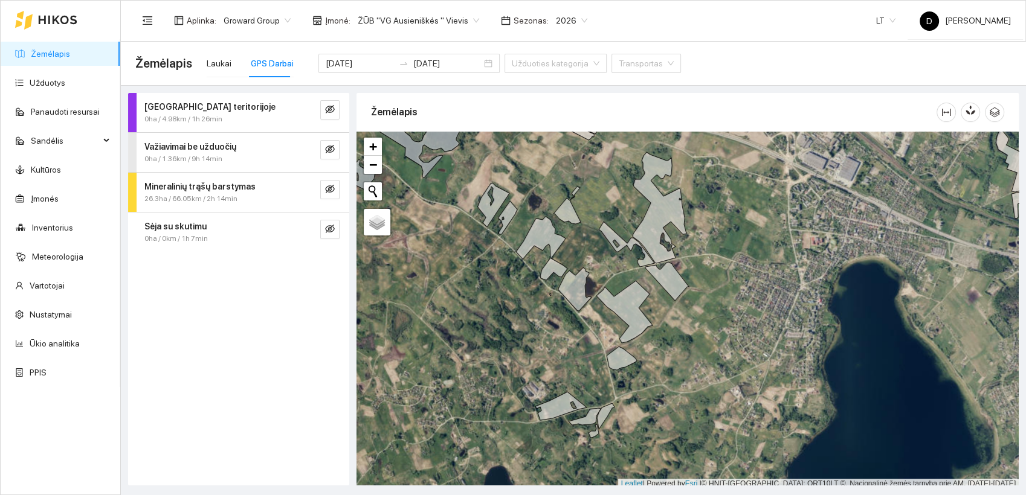
click at [306, 340] on div "Darbas teritorijoje 0ha / 4.98km / 1h 26min Važiavimai be užduočių 0ha / 1.36km…" at bounding box center [238, 289] width 221 height 393
click at [45, 284] on link "Vartotojai" at bounding box center [47, 286] width 35 height 10
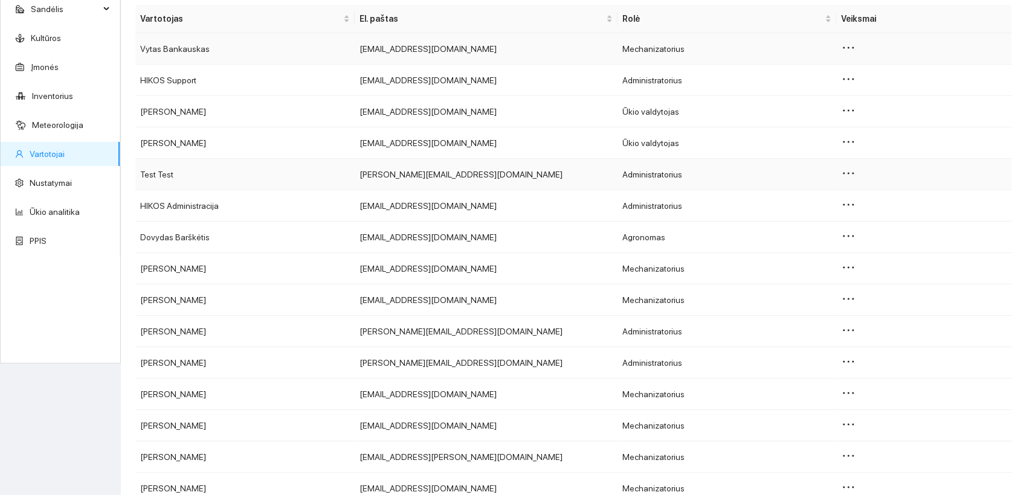
scroll to position [134, 0]
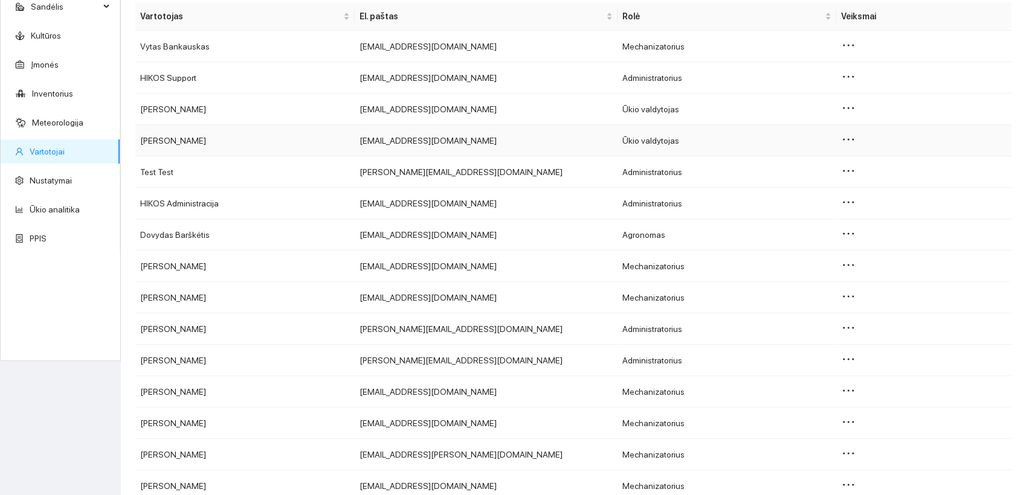
click at [843, 140] on icon "ellipsis" at bounding box center [848, 139] width 11 height 2
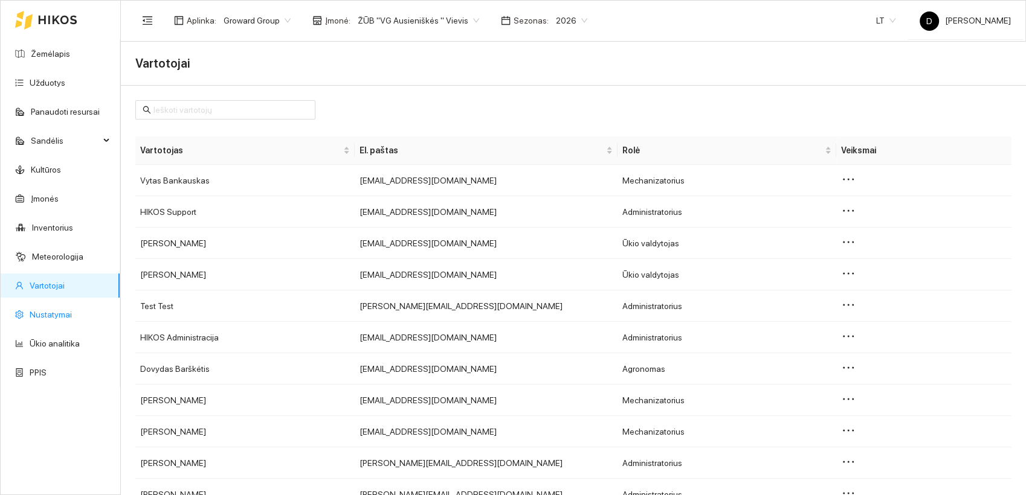
click at [54, 317] on link "Nustatymai" at bounding box center [51, 315] width 42 height 10
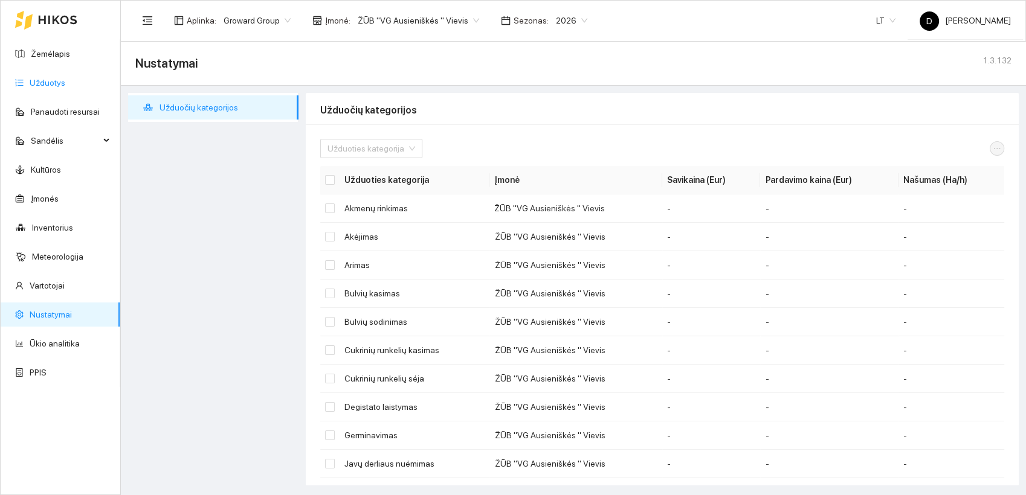
click at [54, 82] on link "Užduotys" at bounding box center [48, 83] width 36 height 10
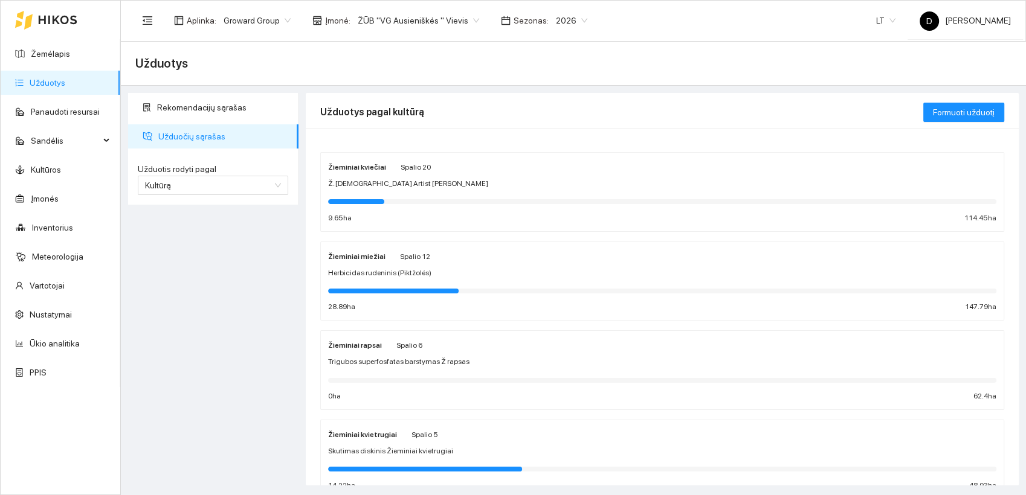
click at [367, 435] on strong "Žieminiai kvietrugiai" at bounding box center [362, 435] width 69 height 8
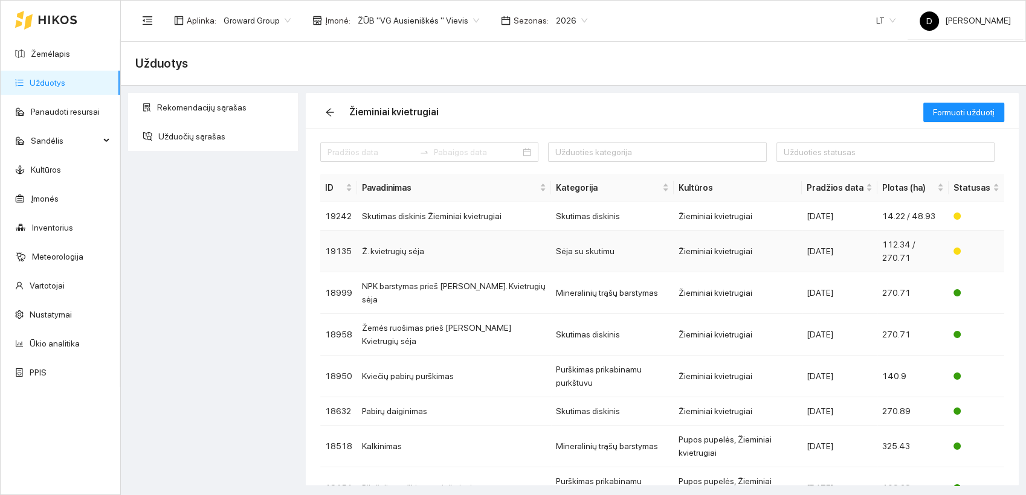
click at [392, 242] on td "Ž. kvietrugių sėja" at bounding box center [454, 252] width 194 height 42
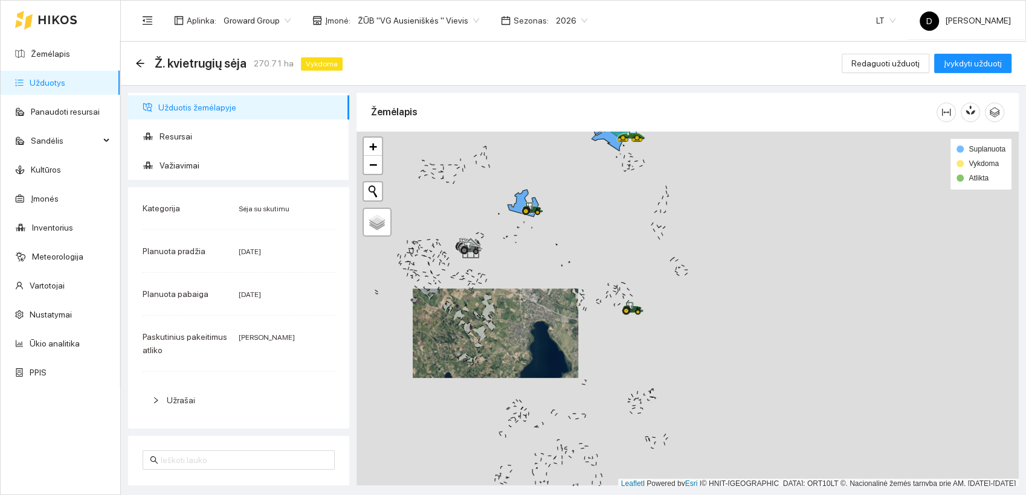
scroll to position [3, 0]
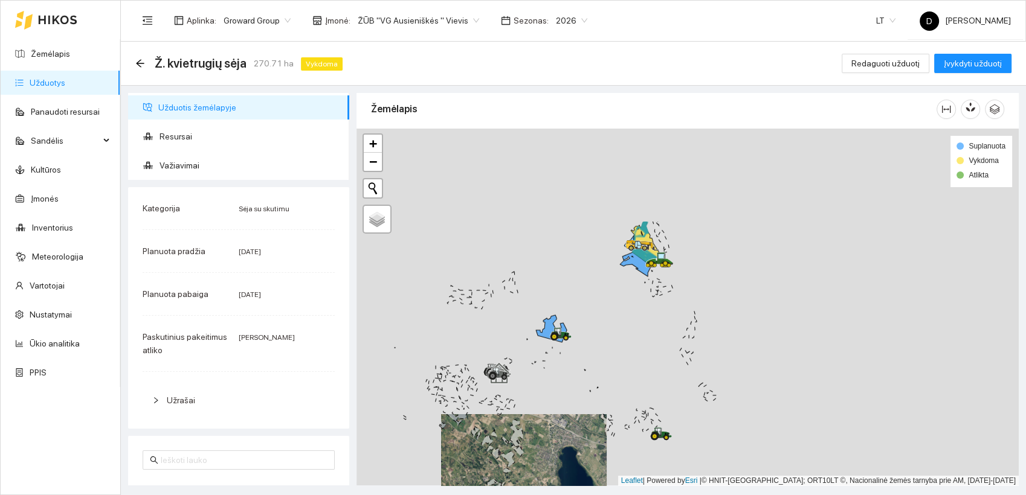
drag, startPoint x: 608, startPoint y: 228, endPoint x: 637, endPoint y: 356, distance: 131.7
click at [637, 356] on div at bounding box center [687, 308] width 662 height 358
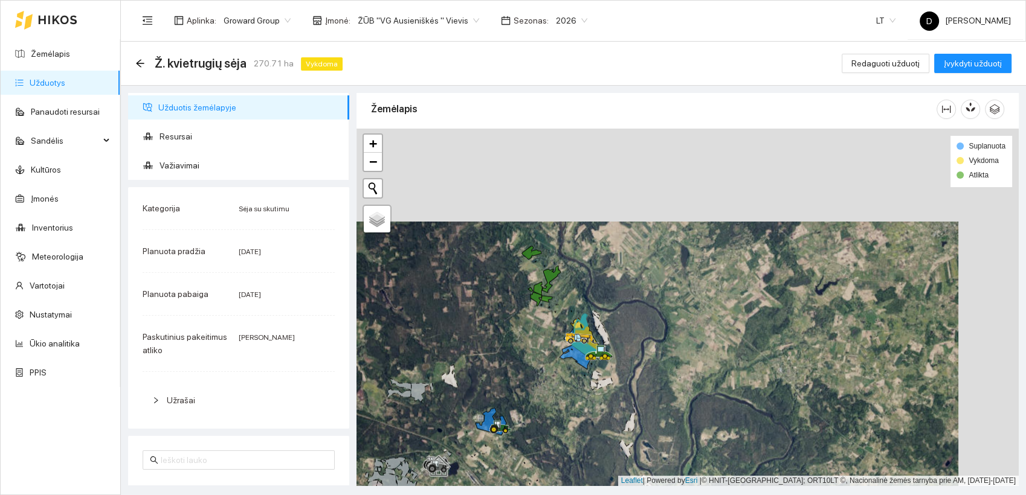
drag, startPoint x: 600, startPoint y: 297, endPoint x: 542, endPoint y: 400, distance: 118.7
click at [542, 400] on div at bounding box center [687, 308] width 662 height 358
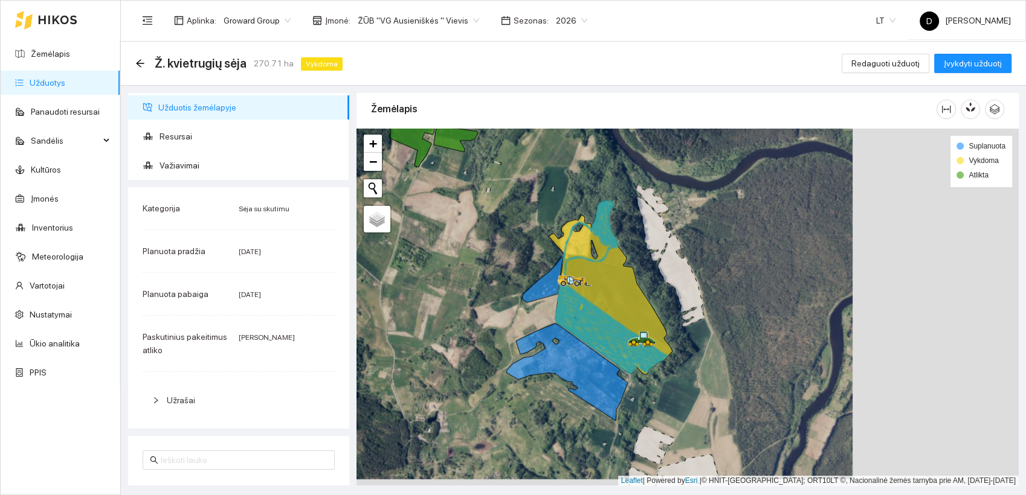
drag, startPoint x: 626, startPoint y: 307, endPoint x: 460, endPoint y: 301, distance: 165.6
click at [460, 301] on div at bounding box center [687, 308] width 662 height 358
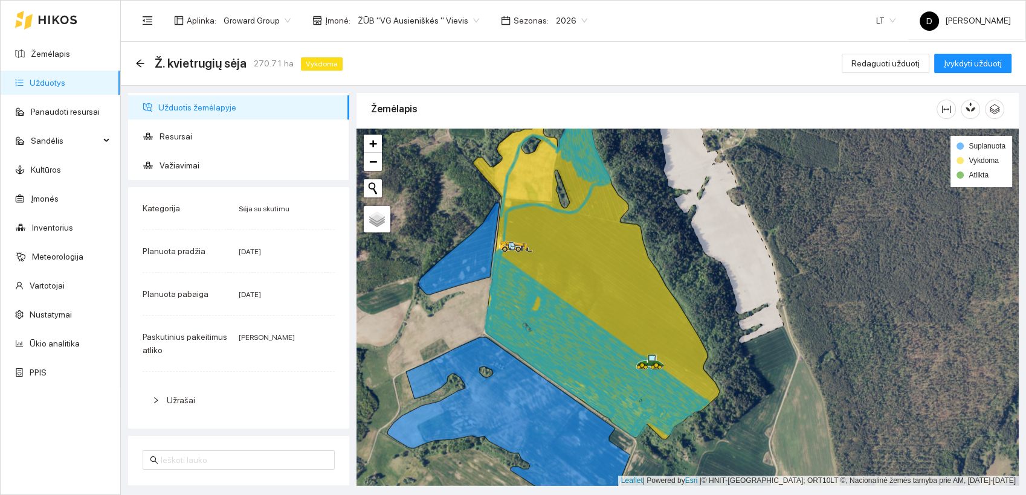
click at [570, 72] on div "Ž. kvietrugių sėja 270.71 ha Vykdoma Redaguoti užduotį Įvykdyti užduotį" at bounding box center [573, 63] width 876 height 24
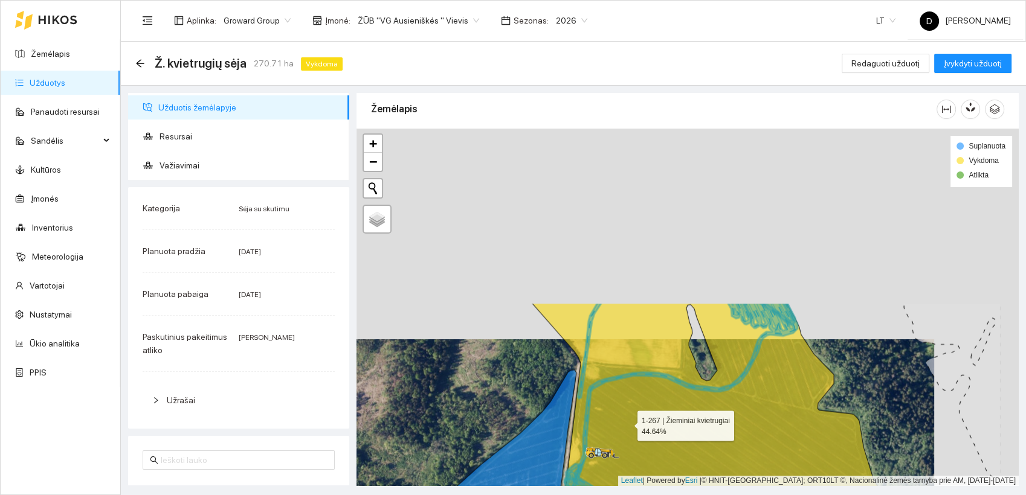
drag, startPoint x: 712, startPoint y: 211, endPoint x: 627, endPoint y: 429, distance: 233.9
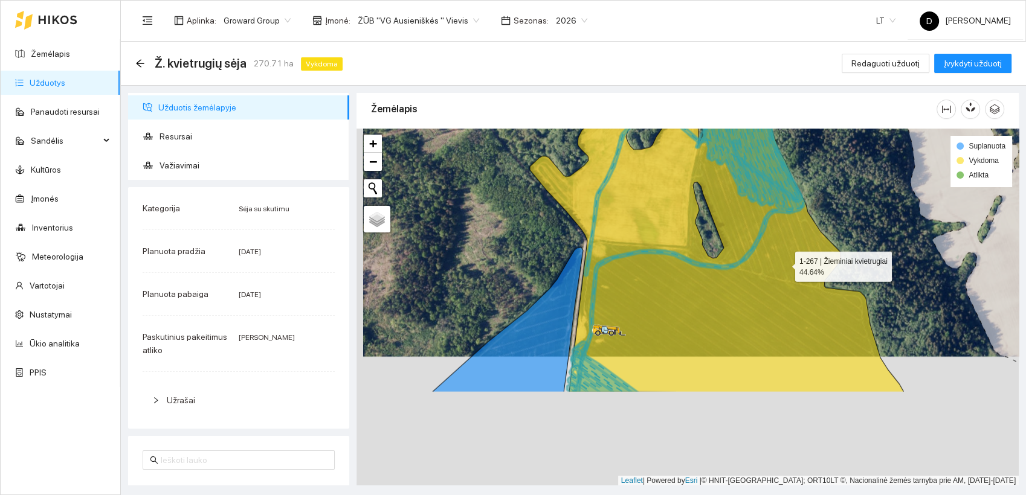
drag, startPoint x: 777, startPoint y: 393, endPoint x: 784, endPoint y: 264, distance: 128.8
click at [784, 264] on icon at bounding box center [717, 208] width 374 height 368
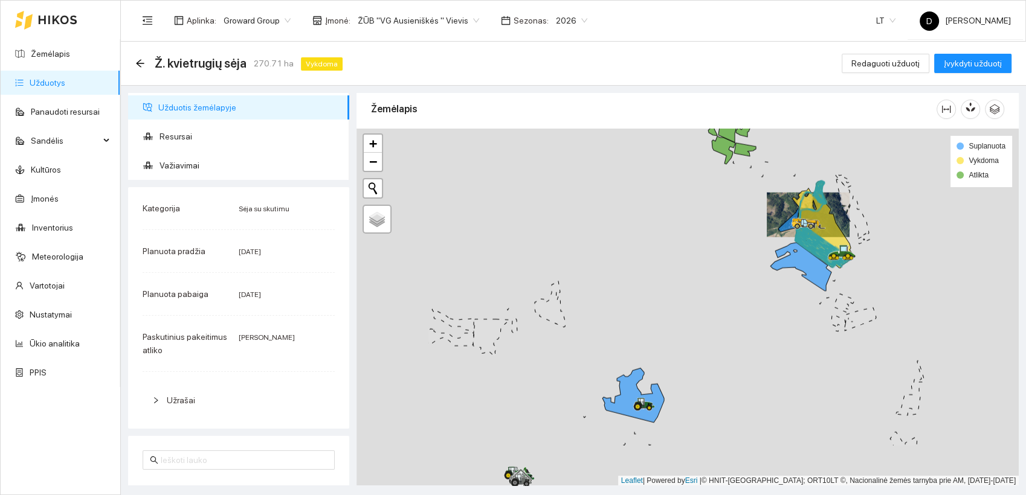
drag, startPoint x: 574, startPoint y: 312, endPoint x: 714, endPoint y: 234, distance: 159.5
click at [714, 234] on div at bounding box center [687, 308] width 662 height 358
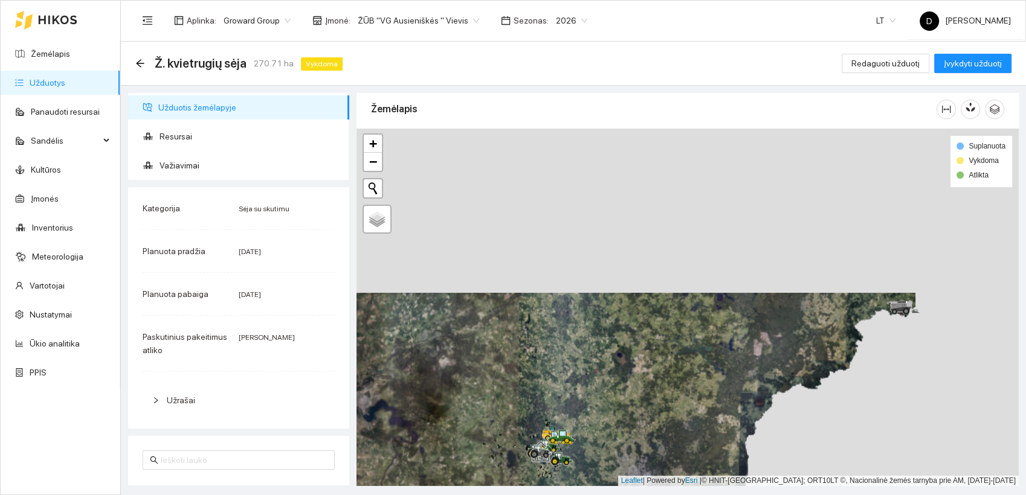
drag, startPoint x: 724, startPoint y: 215, endPoint x: 621, endPoint y: 379, distance: 194.1
click at [621, 379] on div at bounding box center [687, 308] width 662 height 358
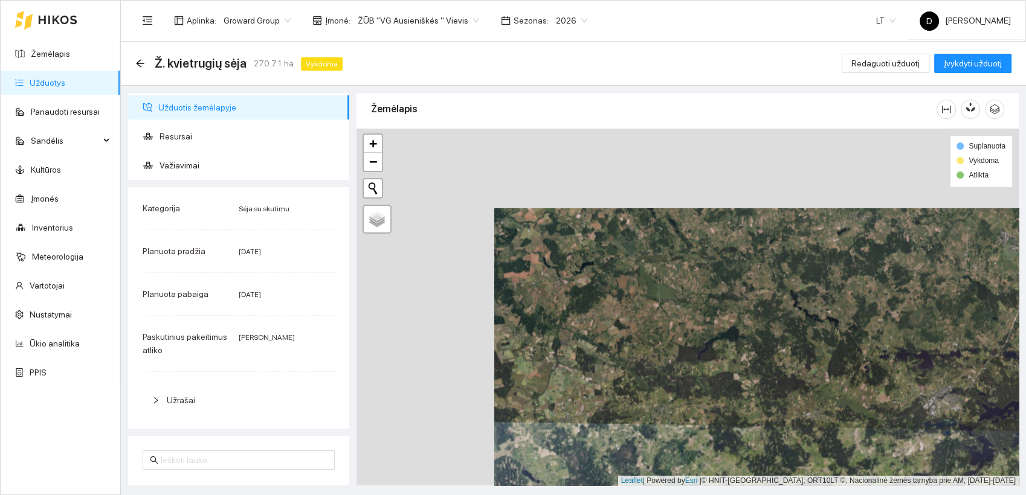
drag, startPoint x: 618, startPoint y: 240, endPoint x: 754, endPoint y: 319, distance: 157.8
click at [754, 319] on div at bounding box center [687, 308] width 662 height 358
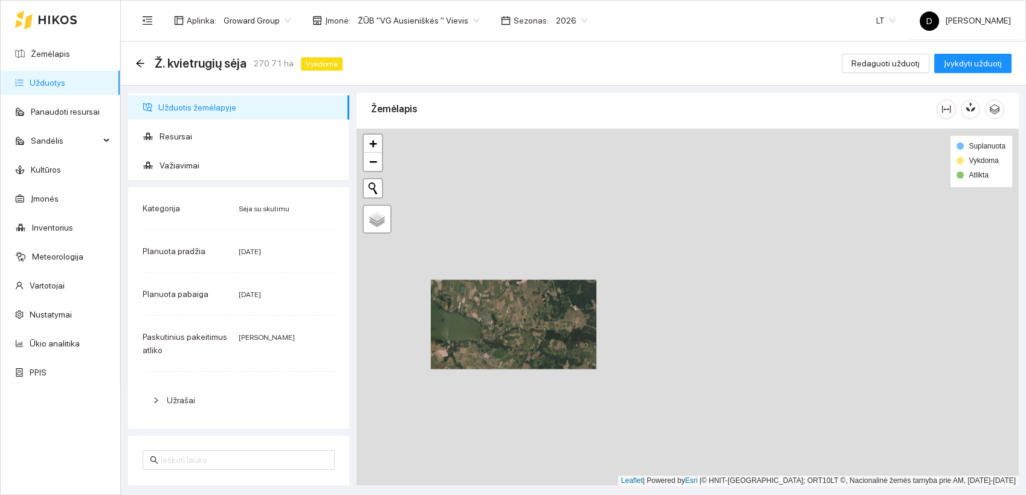
drag, startPoint x: 715, startPoint y: 335, endPoint x: 586, endPoint y: 321, distance: 130.0
click at [576, 329] on div at bounding box center [687, 308] width 662 height 358
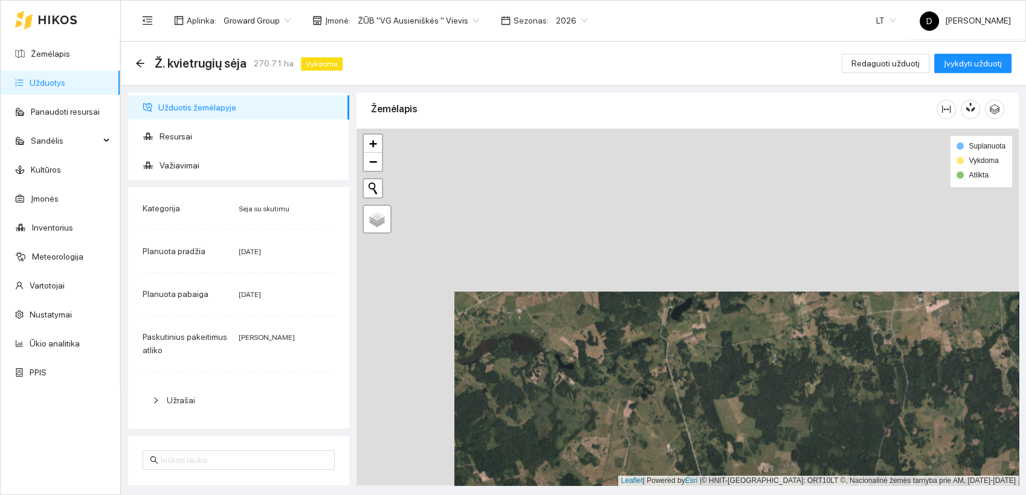
drag, startPoint x: 608, startPoint y: 290, endPoint x: 706, endPoint y: 453, distance: 190.2
click at [706, 453] on div at bounding box center [687, 308] width 662 height 358
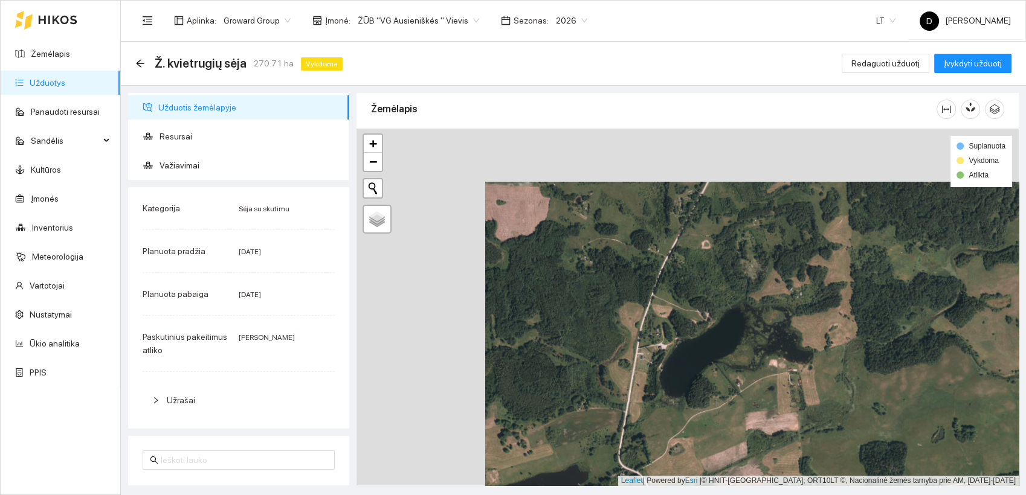
drag, startPoint x: 597, startPoint y: 324, endPoint x: 727, endPoint y: 377, distance: 139.8
click at [727, 377] on div at bounding box center [687, 308] width 662 height 358
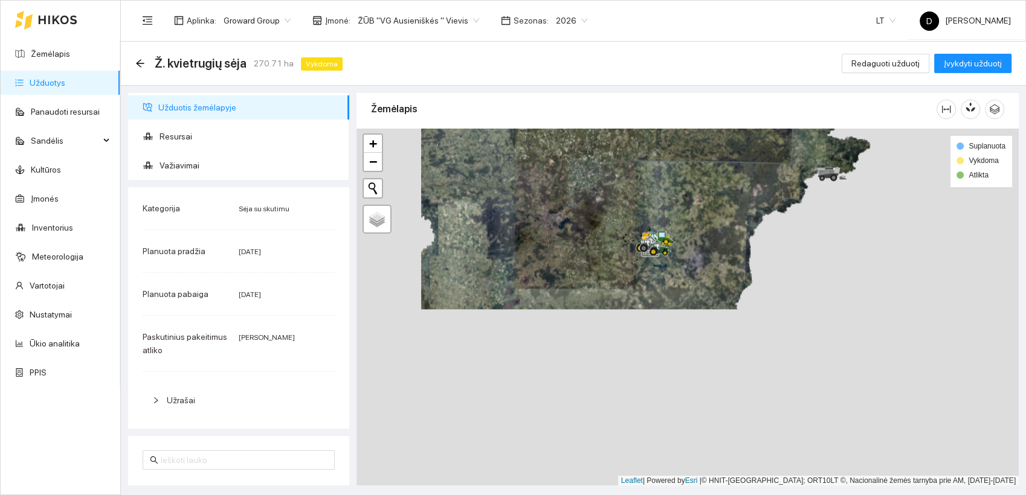
drag, startPoint x: 634, startPoint y: 420, endPoint x: 707, endPoint y: 243, distance: 191.5
click at [707, 243] on div at bounding box center [687, 308] width 662 height 358
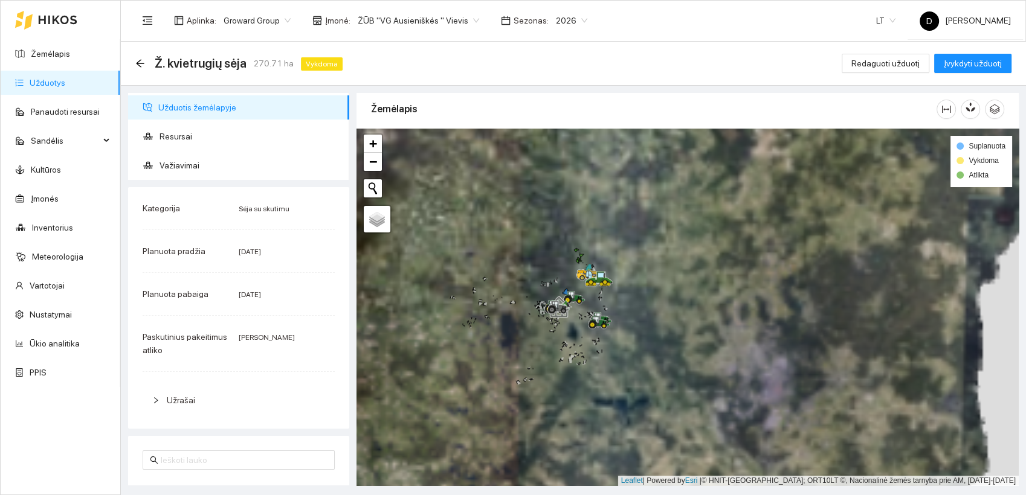
drag, startPoint x: 580, startPoint y: 227, endPoint x: 719, endPoint y: 441, distance: 255.0
click at [719, 442] on div at bounding box center [687, 308] width 662 height 358
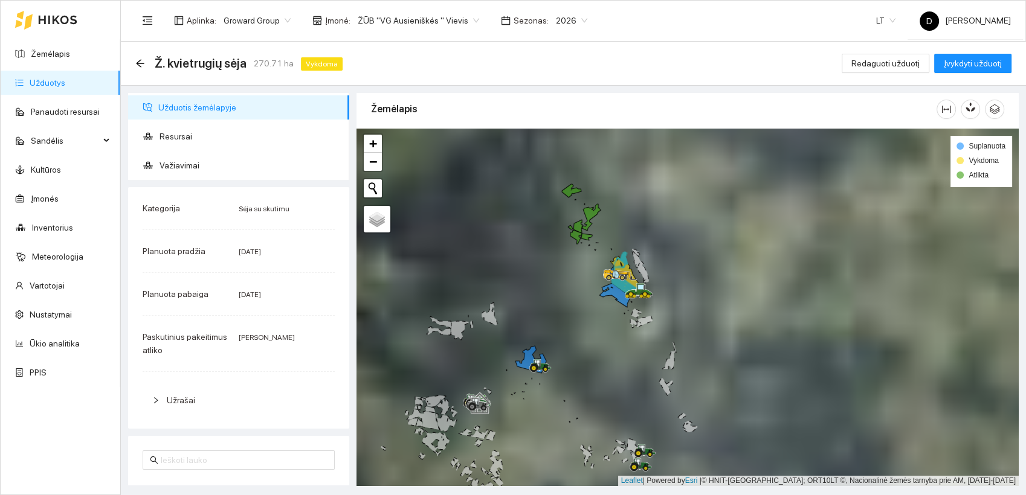
drag, startPoint x: 532, startPoint y: 250, endPoint x: 667, endPoint y: 399, distance: 201.0
click at [667, 398] on div at bounding box center [687, 308] width 662 height 358
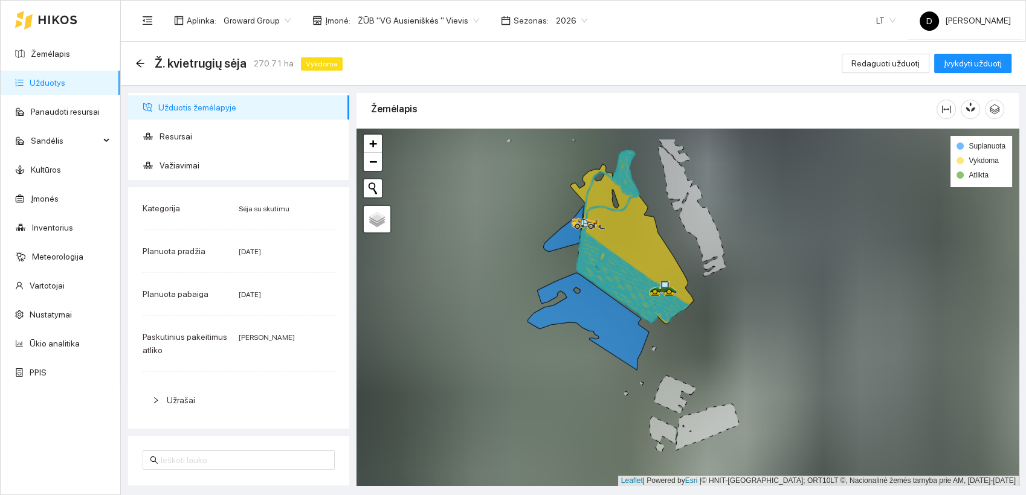
drag, startPoint x: 632, startPoint y: 295, endPoint x: 492, endPoint y: 394, distance: 171.7
click at [492, 394] on div at bounding box center [687, 308] width 662 height 358
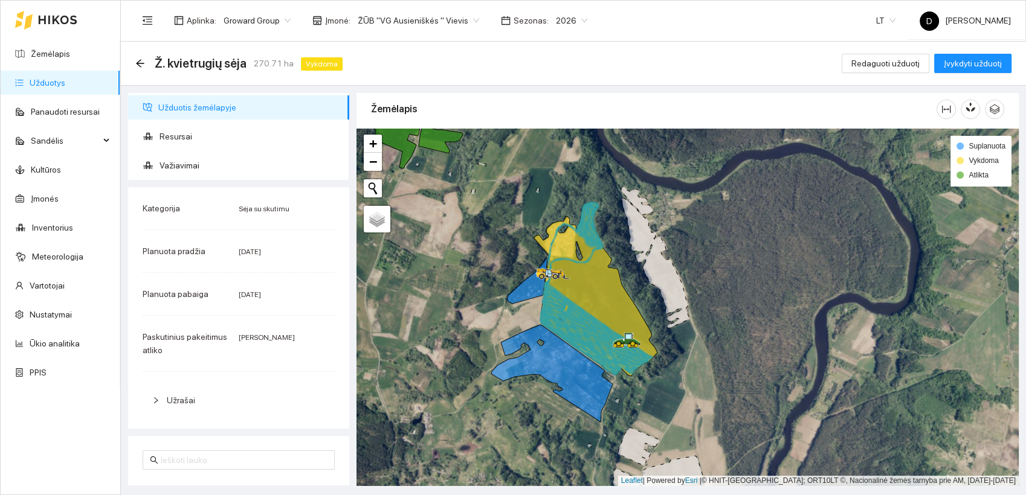
click at [582, 325] on icon at bounding box center [594, 328] width 106 height 91
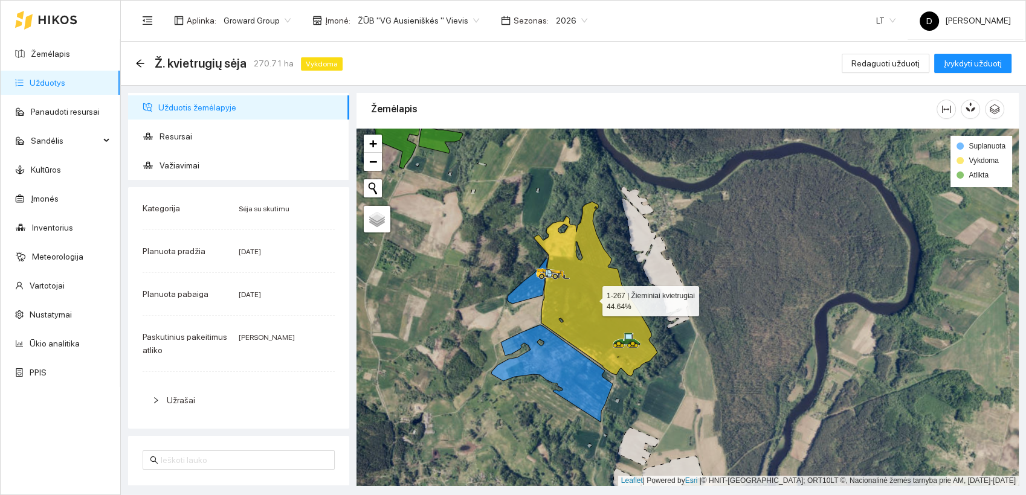
click at [571, 308] on icon at bounding box center [595, 289] width 123 height 175
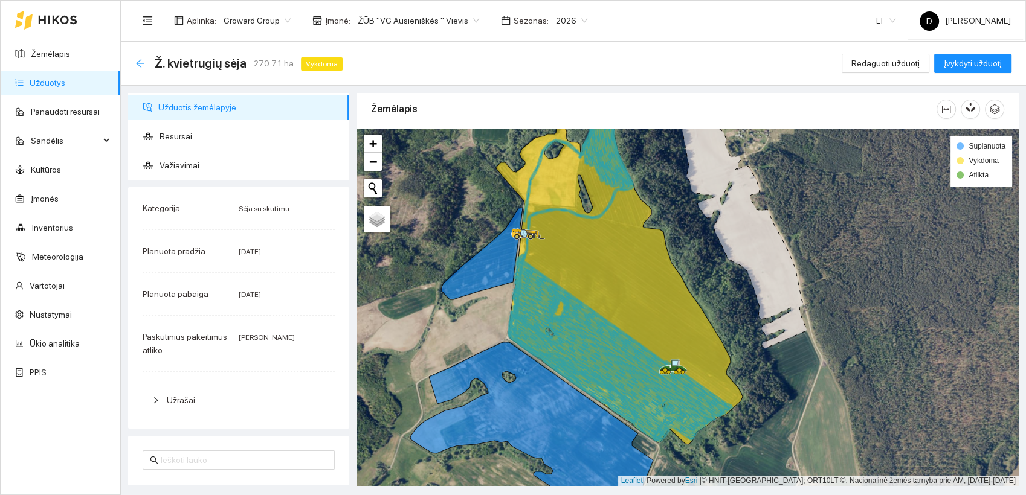
click at [137, 65] on icon "arrow-left" at bounding box center [140, 64] width 10 height 10
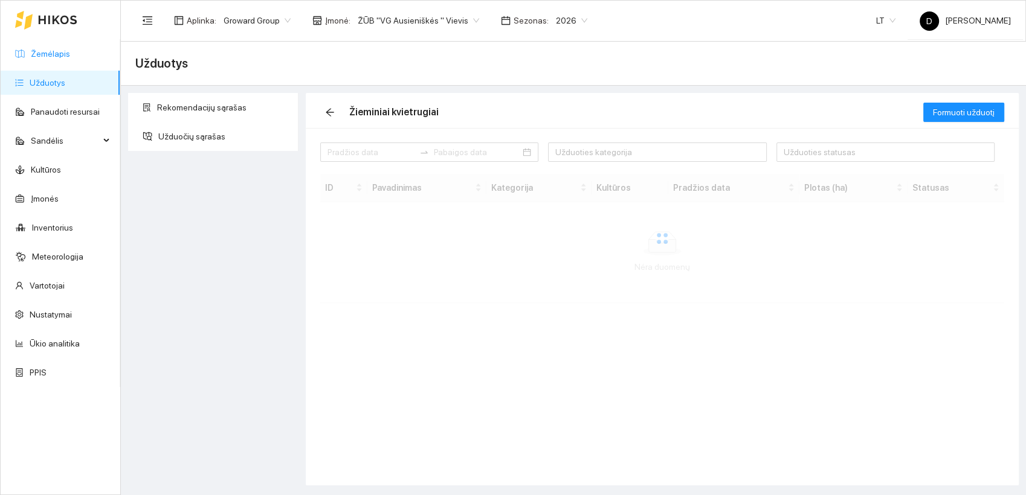
click at [57, 54] on link "Žemėlapis" at bounding box center [50, 54] width 39 height 10
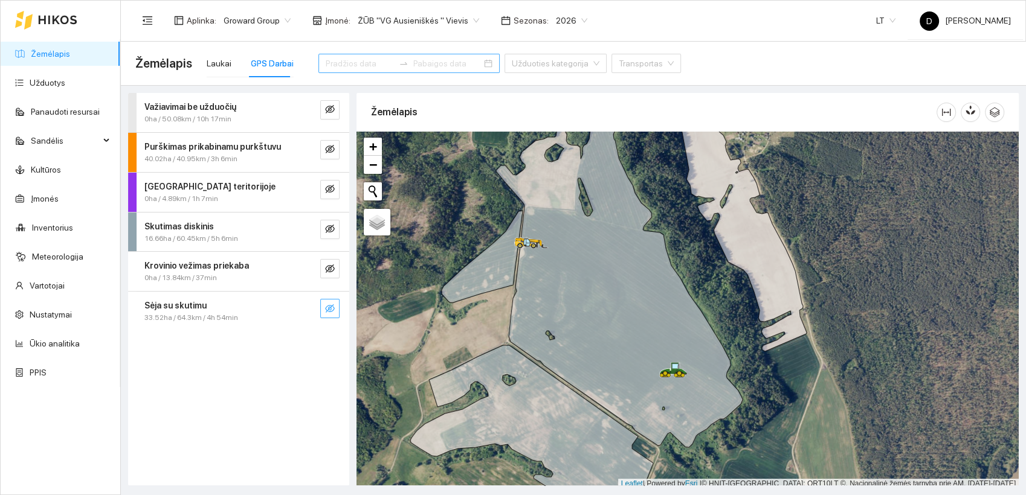
click at [329, 309] on icon "eye-invisible" at bounding box center [330, 309] width 2 height 2
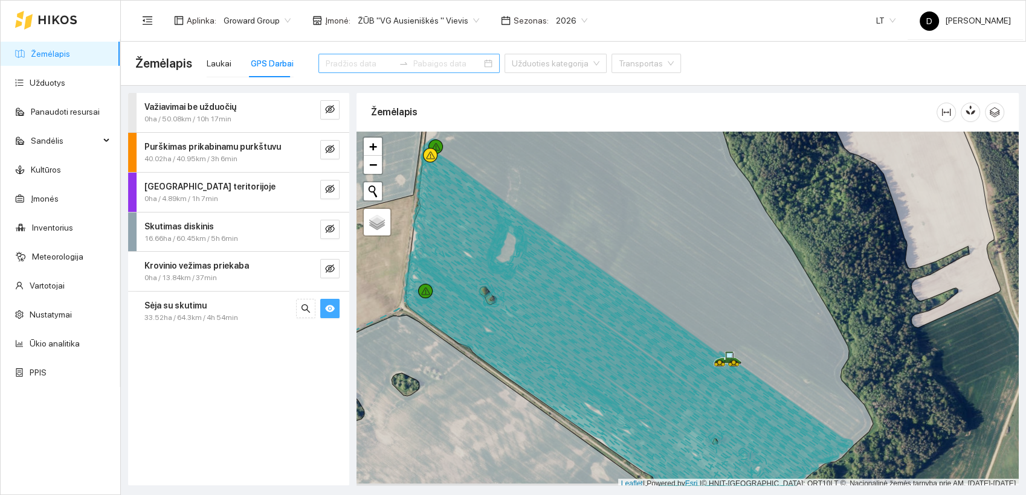
scroll to position [3, 0]
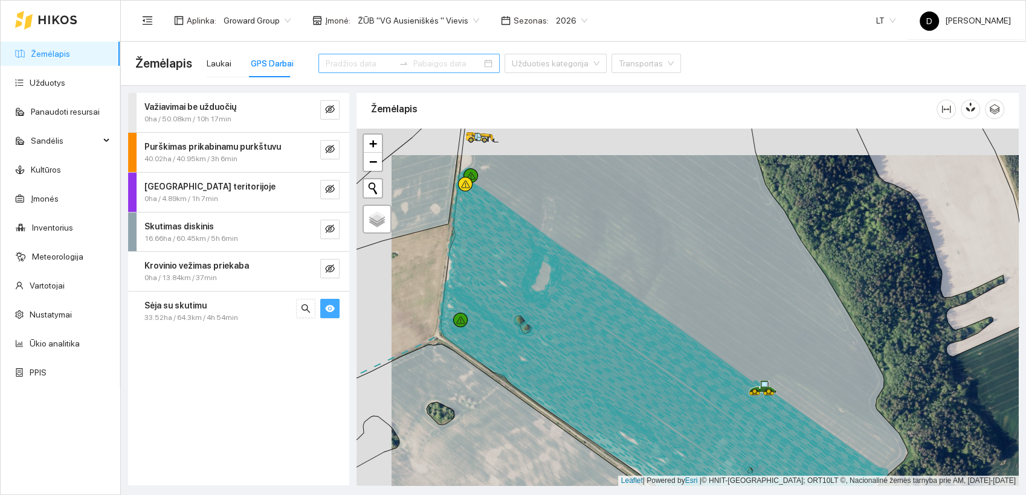
drag, startPoint x: 602, startPoint y: 362, endPoint x: 637, endPoint y: 389, distance: 44.0
click at [637, 389] on icon at bounding box center [656, 358] width 424 height 364
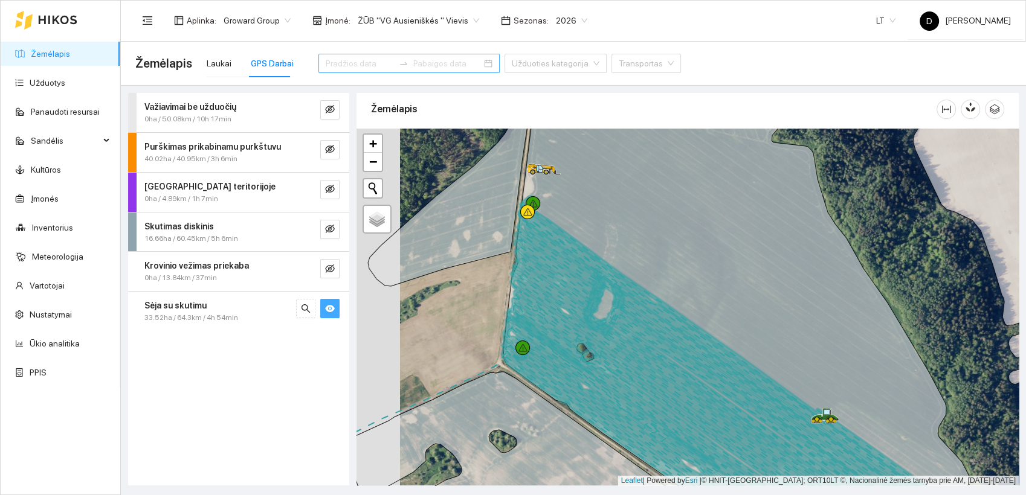
drag, startPoint x: 526, startPoint y: 281, endPoint x: 570, endPoint y: 281, distance: 43.5
click at [570, 281] on icon at bounding box center [718, 363] width 424 height 319
